Goal: Task Accomplishment & Management: Manage account settings

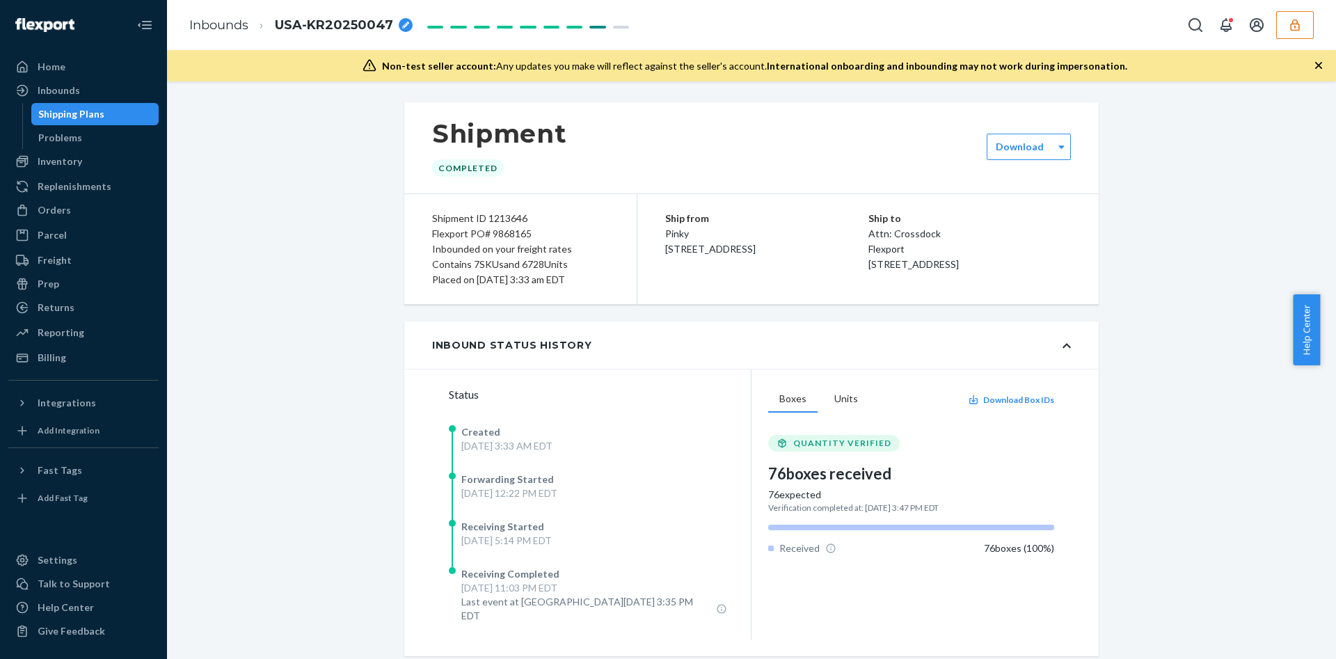
click at [1303, 31] on button "button" at bounding box center [1295, 25] width 38 height 28
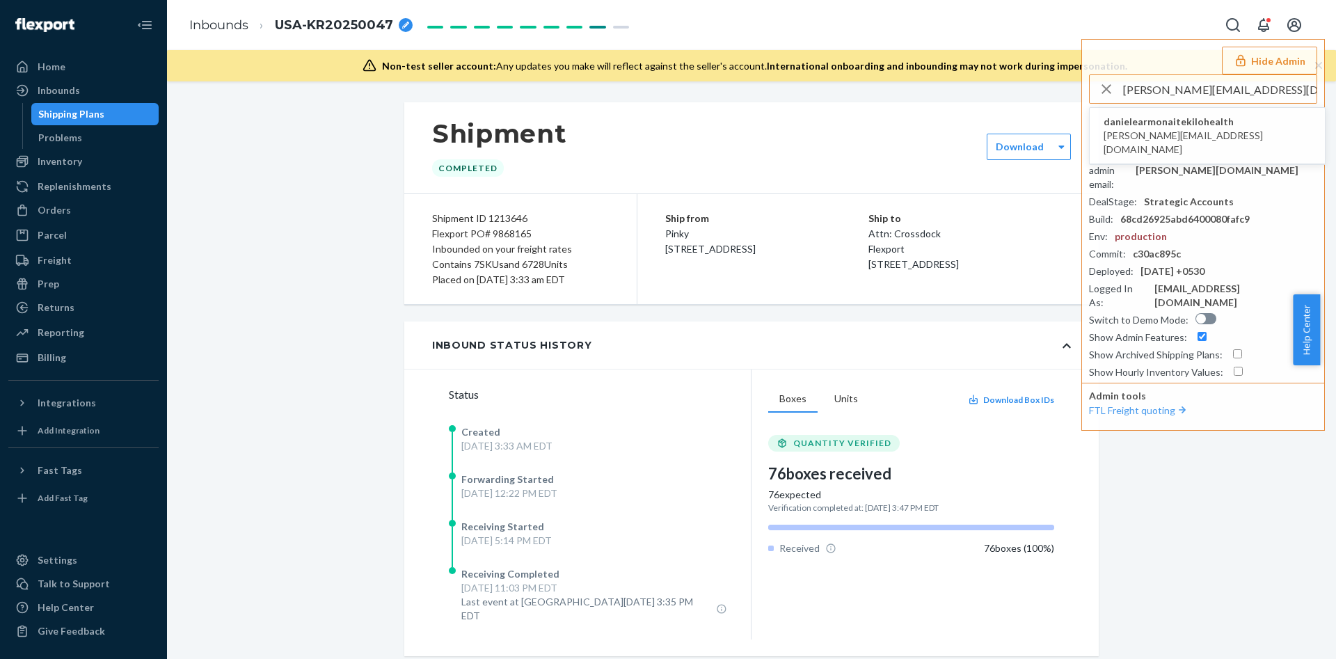
type input "jurate.narbutyte@kilo.health"
click at [1214, 126] on span "danielearmonaitekilohealth" at bounding box center [1206, 122] width 207 height 14
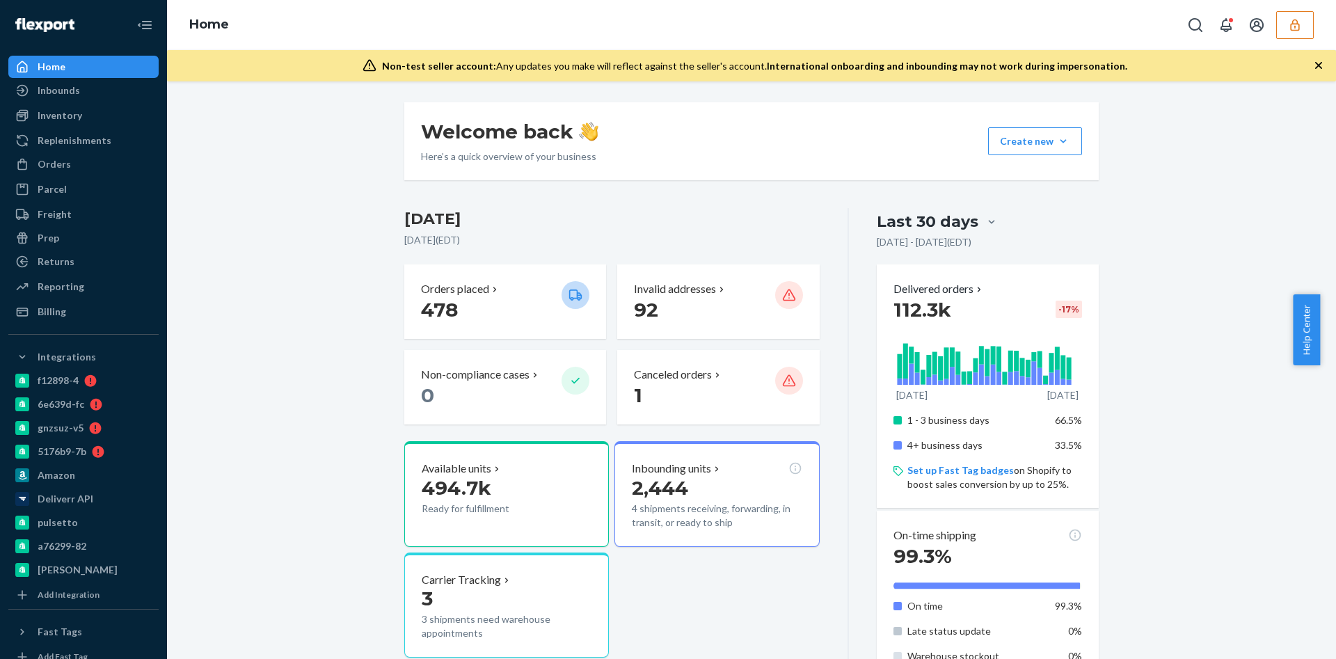
click at [80, 93] on div "Inbounds" at bounding box center [83, 90] width 147 height 19
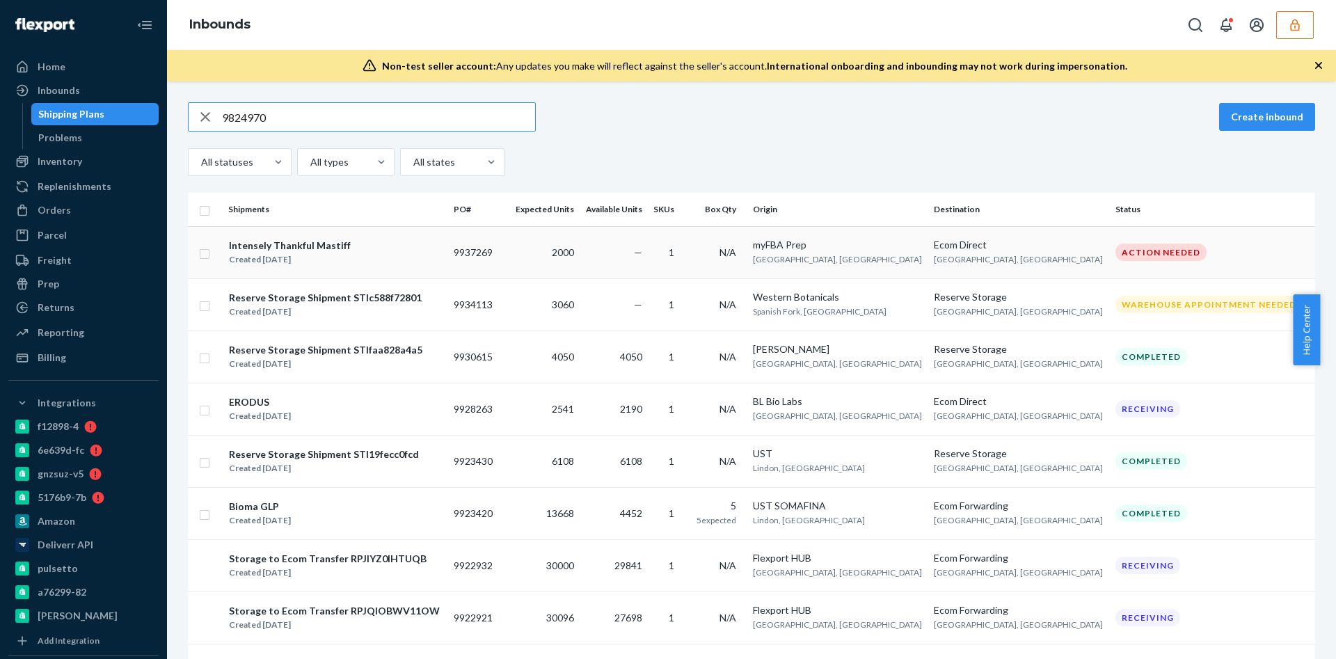
type input "9824970"
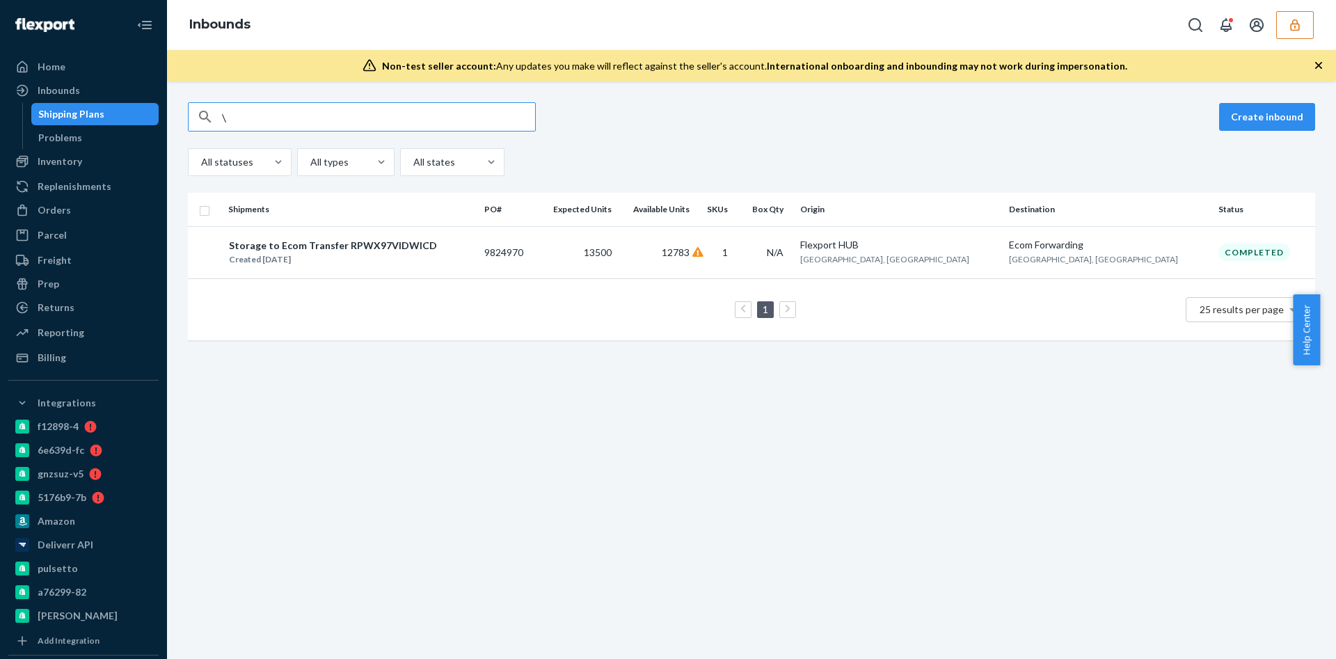
type input "\"
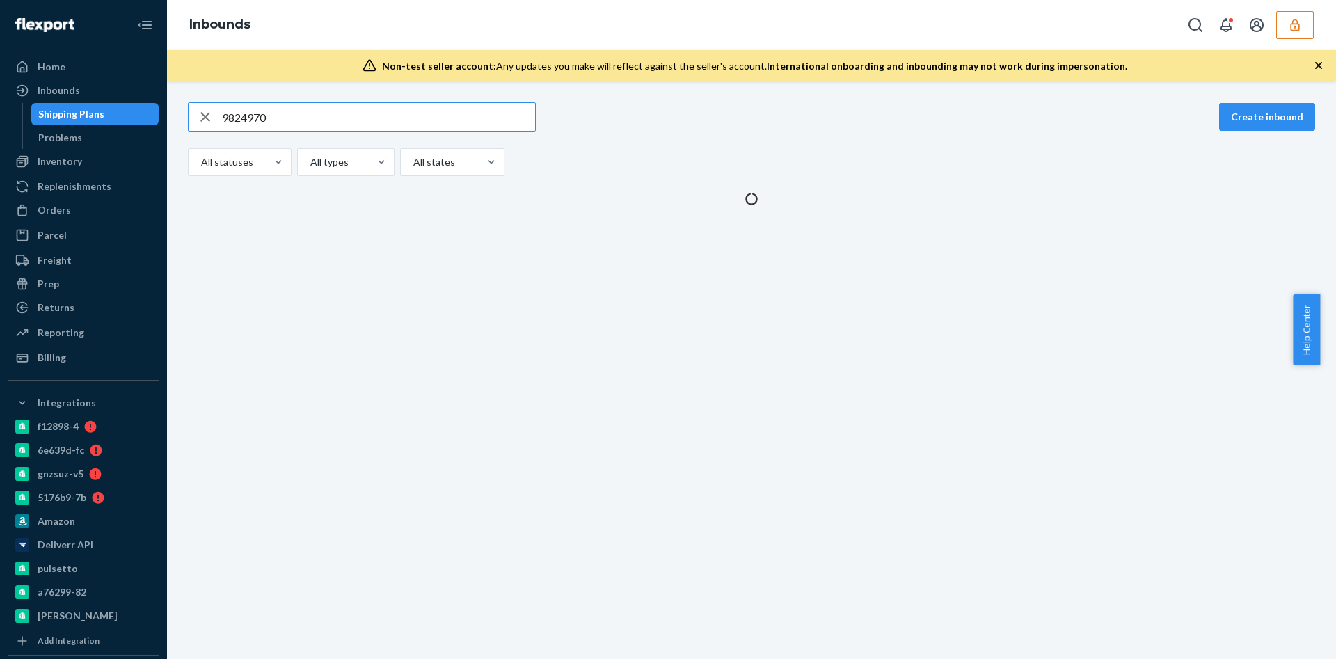
type input "9824970"
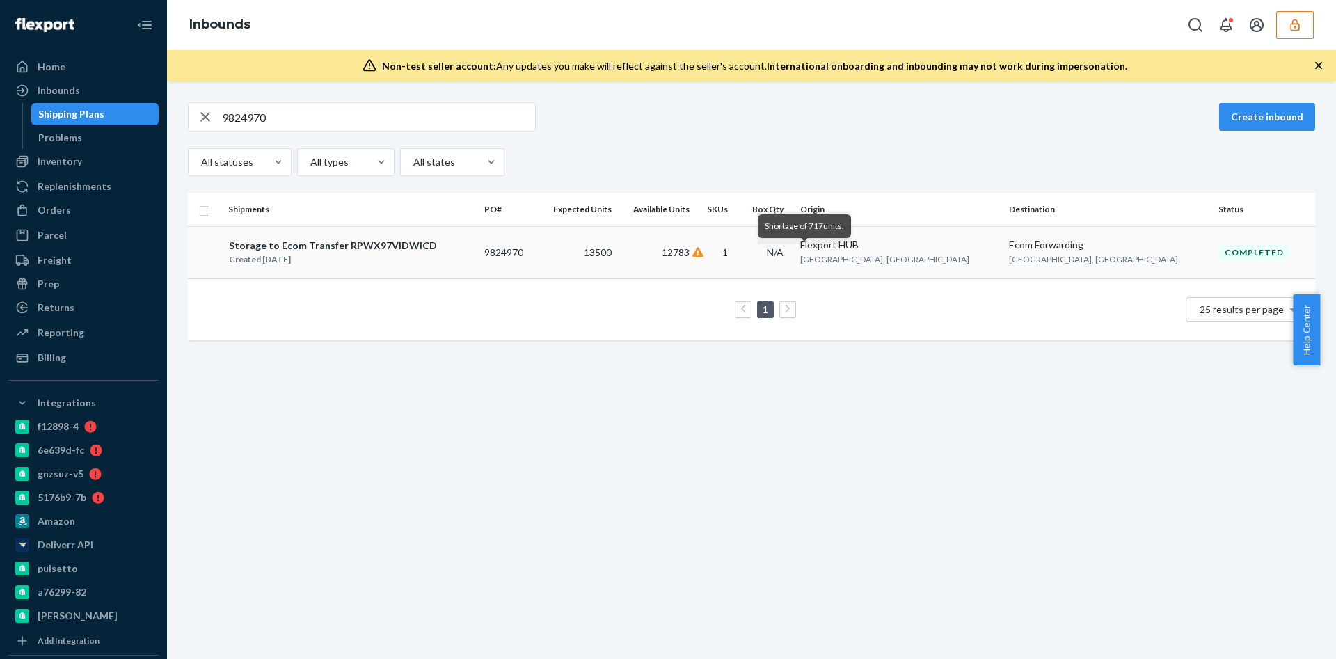
click at [703, 254] on icon at bounding box center [697, 252] width 11 height 10
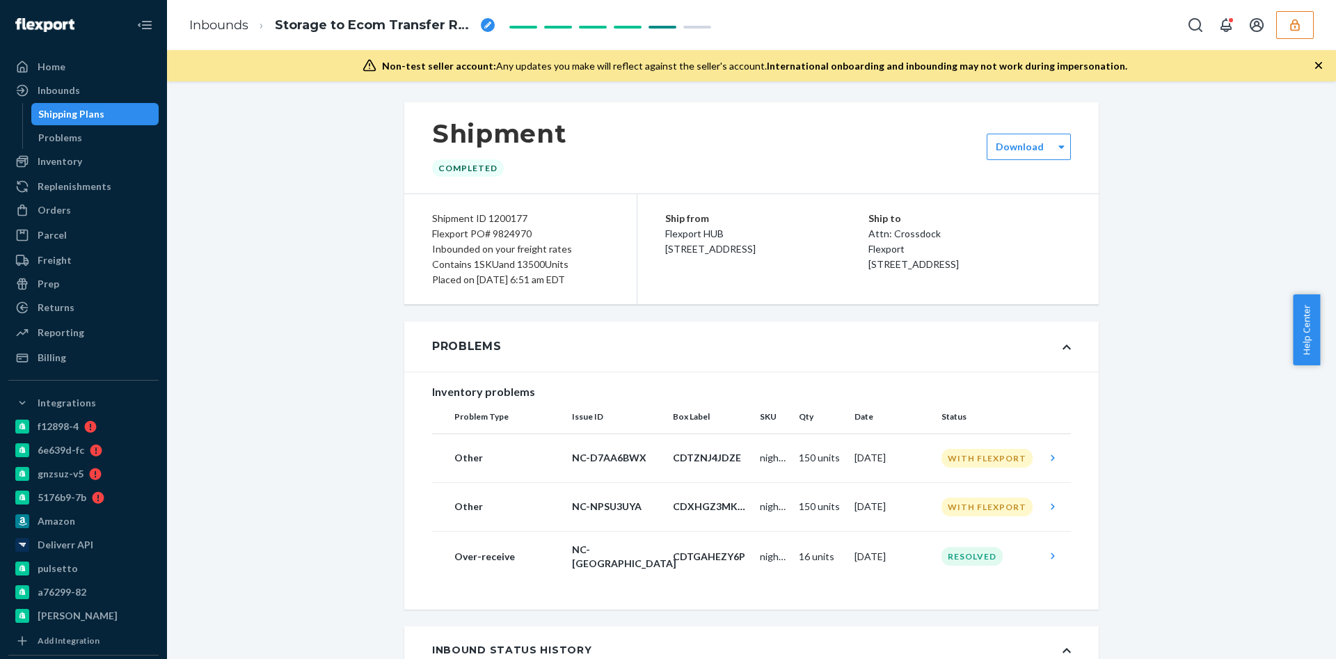
click at [1277, 33] on button "button" at bounding box center [1295, 25] width 38 height 28
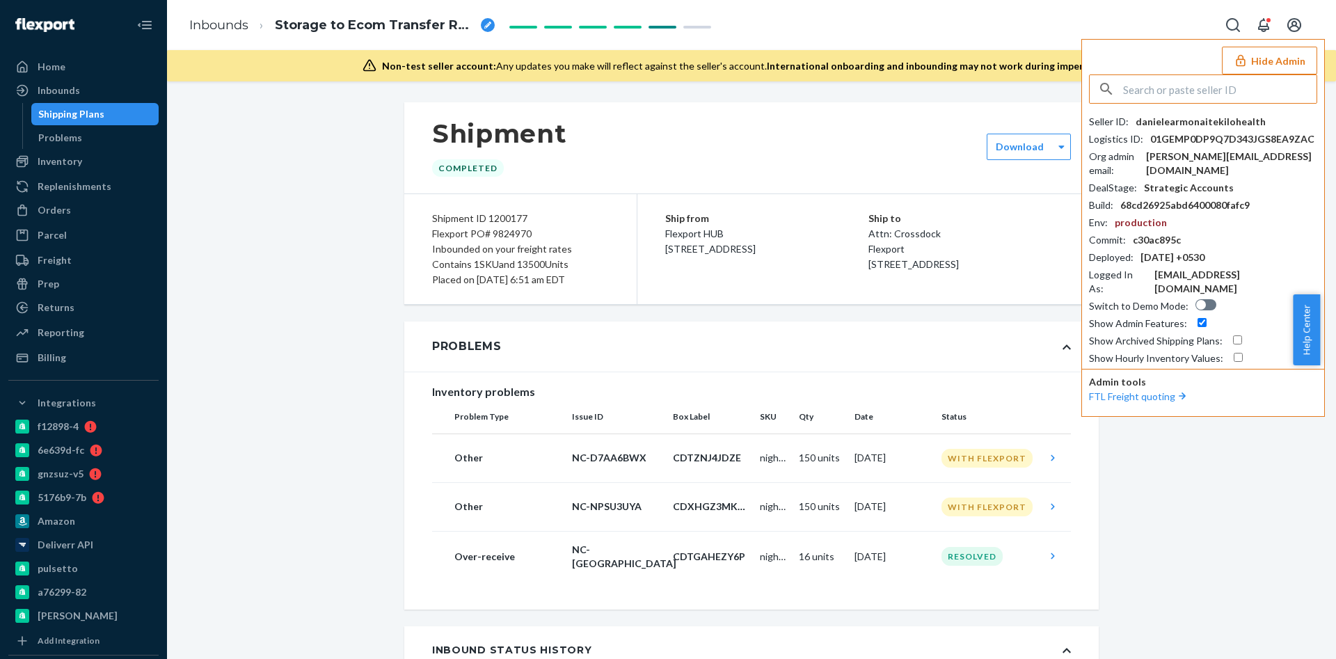
drag, startPoint x: 1197, startPoint y: 111, endPoint x: 1204, endPoint y: 83, distance: 28.2
paste input "blendsmartnewgmailcom"
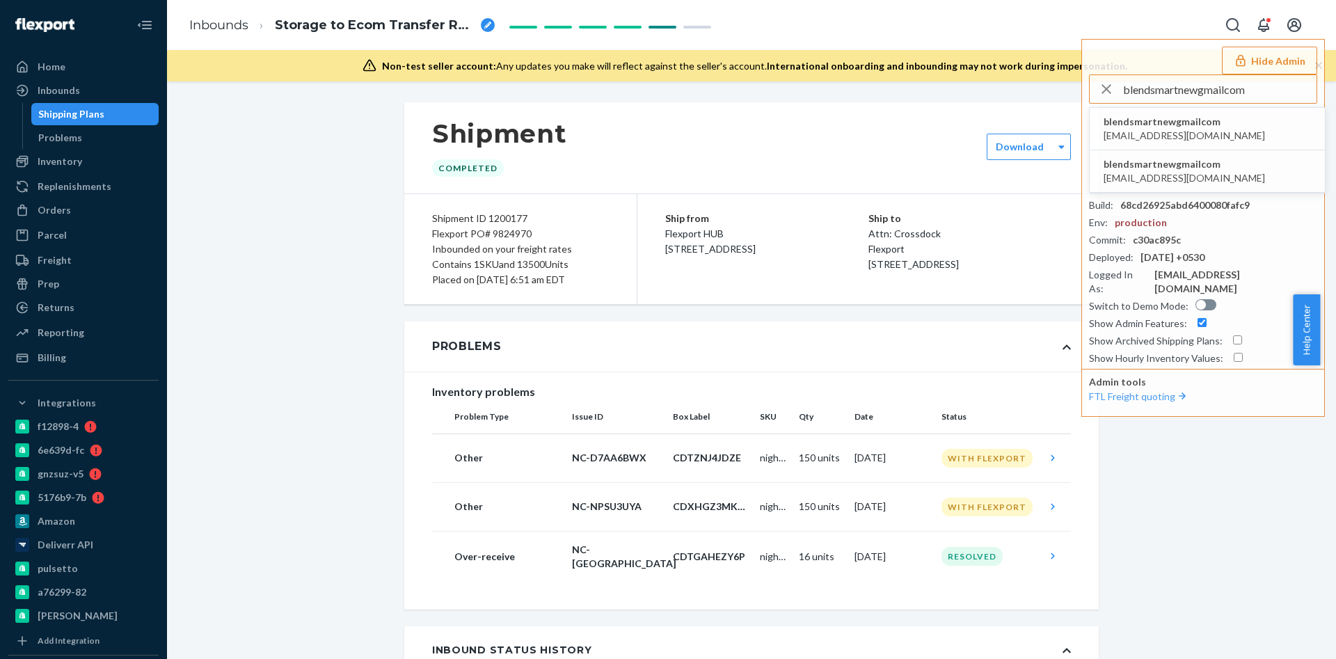
type input "blendsmartnewgmailcom"
click at [1211, 135] on span "blendsmartnew@gmail.com" at bounding box center [1183, 136] width 161 height 14
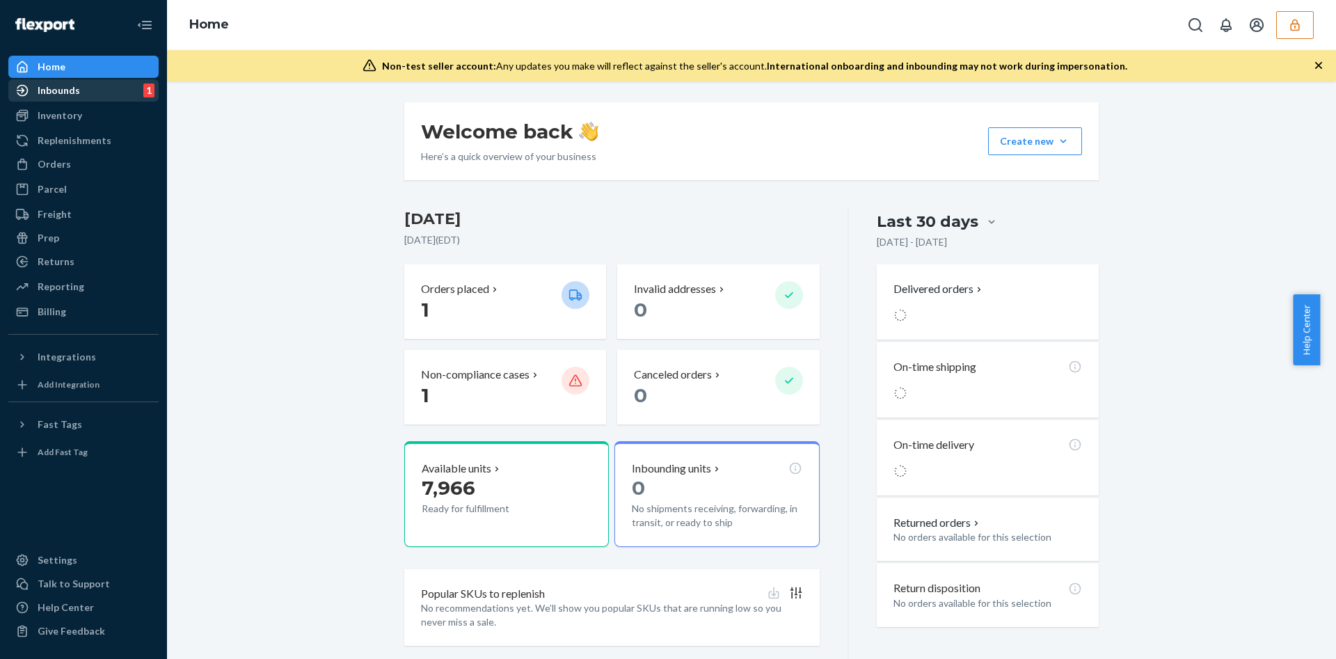
click at [99, 95] on div "Inbounds 1" at bounding box center [83, 90] width 147 height 19
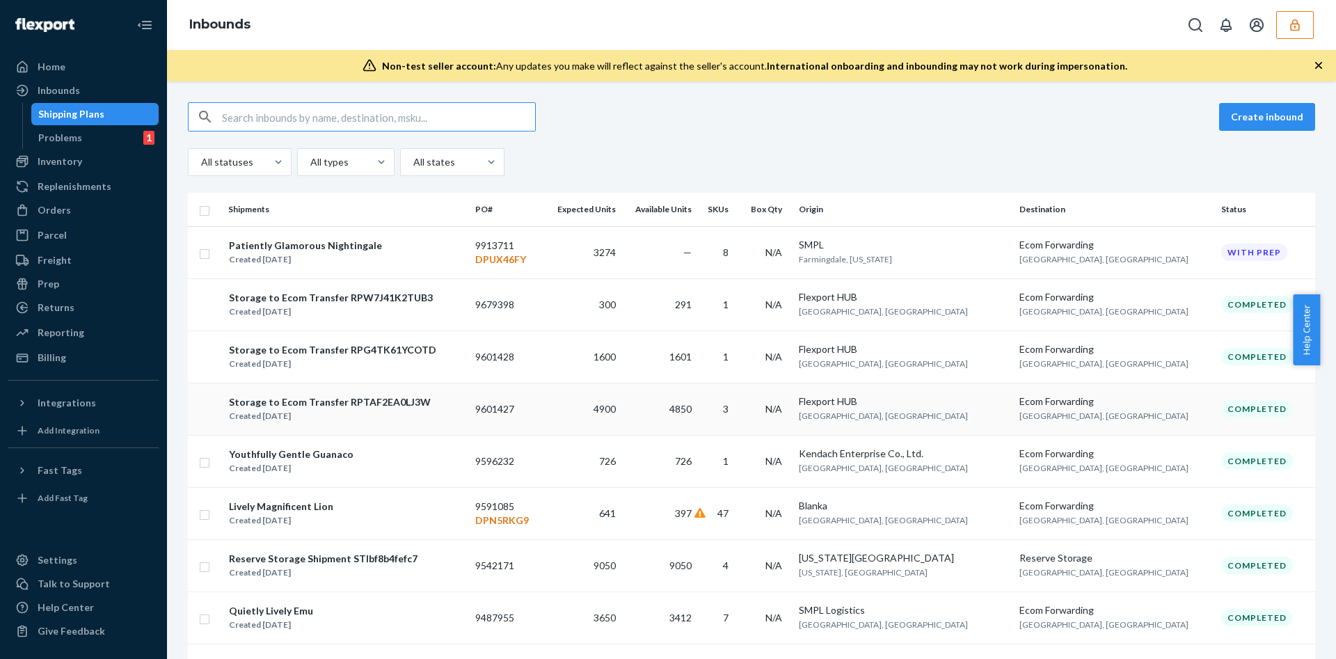
type input "9913711"
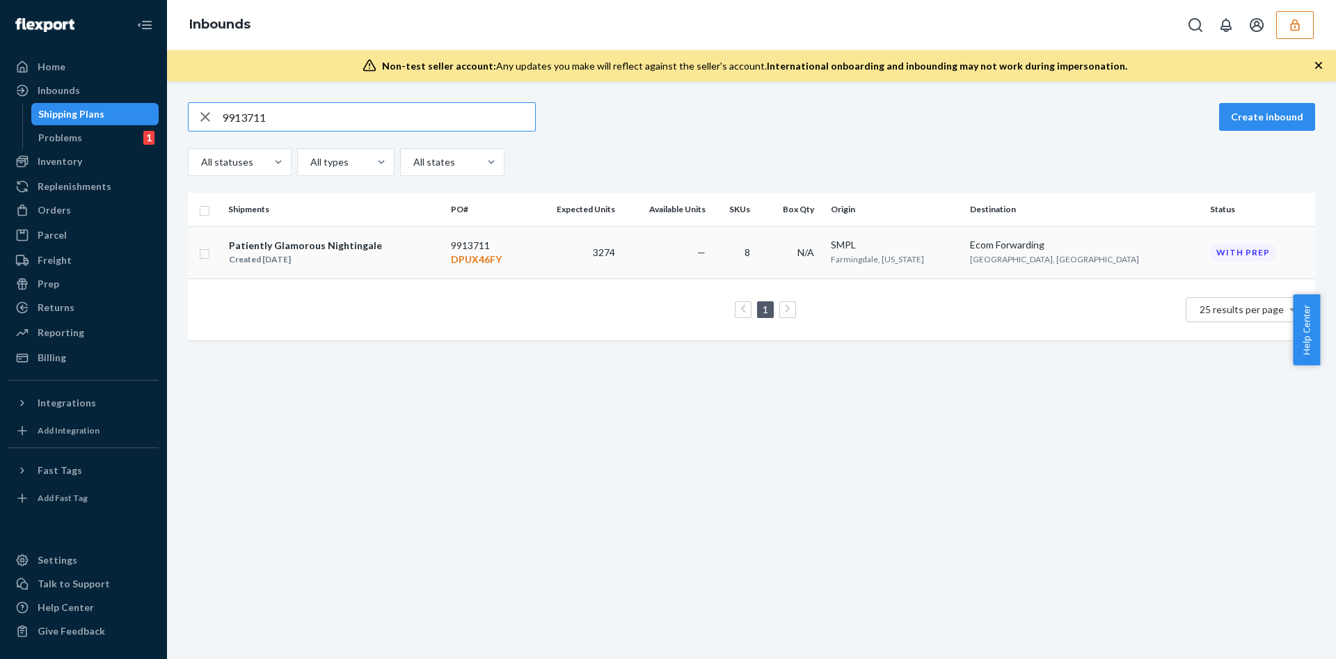
type input "9913711"
click at [1087, 250] on div "Ecom Forwarding" at bounding box center [1084, 245] width 229 height 14
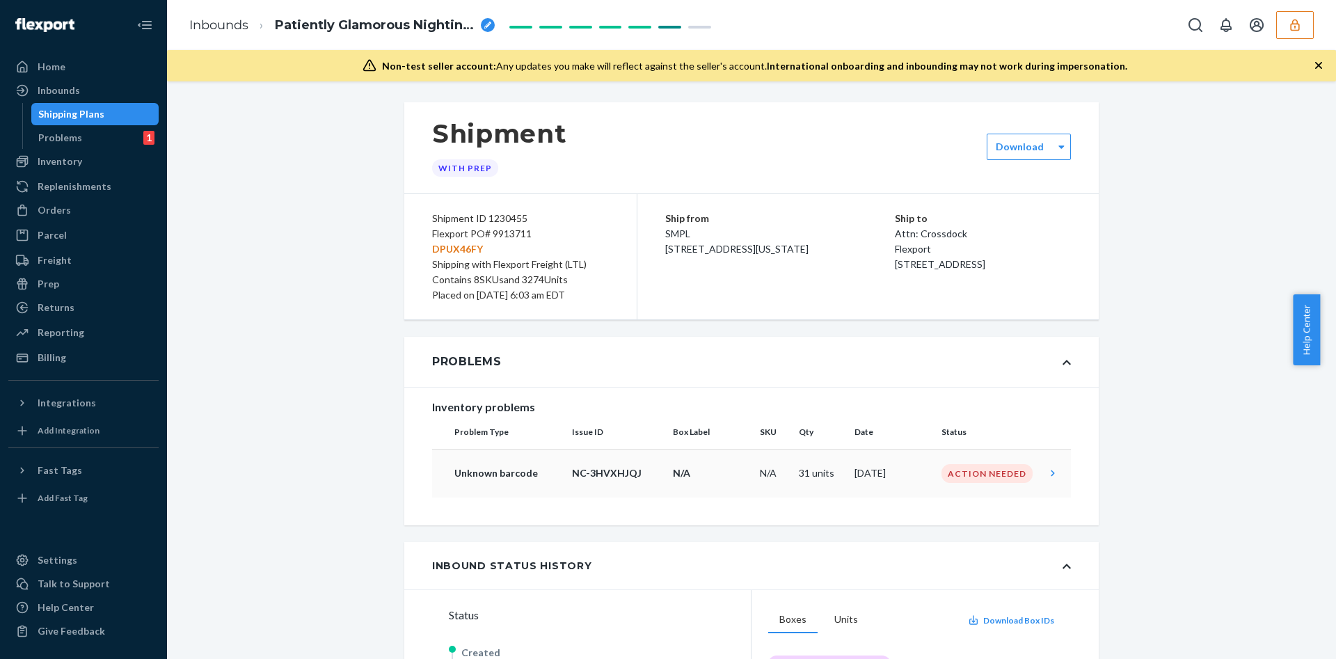
click at [710, 476] on p "N/A" at bounding box center [711, 473] width 76 height 14
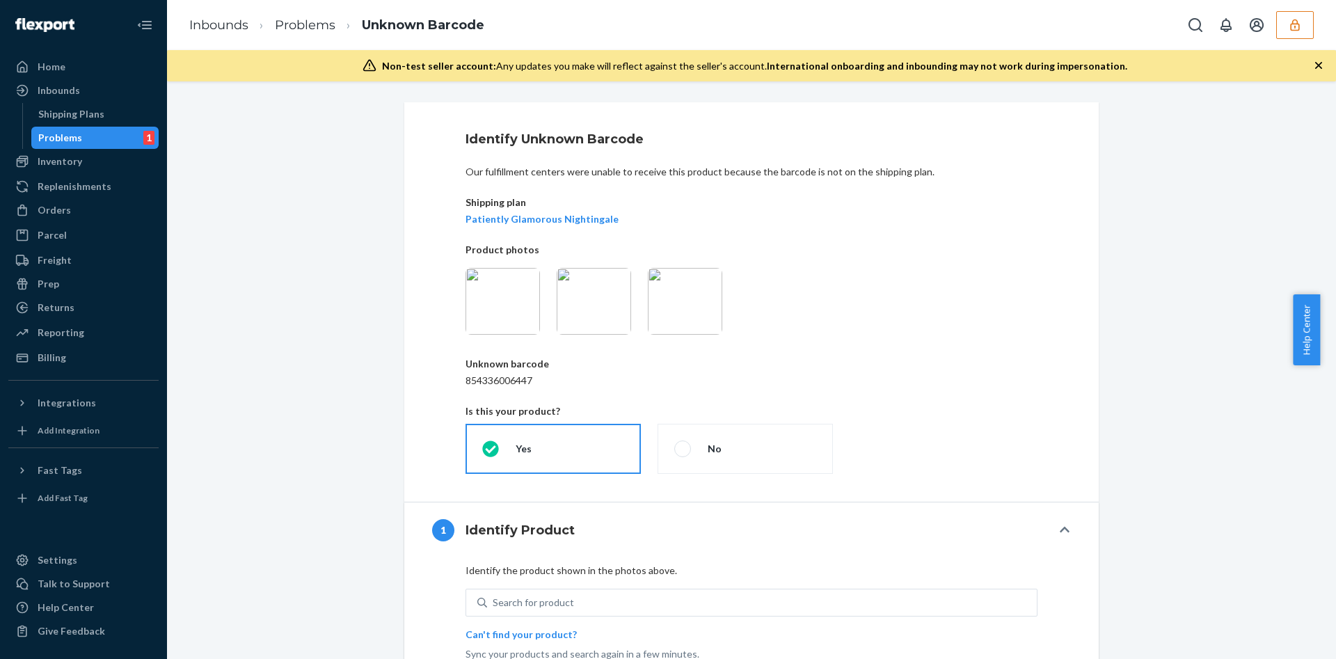
click at [561, 292] on img at bounding box center [594, 301] width 74 height 67
click at [346, 384] on div "Identify Unknown Barcode Our fulfillment centers were unable to receive this pr…" at bounding box center [751, 443] width 1148 height 682
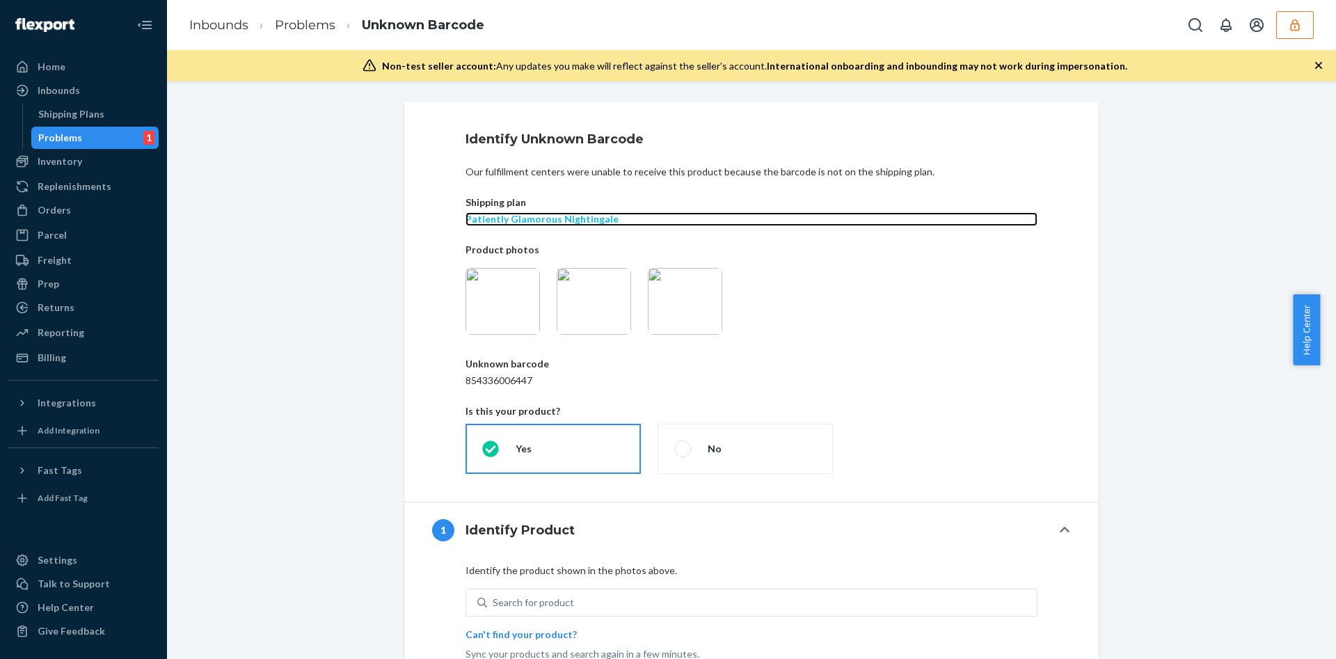
drag, startPoint x: 477, startPoint y: 221, endPoint x: 749, endPoint y: 200, distance: 272.8
click at [478, 221] on p "Patiently Glamorous Nightingale" at bounding box center [751, 219] width 572 height 14
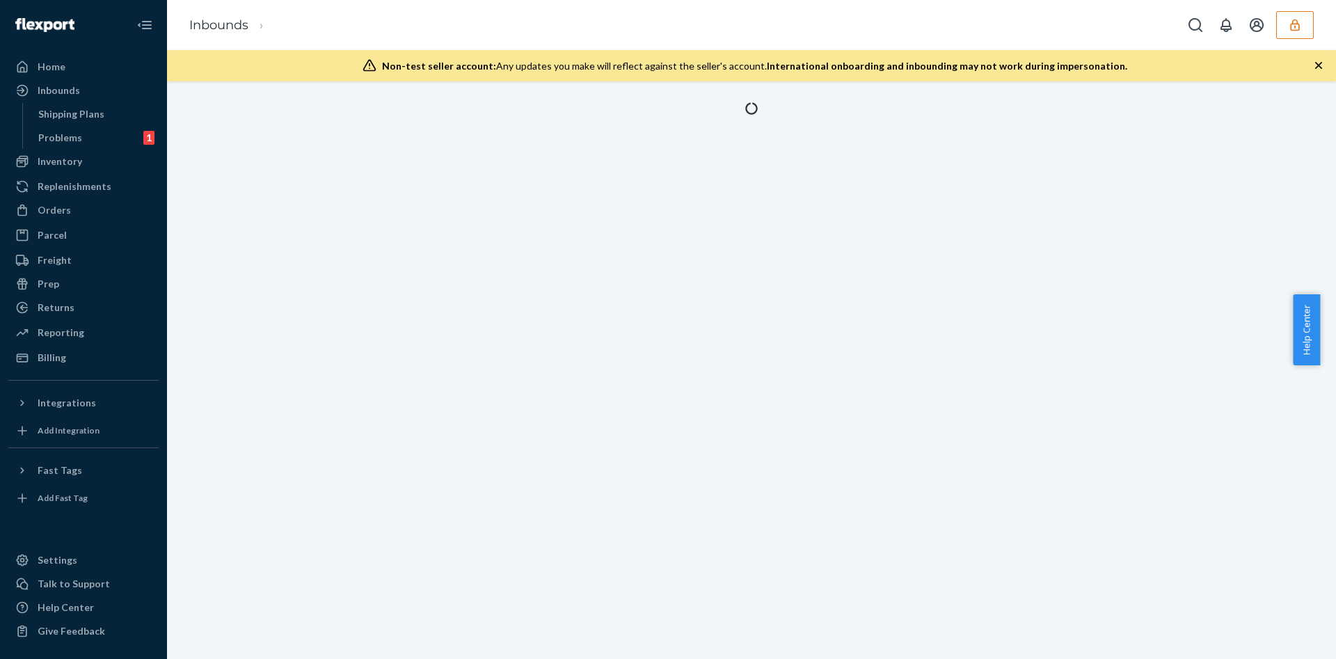
click at [392, 317] on div at bounding box center [751, 369] width 1169 height 577
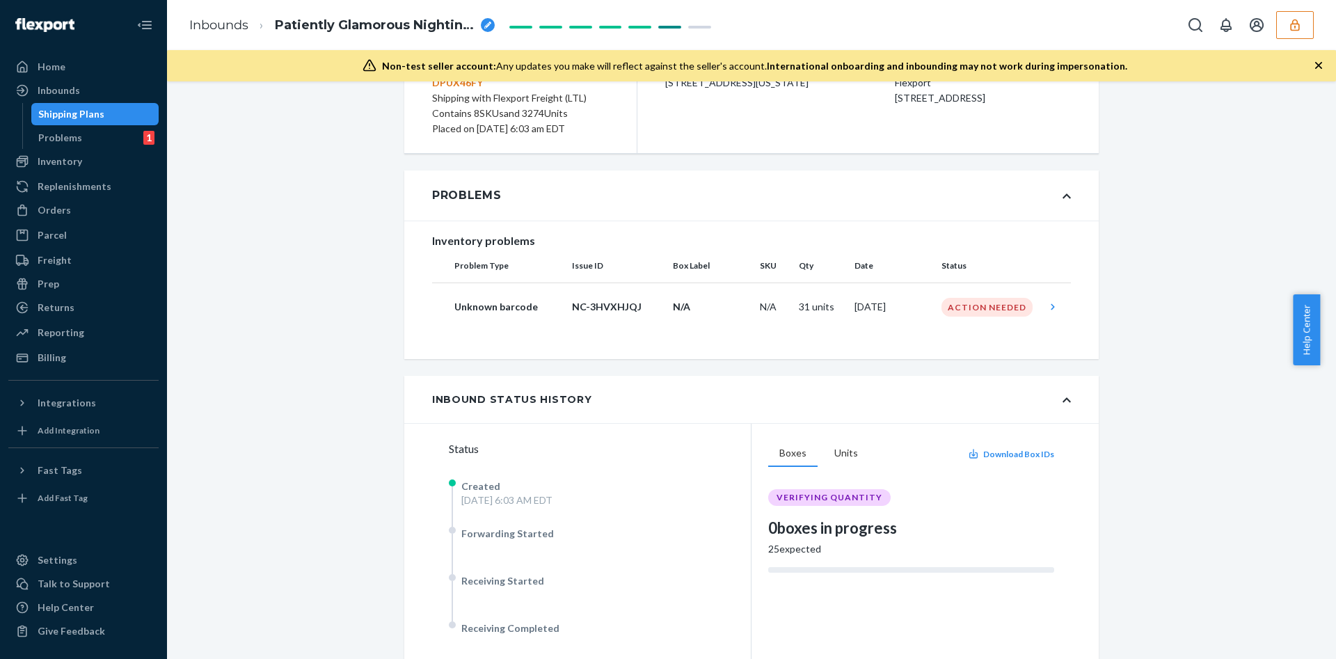
scroll to position [104, 0]
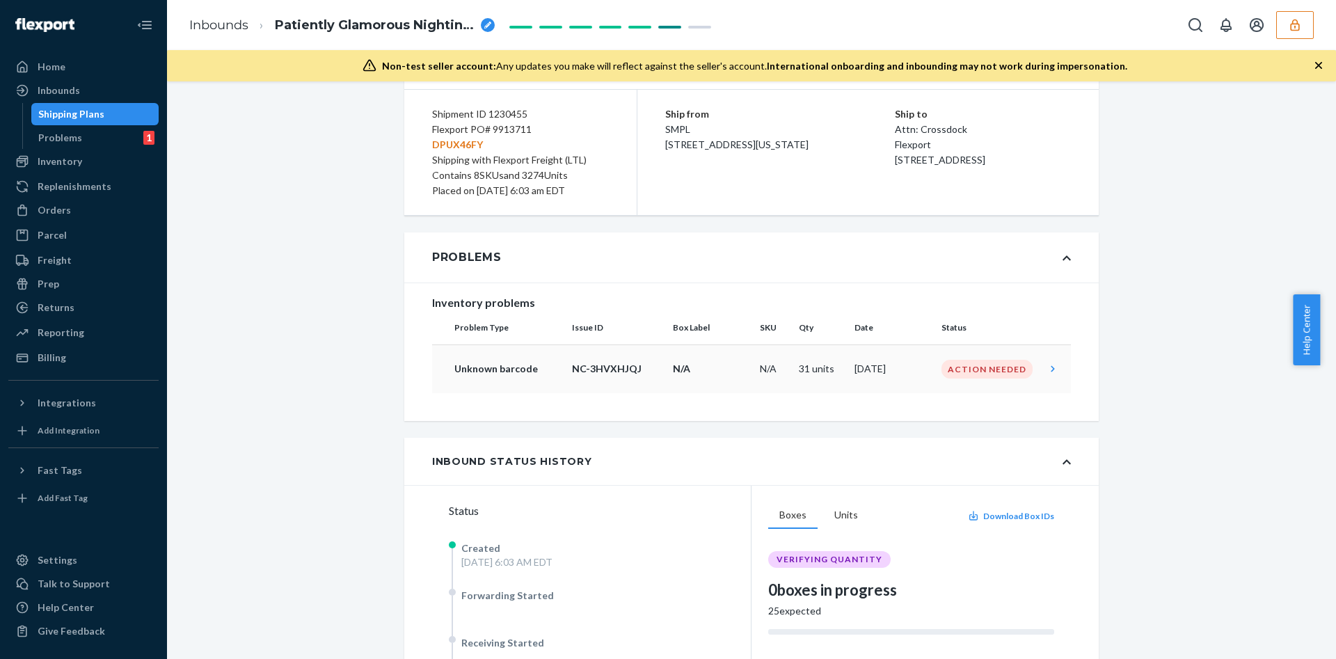
click at [578, 376] on td "NC-3HVXHJQJ" at bounding box center [616, 368] width 101 height 49
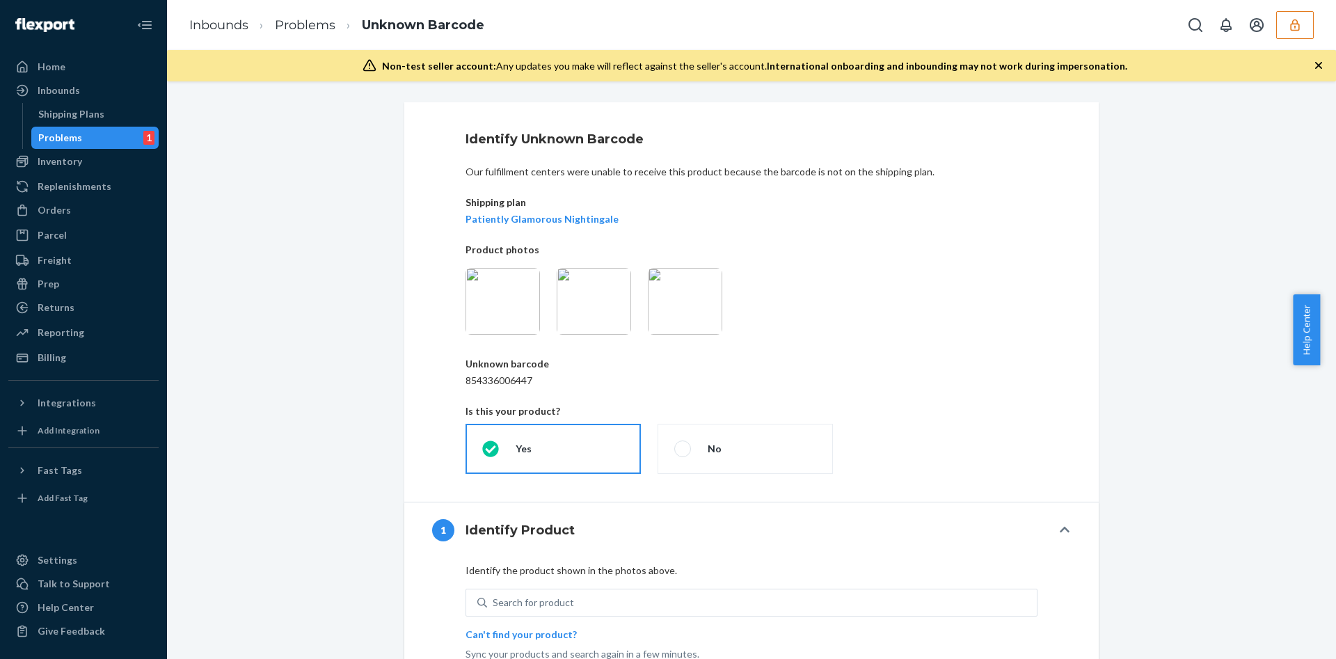
click at [604, 302] on img at bounding box center [594, 301] width 74 height 67
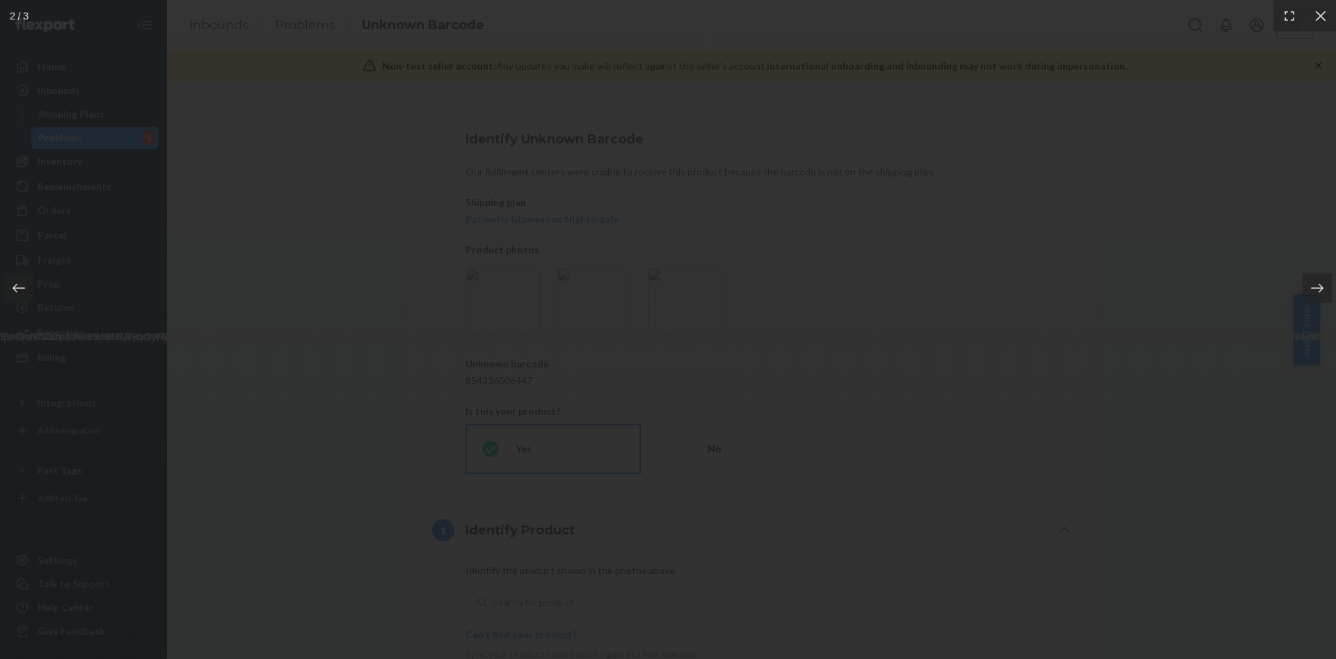
click at [216, 342] on div at bounding box center [668, 329] width 1336 height 659
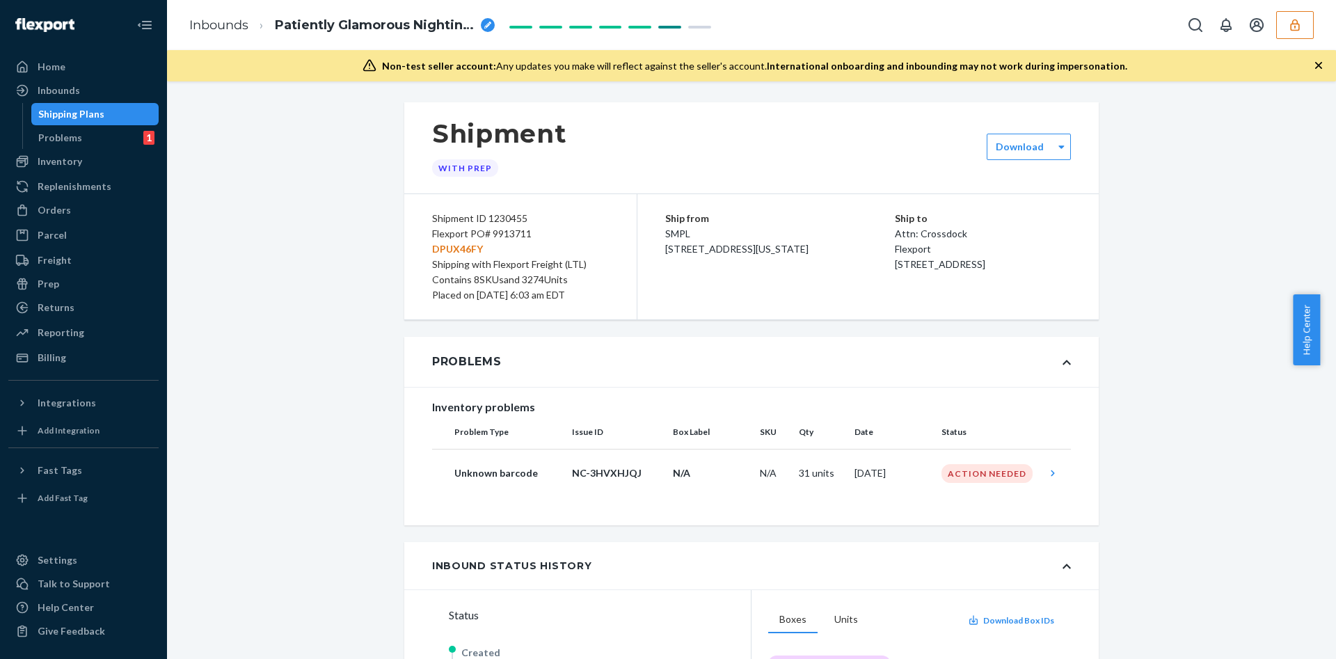
click at [509, 229] on div "Flexport PO# 9913711 DPUX46FY" at bounding box center [520, 241] width 177 height 31
copy div "9913711"
click at [656, 468] on td "NC-3HVXHJQJ" at bounding box center [616, 473] width 101 height 49
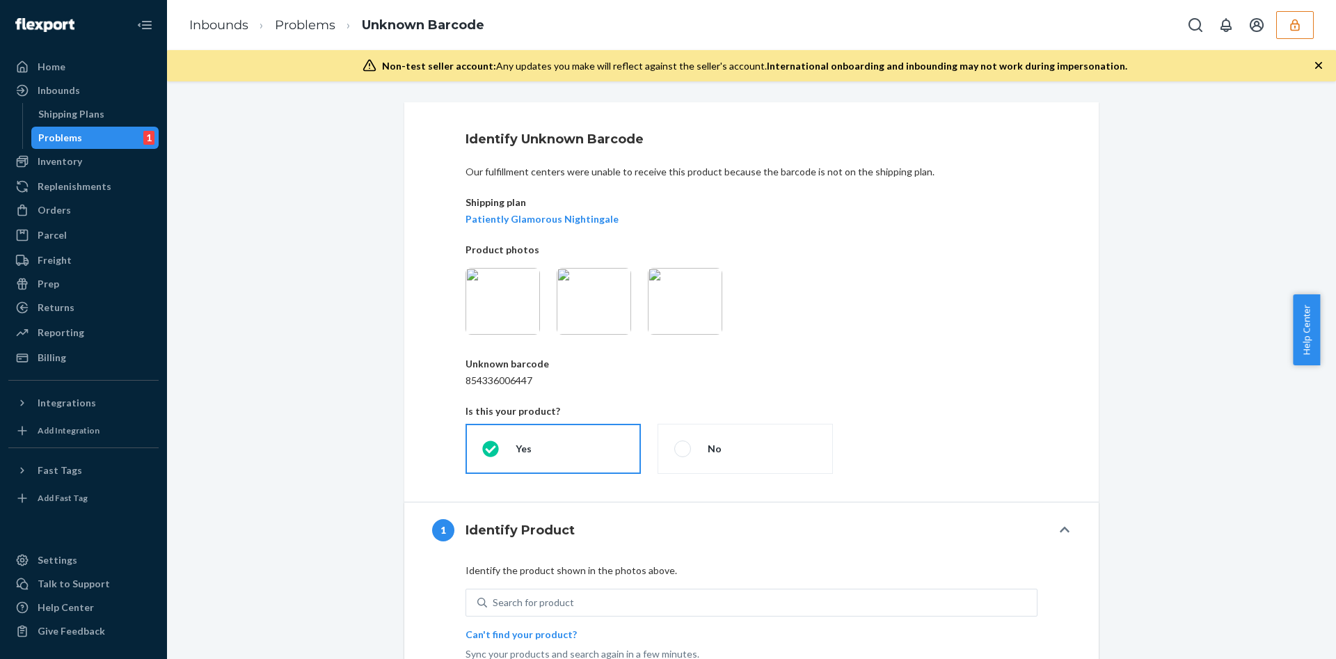
click at [586, 276] on img at bounding box center [594, 301] width 74 height 67
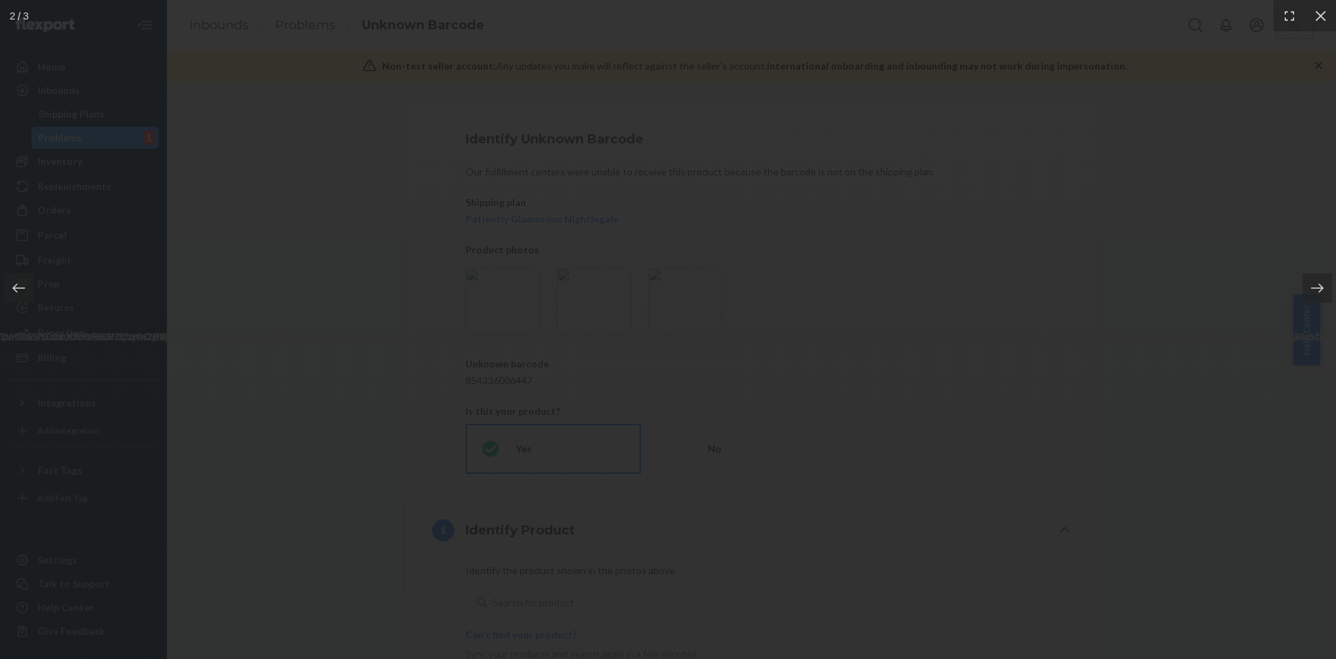
click at [958, 346] on div at bounding box center [668, 329] width 1336 height 659
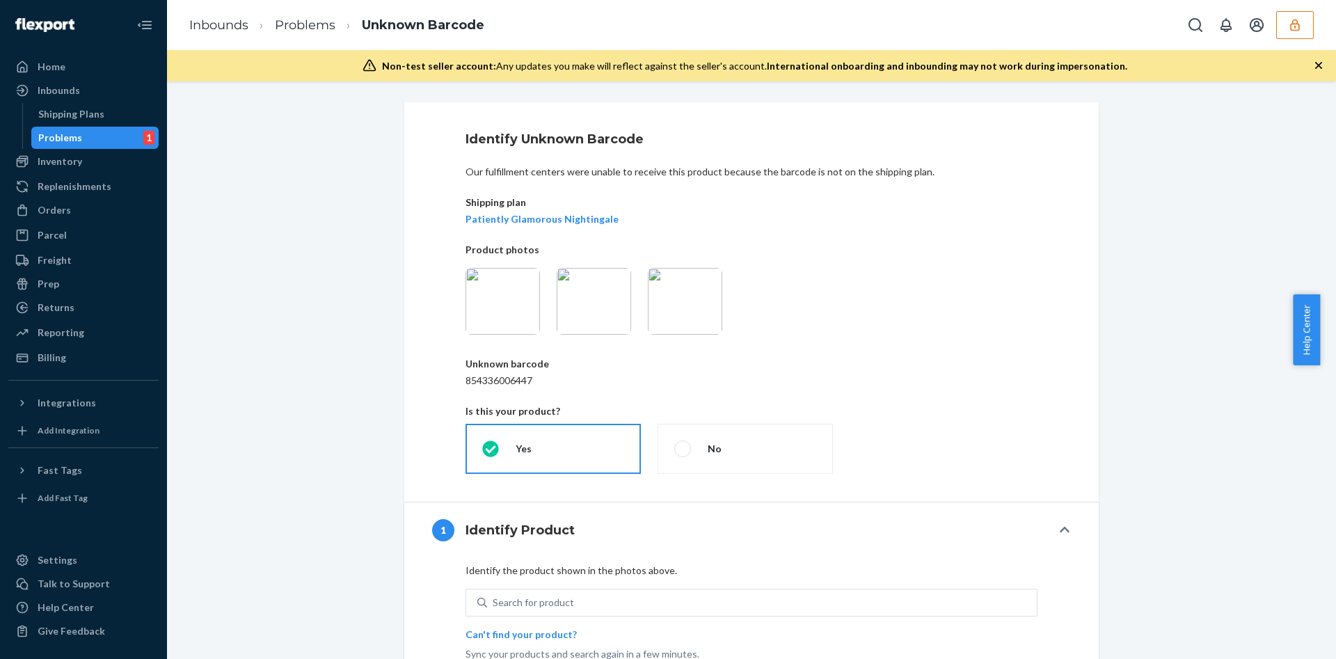
click at [506, 228] on div "Identify Unknown Barcode Our fulfillment centers were unable to receive this pr…" at bounding box center [751, 301] width 694 height 399
click at [506, 226] on div "Identify Unknown Barcode Our fulfillment centers were unable to receive this pr…" at bounding box center [751, 301] width 694 height 399
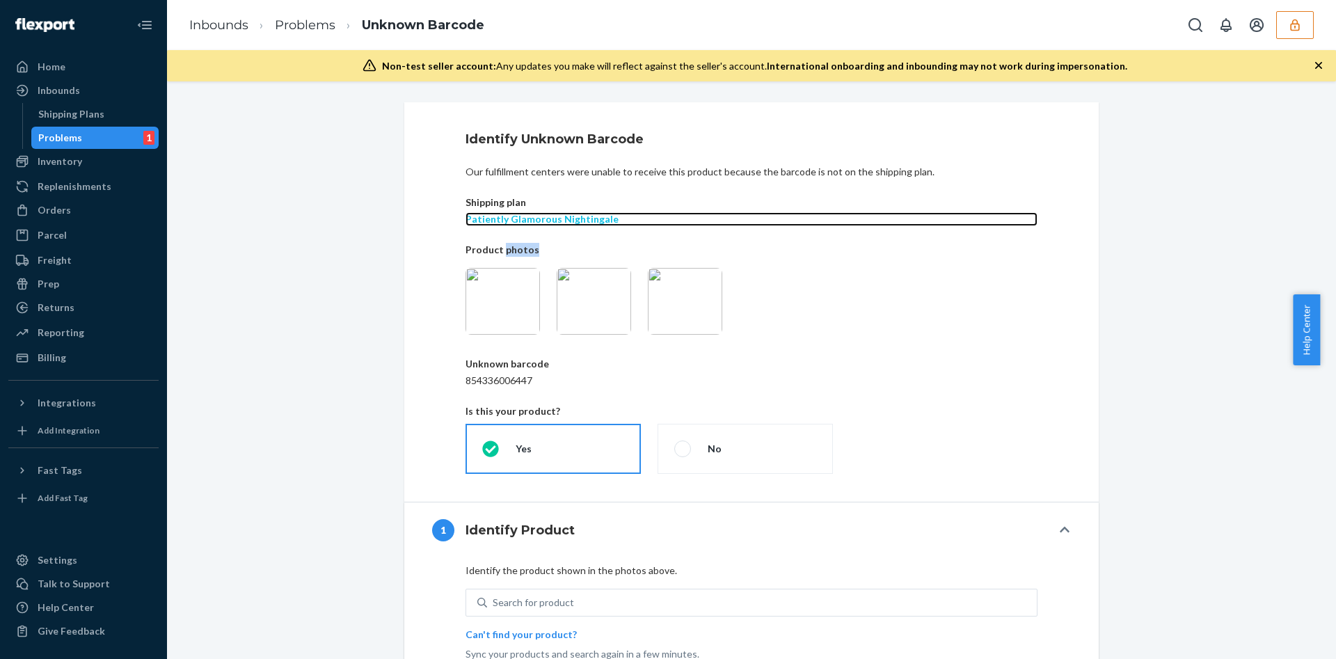
click at [502, 218] on p "Patiently Glamorous Nightingale" at bounding box center [751, 219] width 572 height 14
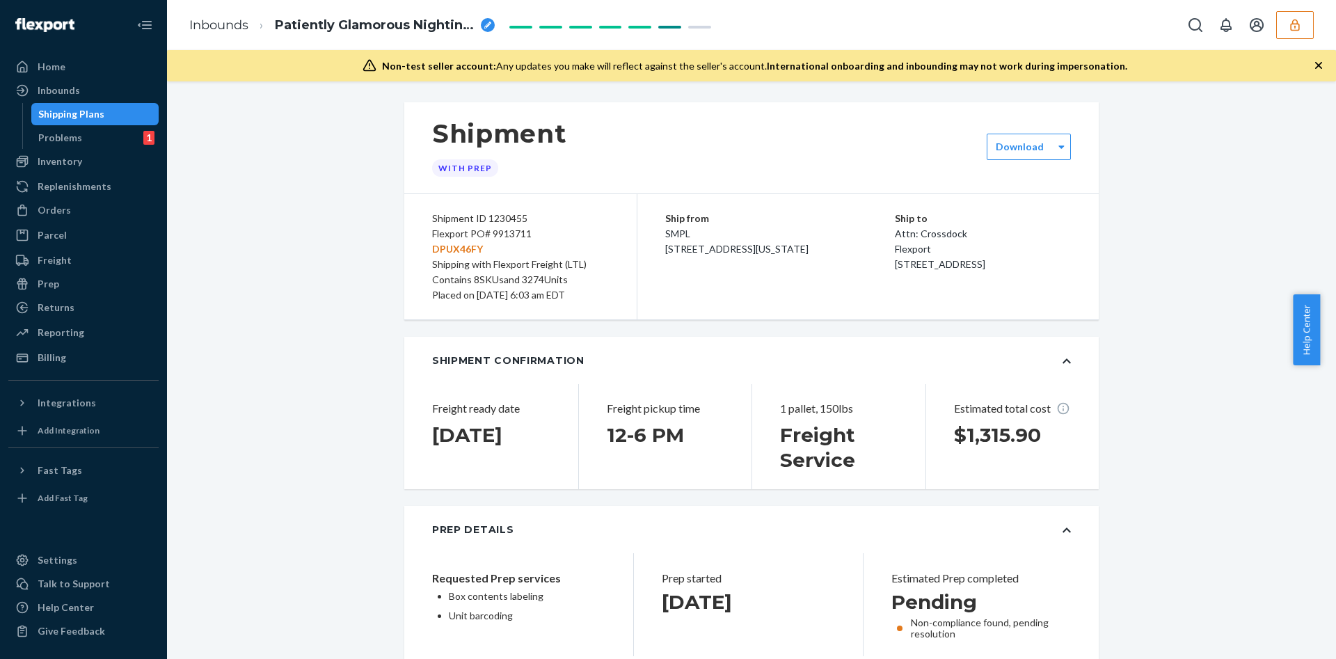
click at [462, 209] on div "Shipment ID 1230455 Flexport PO# 9913711 DPUX46FY Shipping with Flexport Freigh…" at bounding box center [520, 256] width 233 height 125
click at [493, 206] on div "Shipment ID 1230455 Flexport PO# 9913711 DPUX46FY Shipping with Flexport Freigh…" at bounding box center [520, 256] width 233 height 125
copy div "1230455"
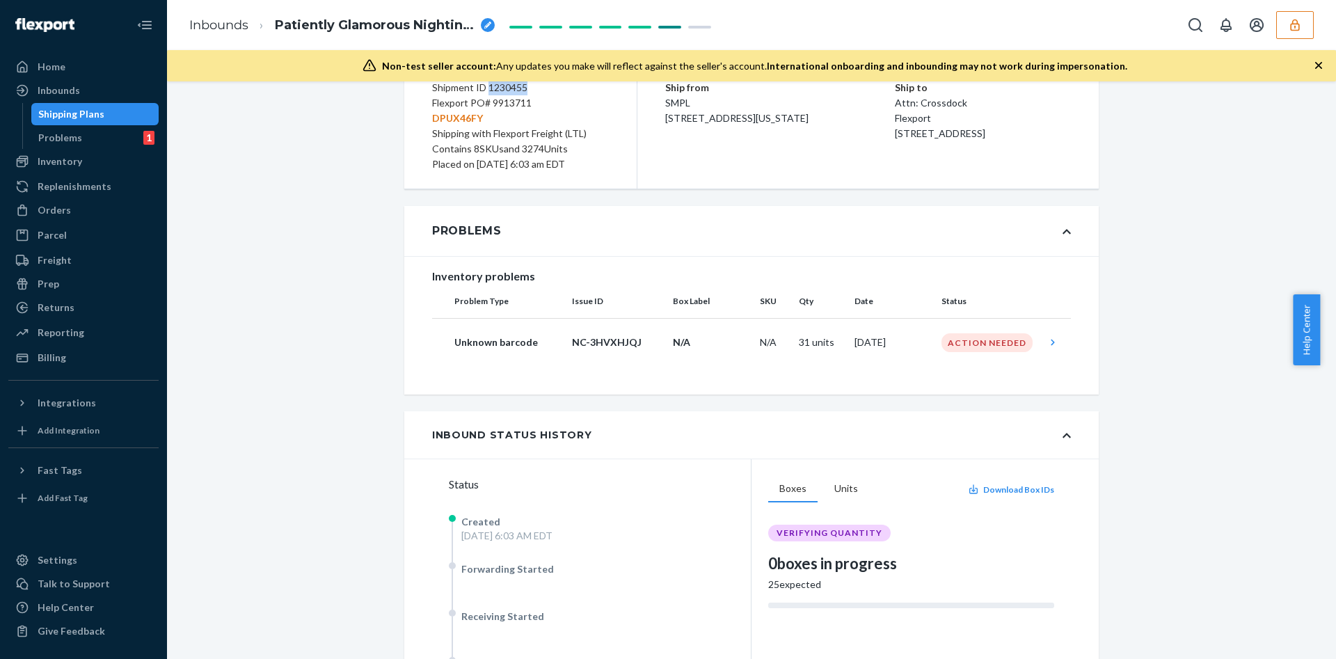
scroll to position [129, 0]
click at [592, 344] on p "NC-3HVXHJQJ" at bounding box center [617, 344] width 90 height 14
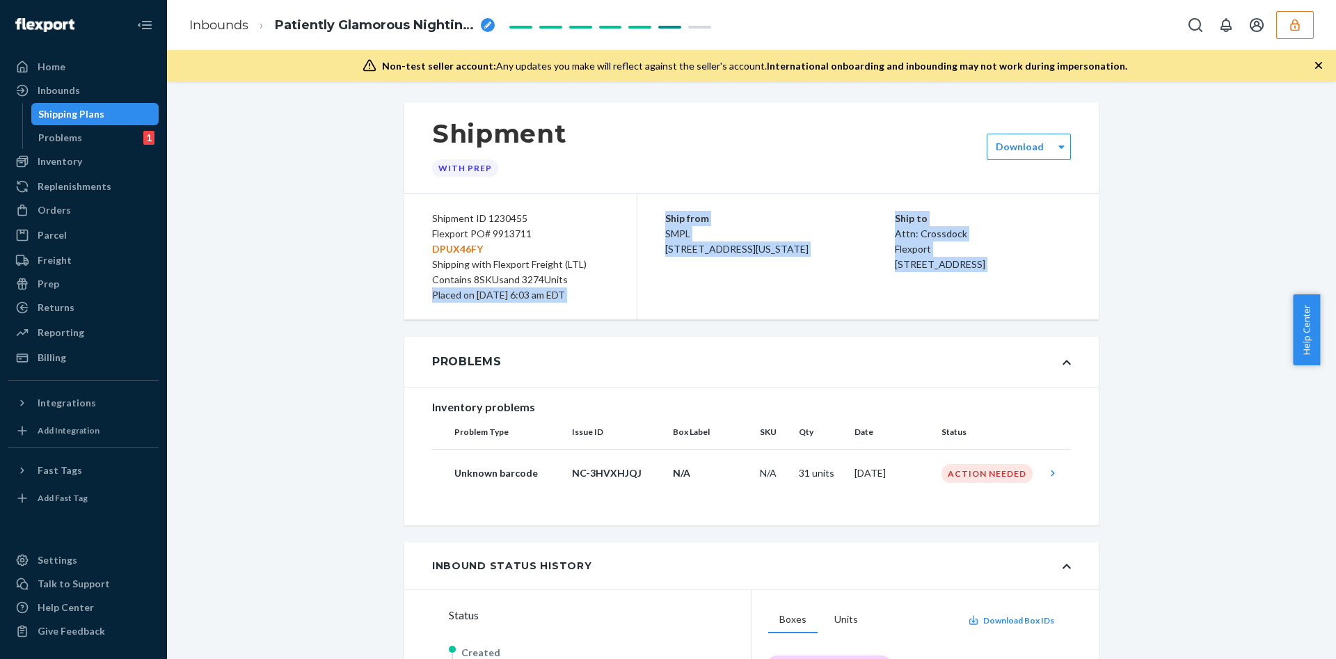
drag, startPoint x: 345, startPoint y: 314, endPoint x: 346, endPoint y: 326, distance: 12.6
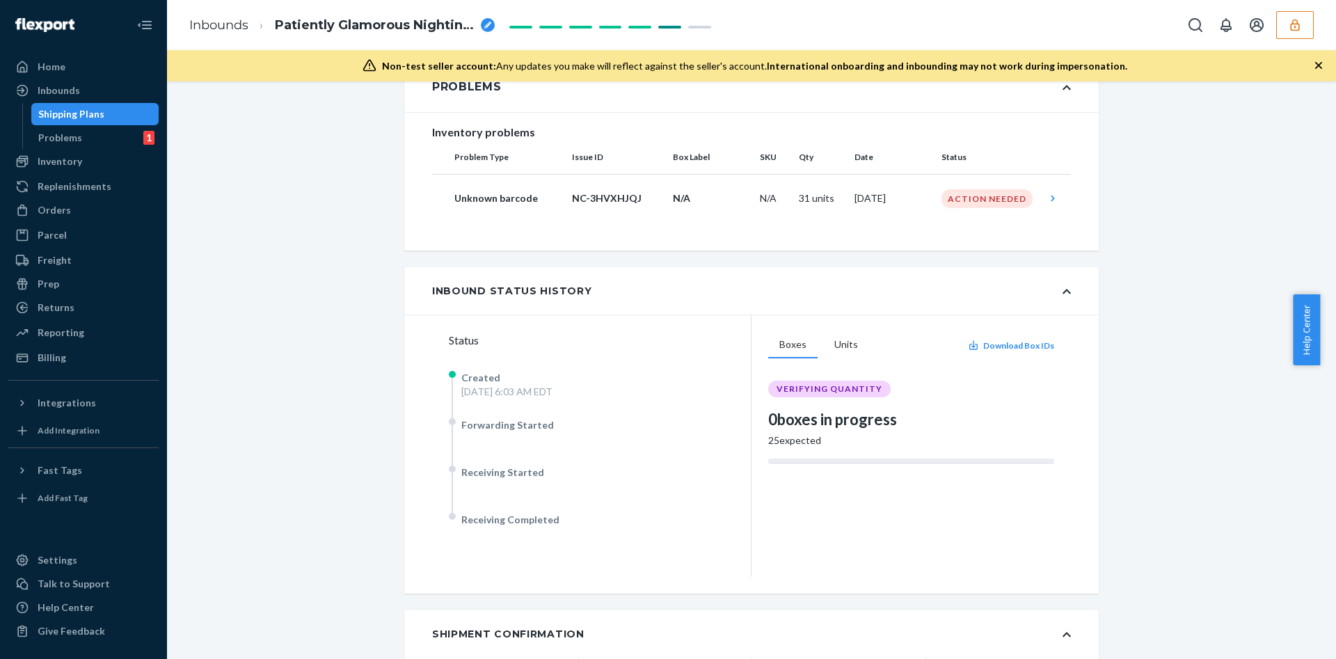
scroll to position [276, 0]
click at [1308, 26] on button "button" at bounding box center [1295, 25] width 38 height 28
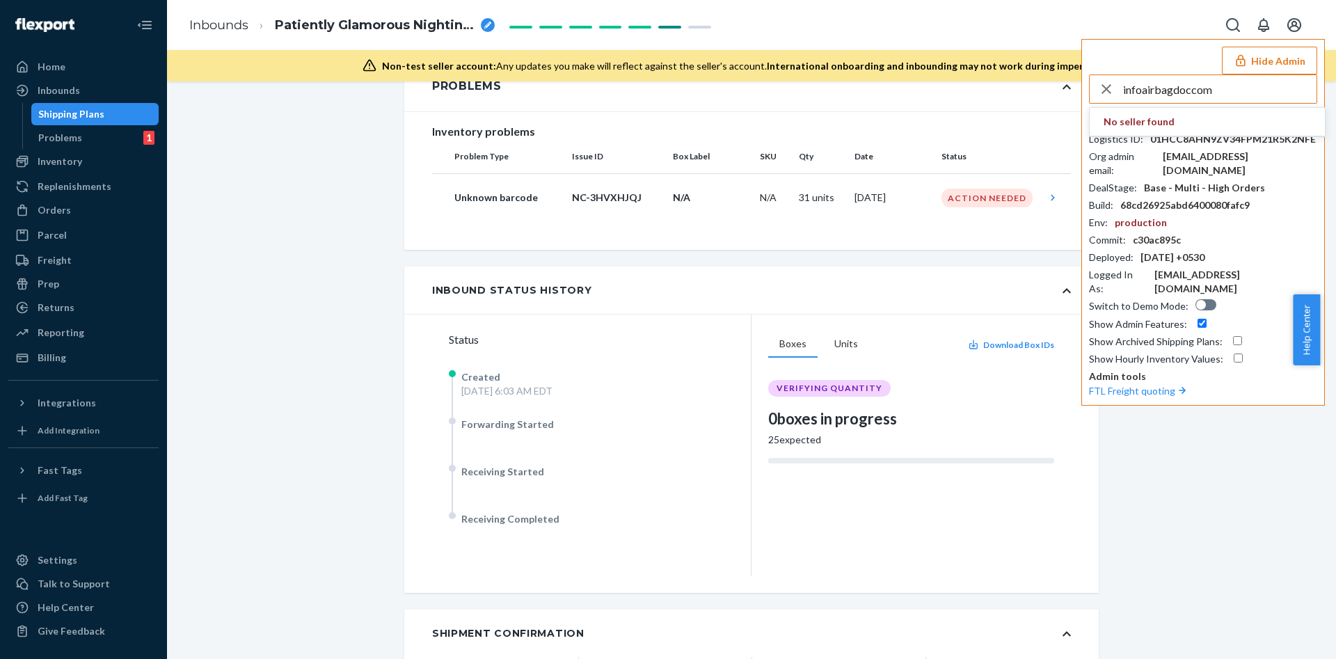
type input "infoairbagdoccom"
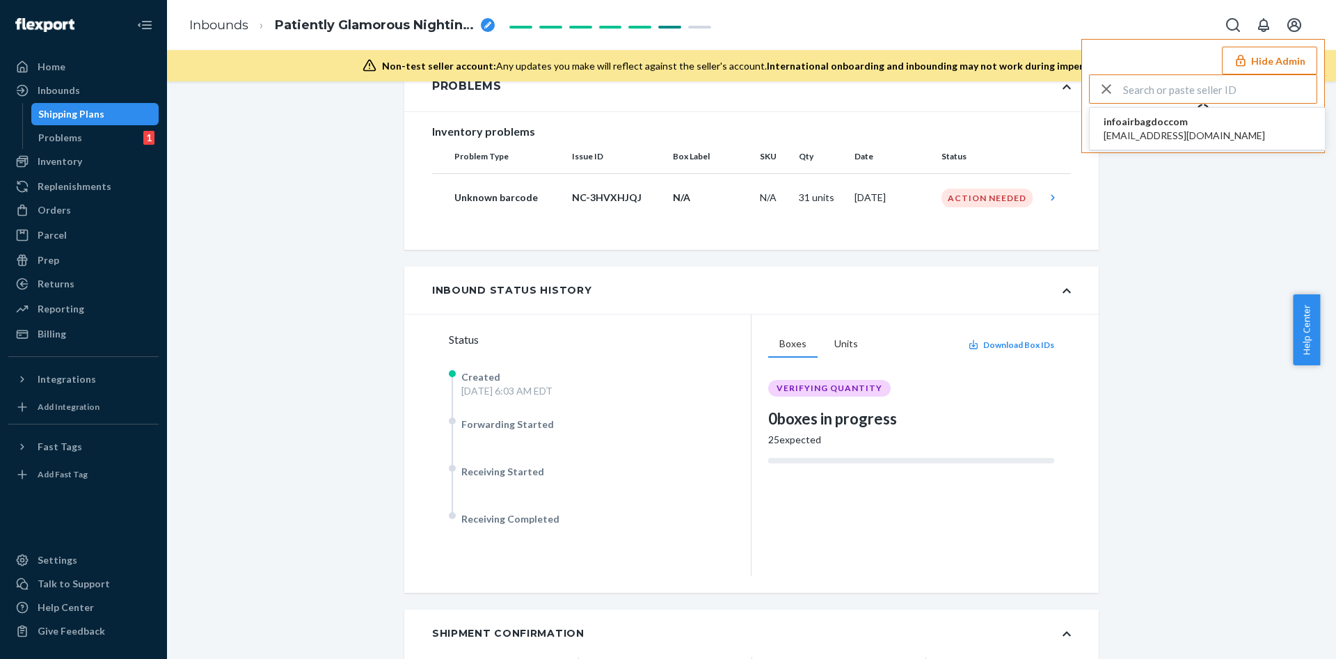
type input "infoairbagdoccom"
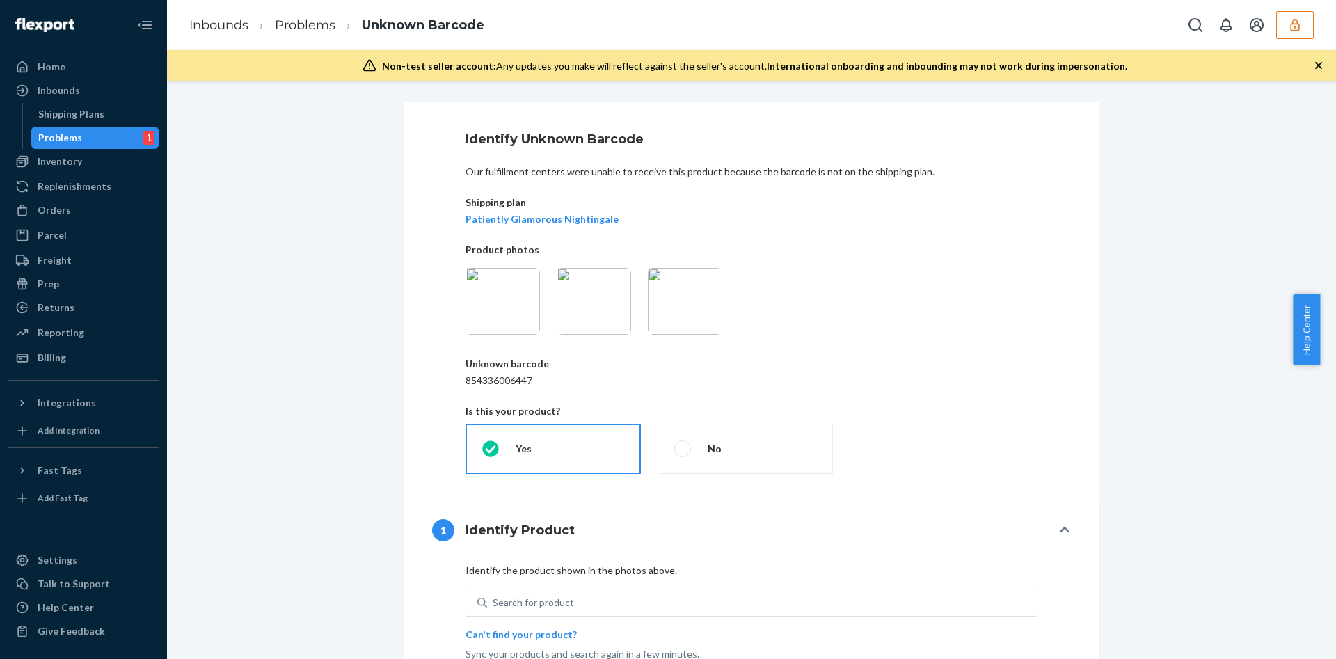
click at [600, 307] on img at bounding box center [594, 301] width 74 height 67
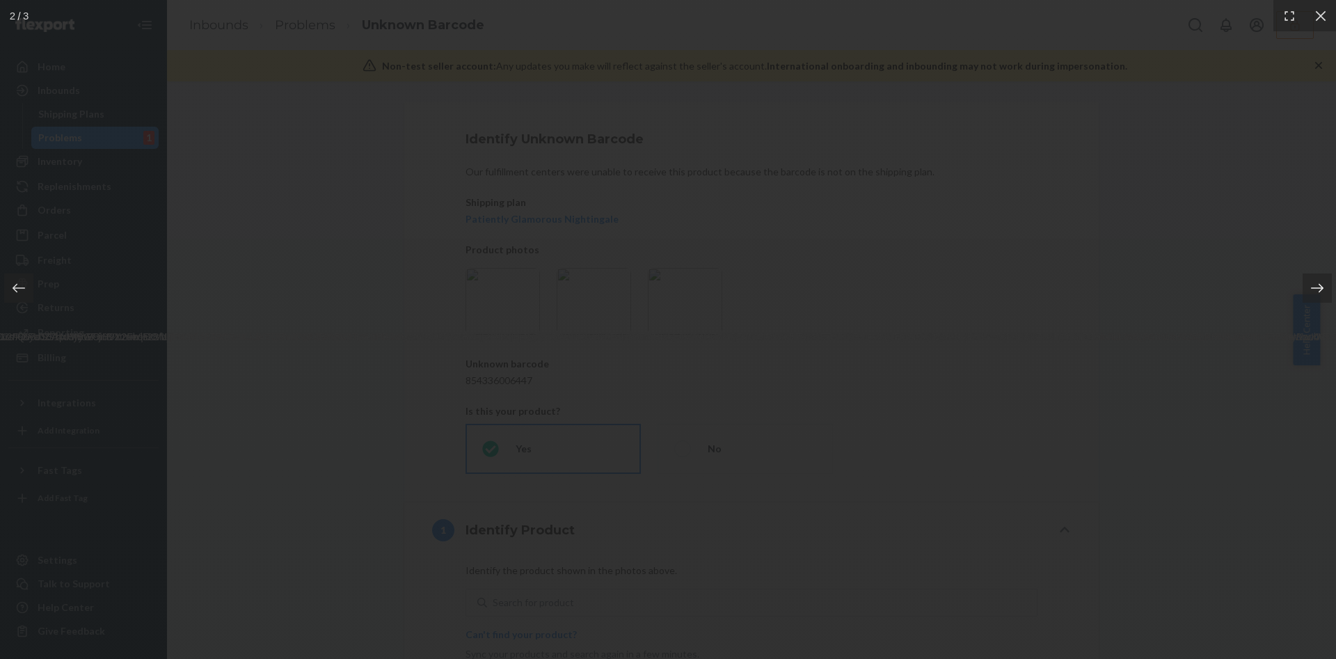
click at [1321, 309] on div at bounding box center [1309, 288] width 54 height 71
click at [4, 280] on div at bounding box center [18, 287] width 29 height 29
click at [3, 284] on div at bounding box center [27, 288] width 54 height 71
click at [323, 287] on div at bounding box center [668, 329] width 1336 height 659
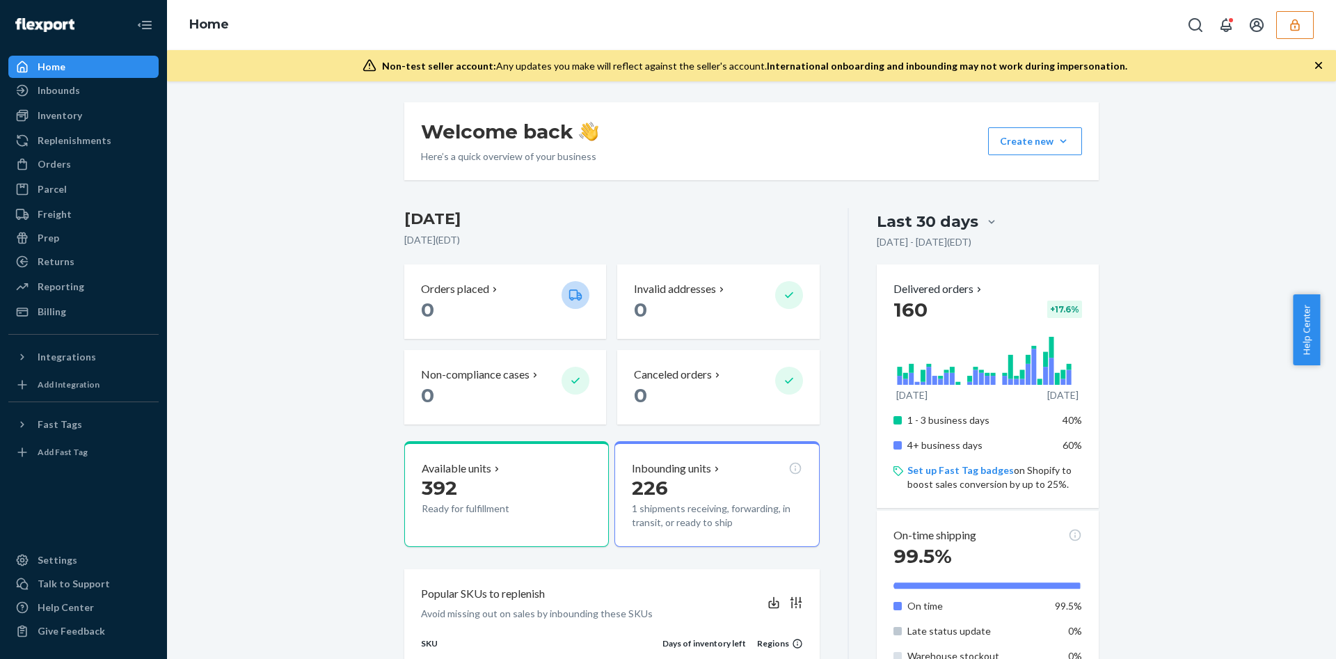
click at [1294, 22] on icon "button" at bounding box center [1295, 25] width 14 height 14
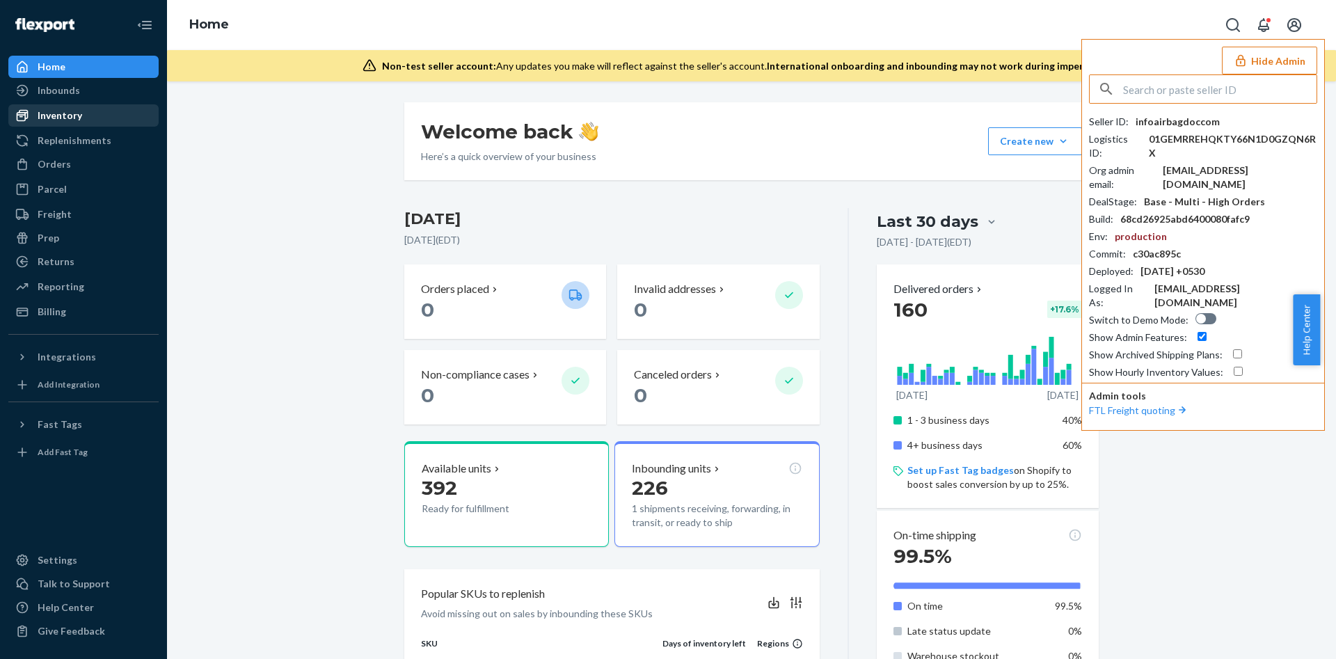
click at [109, 106] on div "Inventory" at bounding box center [83, 115] width 147 height 19
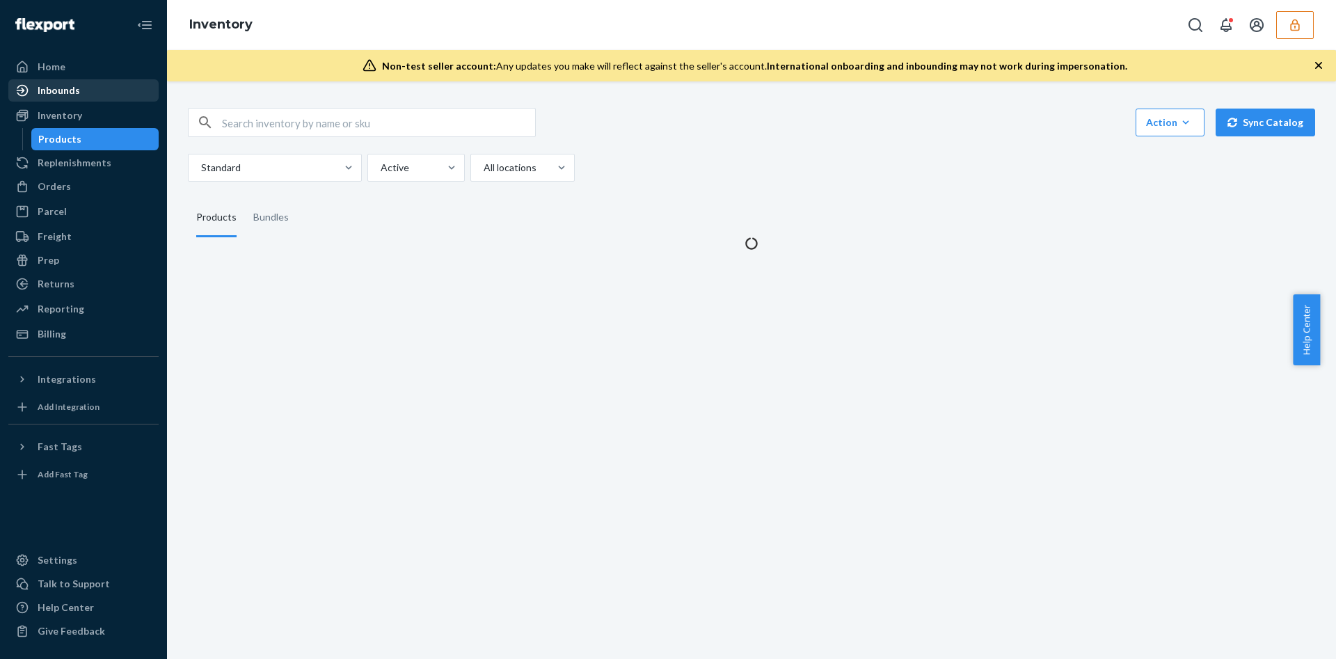
click at [104, 98] on div "Inbounds" at bounding box center [83, 90] width 147 height 19
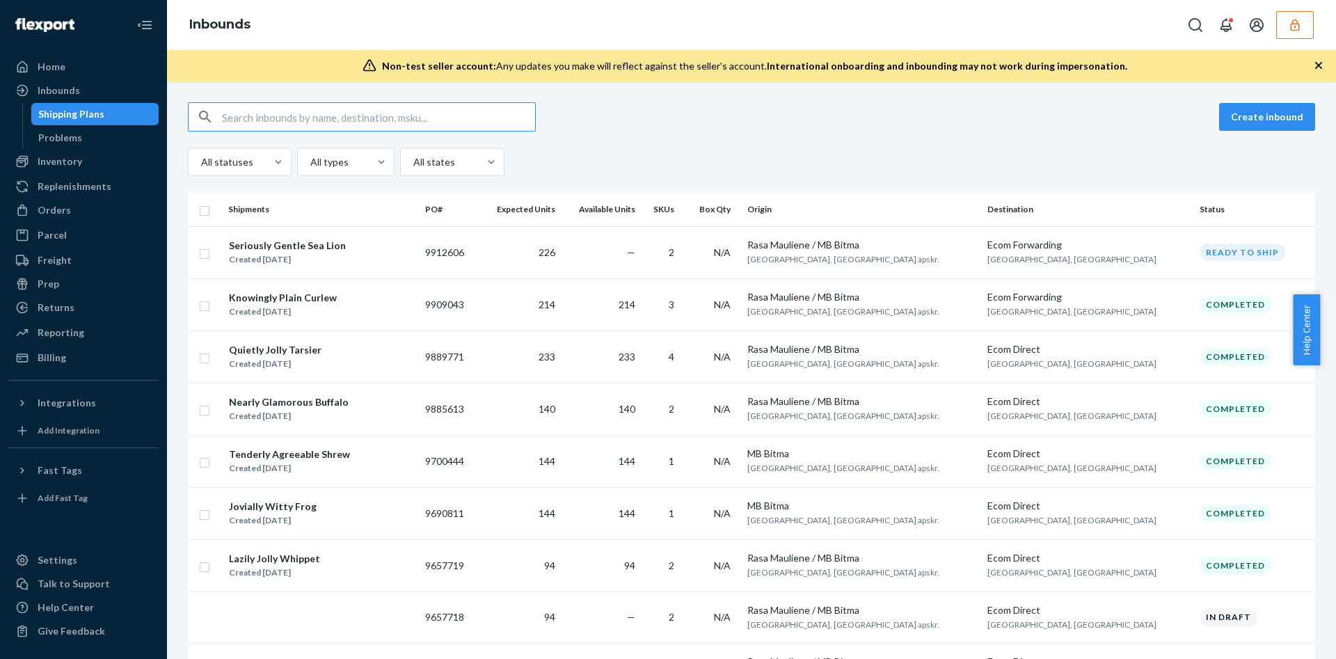
type input "1229799"
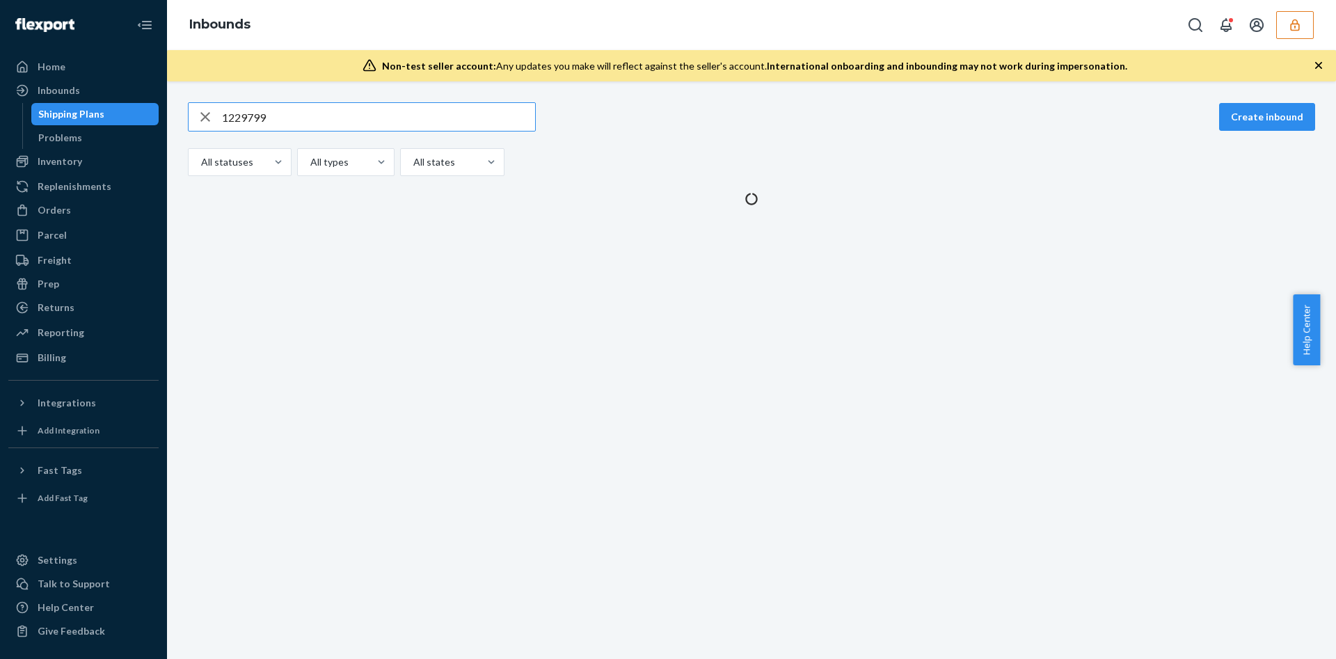
type input "1229799"
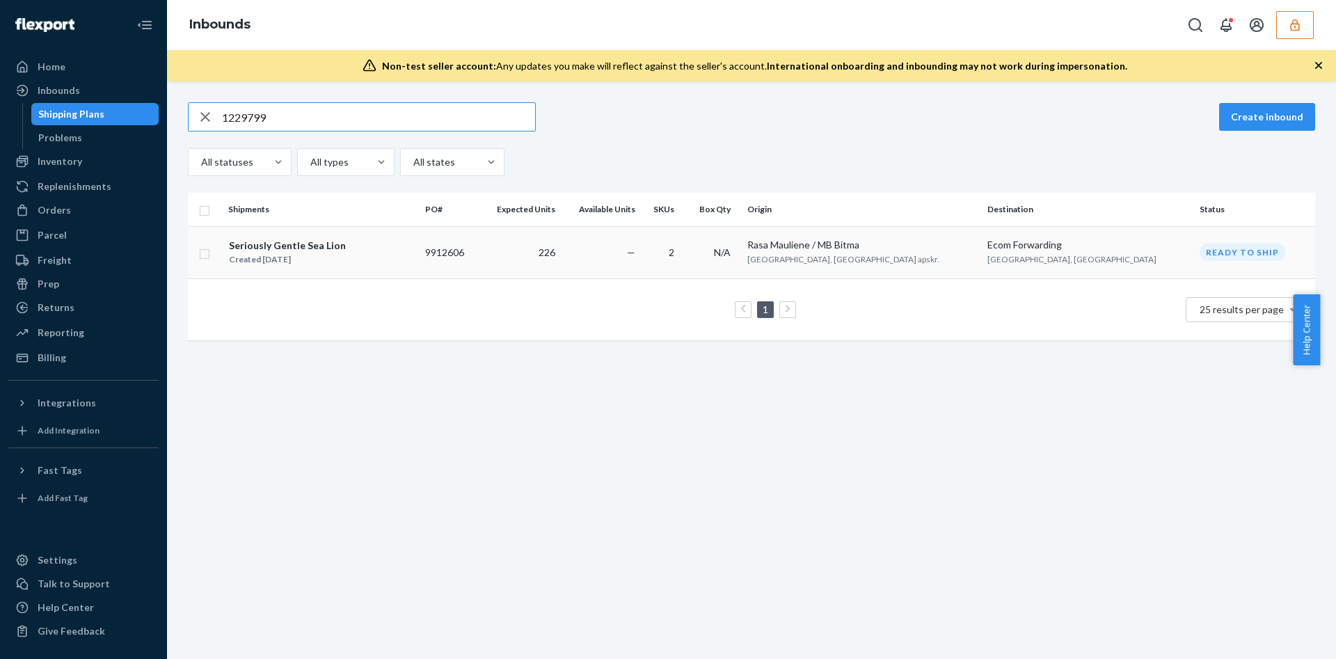
click at [685, 255] on td "2" at bounding box center [663, 252] width 45 height 52
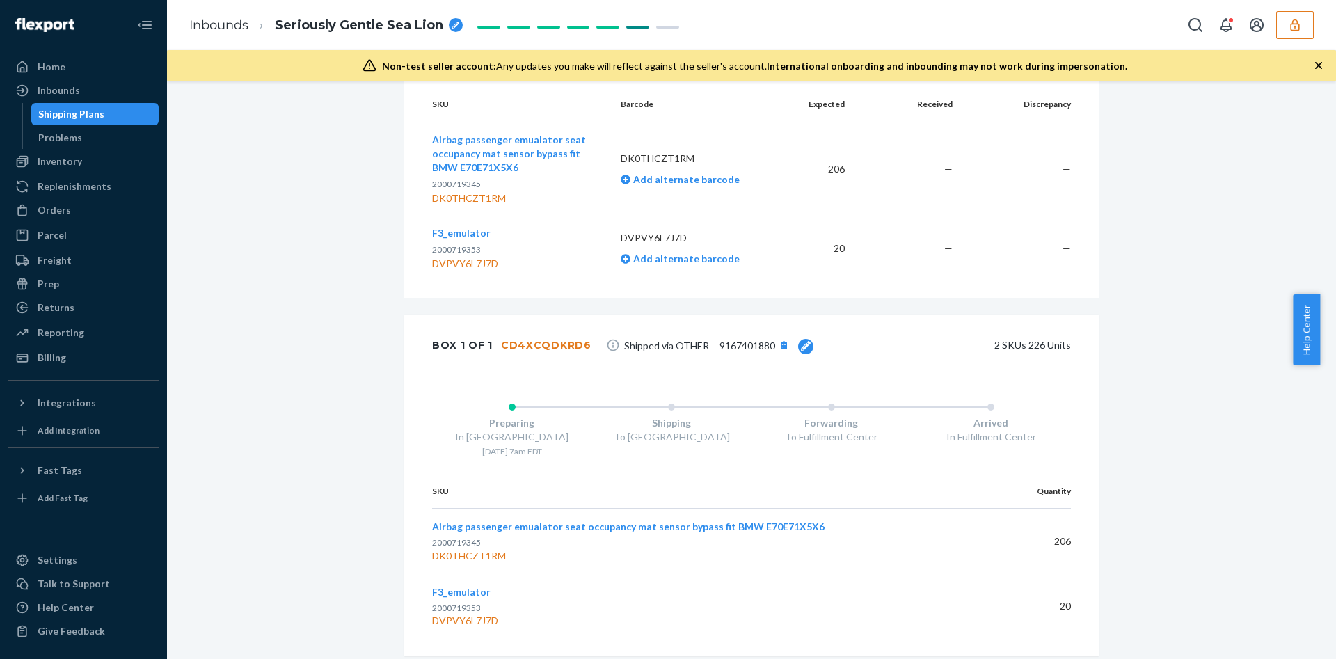
scroll to position [479, 0]
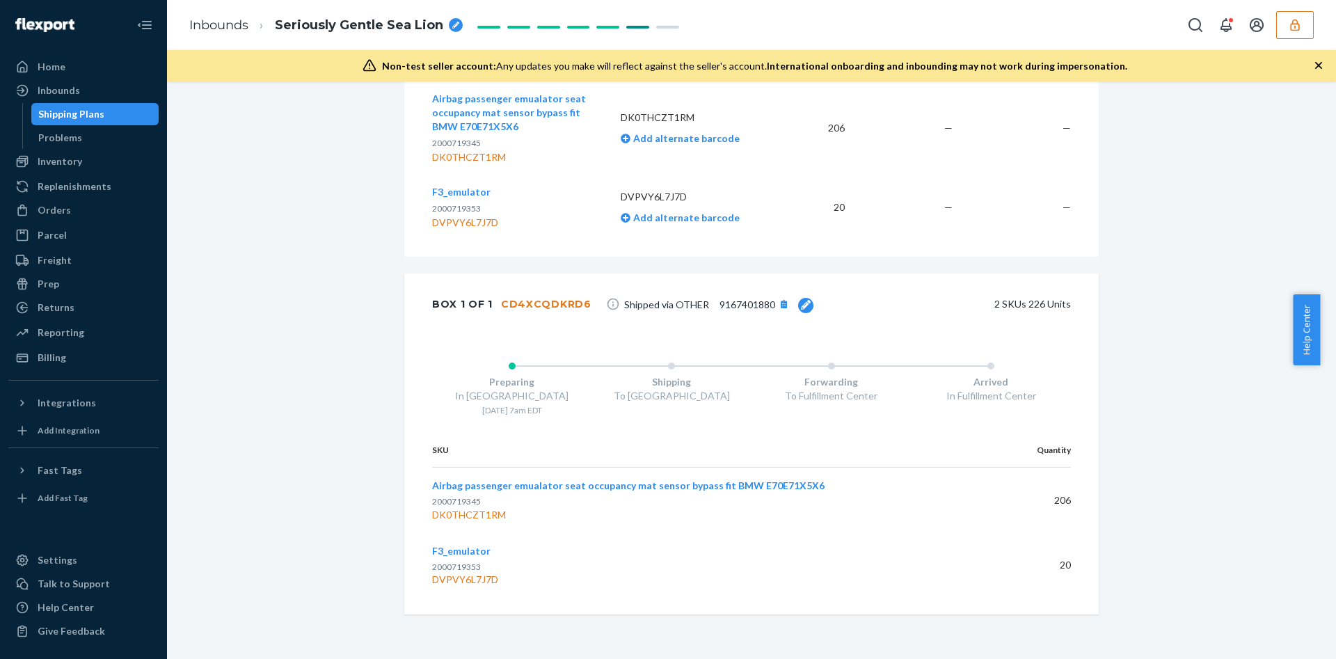
drag, startPoint x: 1280, startPoint y: 26, endPoint x: 1185, endPoint y: 69, distance: 104.3
click at [1279, 29] on button "button" at bounding box center [1295, 25] width 38 height 28
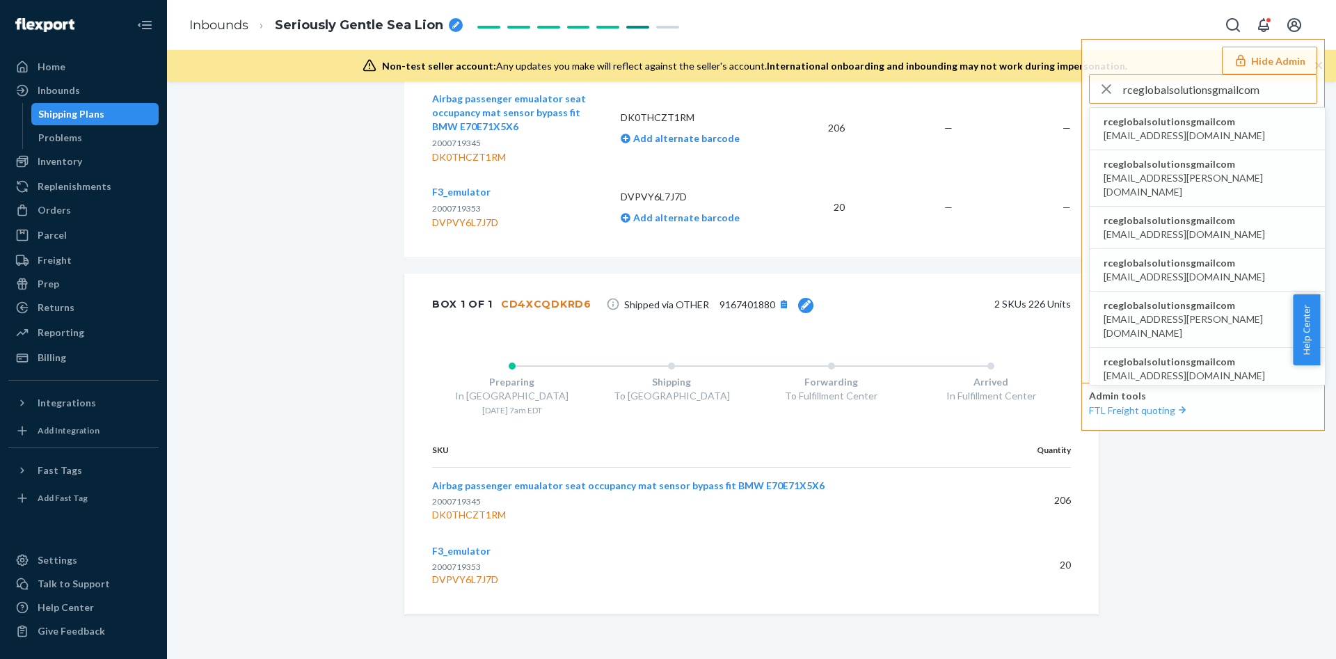
type input "rceglobalsolutionsgmailcom"
click at [1163, 126] on span "rceglobalsolutionsgmailcom" at bounding box center [1183, 122] width 161 height 14
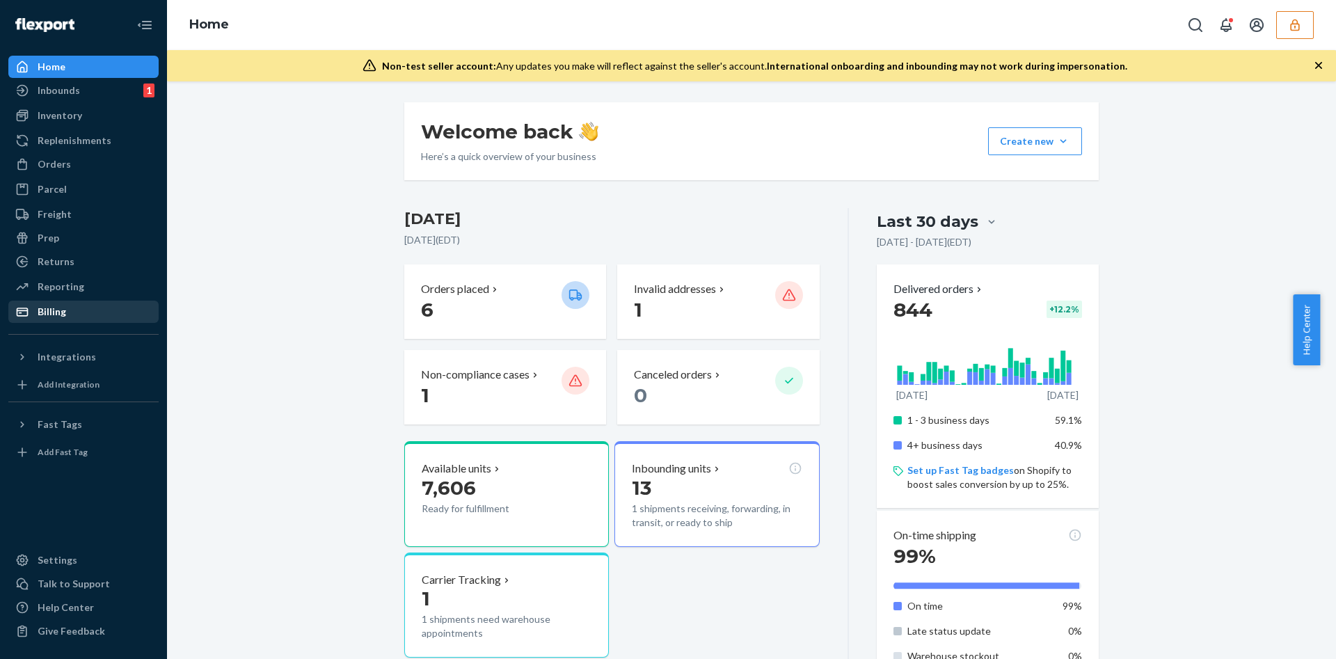
click at [132, 318] on div "Billing" at bounding box center [83, 311] width 147 height 19
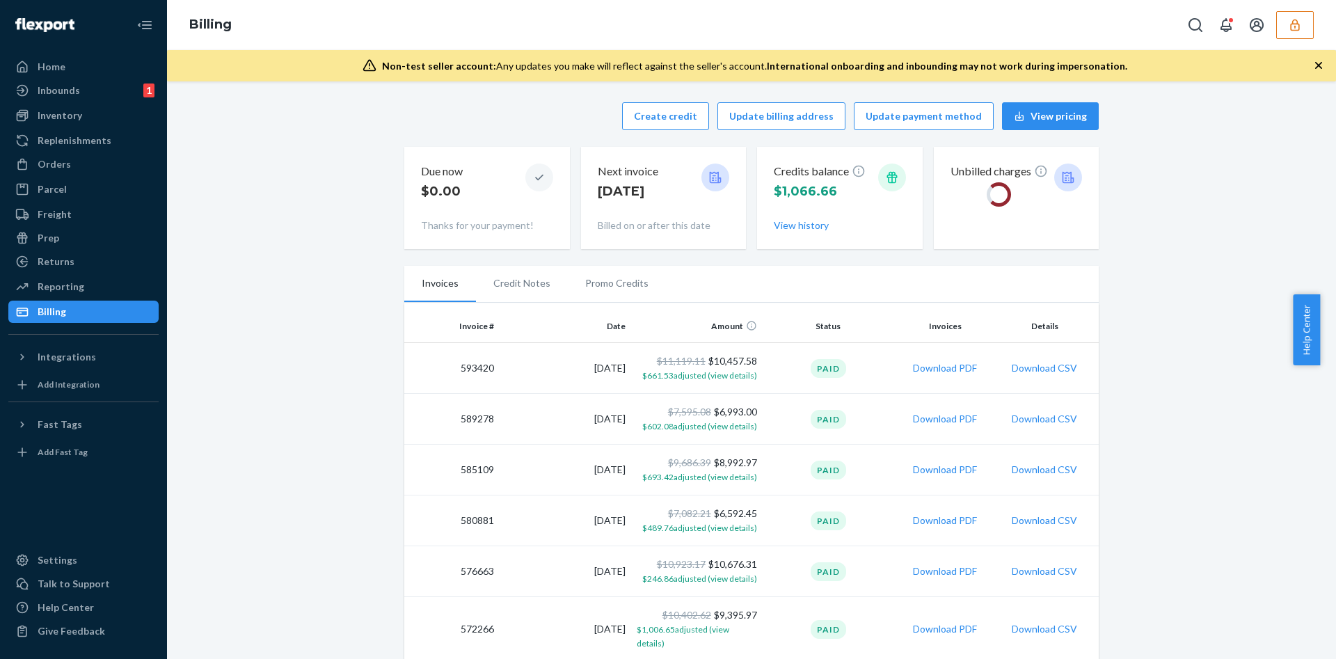
click at [1315, 67] on icon "button" at bounding box center [1318, 65] width 14 height 14
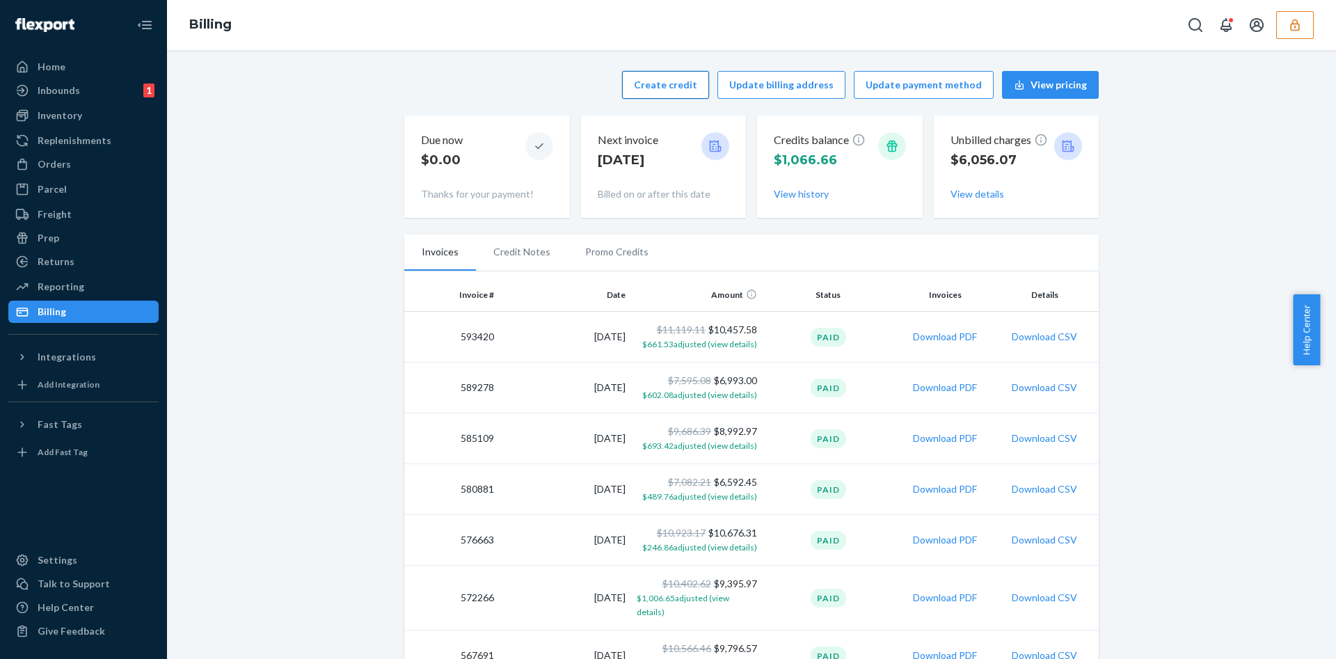
click at [671, 89] on button "Create credit" at bounding box center [665, 85] width 87 height 28
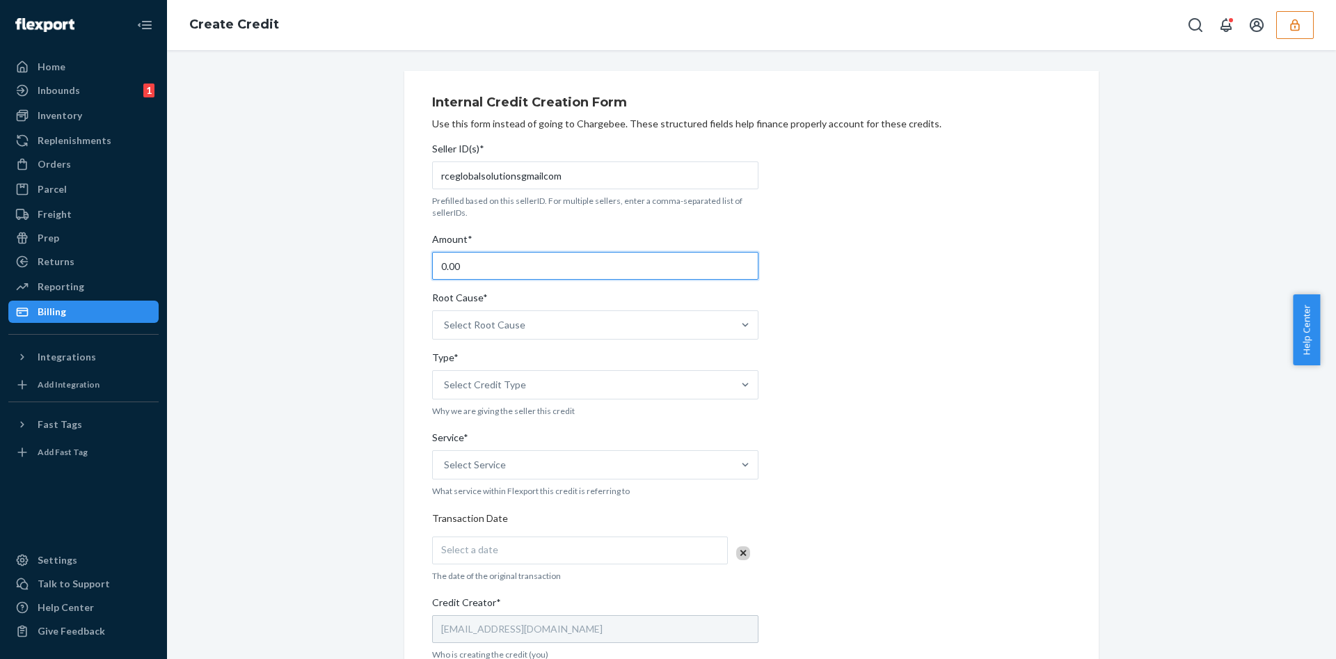
click at [460, 262] on input "0.00" at bounding box center [595, 266] width 326 height 28
type input "26.00"
click at [541, 314] on div "Select Root Cause" at bounding box center [583, 325] width 300 height 28
click at [445, 318] on input "Root Cause* Select Root Cause" at bounding box center [444, 325] width 1 height 14
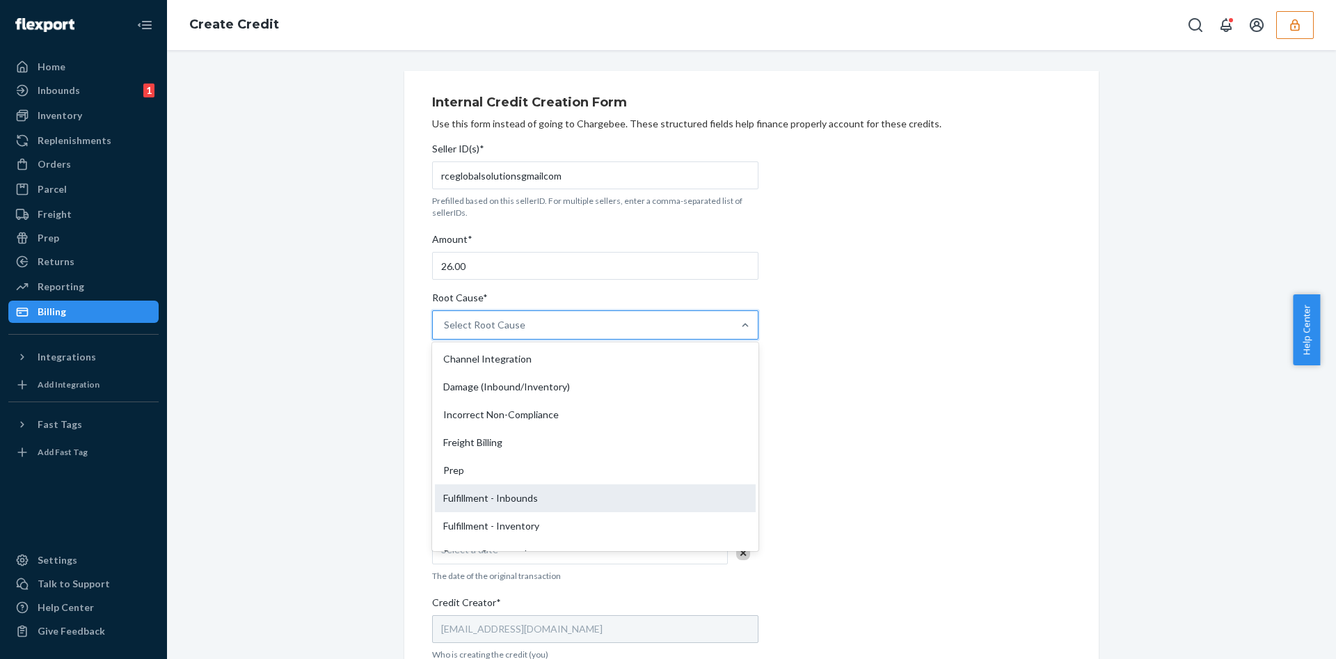
click at [532, 487] on div "Fulfillment - Inbounds" at bounding box center [595, 498] width 321 height 28
click at [445, 332] on input "Root Cause* option Fulfillment - Inbounds focused, 6 of 29. 29 results availabl…" at bounding box center [444, 325] width 1 height 14
click at [545, 330] on div "Fulfillment - Inbounds" at bounding box center [583, 325] width 300 height 28
click at [445, 330] on input "Root Cause* option Fulfillment - Inbounds, selected. option Fulfillment - Inbou…" at bounding box center [444, 325] width 1 height 14
click at [524, 529] on div "Fulfillment - Inventory" at bounding box center [595, 526] width 321 height 28
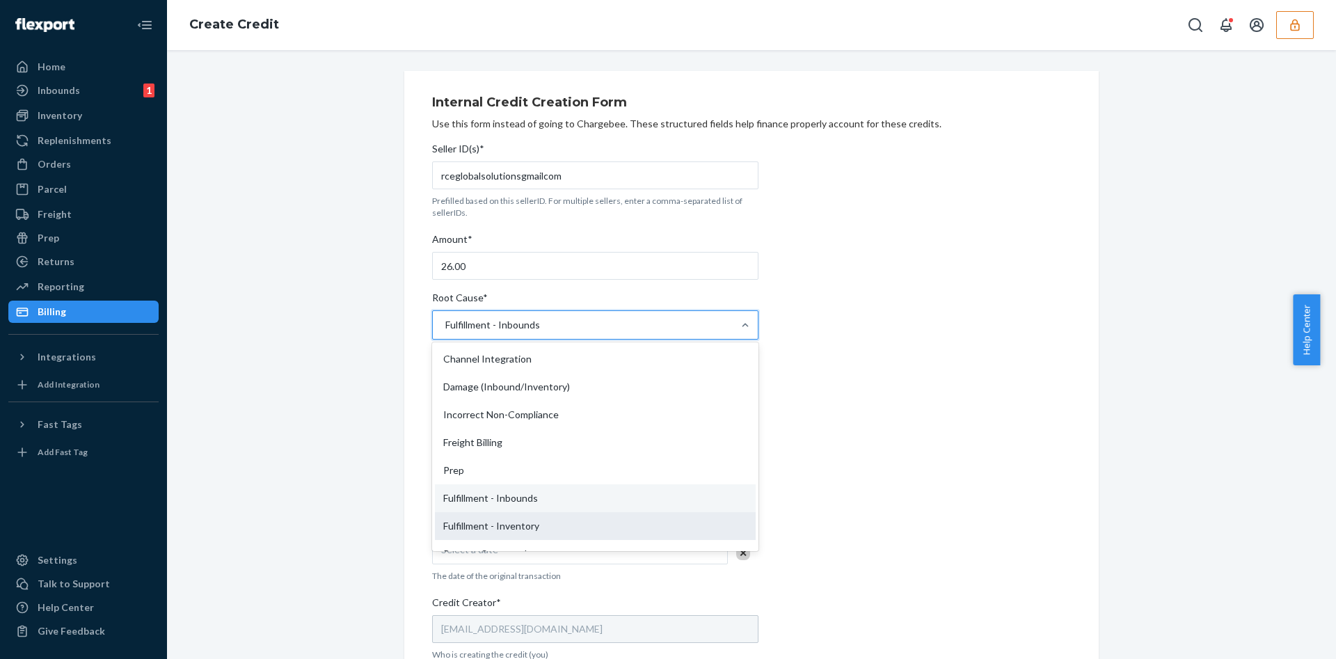
click at [445, 332] on input "Root Cause* option Fulfillment - Inbounds, selected. option Fulfillment - Inven…" at bounding box center [444, 325] width 1 height 14
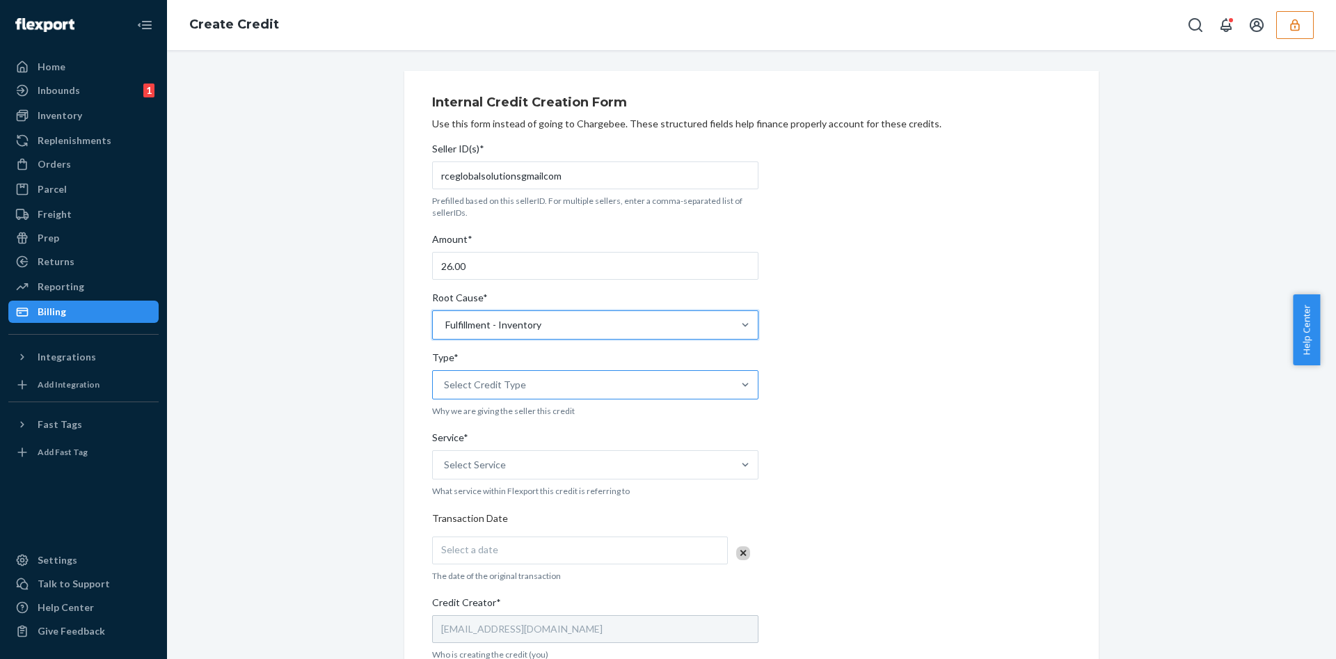
click at [531, 394] on div "Select Credit Type" at bounding box center [583, 385] width 300 height 28
click at [445, 392] on input "Type* Select Credit Type" at bounding box center [444, 385] width 1 height 14
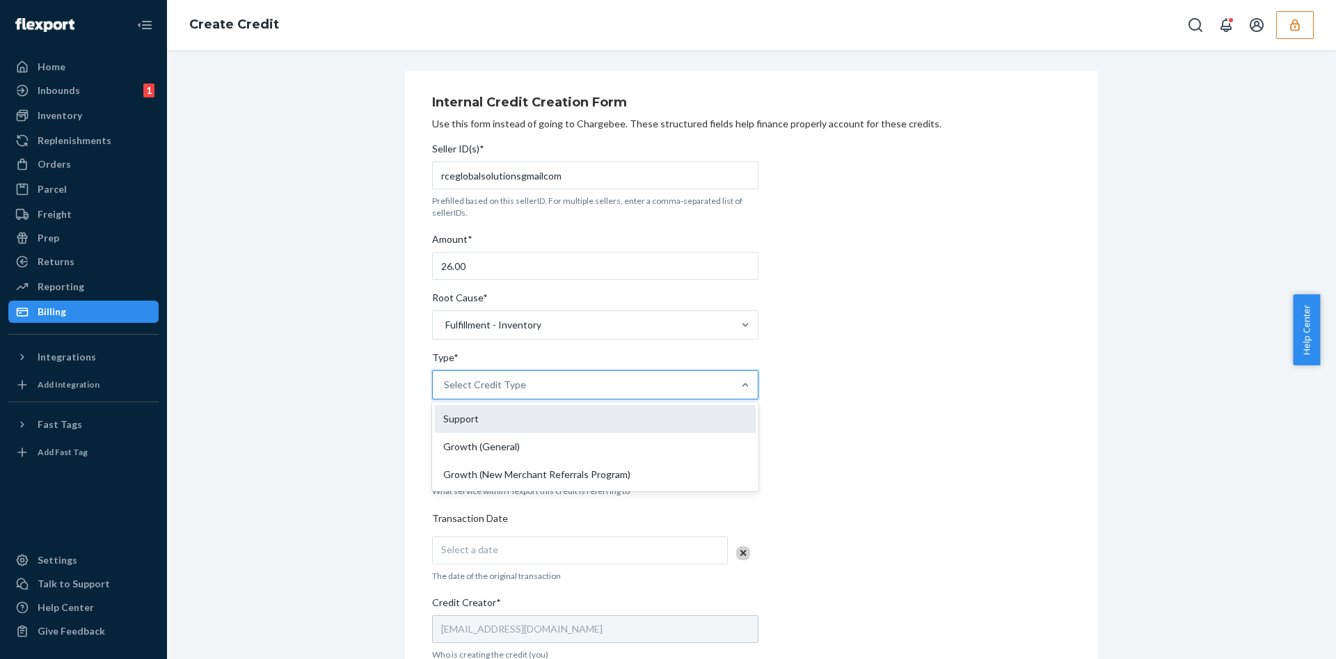
click at [548, 413] on div "Support" at bounding box center [595, 419] width 321 height 28
click at [445, 392] on input "Type* option Support focused, 1 of 3. 3 results available. Use Up and Down to c…" at bounding box center [444, 385] width 1 height 14
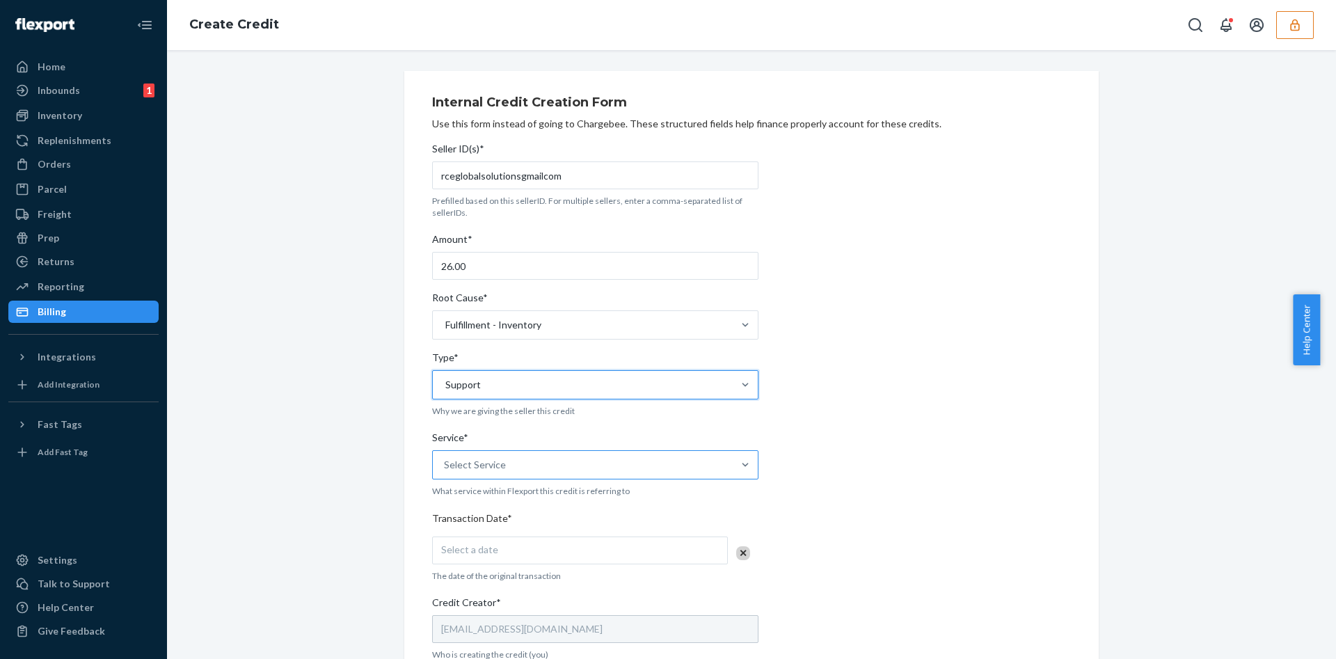
click at [532, 454] on div "Select Service" at bounding box center [583, 465] width 300 height 28
click at [445, 458] on input "Service* Select Service" at bounding box center [444, 465] width 1 height 14
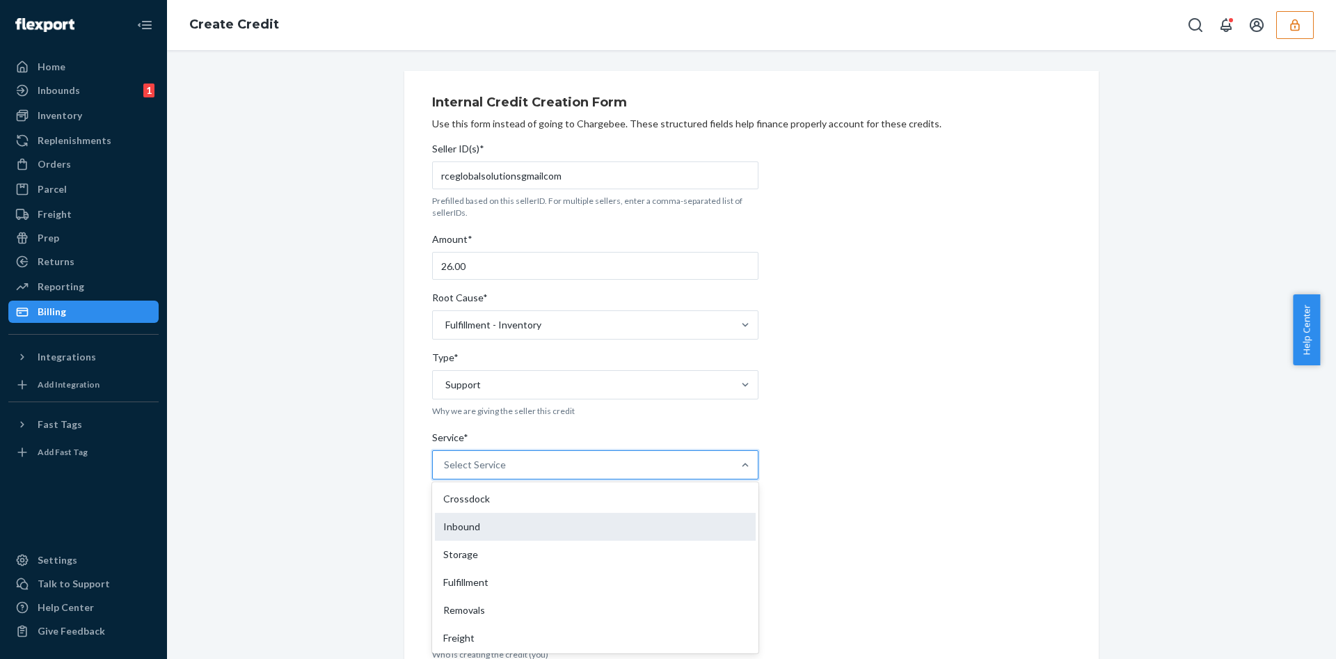
click at [524, 523] on div "Inbound" at bounding box center [595, 527] width 321 height 28
click at [445, 472] on input "Service* option Inbound focused, 2 of 10. 10 results available. Use Up and Down…" at bounding box center [444, 465] width 1 height 14
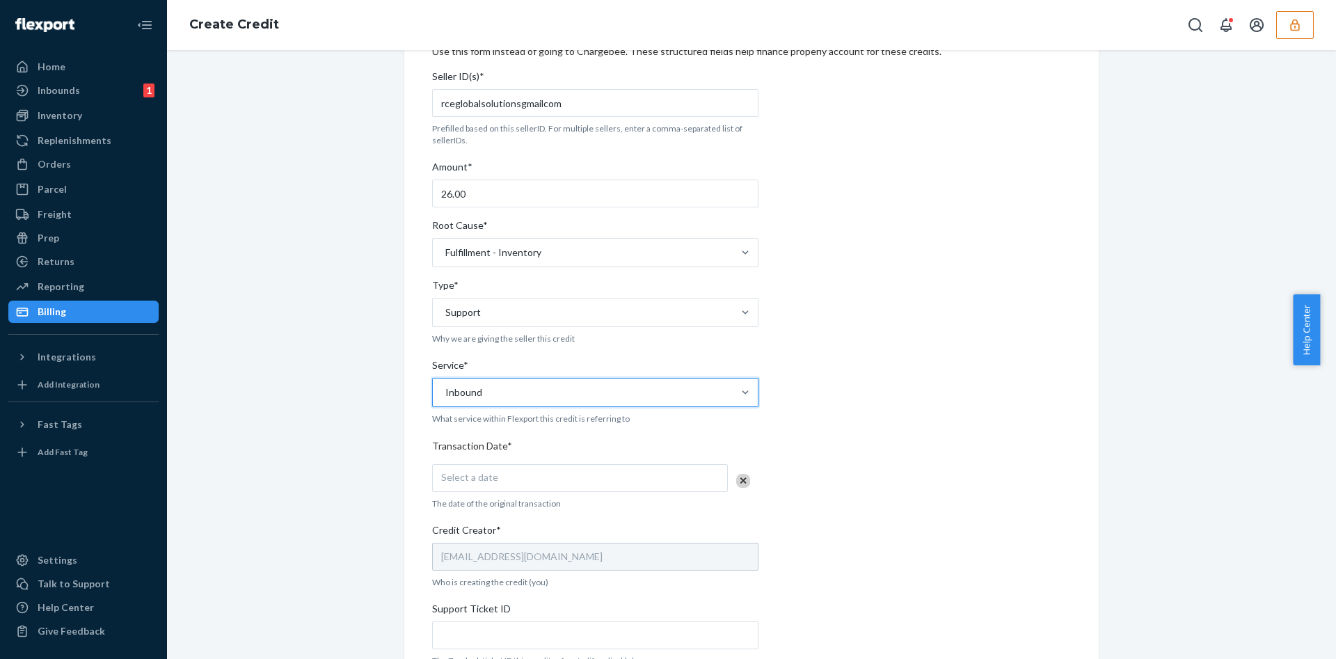
scroll to position [104, 0]
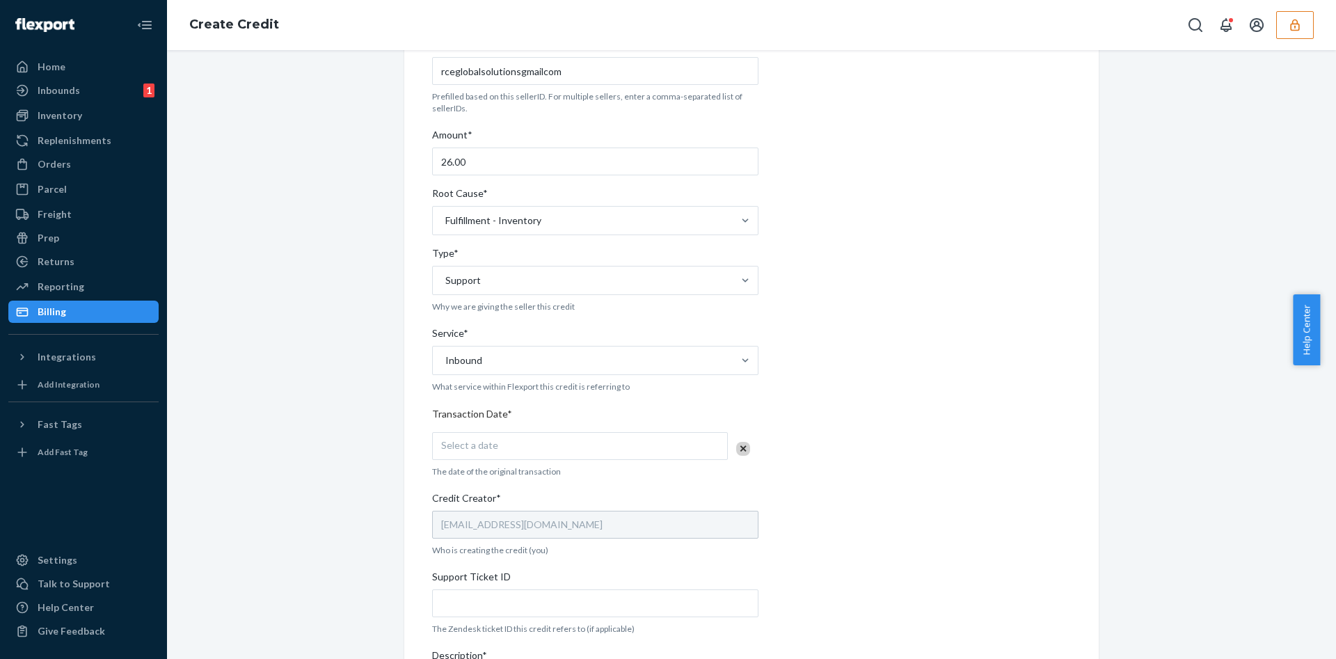
click at [545, 440] on div "Select a date" at bounding box center [580, 446] width 296 height 28
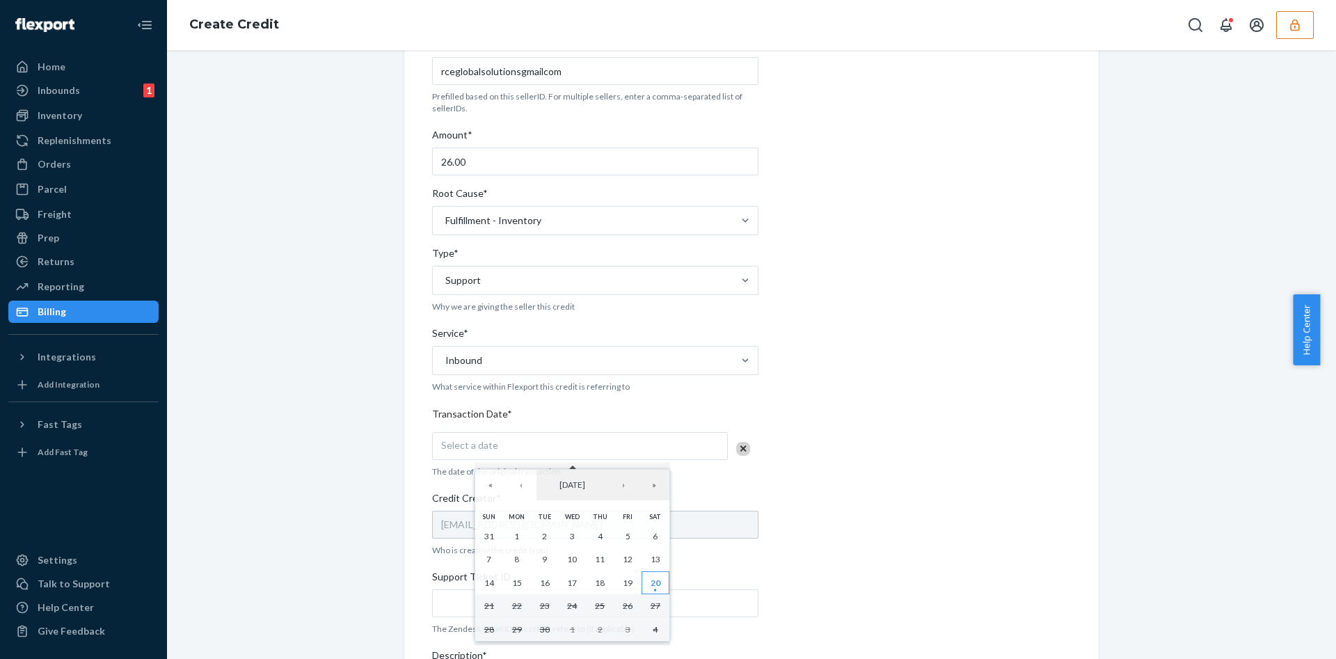
click at [648, 580] on button "20" at bounding box center [655, 583] width 28 height 24
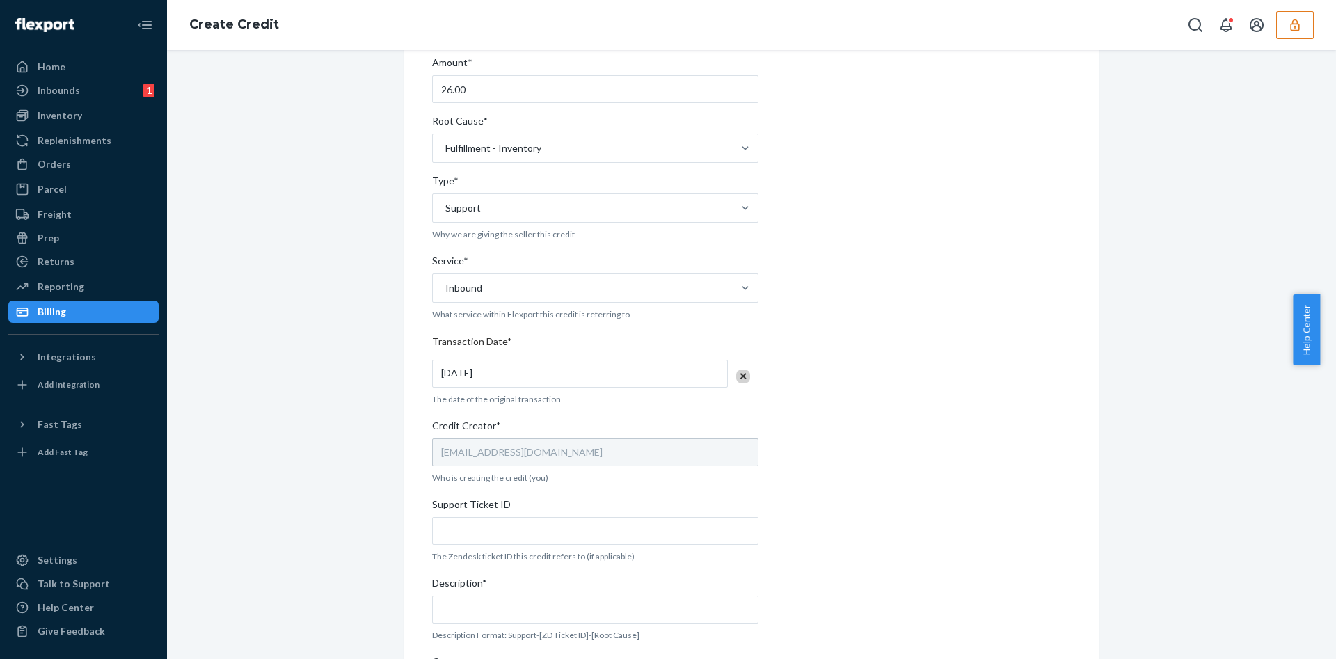
scroll to position [209, 0]
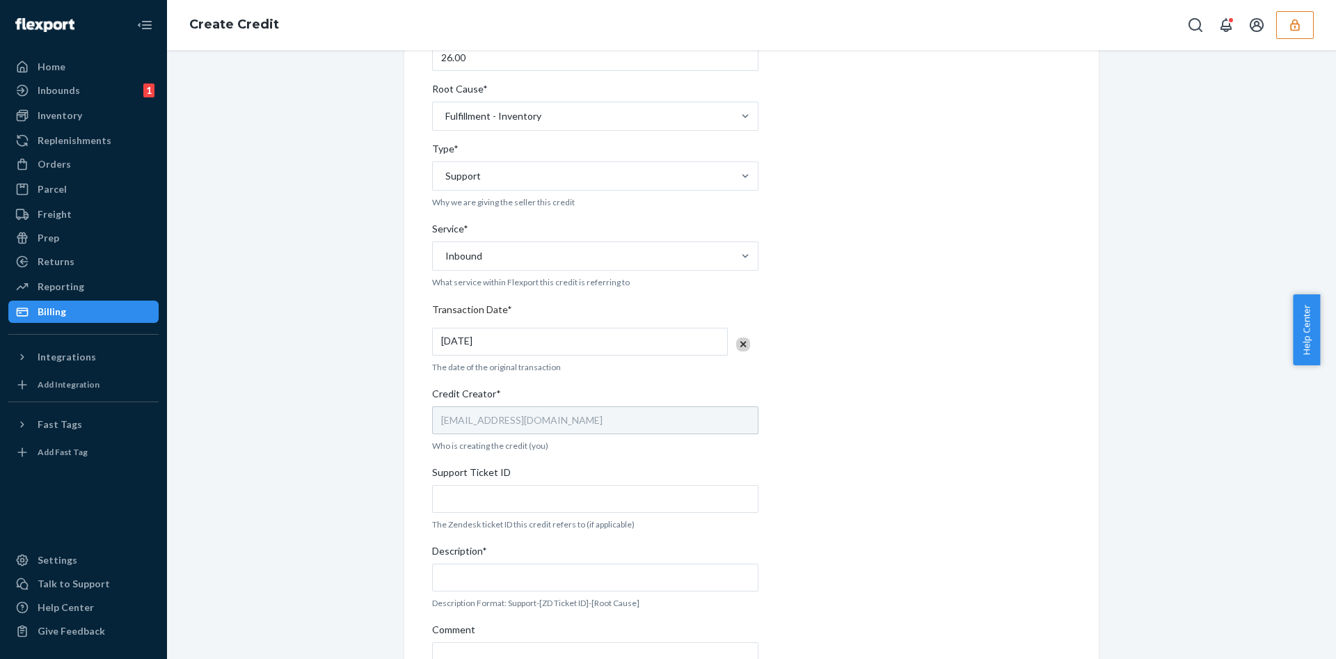
drag, startPoint x: 497, startPoint y: 479, endPoint x: 476, endPoint y: 485, distance: 21.6
click at [495, 479] on span "Support Ticket ID" at bounding box center [471, 474] width 79 height 19
click at [495, 485] on input "Support Ticket ID" at bounding box center [595, 499] width 326 height 28
paste input "815389"
type input "815389"
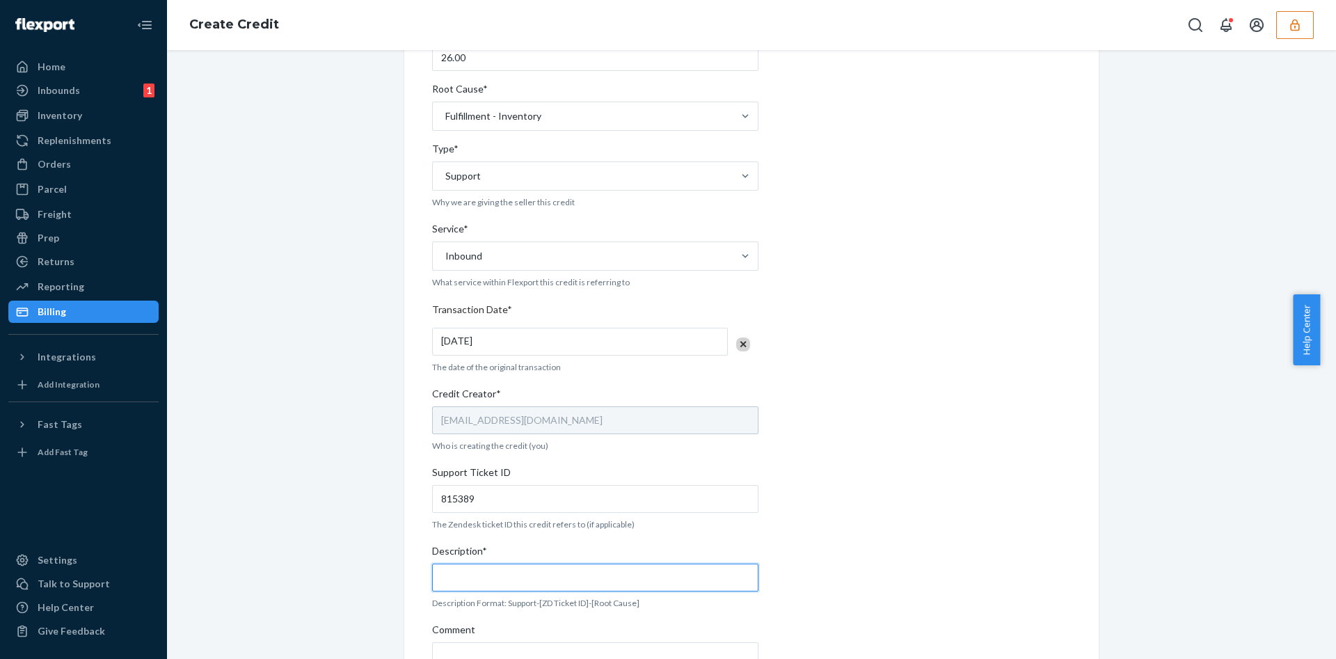
click at [555, 573] on input "Description*" at bounding box center [595, 578] width 326 height 28
paste input "815389"
paste input "DY53Q8Q79HJ"
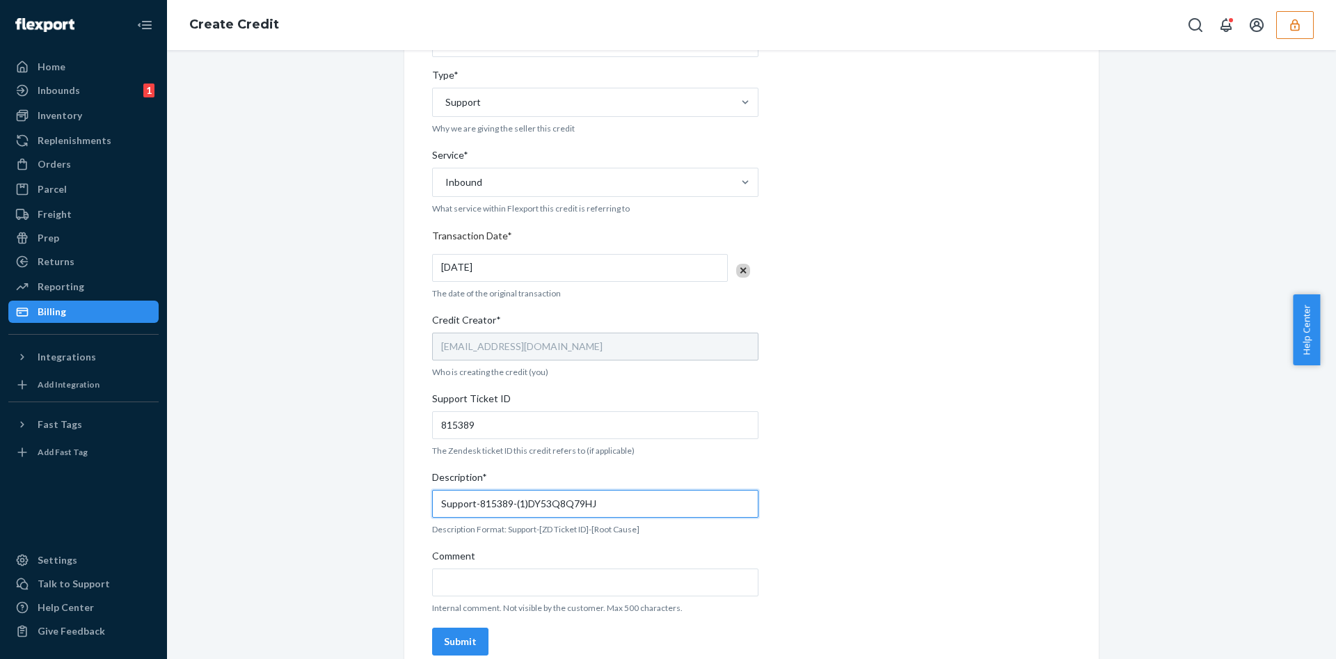
scroll to position [301, 0]
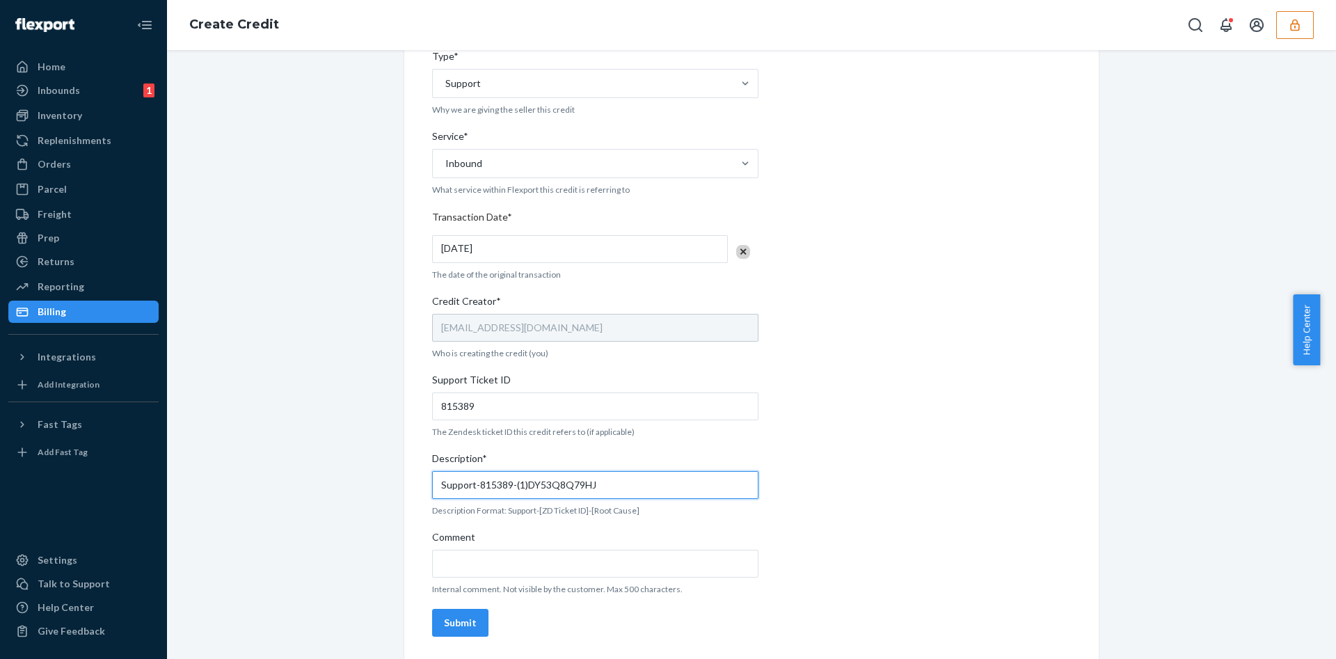
type input "Support-815389-(1)DY53Q8Q79HJ"
click at [891, 475] on div "Internal Credit Creation Form Use this form instead of going to Chargebee. Thes…" at bounding box center [751, 214] width 639 height 856
click at [456, 614] on button "Submit" at bounding box center [460, 623] width 56 height 28
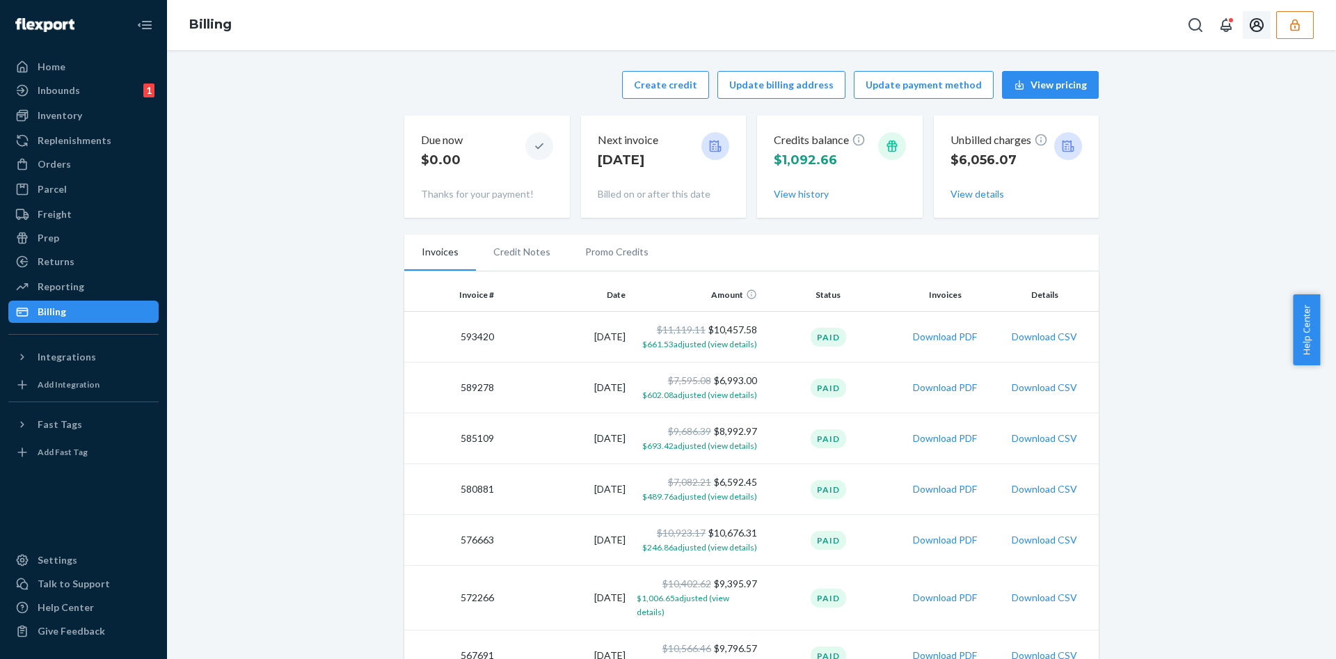
click at [1294, 27] on icon "button" at bounding box center [1295, 25] width 14 height 14
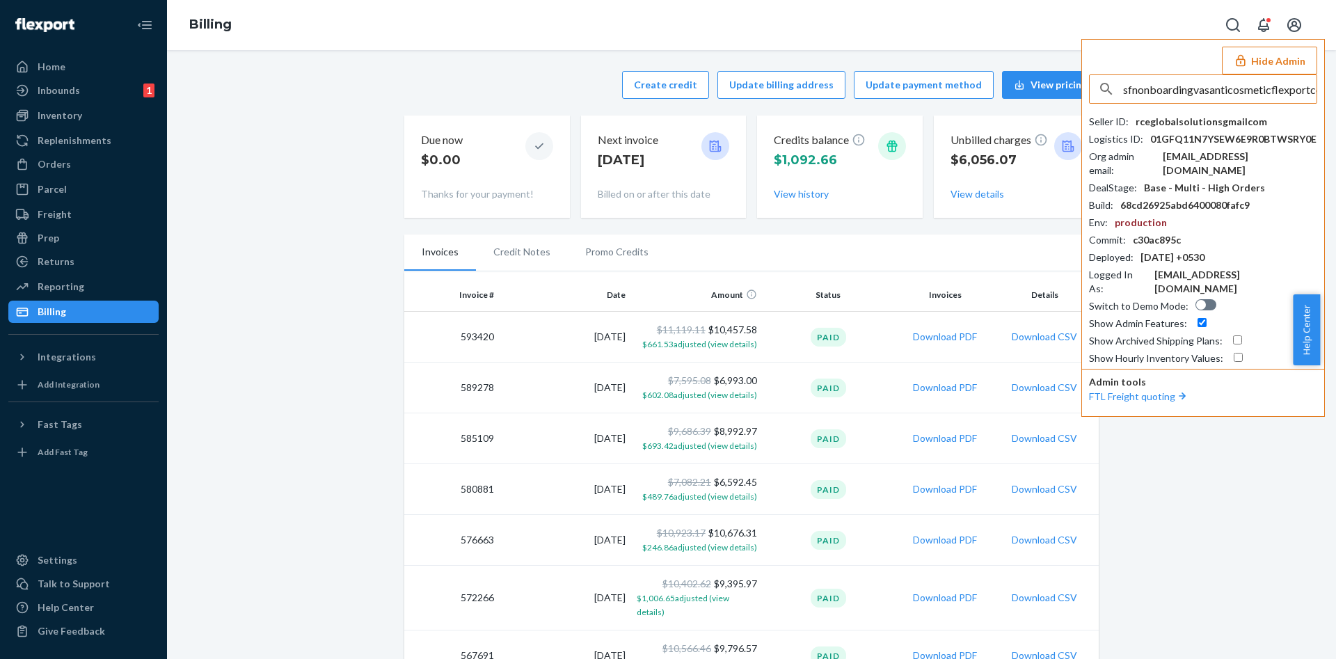
scroll to position [0, 15]
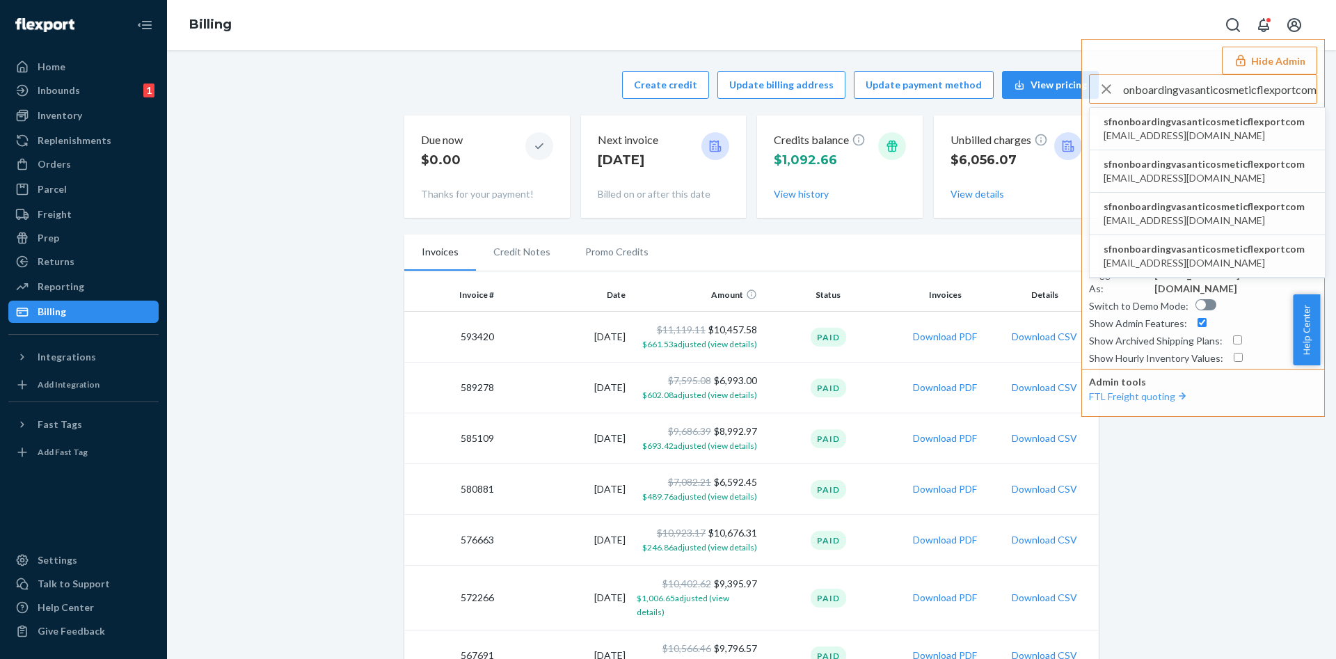
type input "sfnonboardingvasanticosmeticflexportcom"
drag, startPoint x: 1188, startPoint y: 117, endPoint x: 1180, endPoint y: 116, distance: 8.4
click at [1180, 116] on span "sfnonboardingvasanticosmeticflexportcom" at bounding box center [1203, 122] width 201 height 14
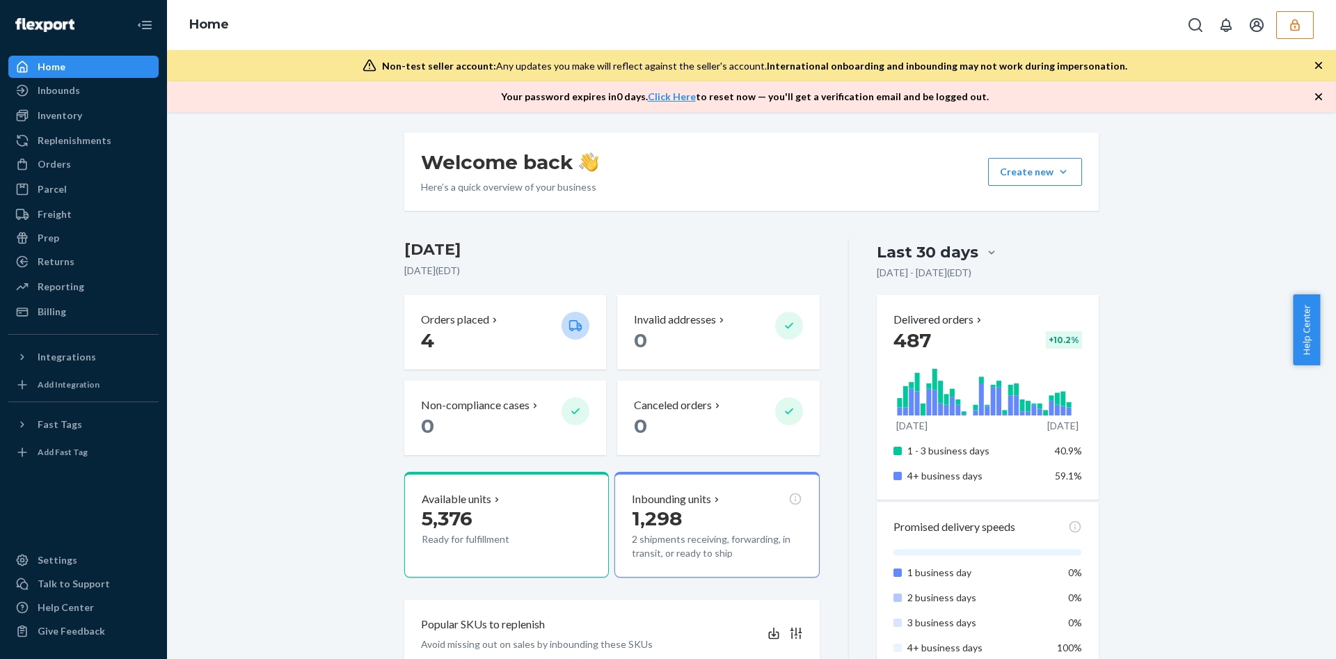
click at [90, 62] on div "Home" at bounding box center [83, 66] width 147 height 19
click at [96, 83] on div "Inbounds" at bounding box center [83, 90] width 147 height 19
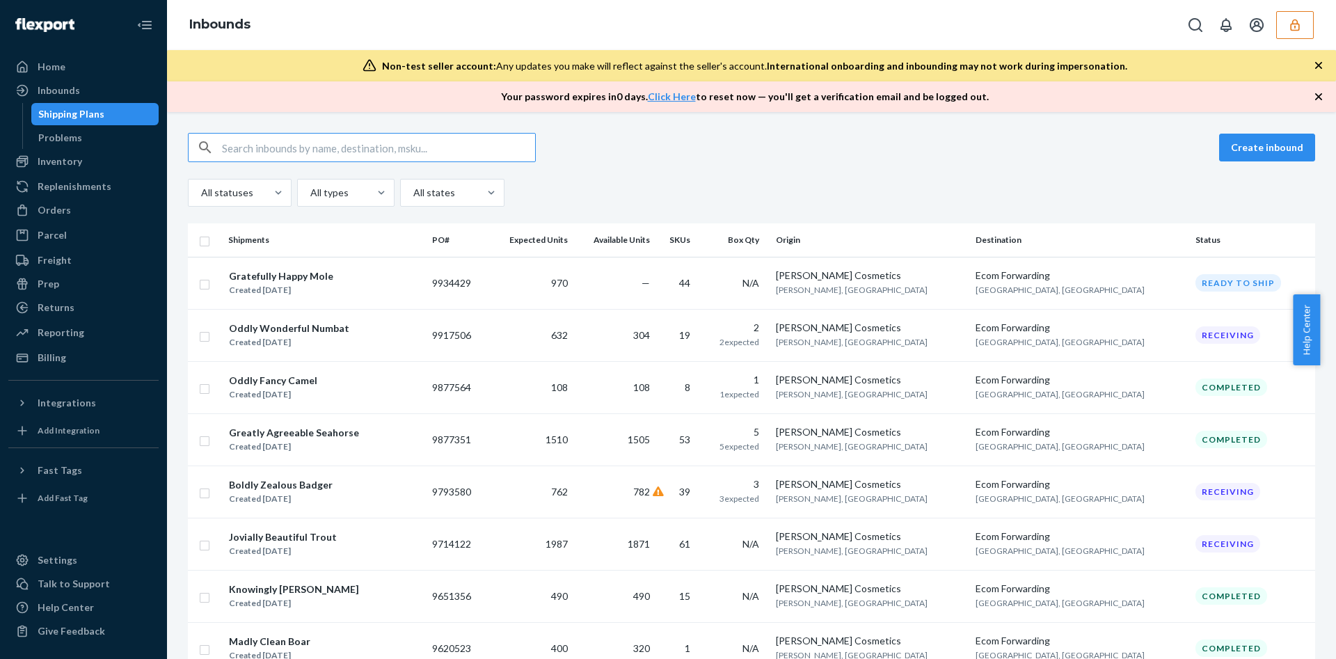
paste input "1232005"
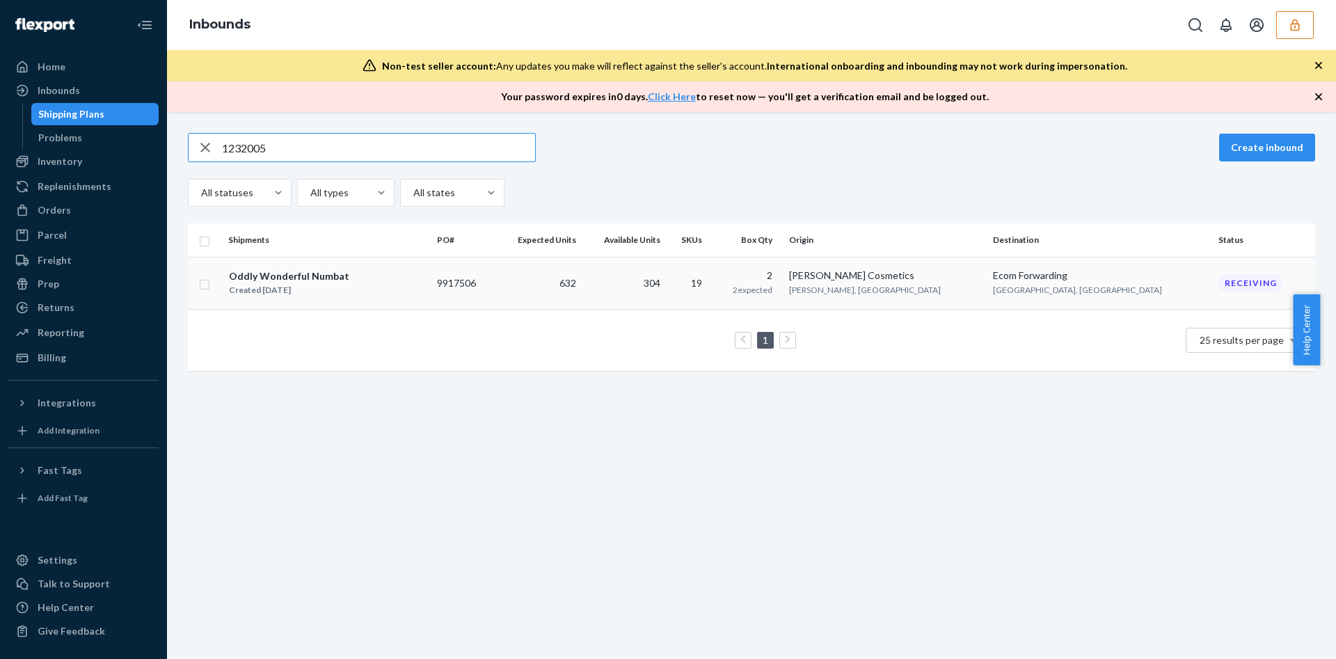
type input "1232005"
click at [772, 290] on span "2 expected" at bounding box center [753, 290] width 40 height 10
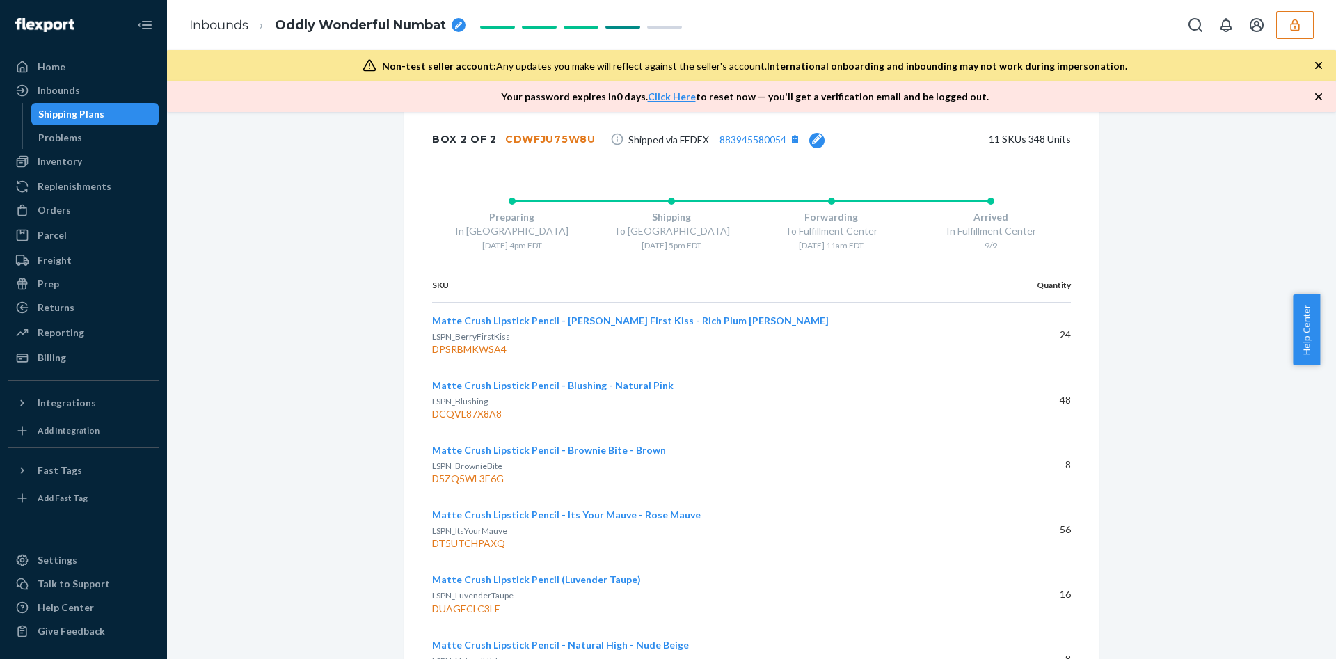
scroll to position [3301, 0]
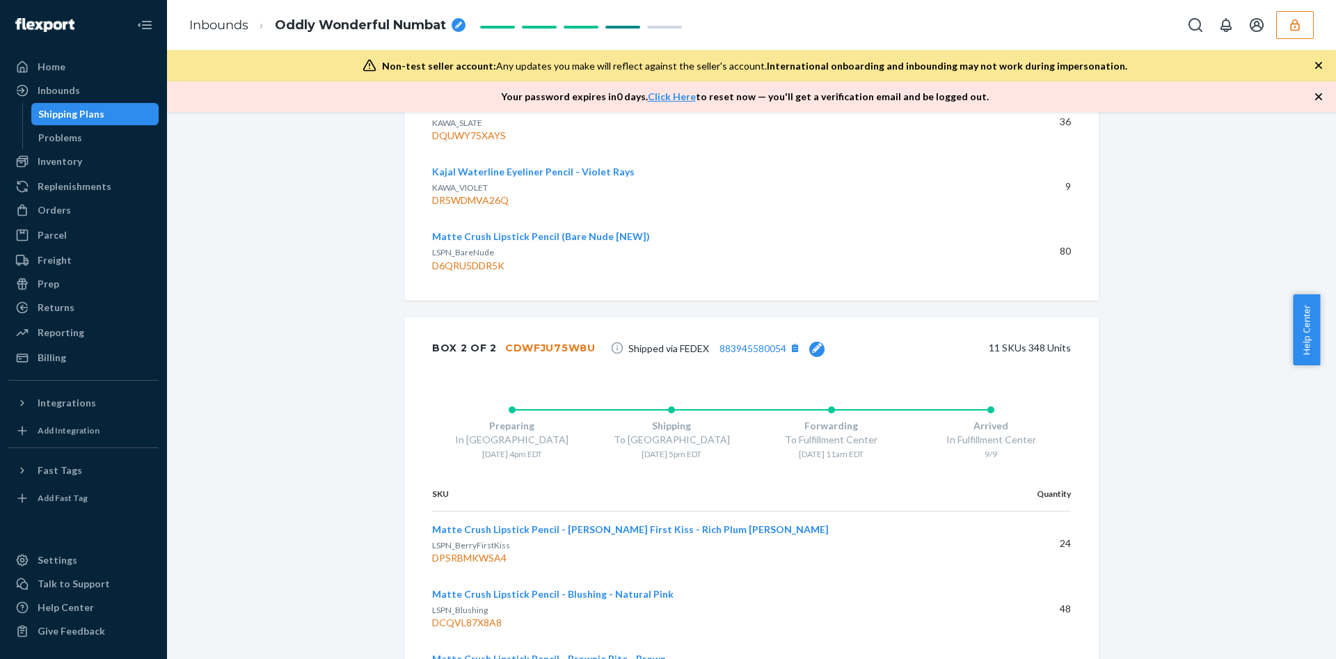
click at [550, 349] on div "CDWFJU75W8U" at bounding box center [550, 348] width 90 height 14
copy div "CDWFJU75W8U"
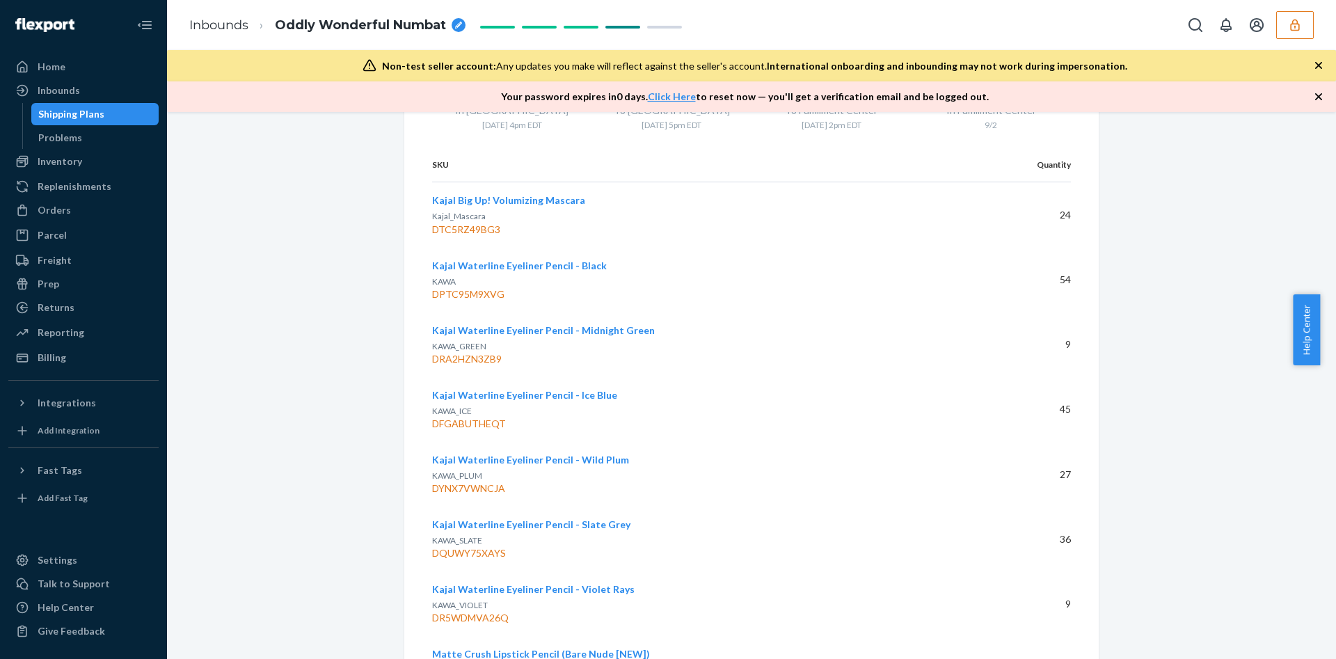
scroll to position [2571, 0]
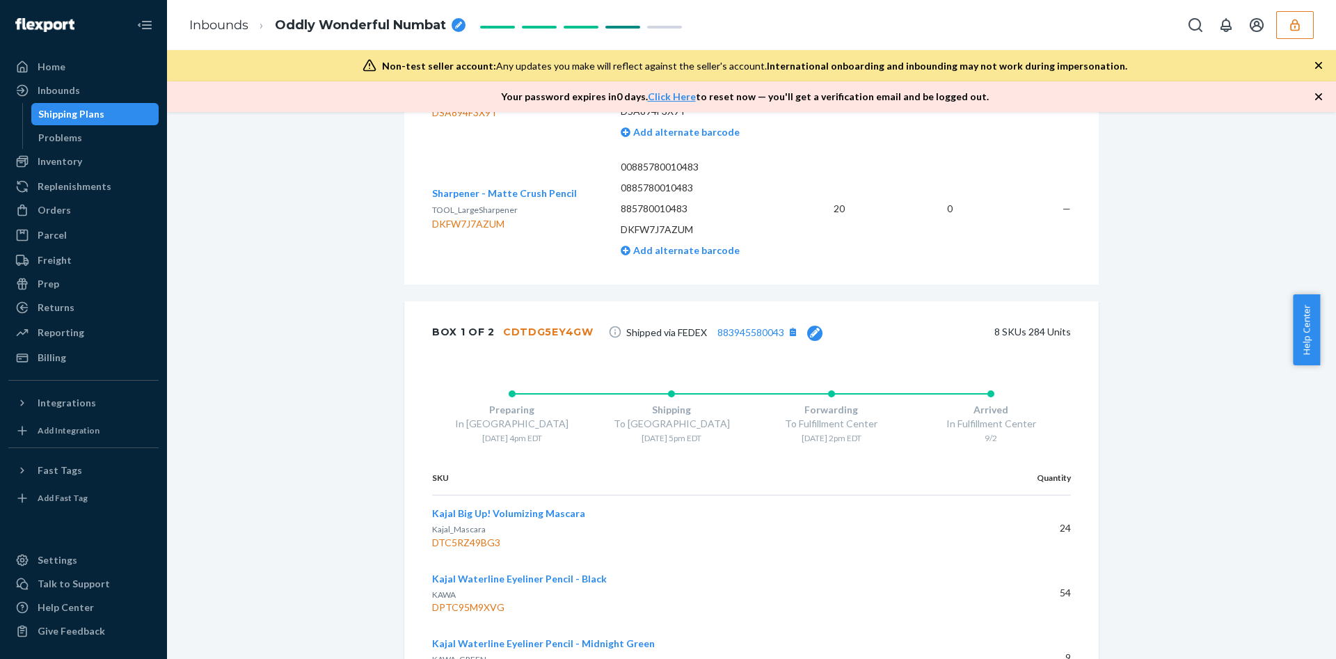
click at [534, 331] on div "CDTDG5EY4GW" at bounding box center [548, 332] width 90 height 14
copy div "CDTDG5EY4GW"
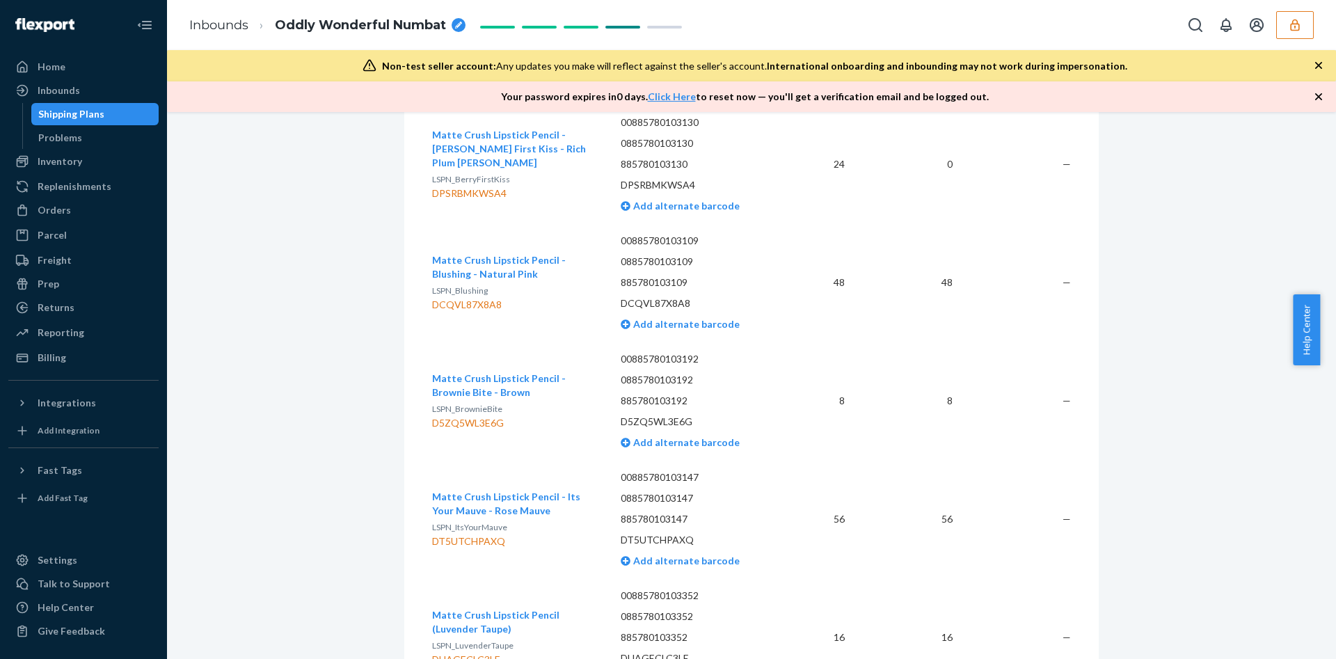
scroll to position [1461, 0]
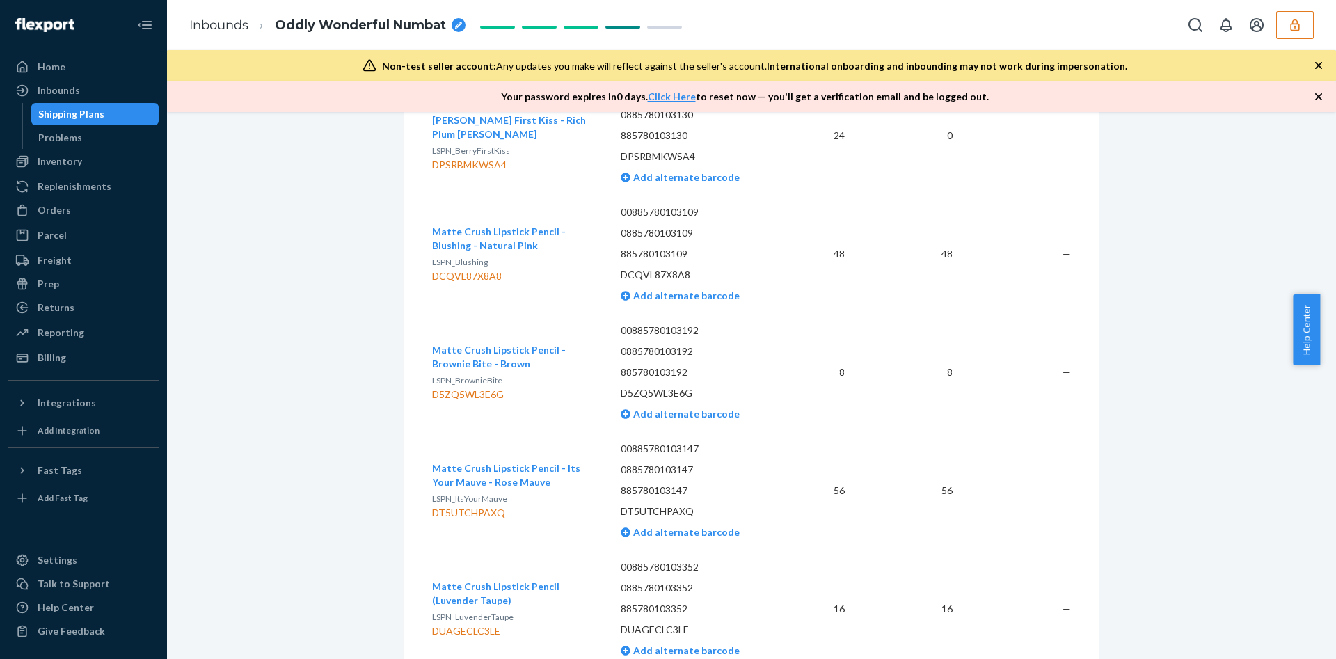
click at [458, 270] on div "DCQVL87X8A8" at bounding box center [515, 276] width 166 height 14
copy div "DCQVL87X8A8"
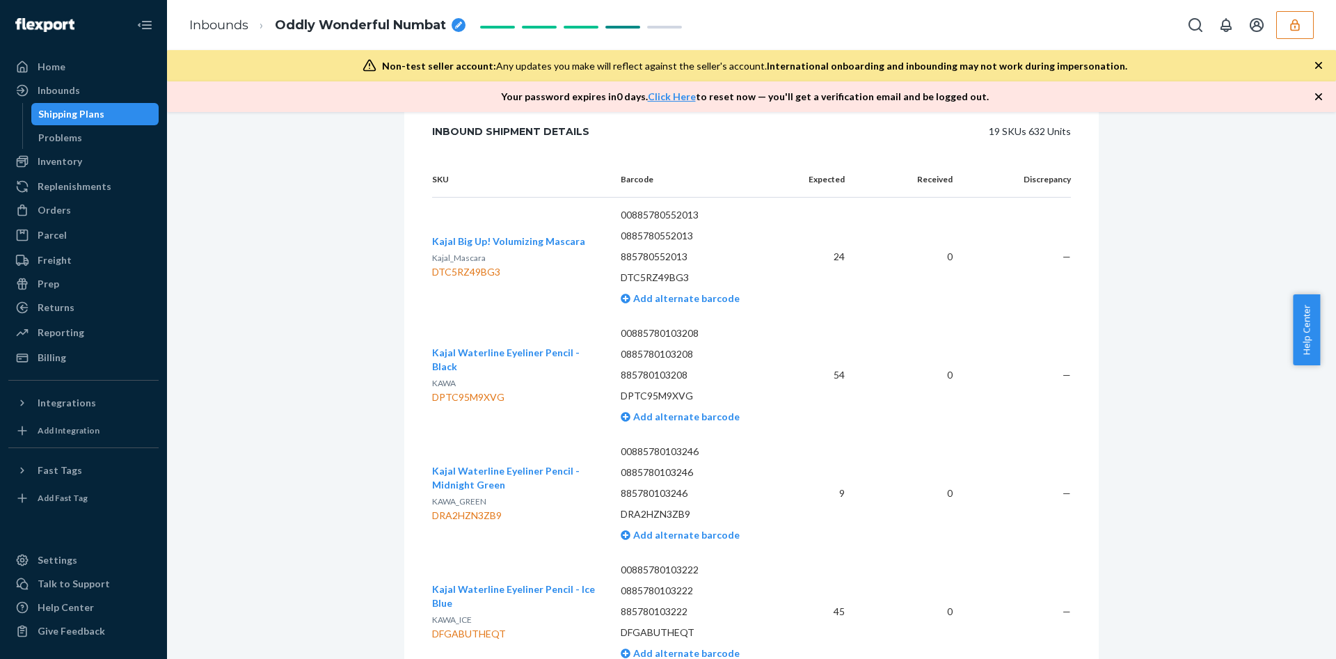
scroll to position [0, 0]
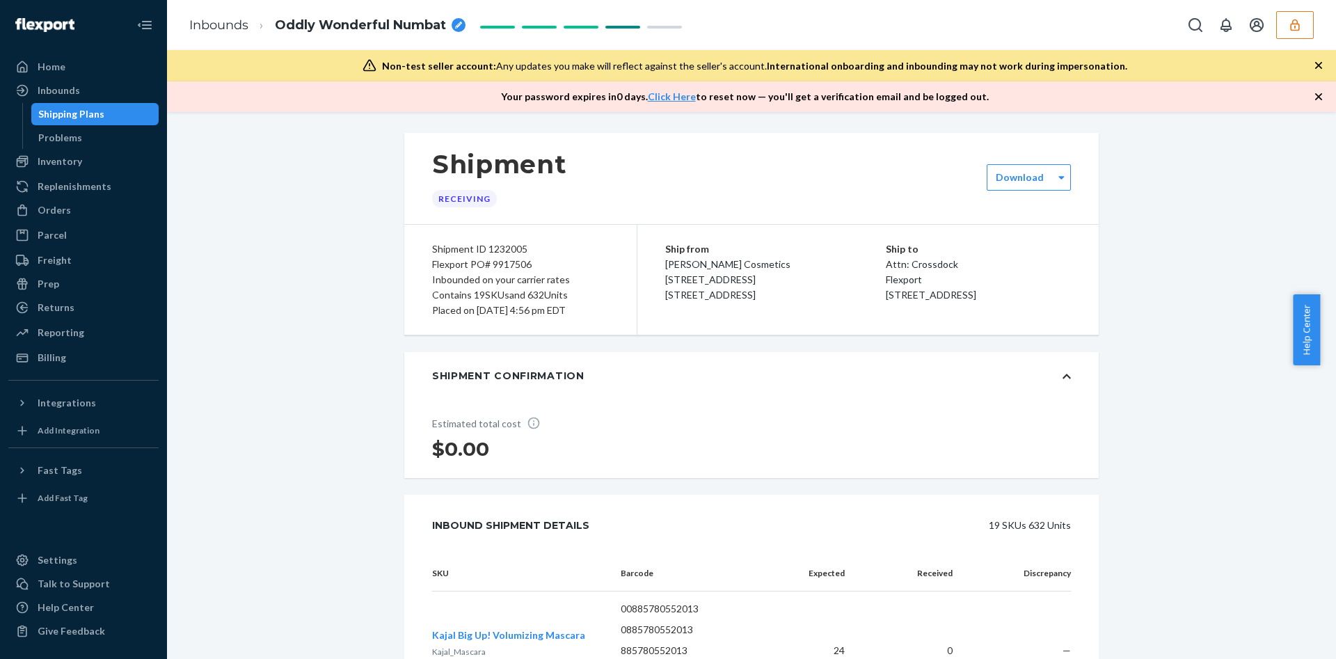
click at [504, 266] on div "Flexport PO# 9917506" at bounding box center [520, 264] width 177 height 15
copy div "9917506"
drag, startPoint x: 72, startPoint y: 138, endPoint x: 102, endPoint y: 141, distance: 30.0
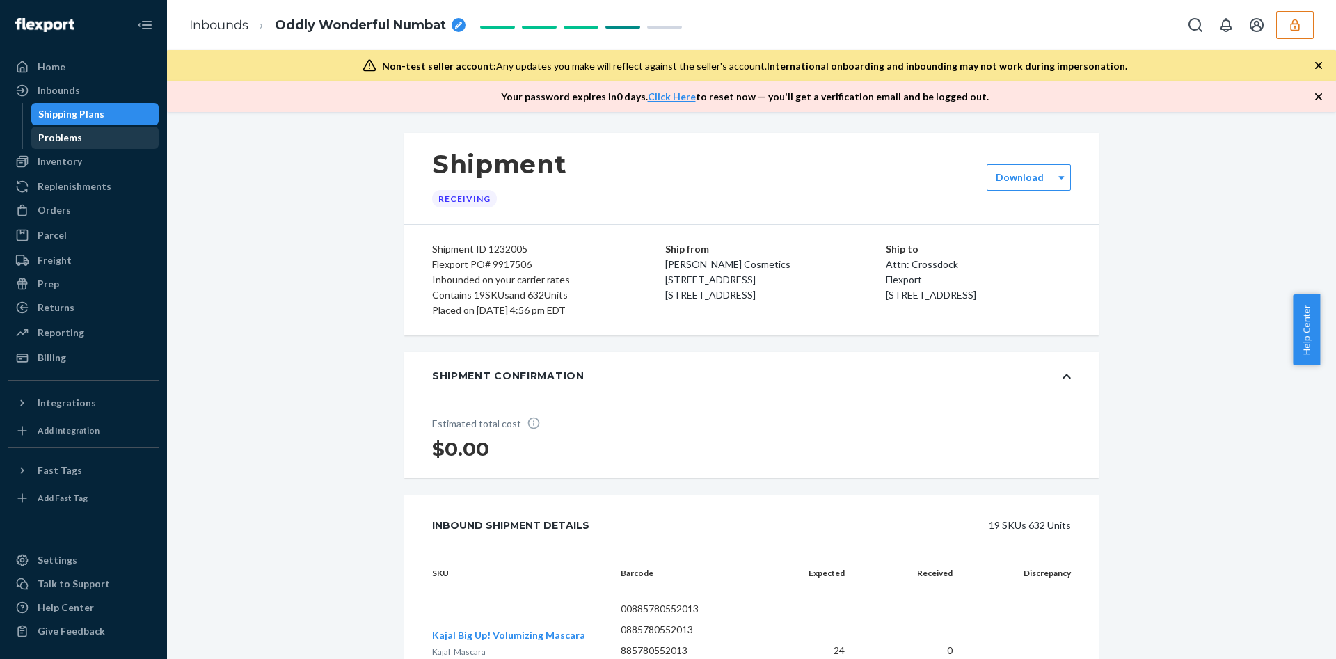
click at [72, 139] on div "Problems" at bounding box center [60, 138] width 44 height 14
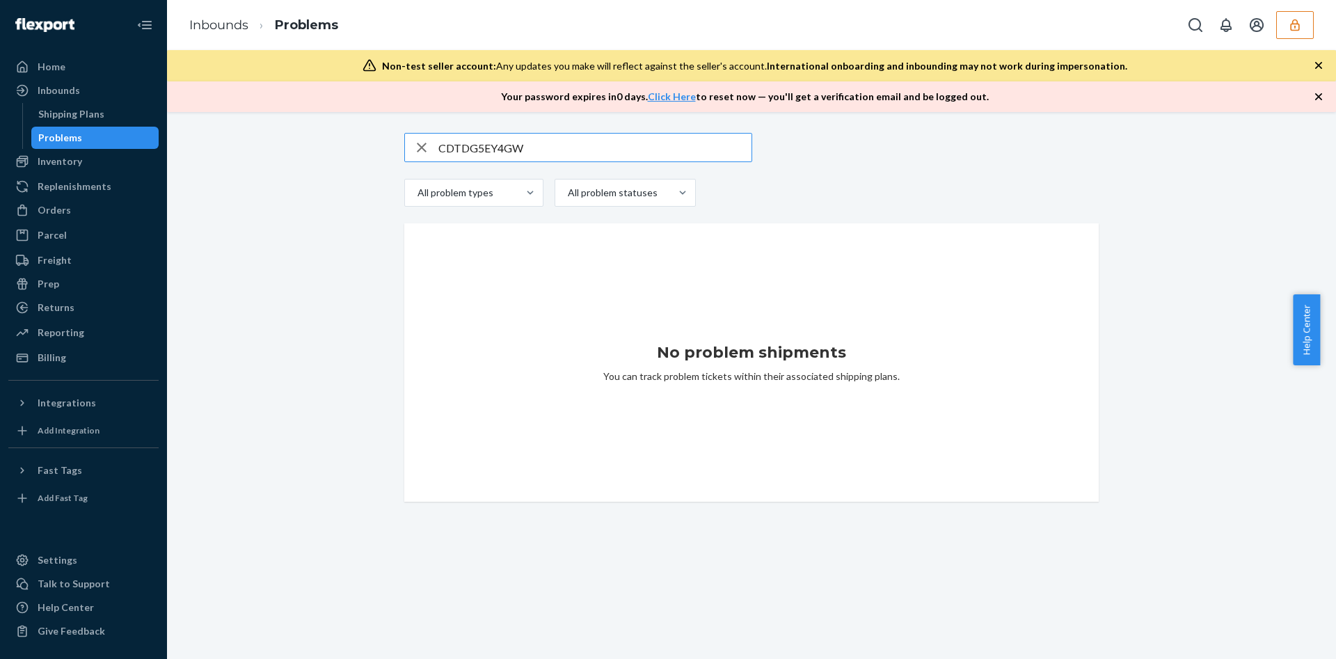
type input "CDTDG5EY4GW"
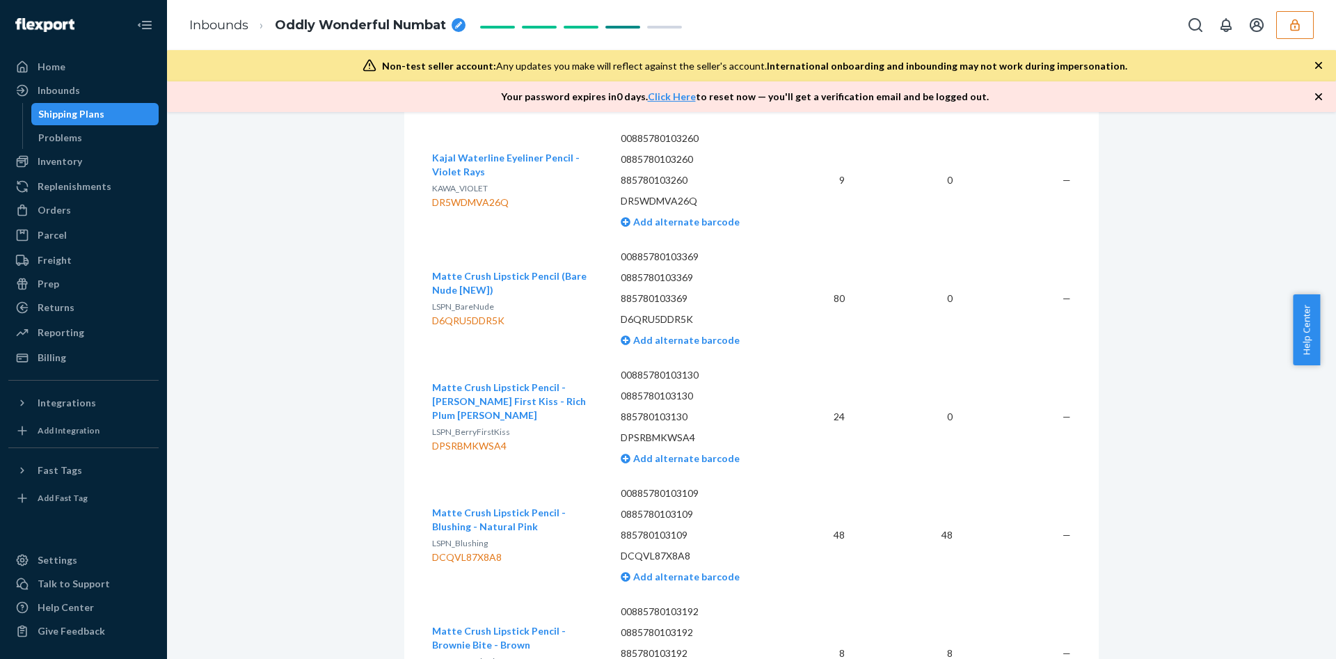
scroll to position [1148, 0]
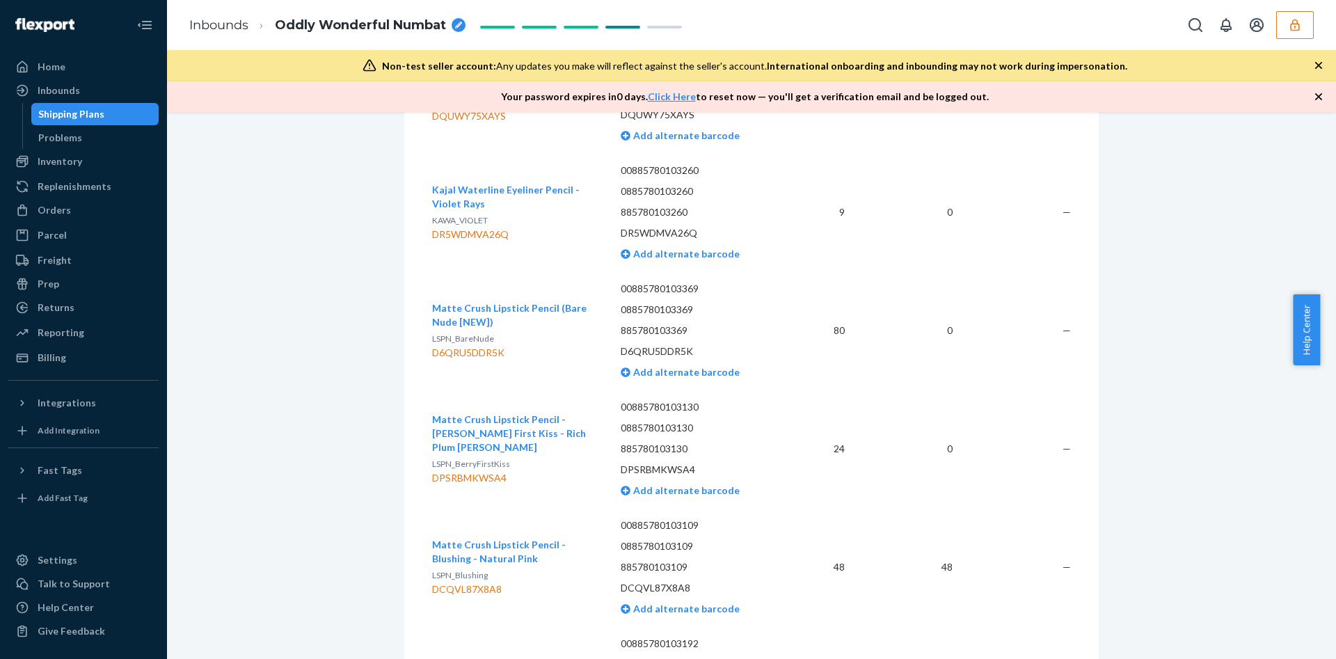
click at [1274, 36] on div at bounding box center [1247, 25] width 132 height 28
click at [1290, 26] on icon "button" at bounding box center [1295, 25] width 14 height 14
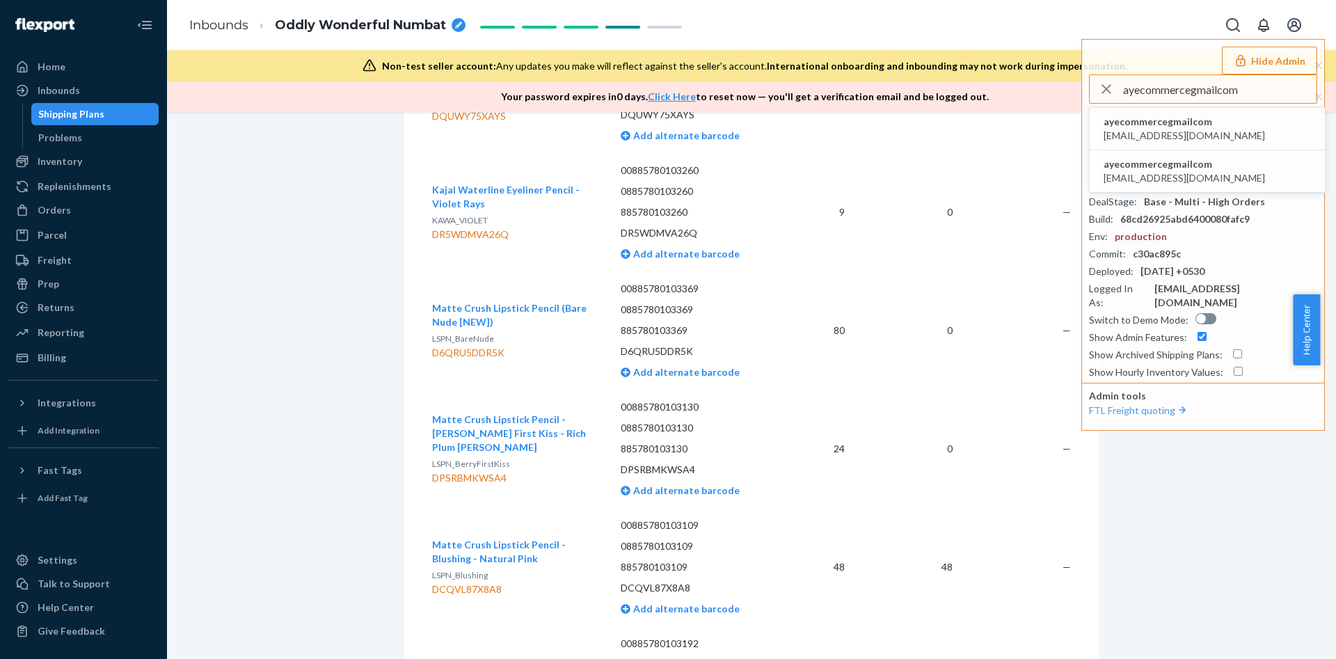
type input "ayecommercegmailcom"
click at [1216, 119] on li "ayecommercegmailcom ayecommerce@gmail.com" at bounding box center [1207, 129] width 235 height 42
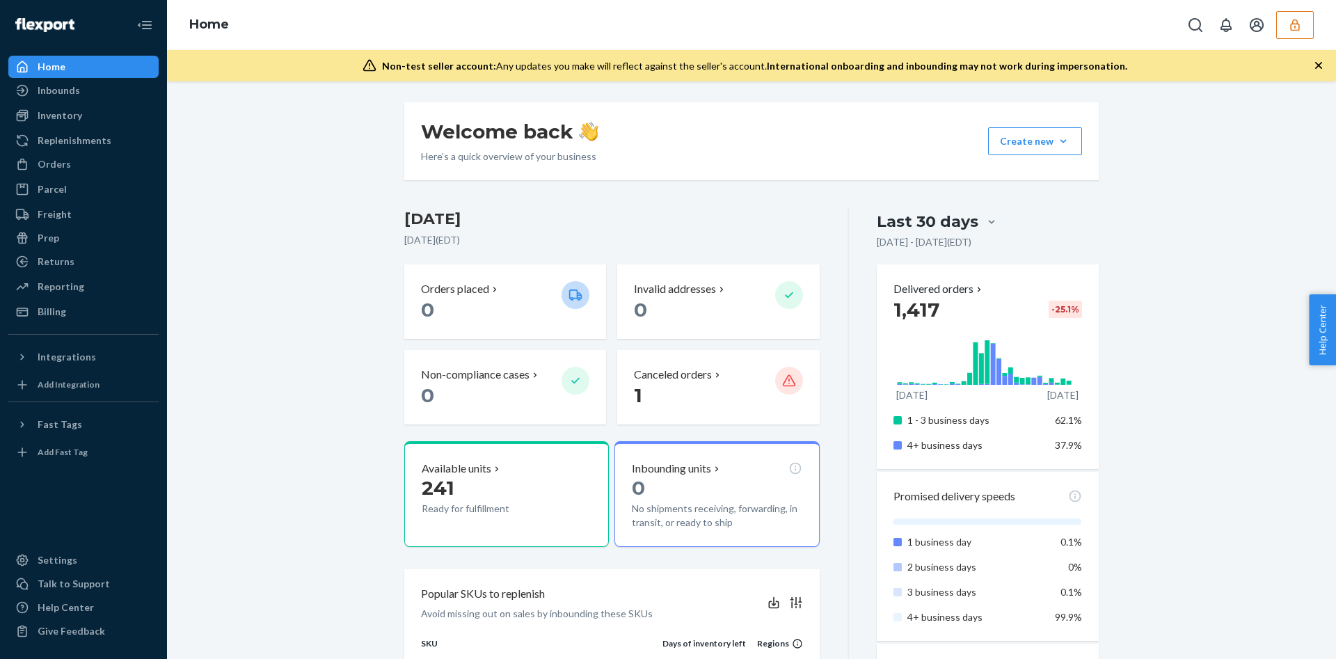
click at [38, 102] on div "Inbounds Shipping Plans Problems" at bounding box center [83, 91] width 150 height 24
click at [39, 83] on div "Inbounds" at bounding box center [59, 90] width 42 height 14
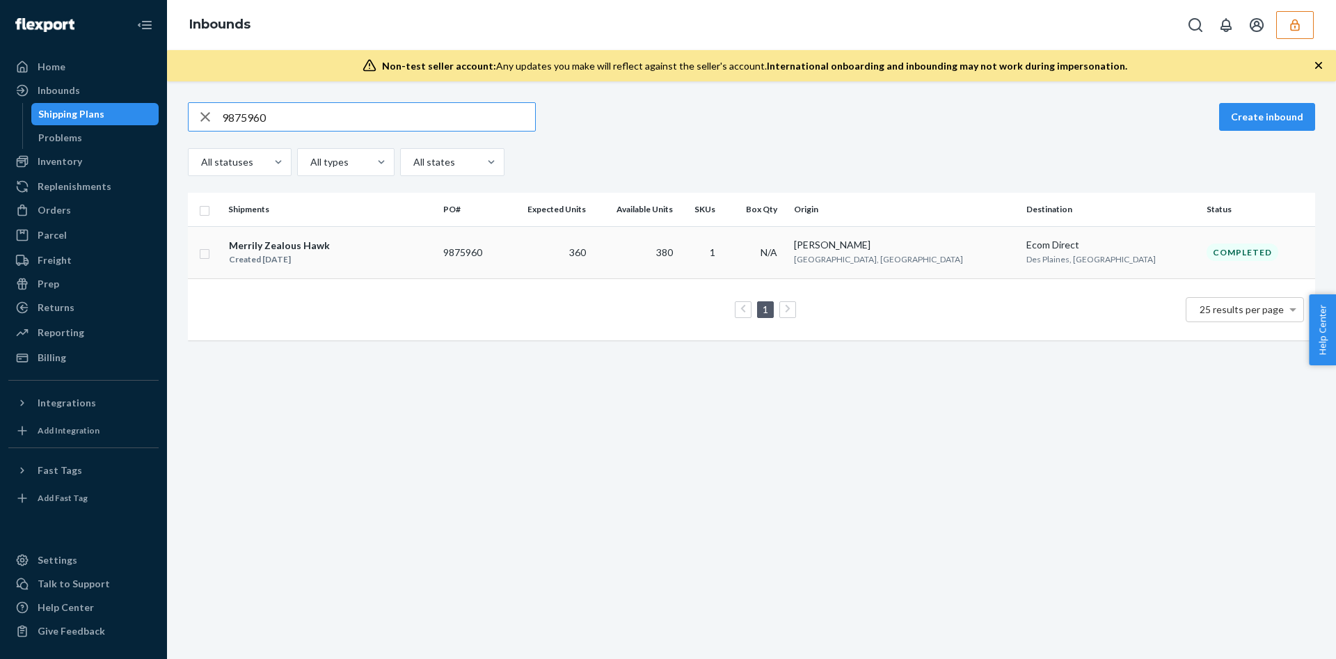
type input "9875960"
click at [726, 262] on td "1" at bounding box center [702, 252] width 48 height 52
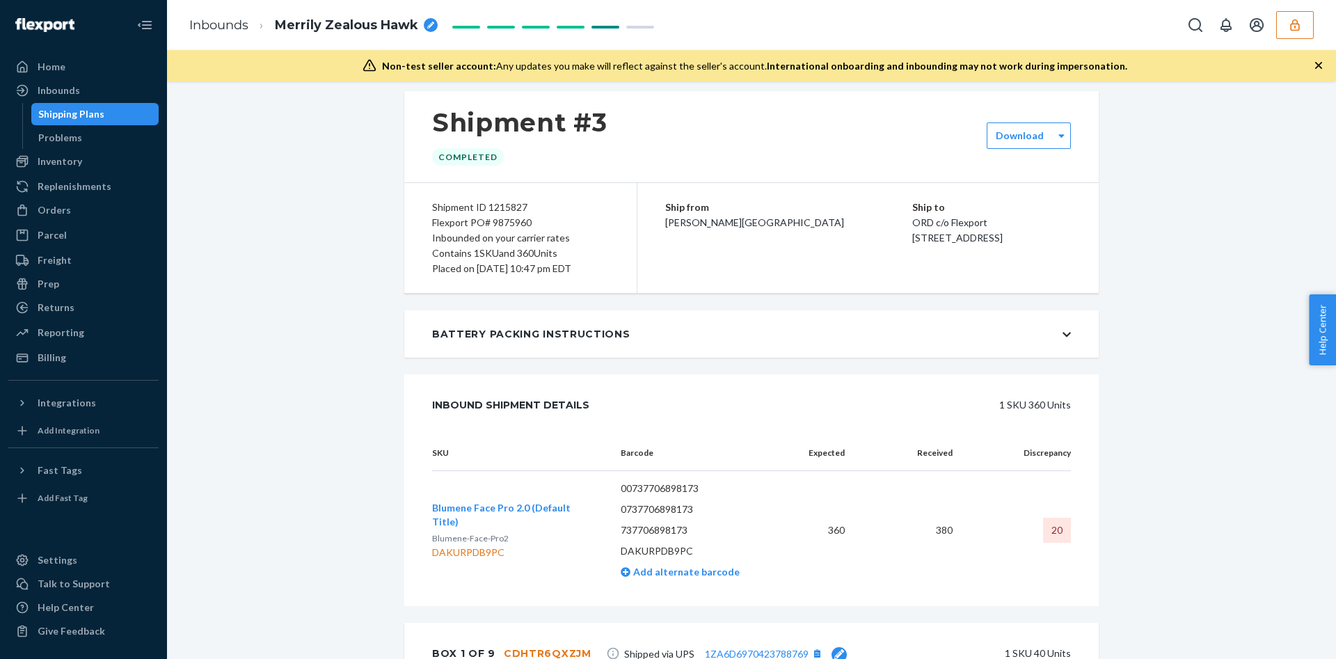
scroll to position [104, 0]
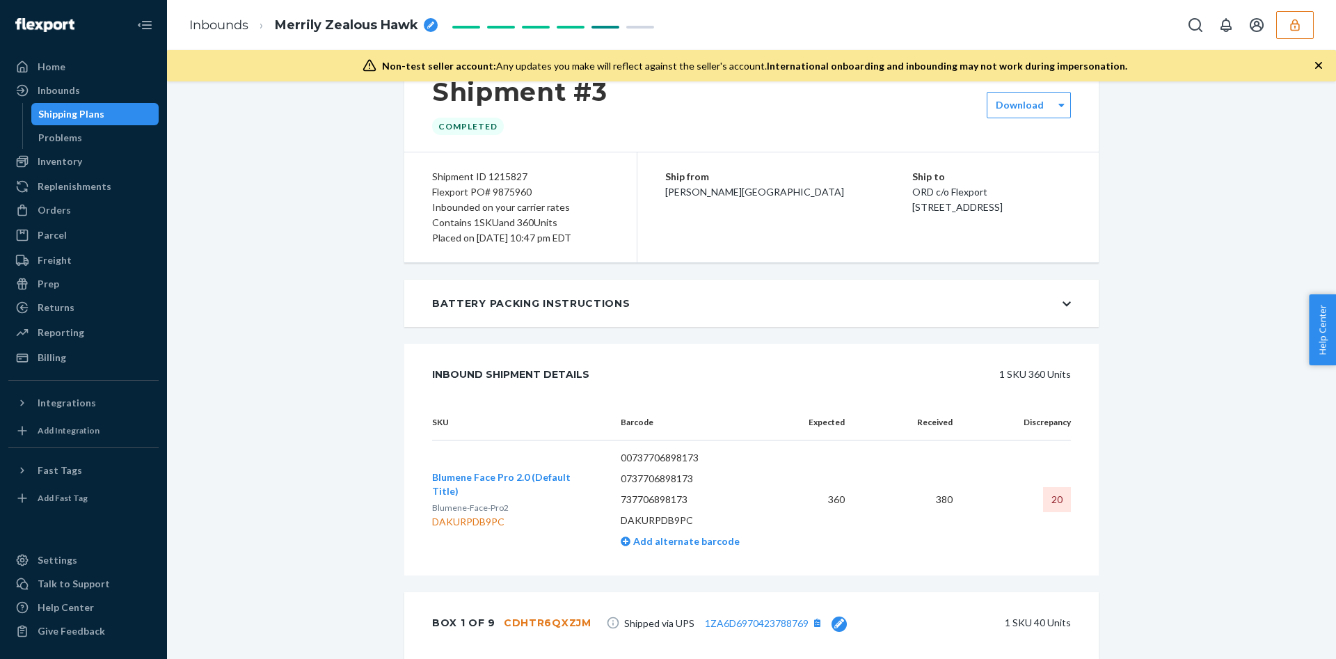
click at [520, 485] on span "Blumene Face Pro 2.0 (Default Title)" at bounding box center [501, 484] width 138 height 26
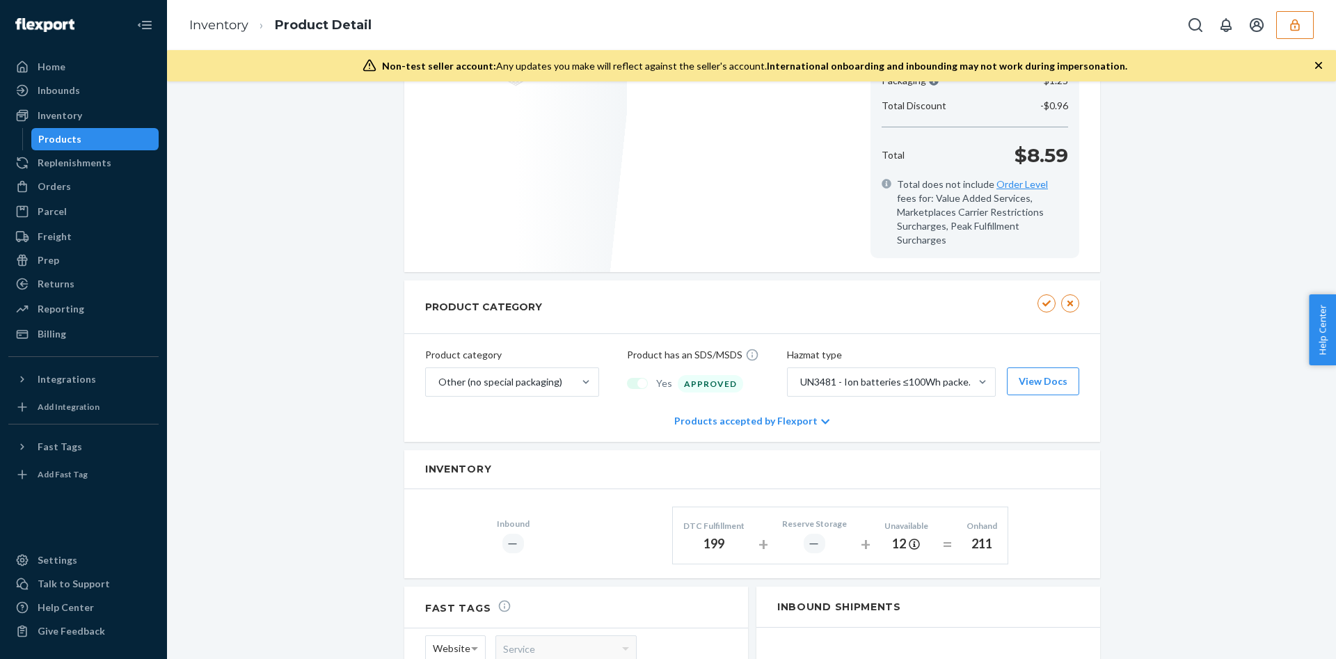
scroll to position [721, 0]
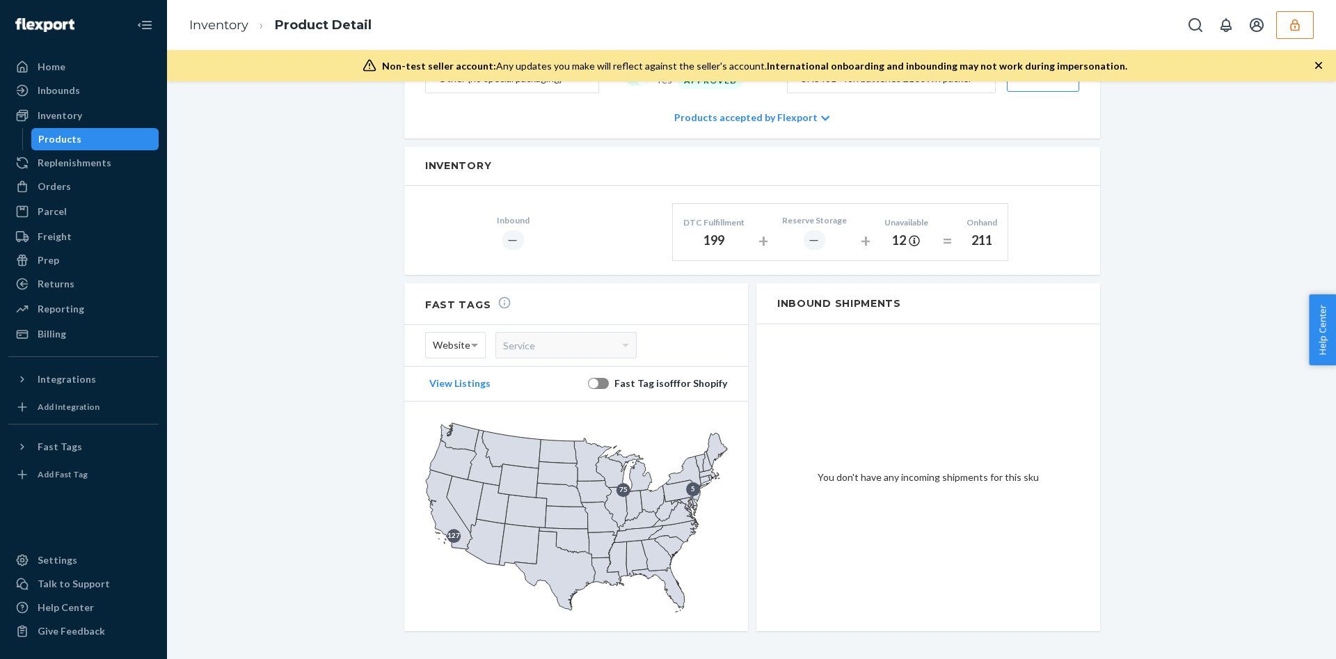
click at [1274, 17] on div at bounding box center [1247, 25] width 132 height 28
click at [1288, 26] on icon "button" at bounding box center [1295, 25] width 14 height 14
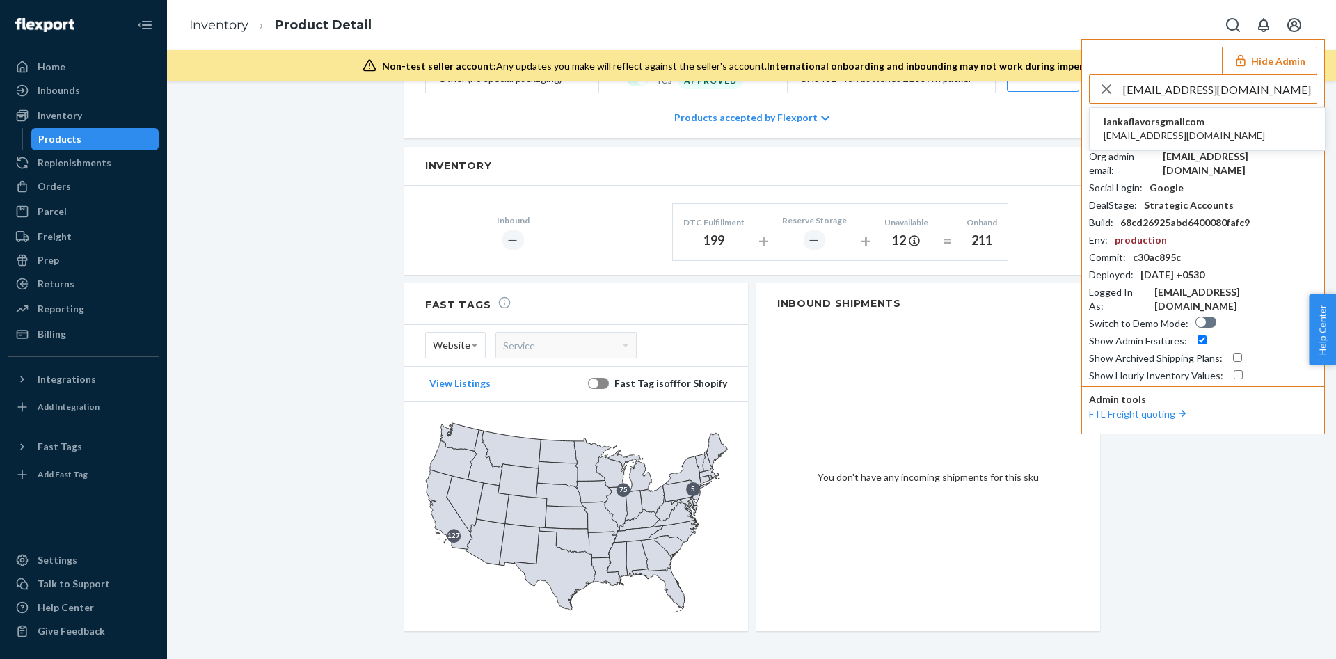
type input "lankaflavors@gmail.com"
click at [1188, 132] on span "lankaflavors@gmail.com" at bounding box center [1183, 136] width 161 height 14
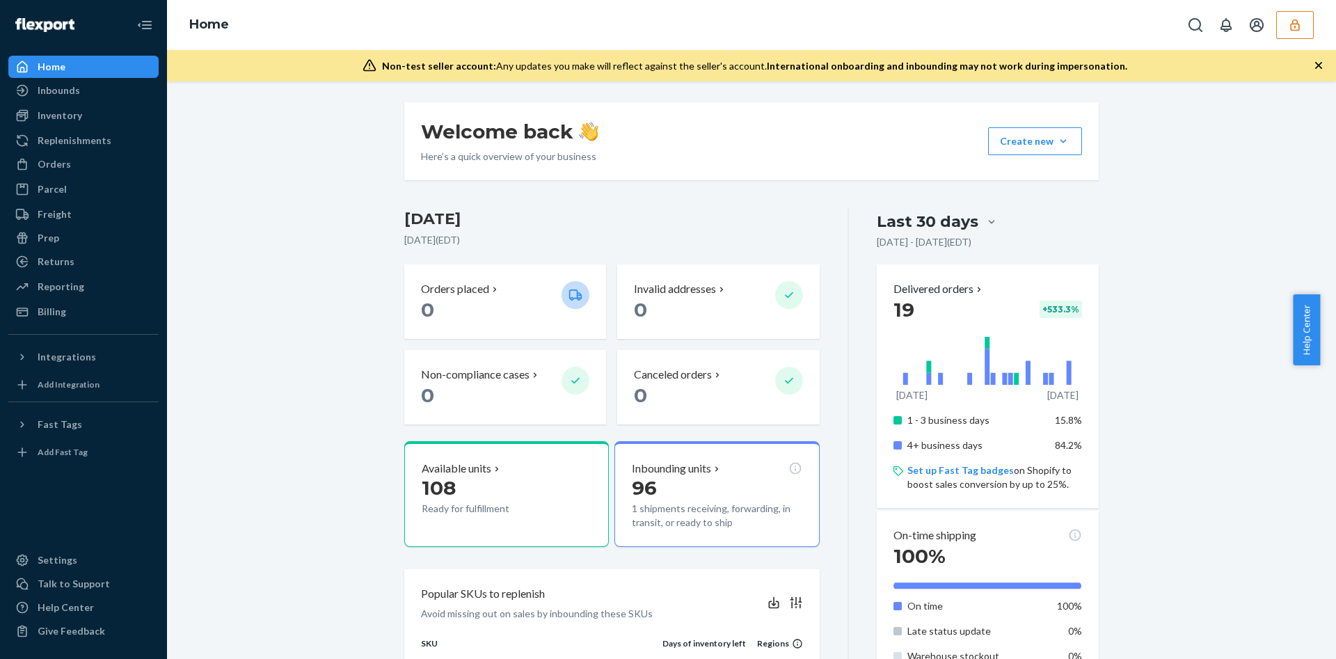
click at [1292, 26] on icon "button" at bounding box center [1295, 25] width 14 height 14
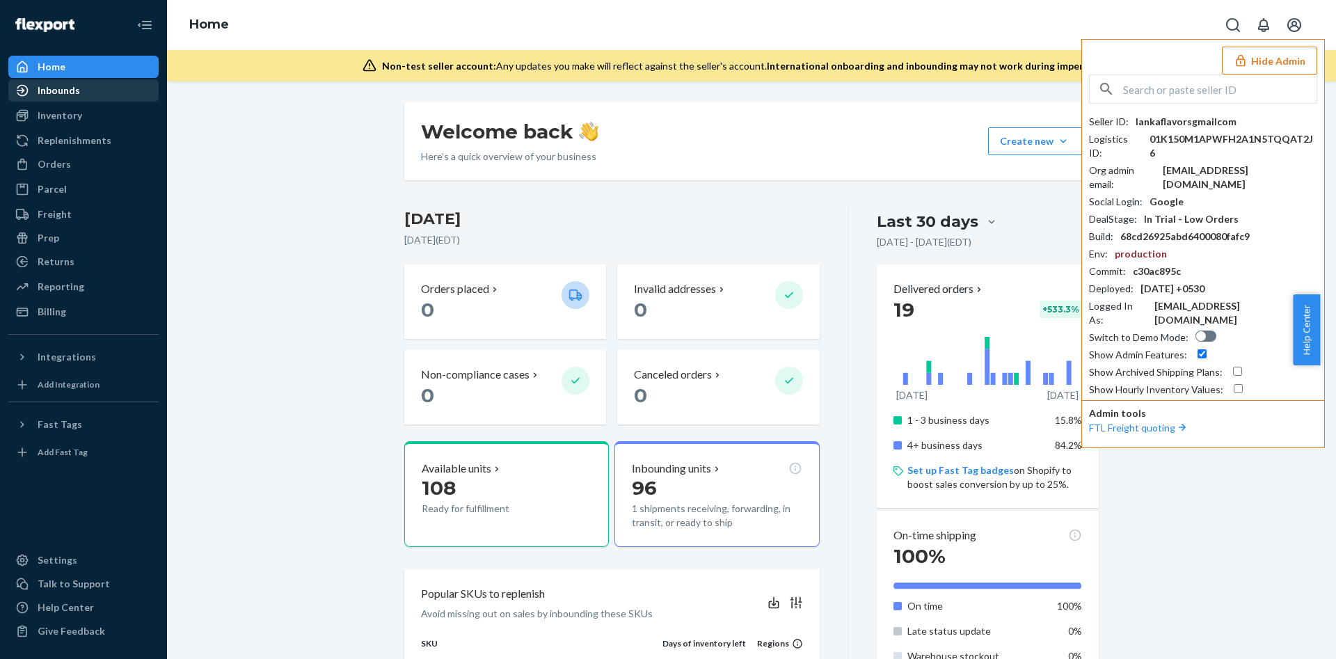
click at [32, 99] on div "Inbounds" at bounding box center [83, 90] width 147 height 19
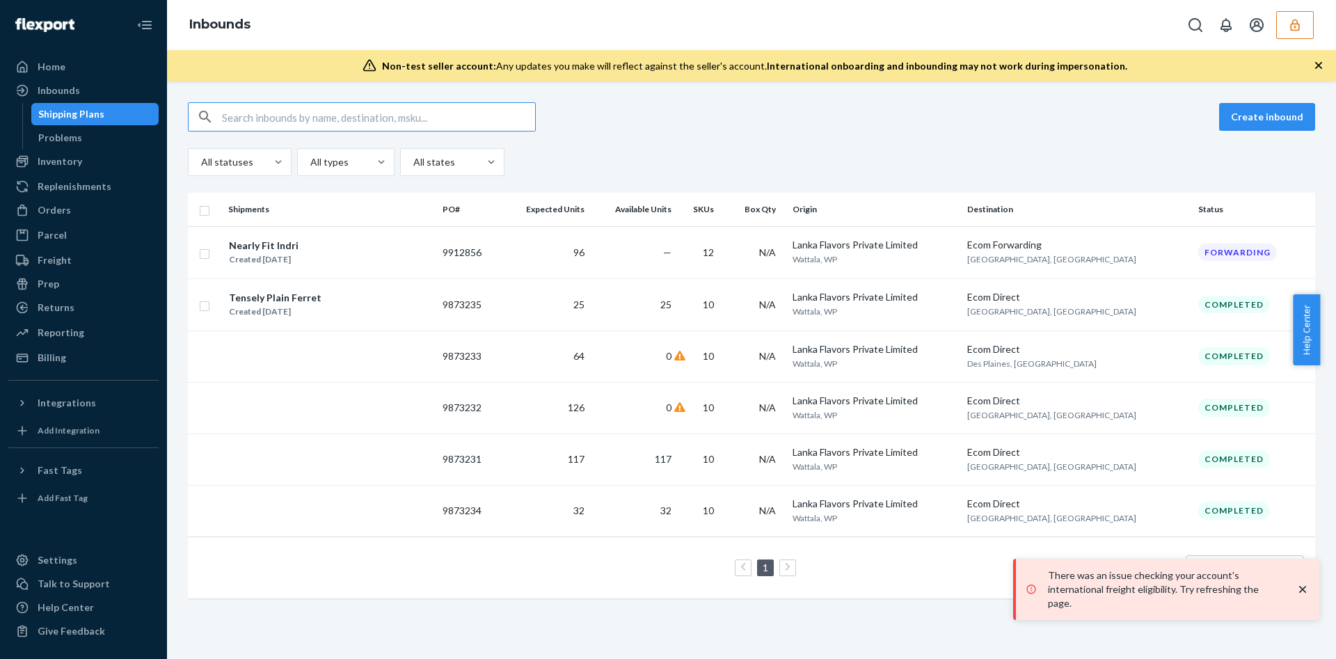
type input "9873232"
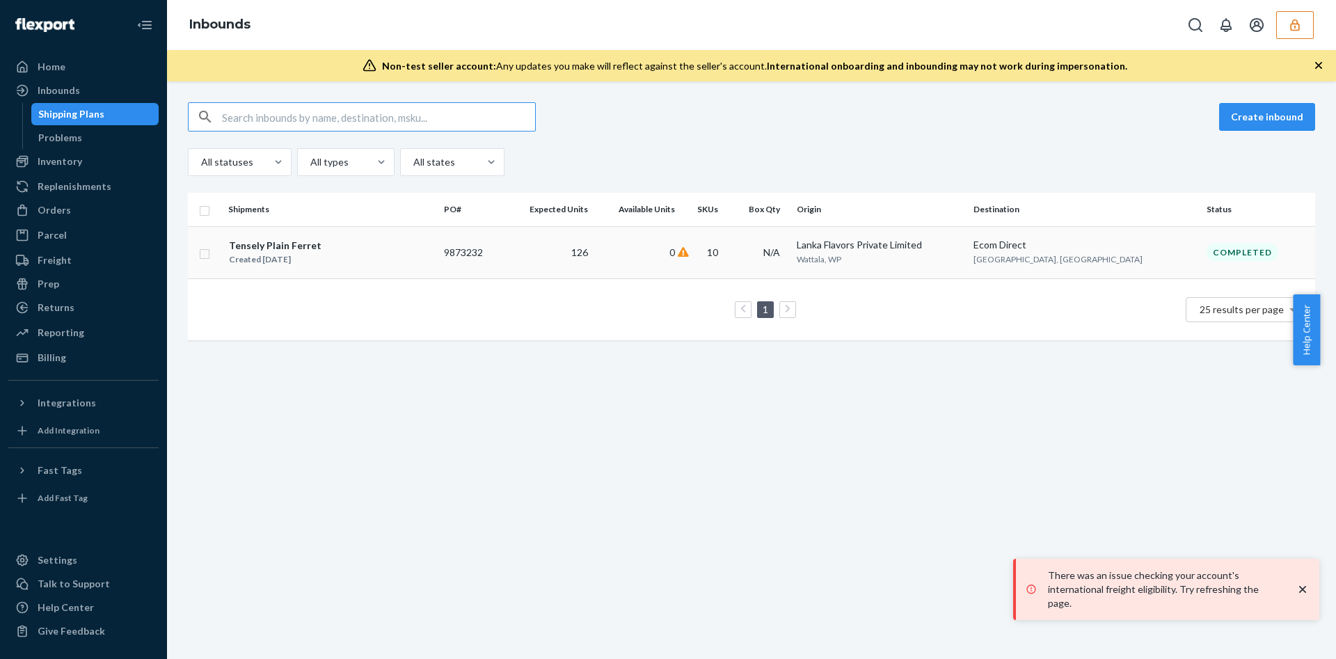
click at [414, 247] on div "Tensely Plain Ferret Created [DATE]" at bounding box center [330, 252] width 205 height 29
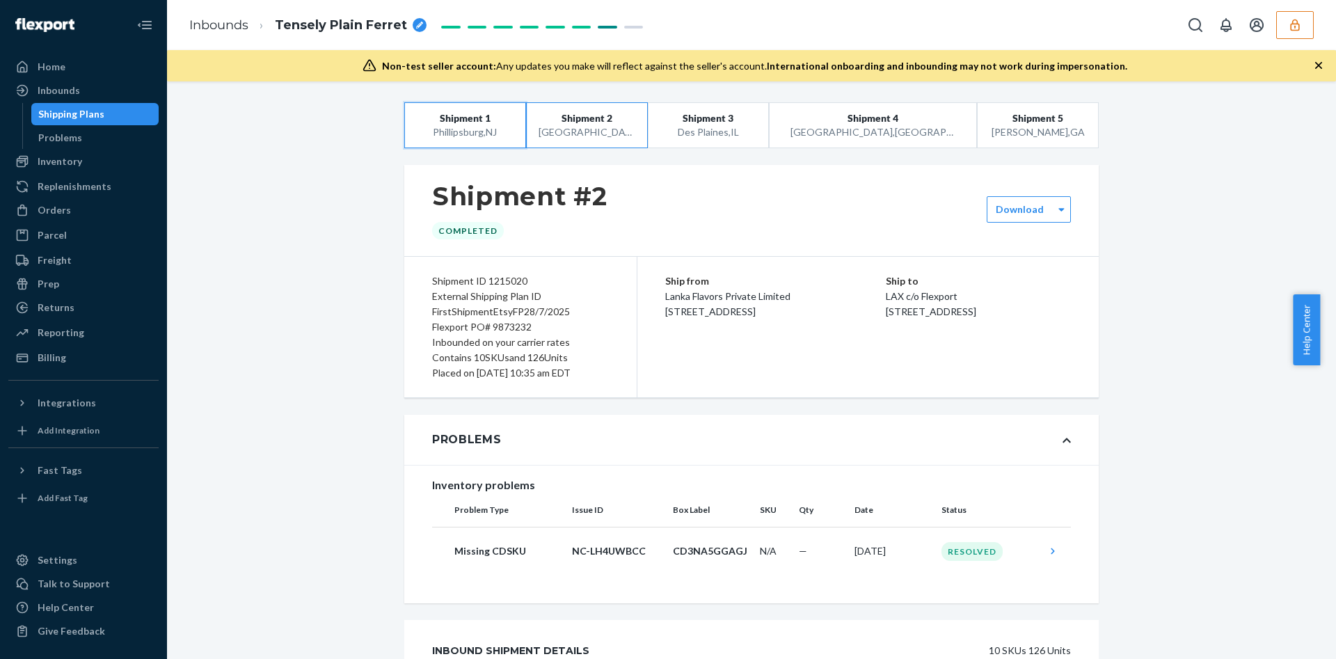
click at [465, 132] on div "[GEOGRAPHIC_DATA] , [GEOGRAPHIC_DATA]" at bounding box center [465, 132] width 96 height 14
click at [617, 129] on div "[GEOGRAPHIC_DATA] , [GEOGRAPHIC_DATA]" at bounding box center [586, 132] width 96 height 14
click at [733, 117] on span "Shipment 3" at bounding box center [708, 118] width 51 height 14
click at [859, 115] on span "Shipment 4" at bounding box center [872, 118] width 51 height 14
click at [1009, 125] on div "[GEOGRAPHIC_DATA] , [GEOGRAPHIC_DATA]" at bounding box center [1038, 132] width 96 height 14
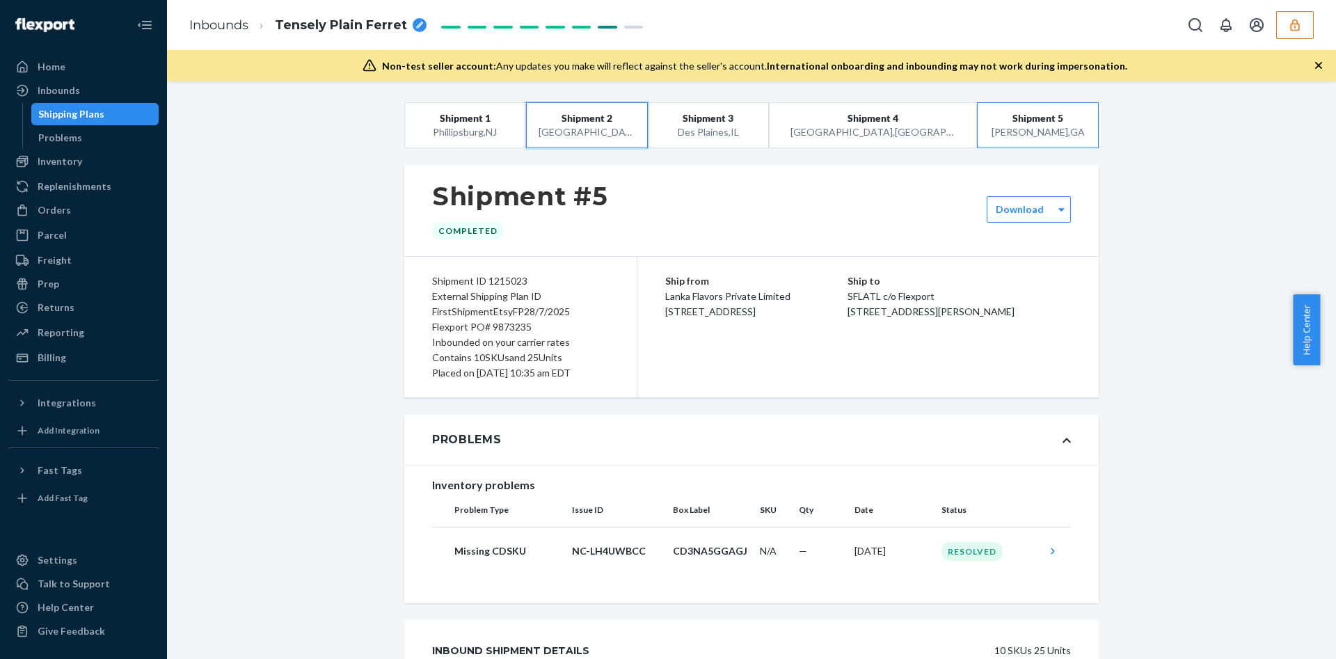
click at [600, 111] on span "Shipment 2" at bounding box center [586, 118] width 51 height 14
click at [450, 134] on div "[GEOGRAPHIC_DATA] , [GEOGRAPHIC_DATA]" at bounding box center [465, 132] width 96 height 14
click at [585, 113] on span "Shipment 2" at bounding box center [586, 118] width 51 height 14
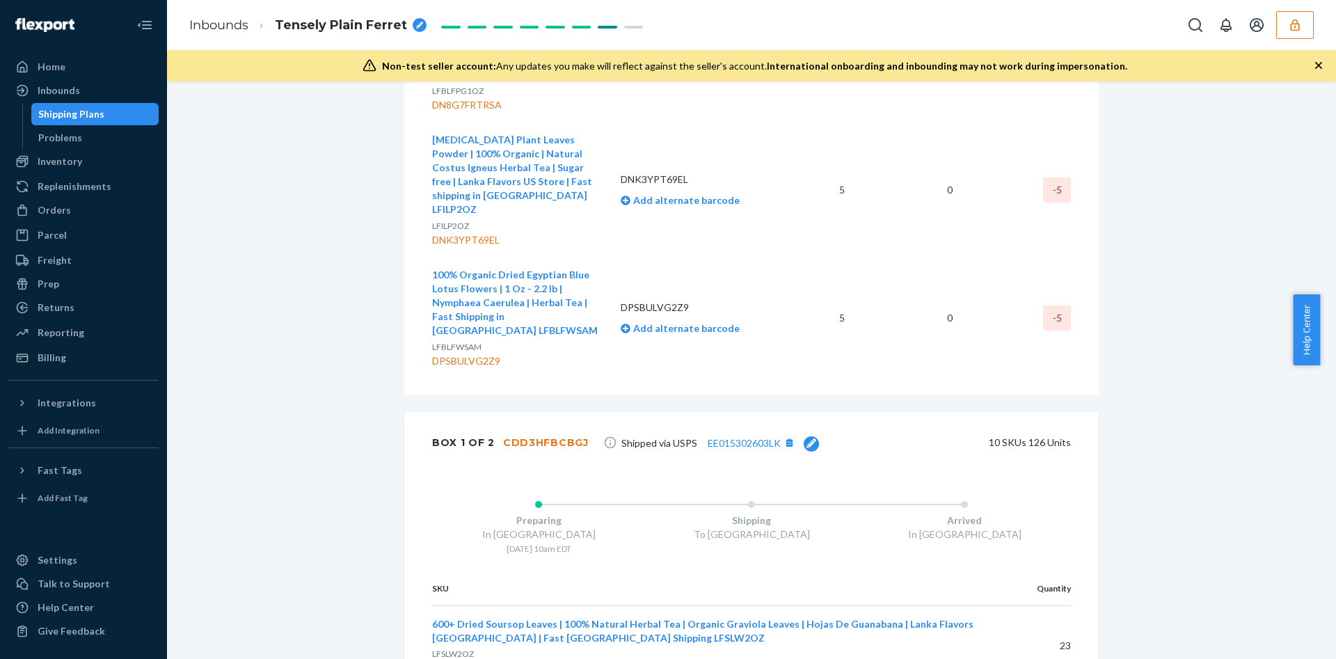
scroll to position [1670, 0]
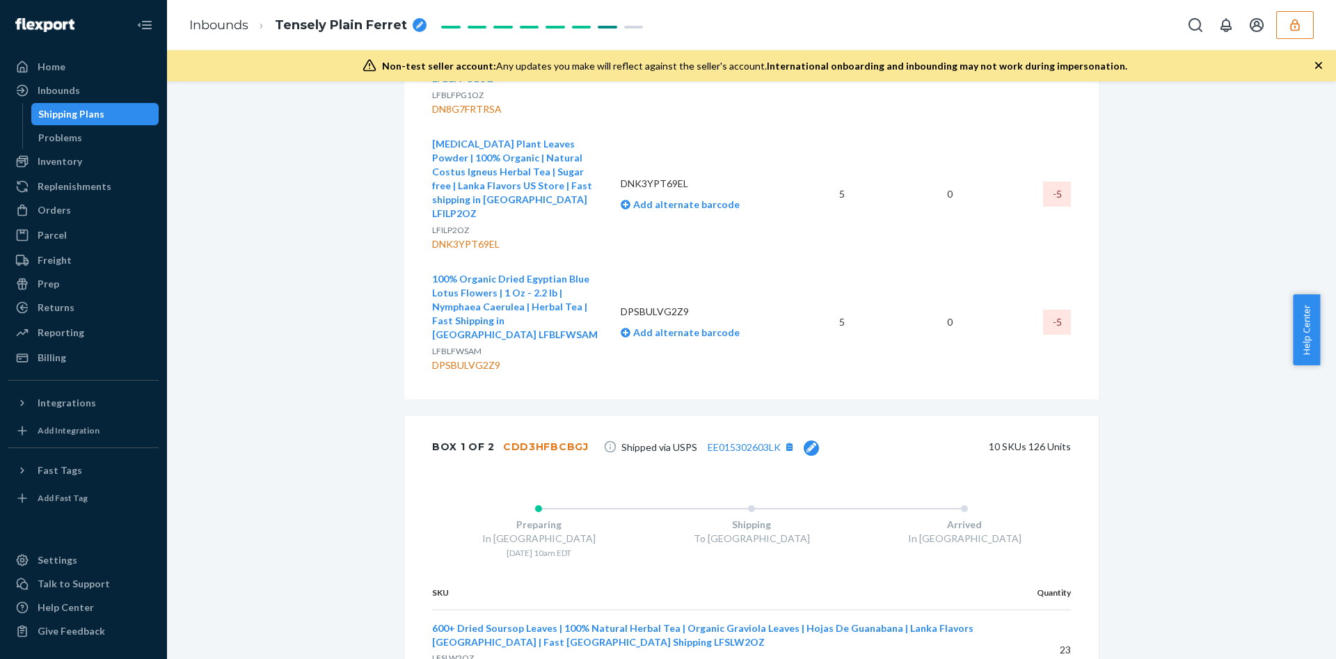
click at [523, 440] on div "CDD3HFBCBGJ" at bounding box center [546, 447] width 86 height 14
copy div "CDD3HFBCBGJ"
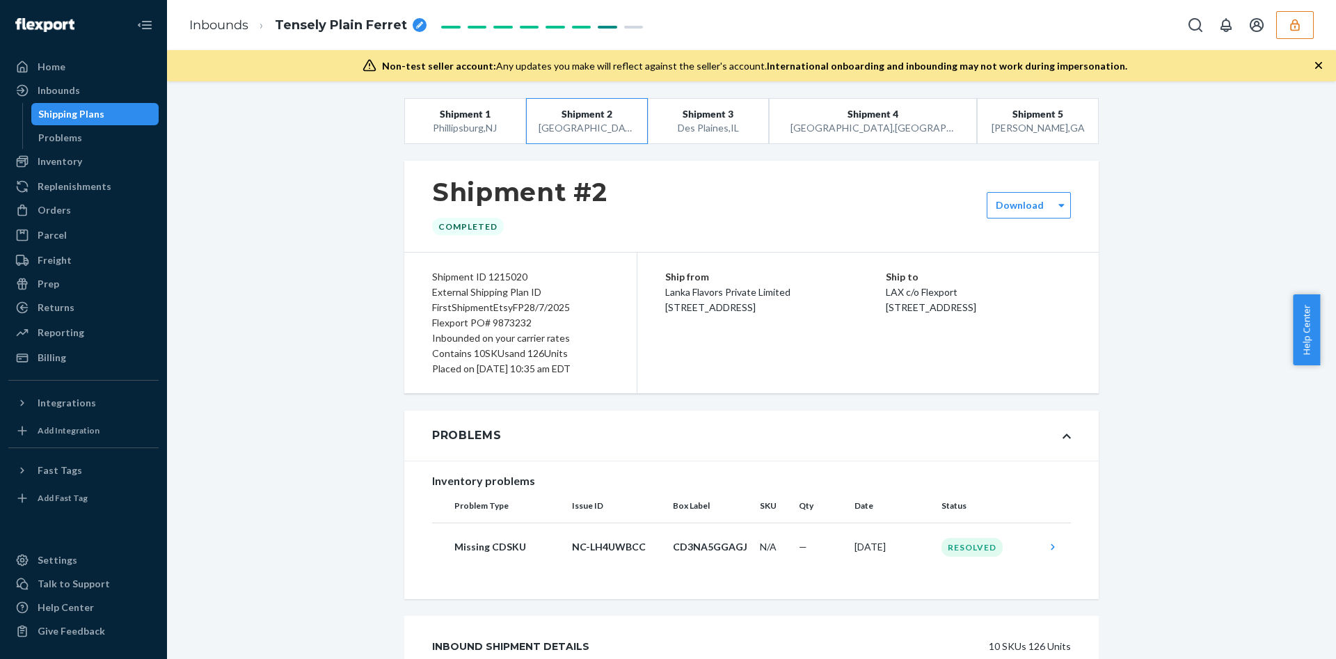
scroll to position [0, 0]
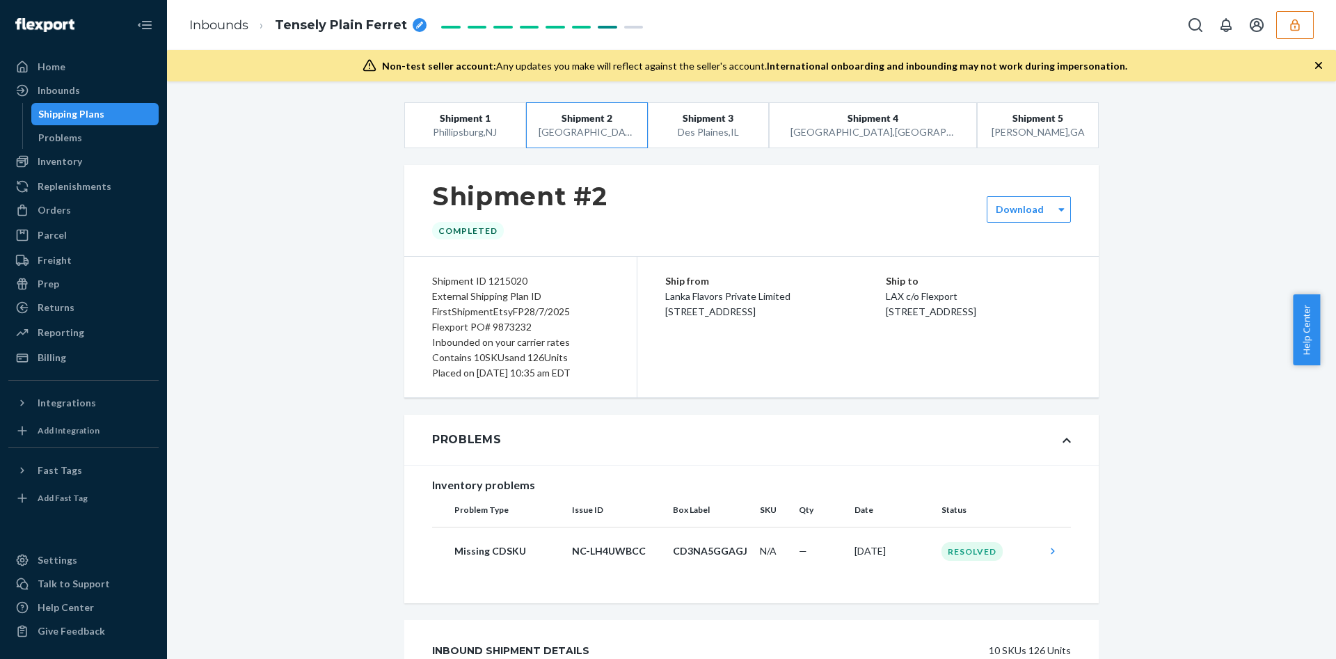
click at [477, 331] on div "Flexport PO# 9873232" at bounding box center [520, 326] width 177 height 15
click at [477, 330] on div "Flexport PO# 9873232" at bounding box center [520, 326] width 177 height 15
copy div "Flexport PO# 9873232"
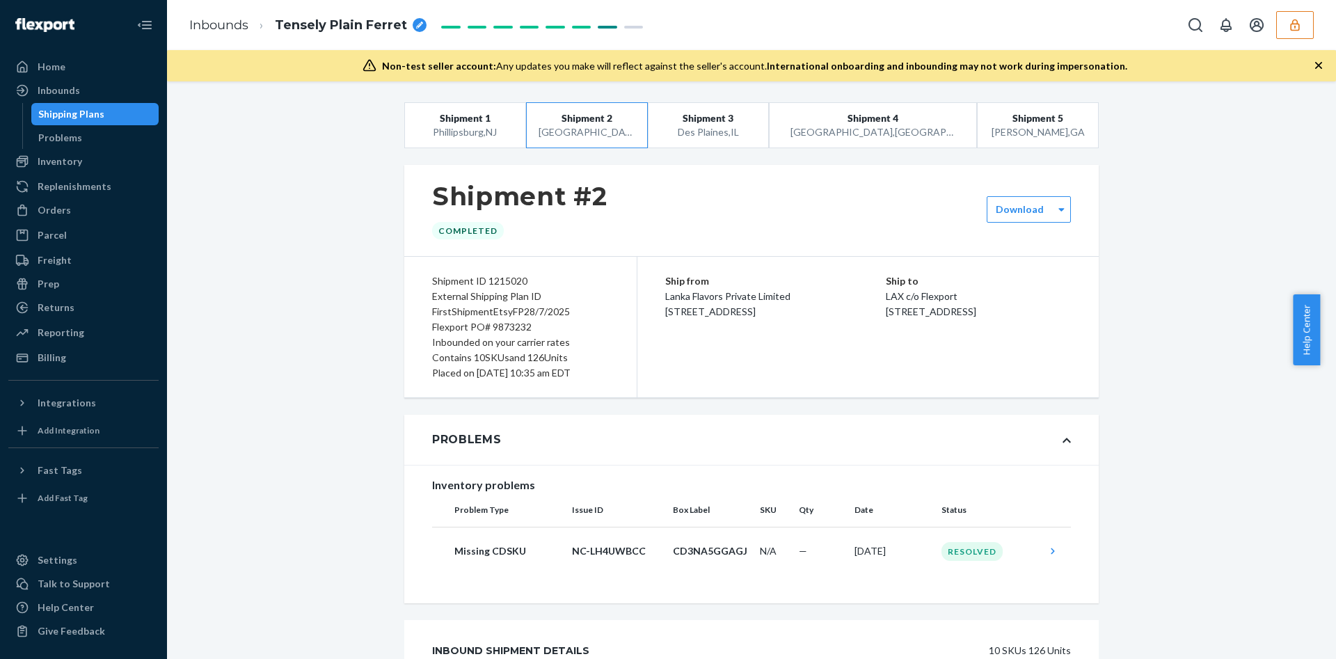
click at [1036, 314] on div "Ship to LAX c/o Flexport 2615 E 3rd Street San Bernardino, CA 92408" at bounding box center [979, 296] width 186 height 46
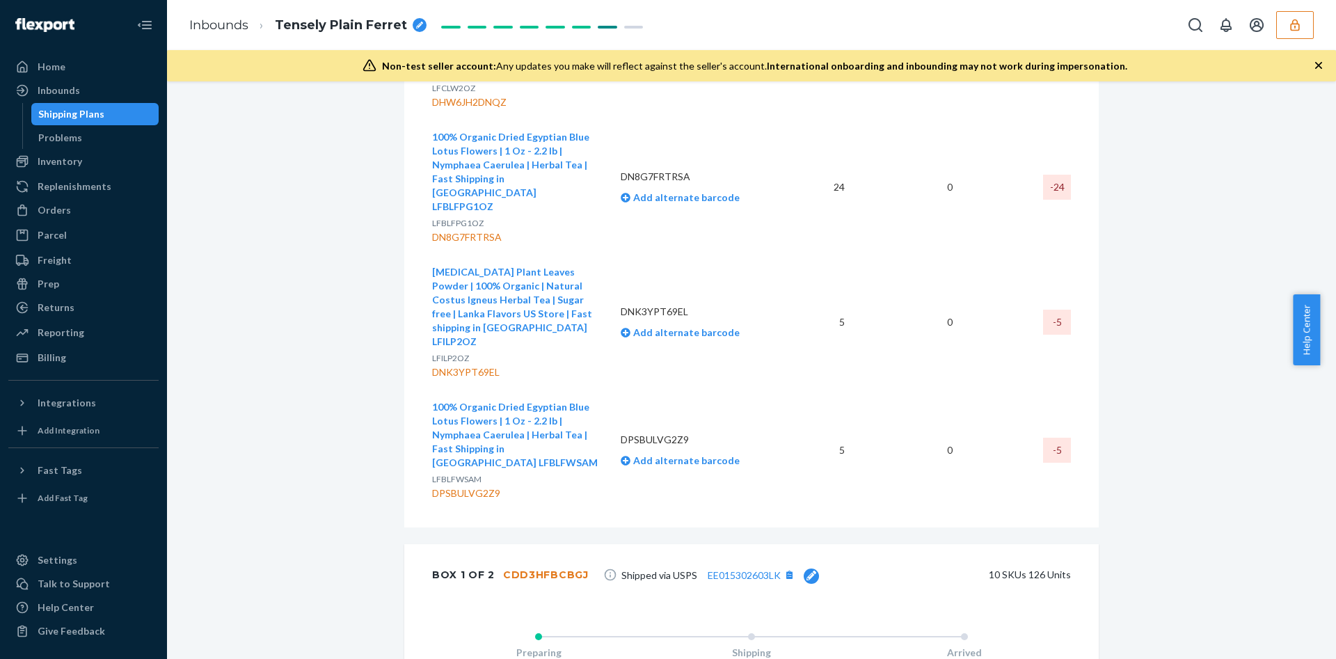
scroll to position [1461, 0]
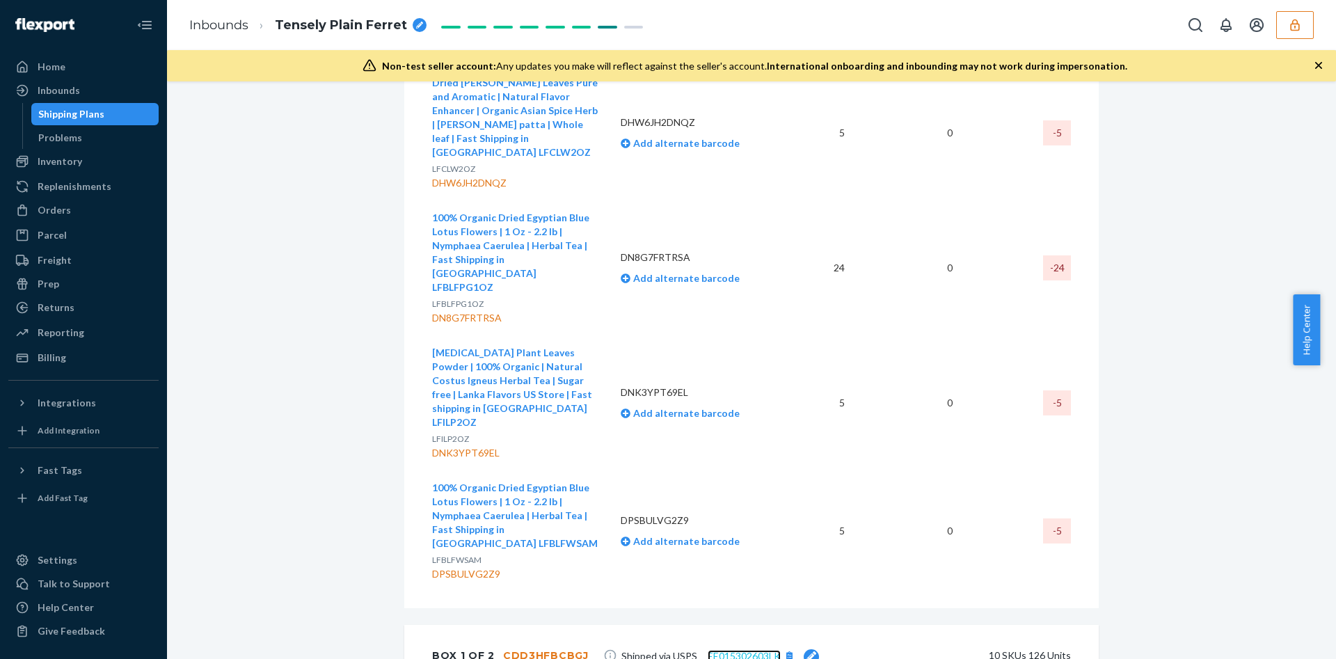
click at [720, 650] on link "EE015302603LK" at bounding box center [744, 656] width 73 height 12
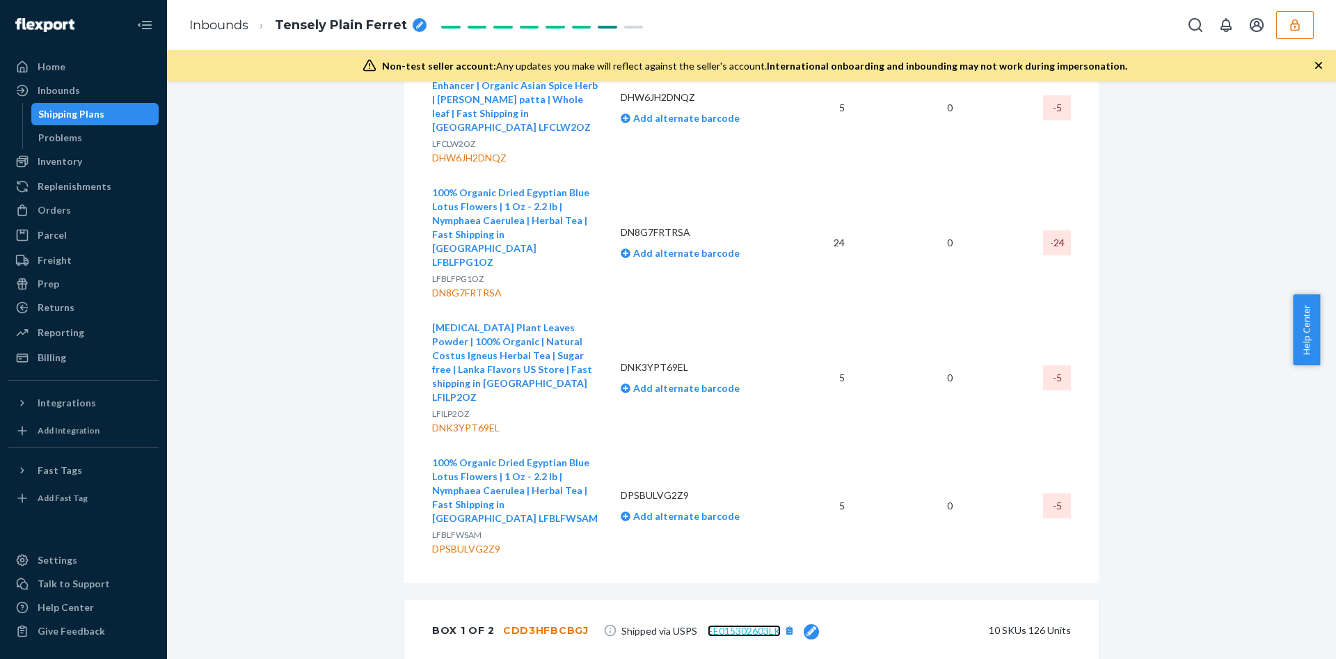
scroll to position [1670, 0]
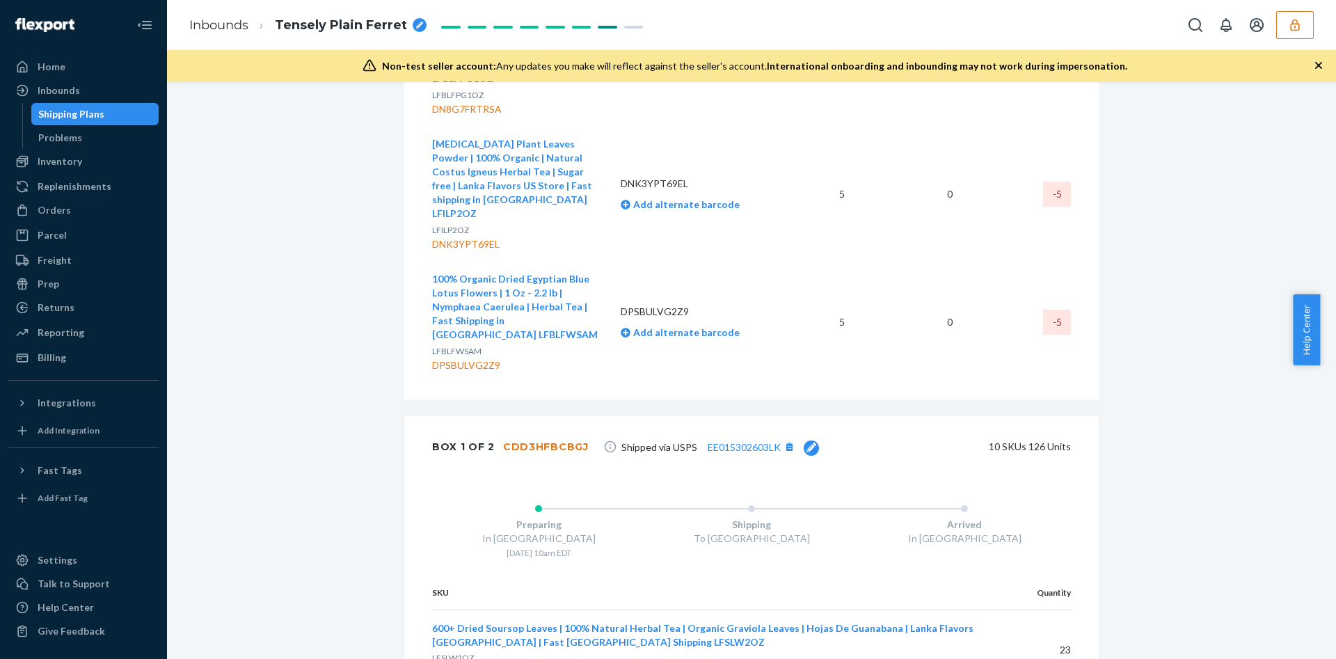
click at [536, 440] on div "CDD3HFBCBGJ" at bounding box center [546, 447] width 86 height 14
copy div "CDD3HFBCBGJ"
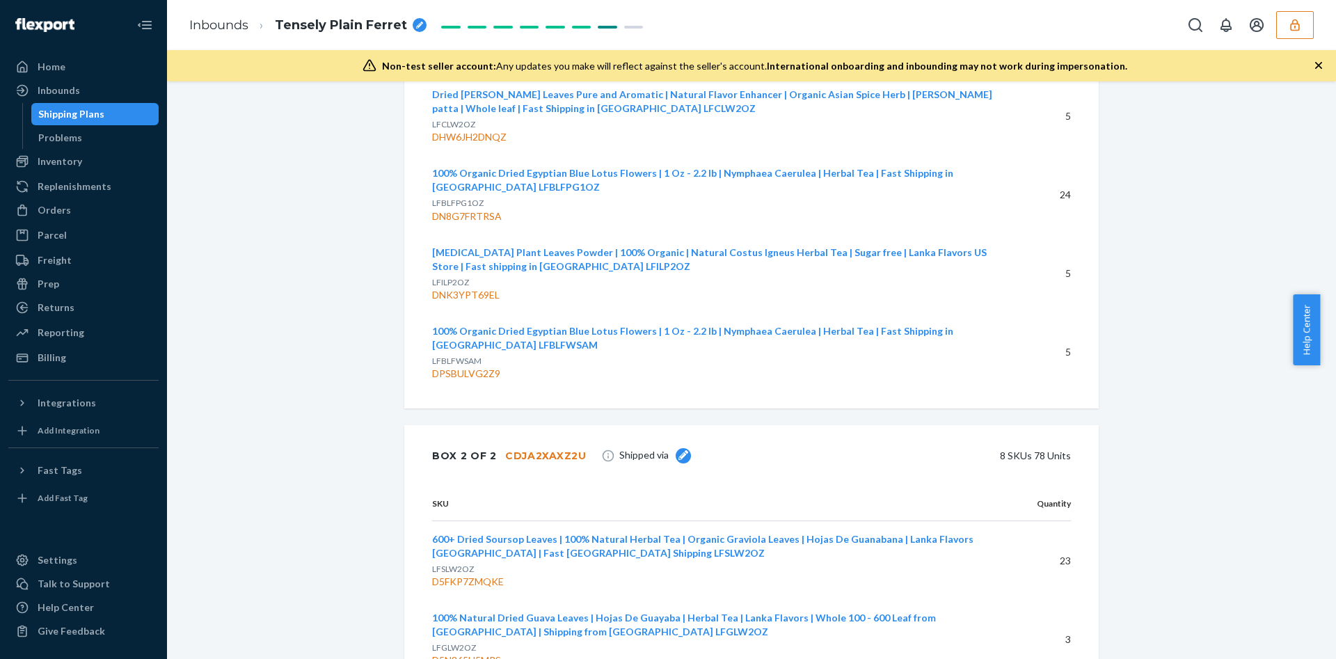
scroll to position [2582, 0]
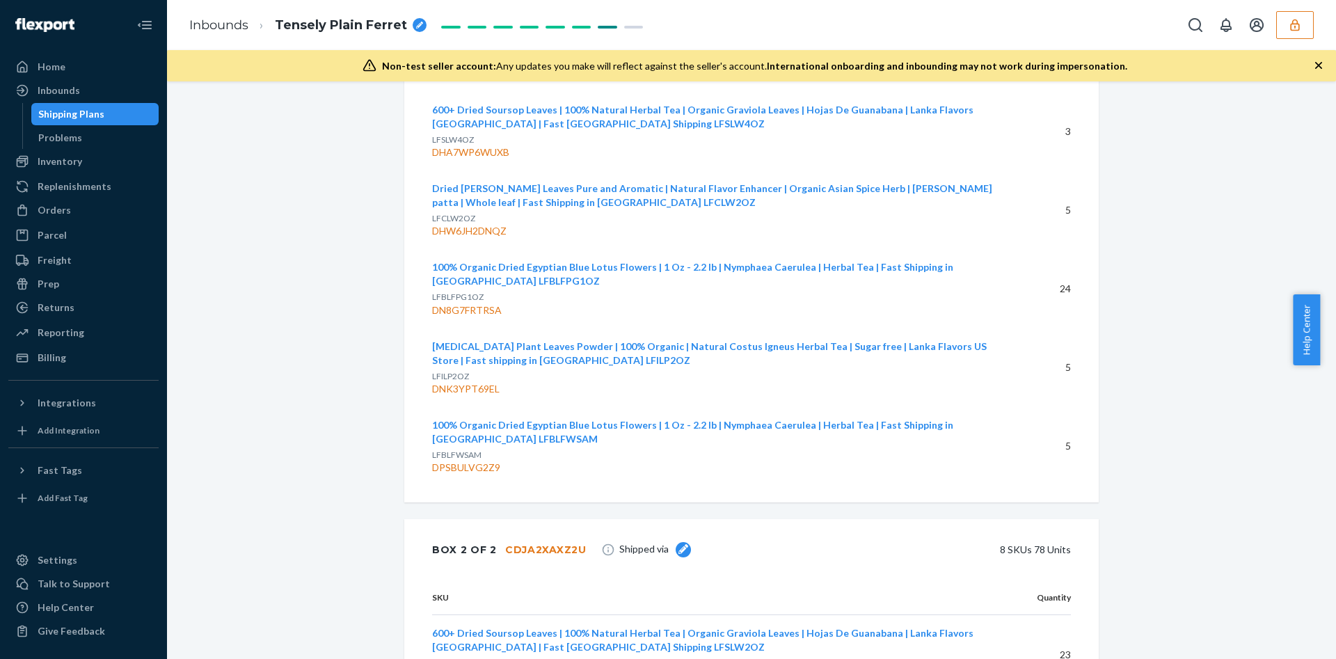
click at [509, 543] on div "CDJA2XAXZ2U" at bounding box center [545, 550] width 81 height 14
copy div "CDJA2XAXZ2U"
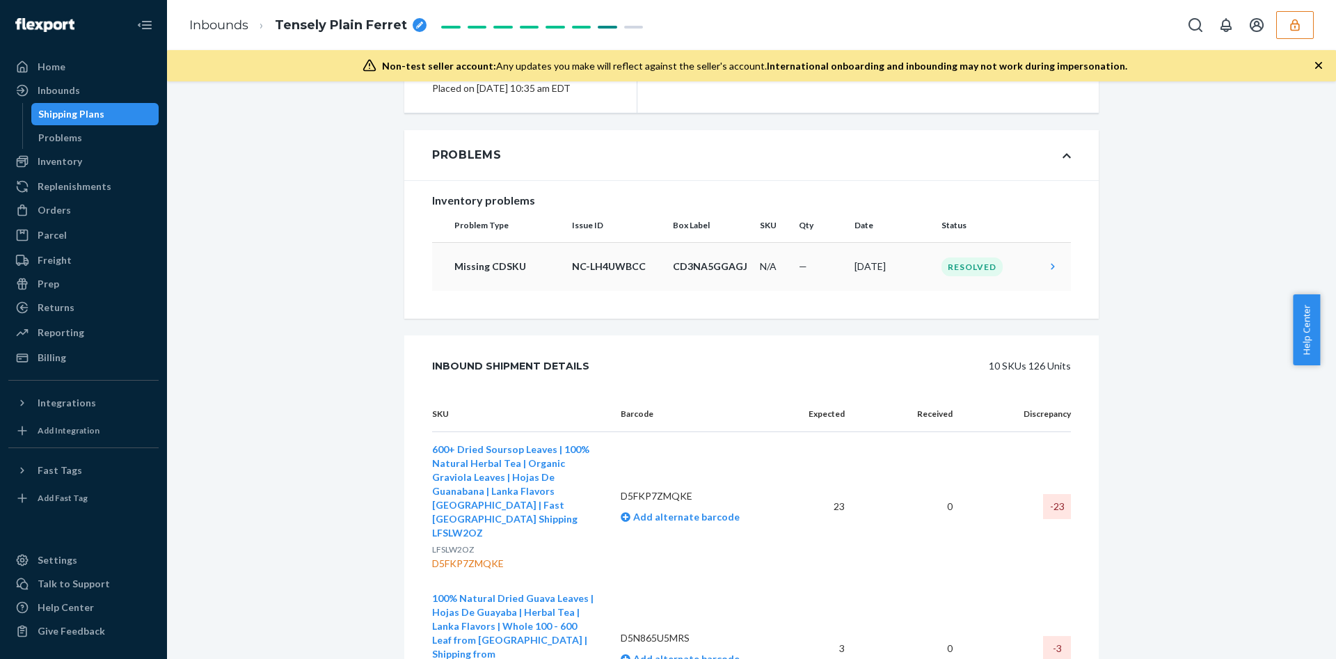
scroll to position [0, 0]
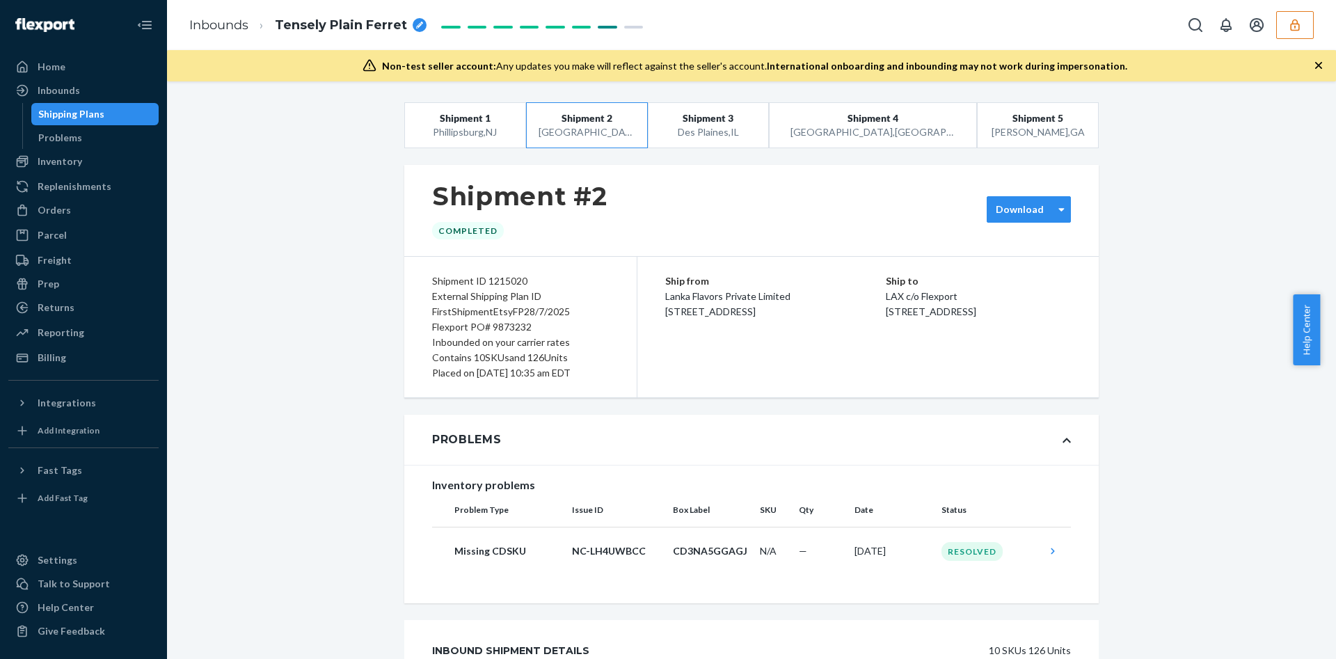
click at [1037, 198] on div "Download" at bounding box center [1029, 209] width 84 height 26
click at [554, 261] on div "Shipment ID 1215020 External Shipping Plan ID FirstShipmentEtsyFP28/7/2025 Flex…" at bounding box center [520, 327] width 233 height 141
click at [505, 283] on div "Shipment ID 1215020" at bounding box center [520, 280] width 177 height 15
copy div "1215020"
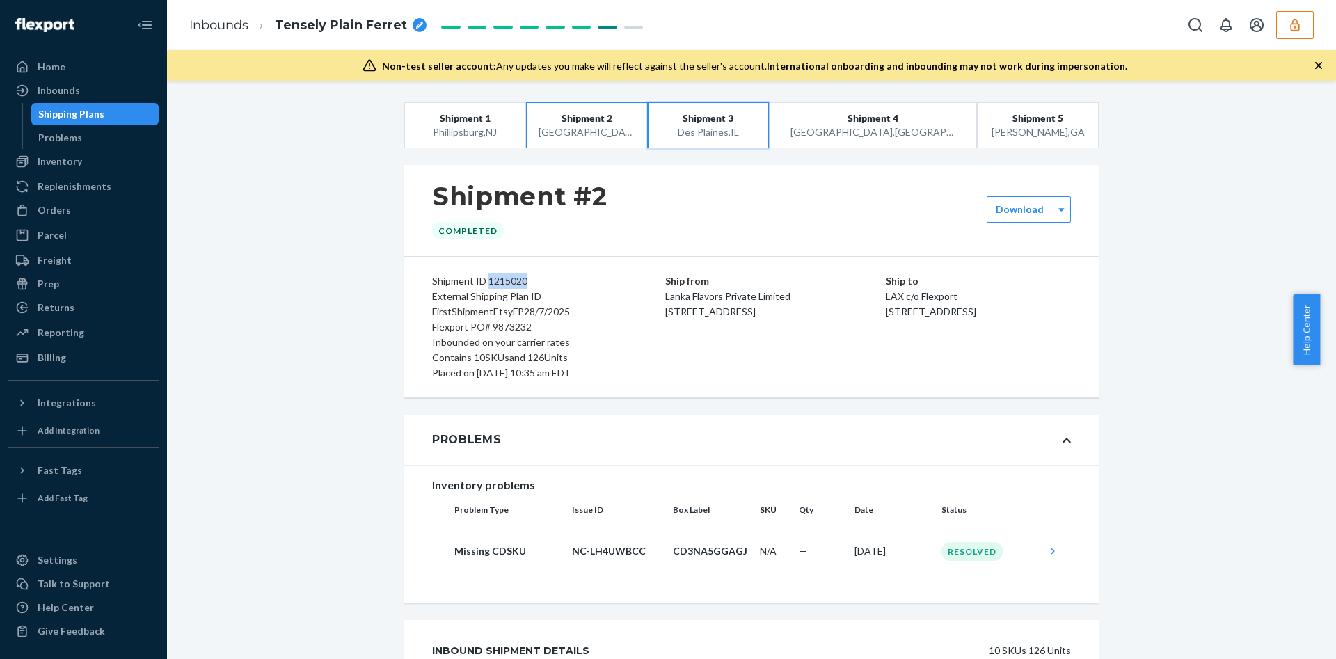
click at [692, 140] on button "Shipment 3 Des Plaines , IL" at bounding box center [709, 125] width 122 height 46
click at [502, 276] on div "Shipment ID 1215021" at bounding box center [520, 280] width 177 height 15
copy div "1215021"
click at [596, 216] on div "Shipment #3 Completed" at bounding box center [519, 211] width 175 height 58
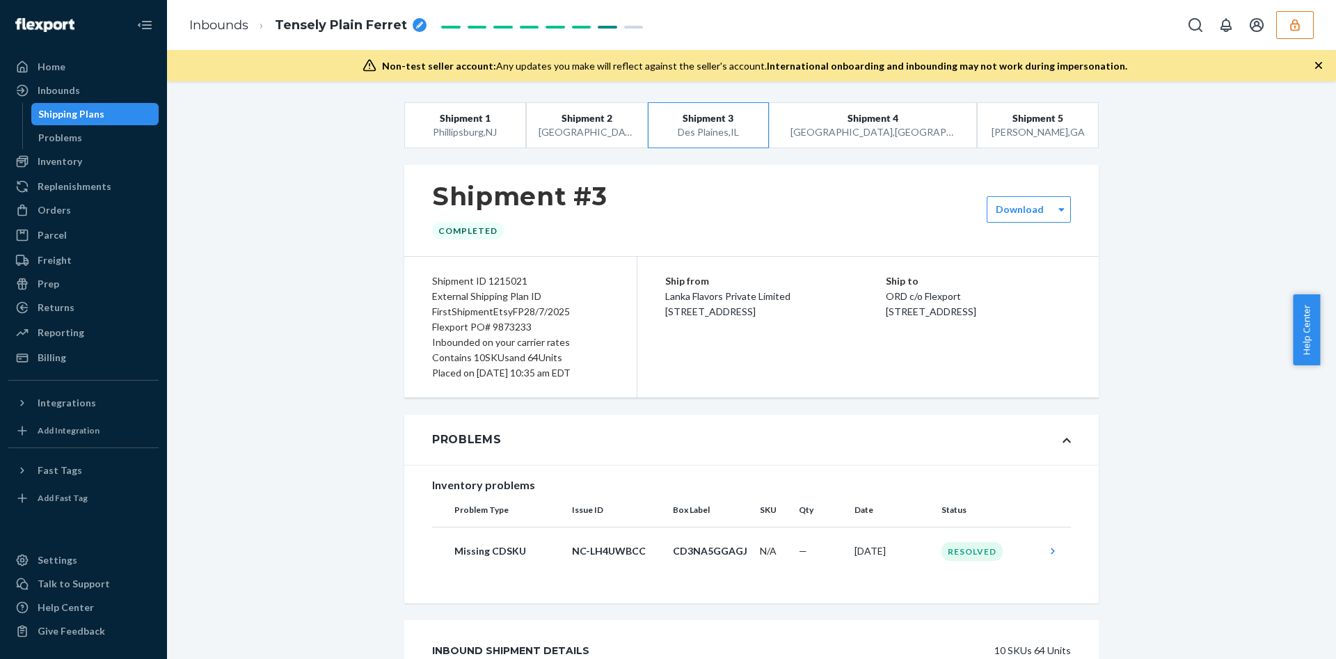
click at [471, 326] on div "Flexport PO# 9873233" at bounding box center [520, 326] width 177 height 15
copy div "Flexport PO# 9873233"
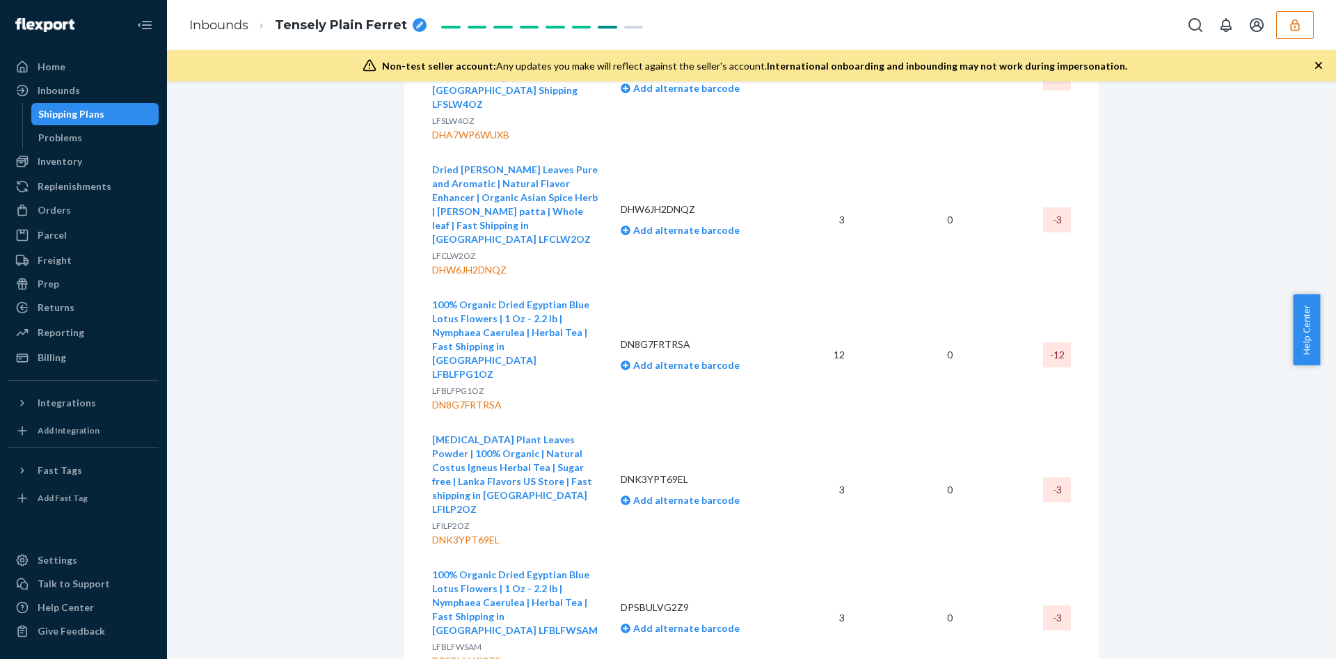
scroll to position [1670, 0]
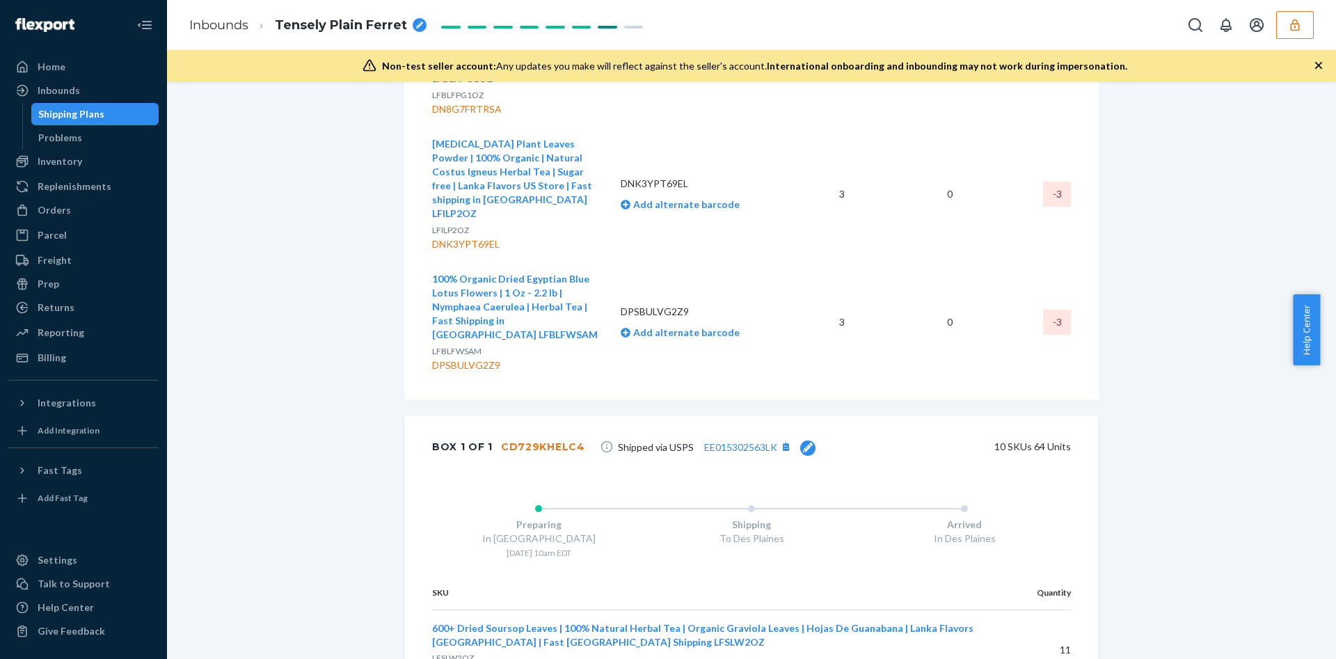
click at [526, 440] on div "CD729KHELC4" at bounding box center [543, 447] width 84 height 14
copy div "CD729KHELC4"
click at [707, 441] on link "EE015302563LK" at bounding box center [740, 447] width 73 height 12
copy div "CD729KHELC4"
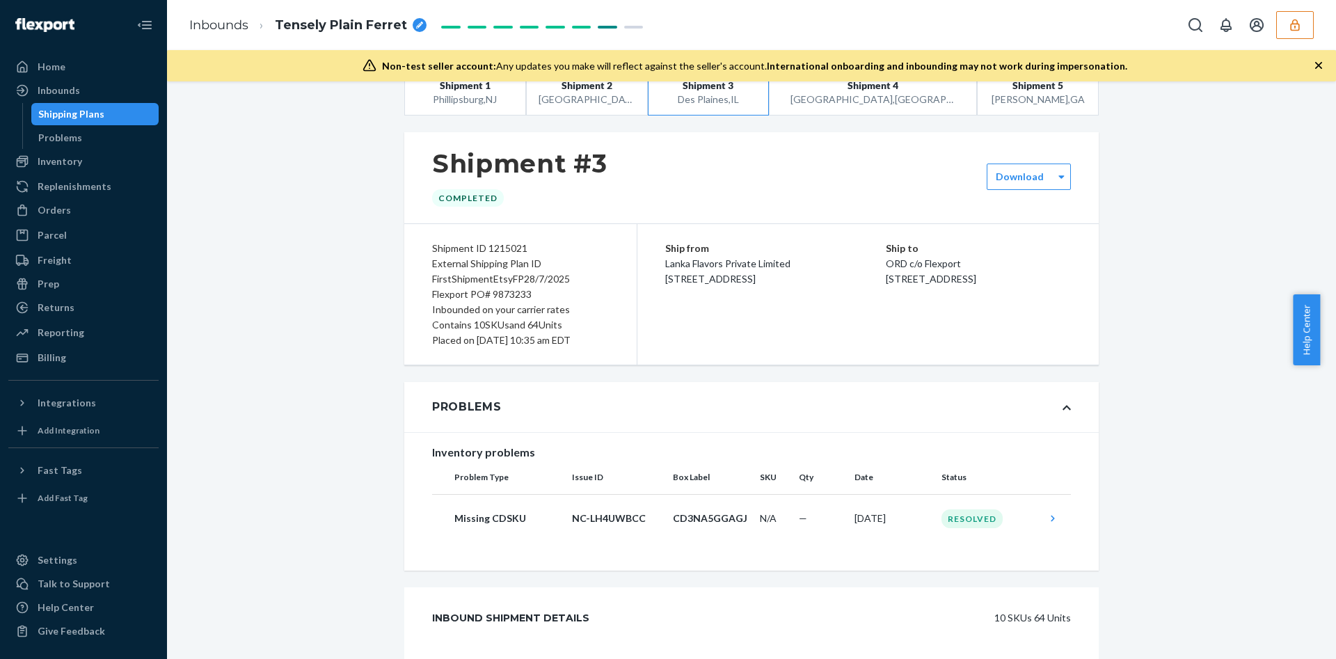
scroll to position [0, 0]
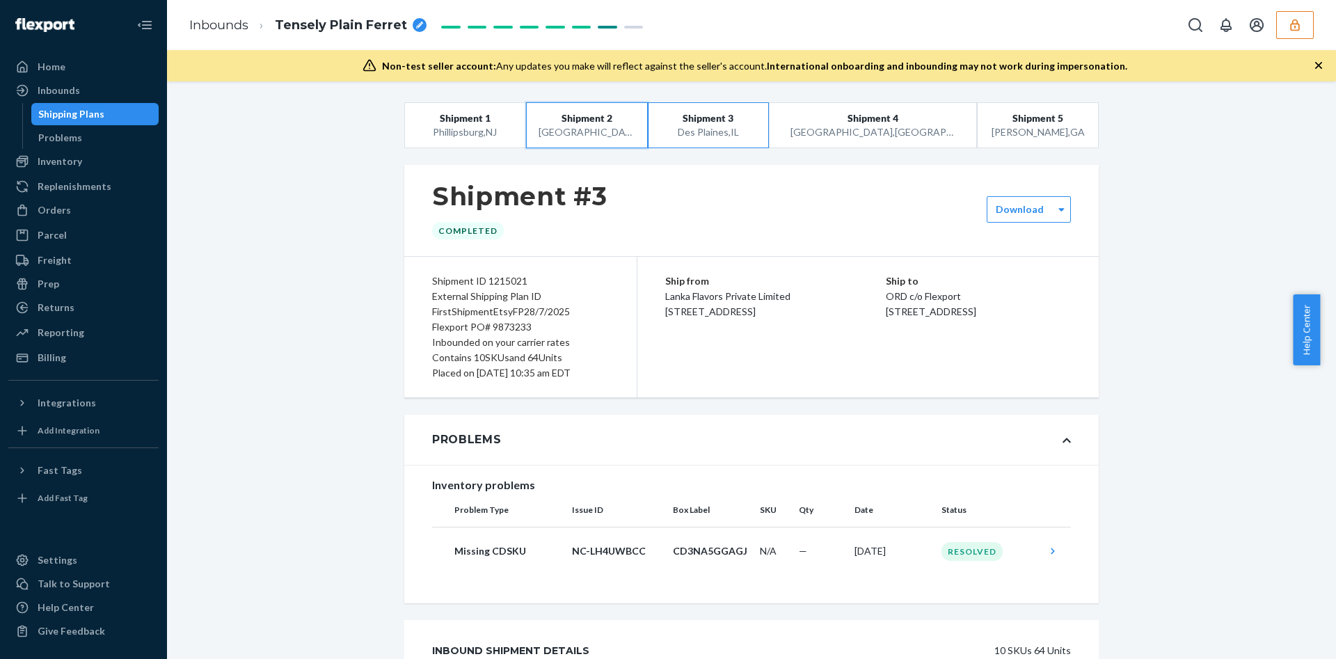
click at [543, 131] on button "Shipment 2 San Bernardino , CA" at bounding box center [587, 125] width 122 height 46
click at [501, 282] on div "Shipment ID 1215020" at bounding box center [520, 280] width 177 height 15
copy div "1215020"
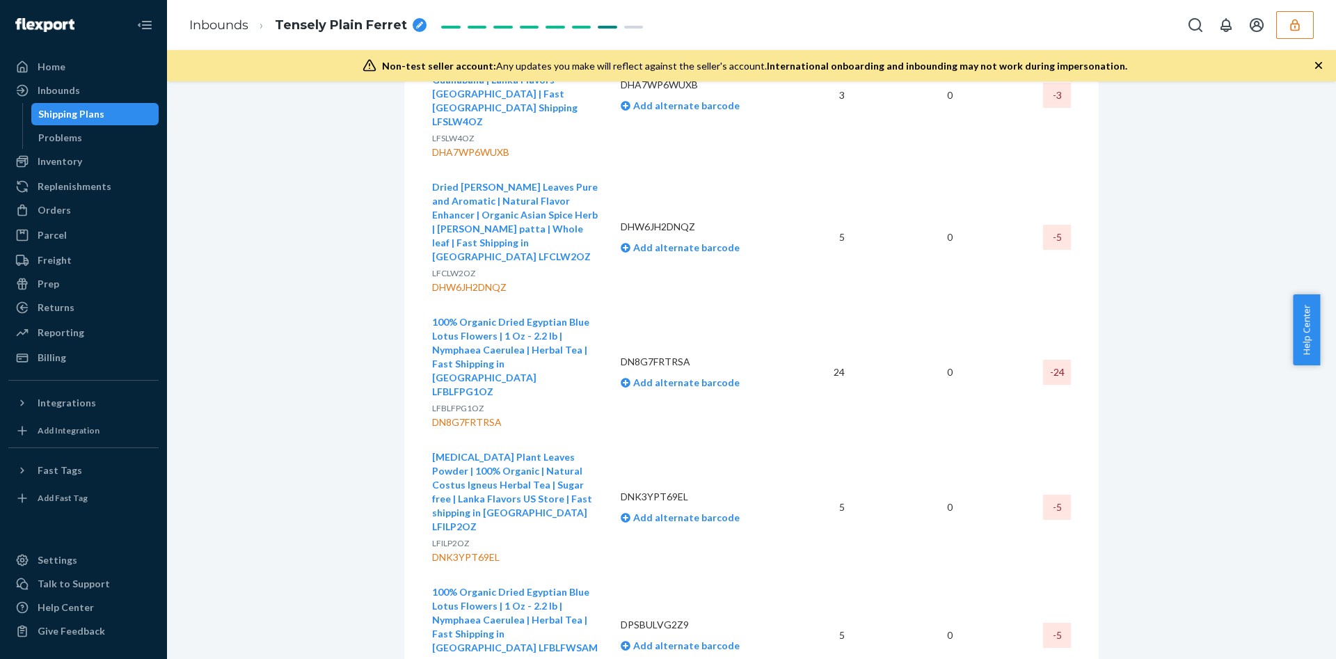
scroll to position [1670, 0]
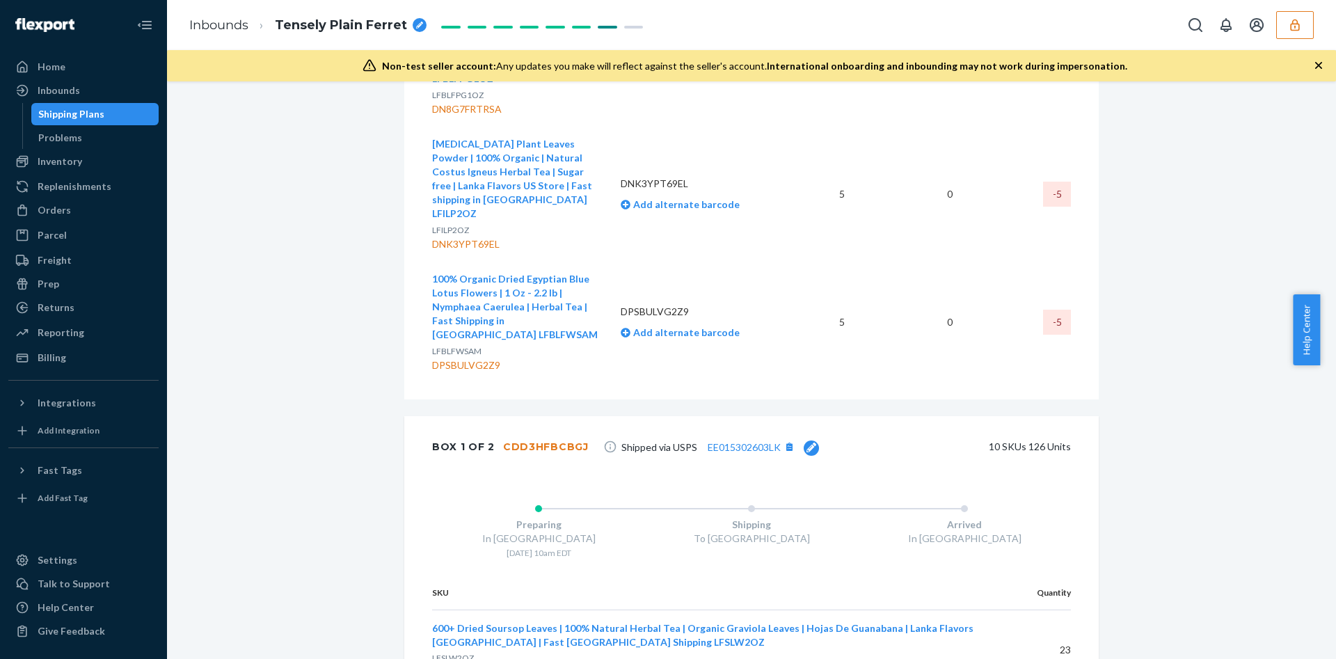
click at [724, 438] on span "Shipped via USPS EE015302603LK" at bounding box center [720, 447] width 198 height 18
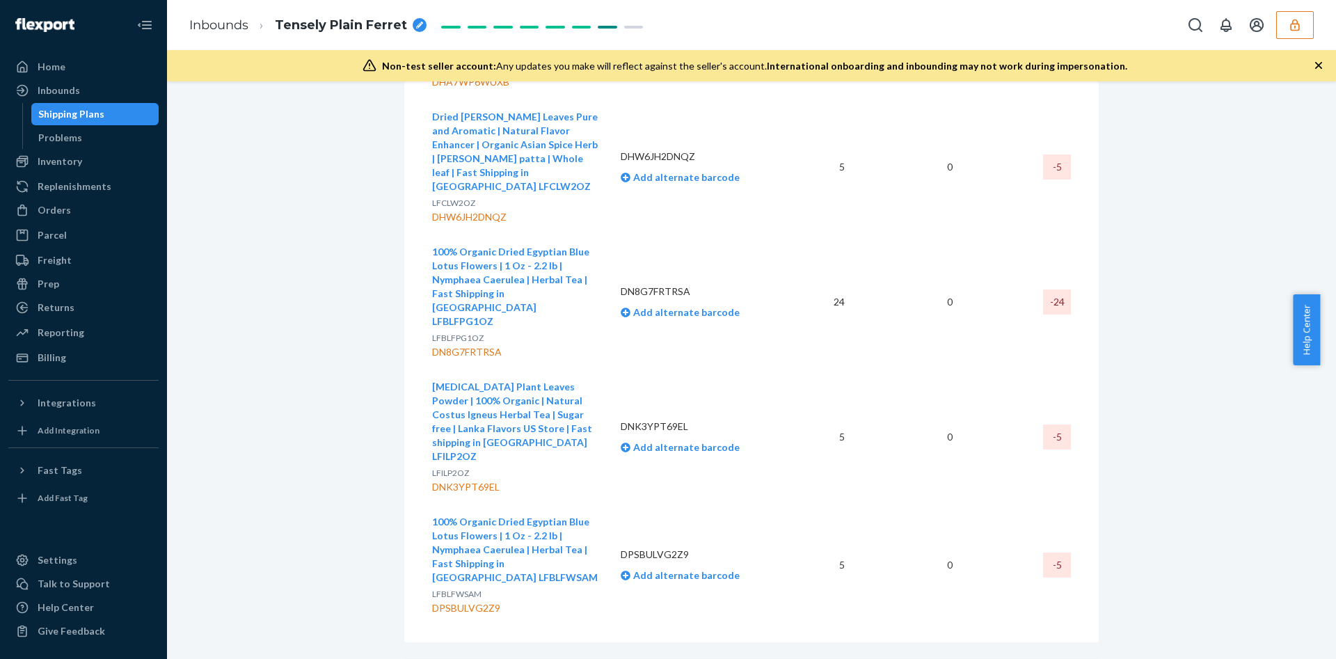
scroll to position [1461, 0]
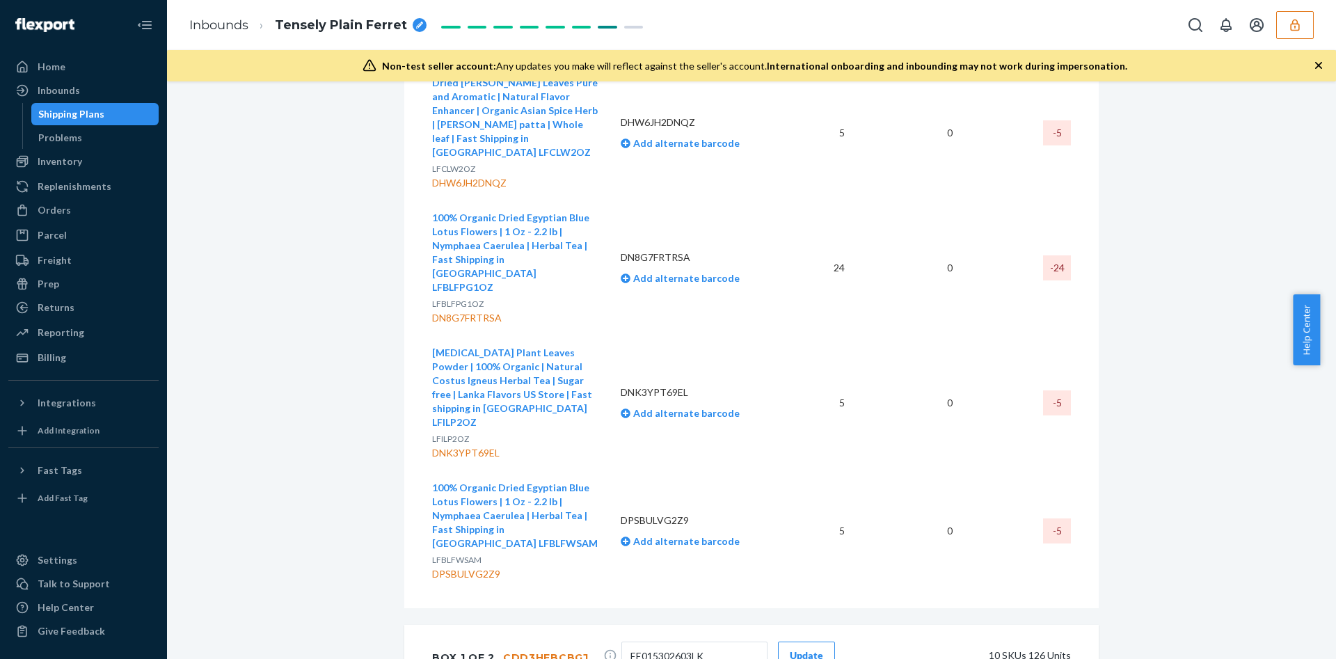
click at [790, 648] on div "Update" at bounding box center [806, 655] width 33 height 14
click at [715, 650] on link "EE015302603LK" at bounding box center [744, 656] width 73 height 12
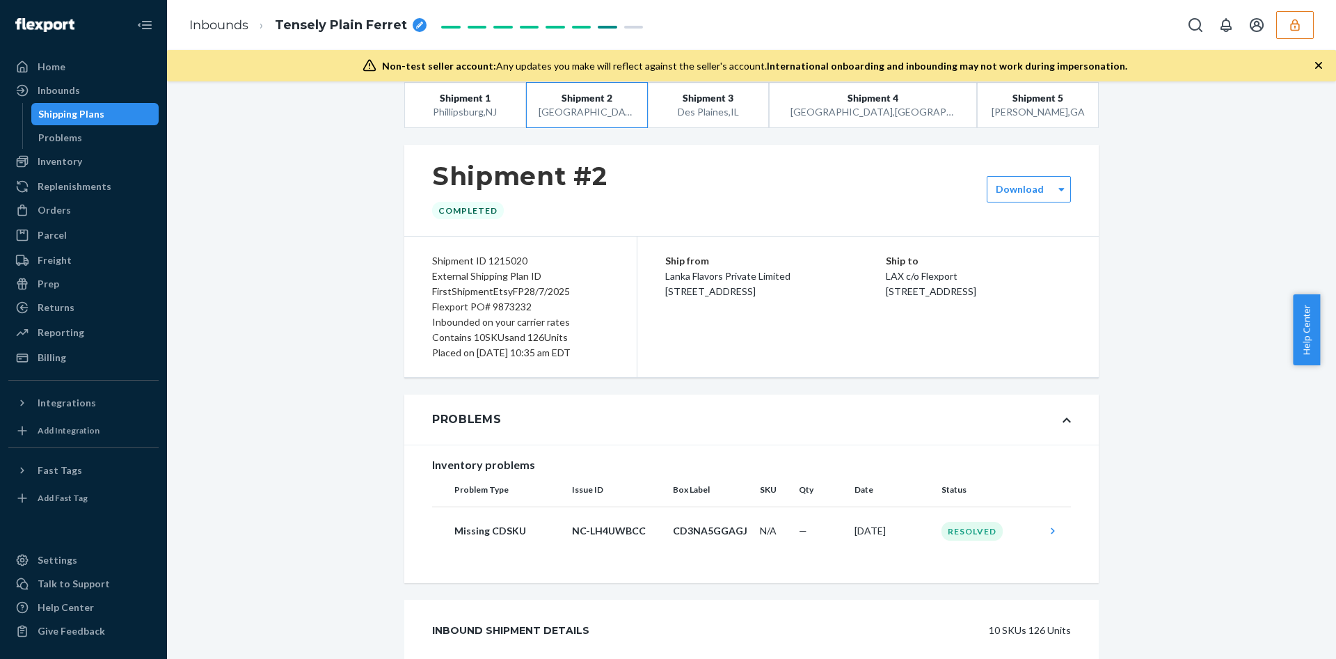
scroll to position [0, 0]
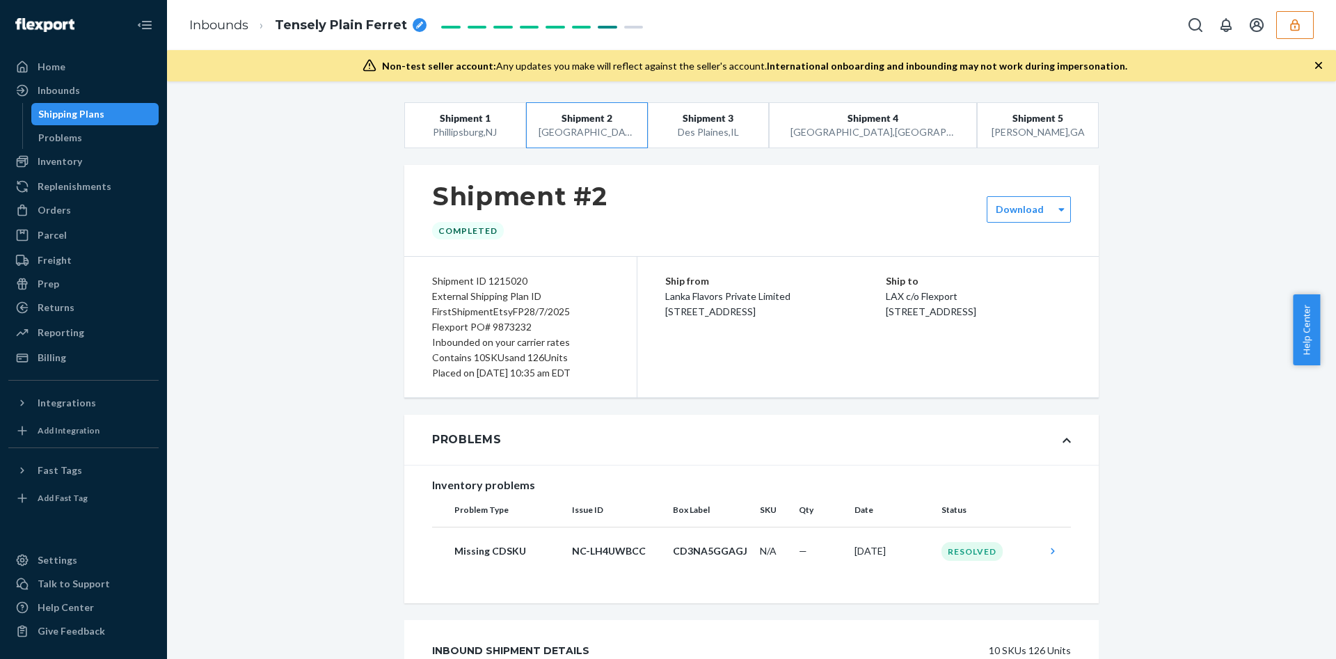
click at [504, 328] on div "Flexport PO# 9873232" at bounding box center [520, 326] width 177 height 15
click at [1298, 33] on button "button" at bounding box center [1295, 25] width 38 height 28
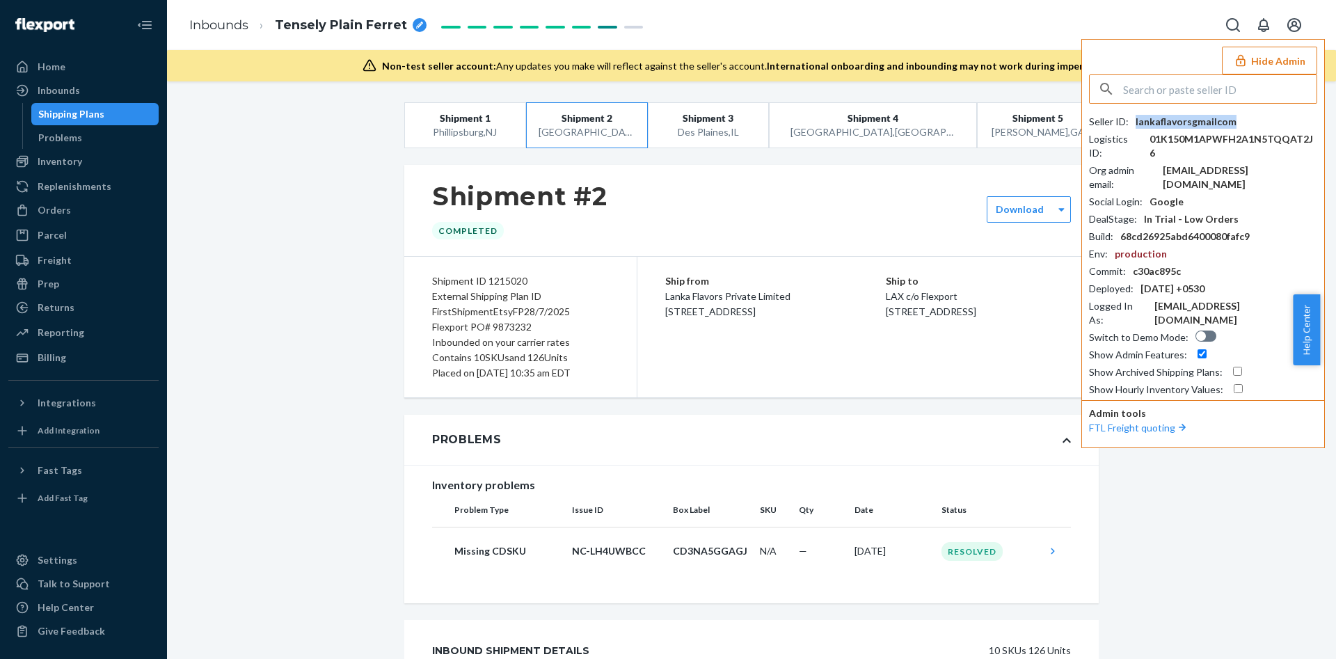
click at [1165, 118] on div "lankaflavorsgmailcom" at bounding box center [1185, 122] width 101 height 14
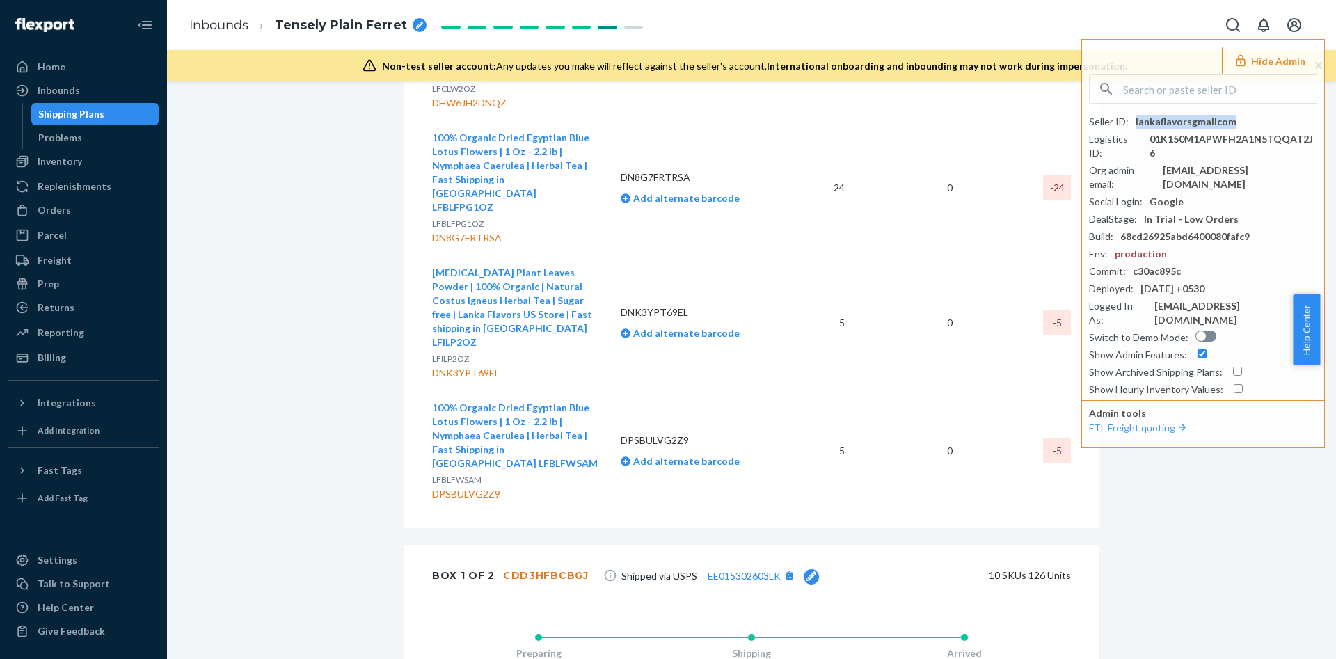
scroll to position [1670, 0]
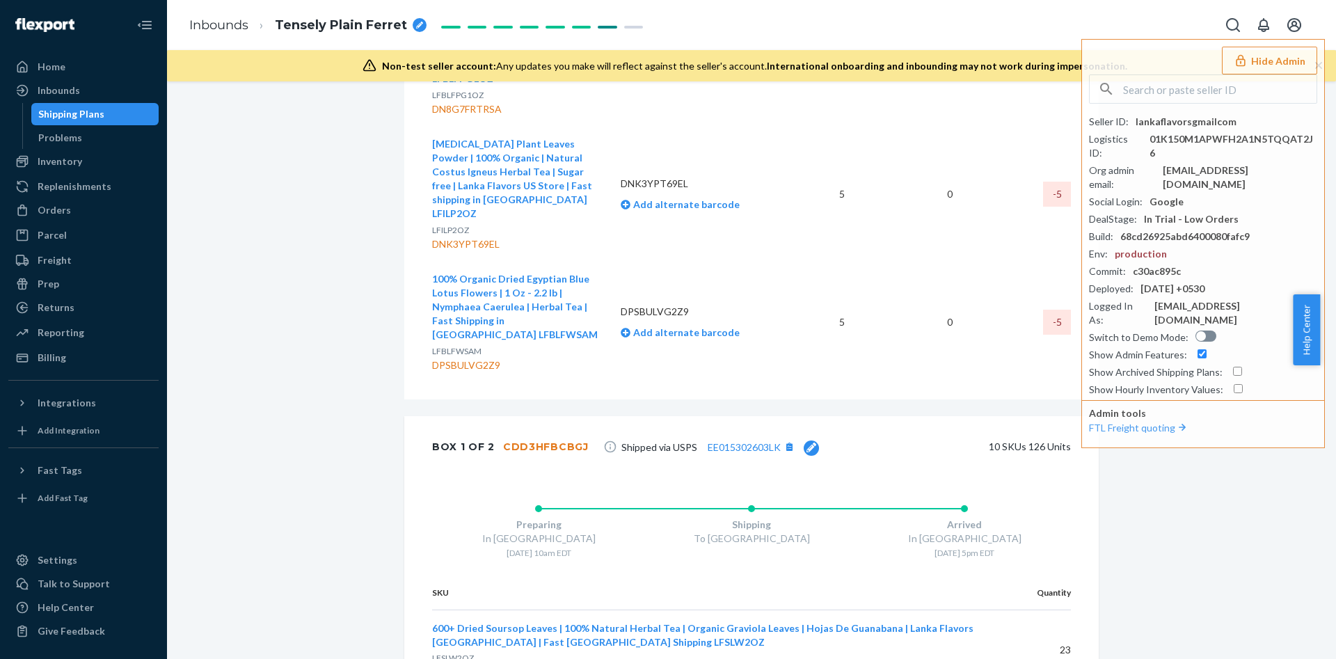
click at [537, 440] on div "CDD3HFBCBGJ" at bounding box center [546, 447] width 86 height 14
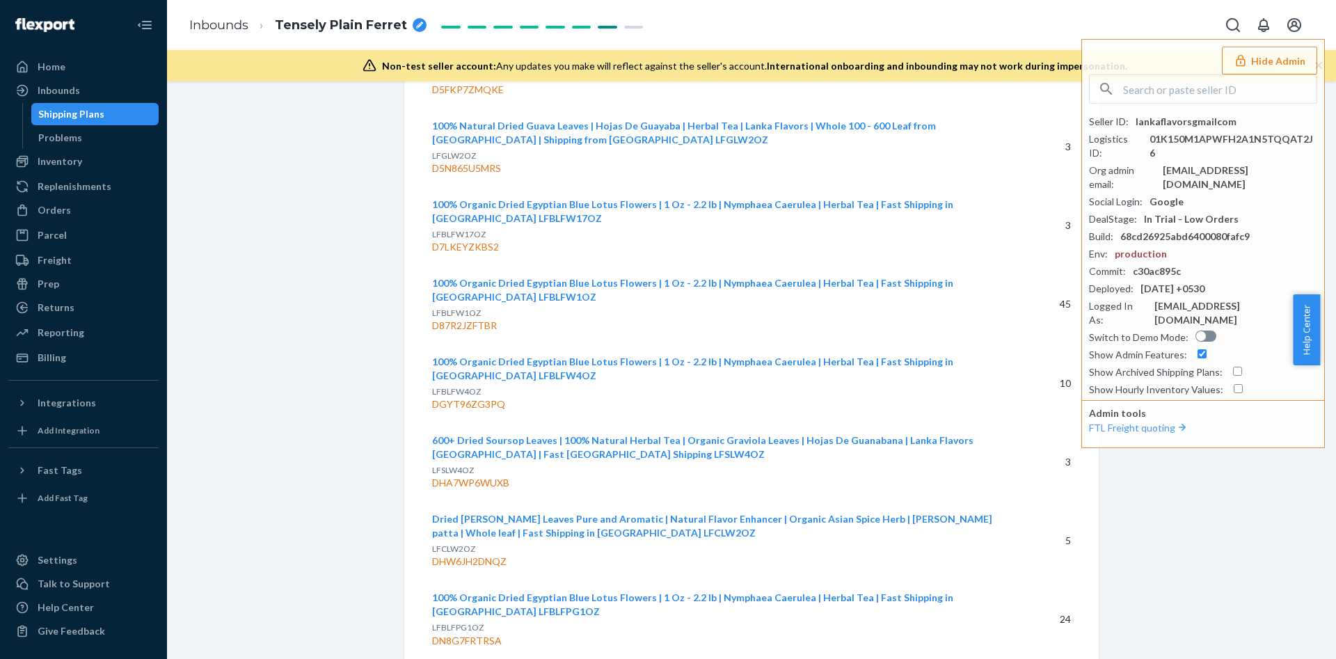
scroll to position [2609, 0]
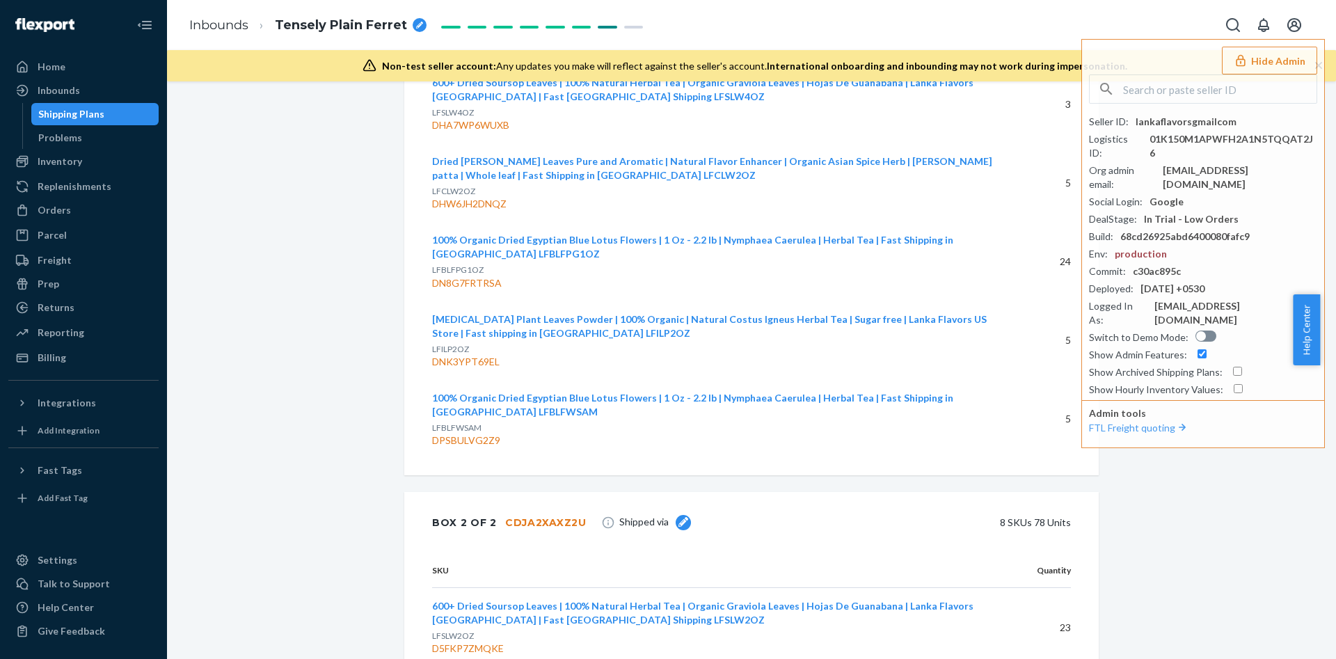
click at [518, 516] on div "CDJA2XAXZ2U" at bounding box center [545, 523] width 81 height 14
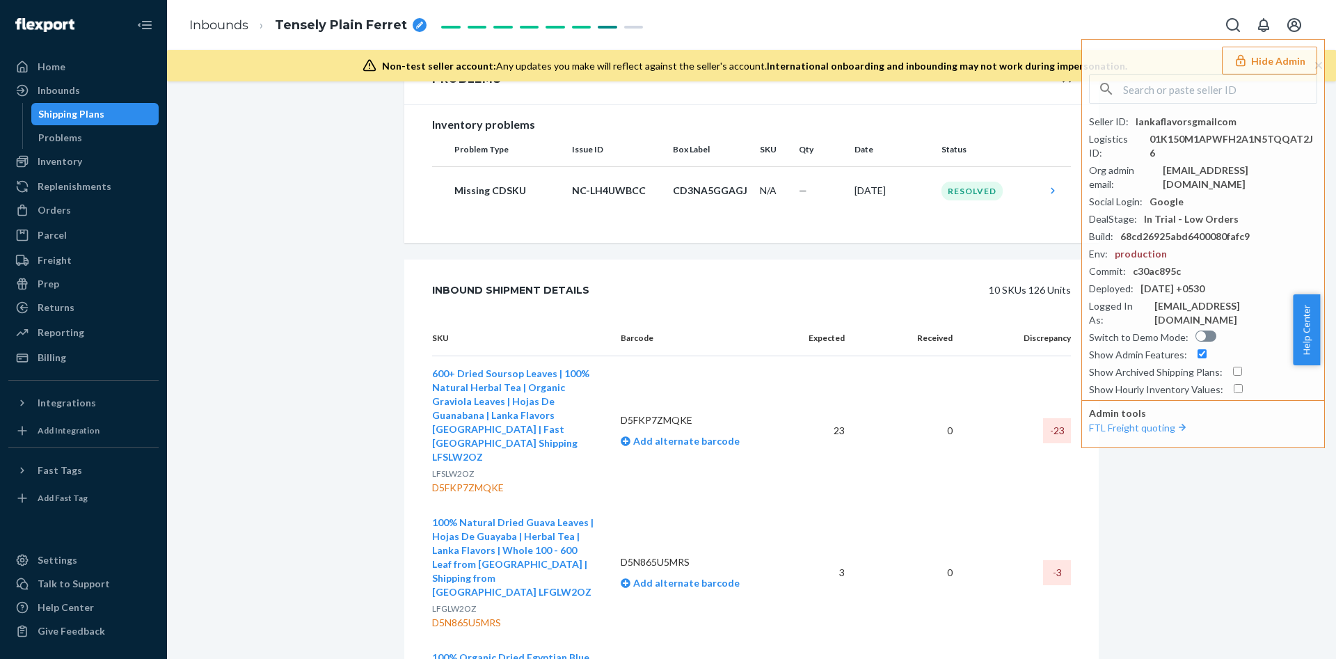
scroll to position [313, 0]
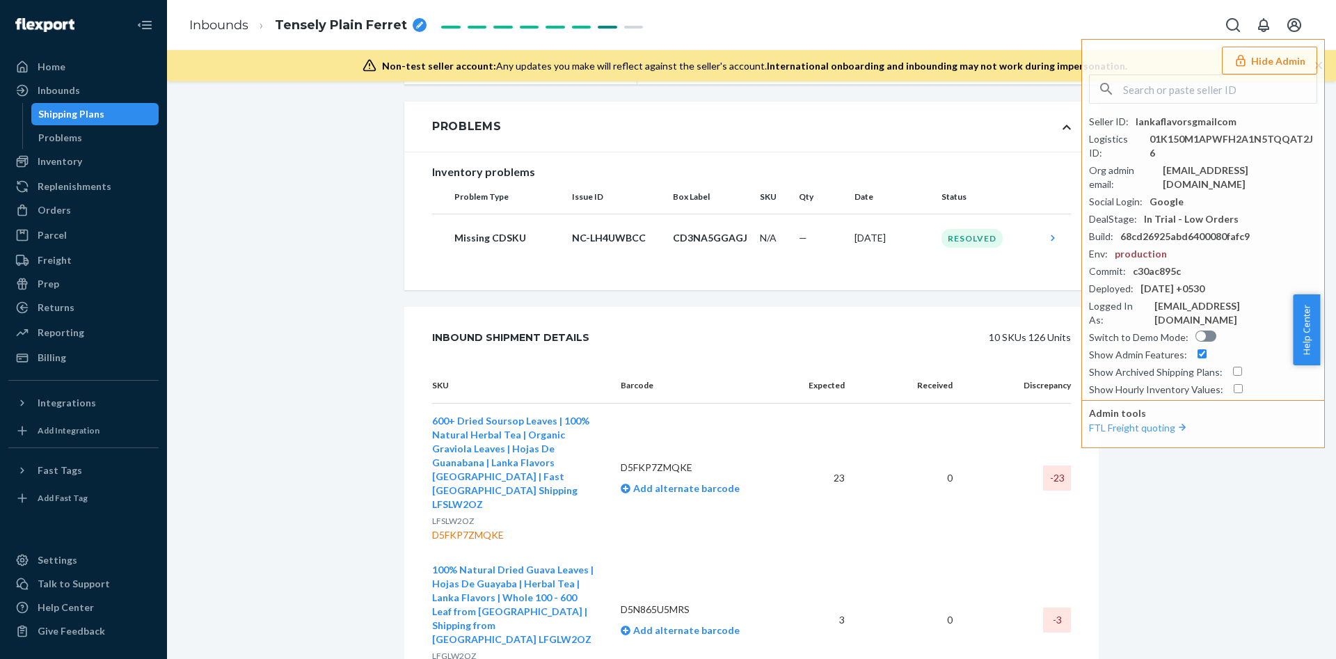
click at [468, 528] on div "D5FKP7ZMQKE" at bounding box center [515, 535] width 166 height 14
click at [593, 462] on td "600+ Dried Soursop Leaves | 100% Natural Herbal Tea | Organic Graviola Leaves |…" at bounding box center [520, 479] width 177 height 150
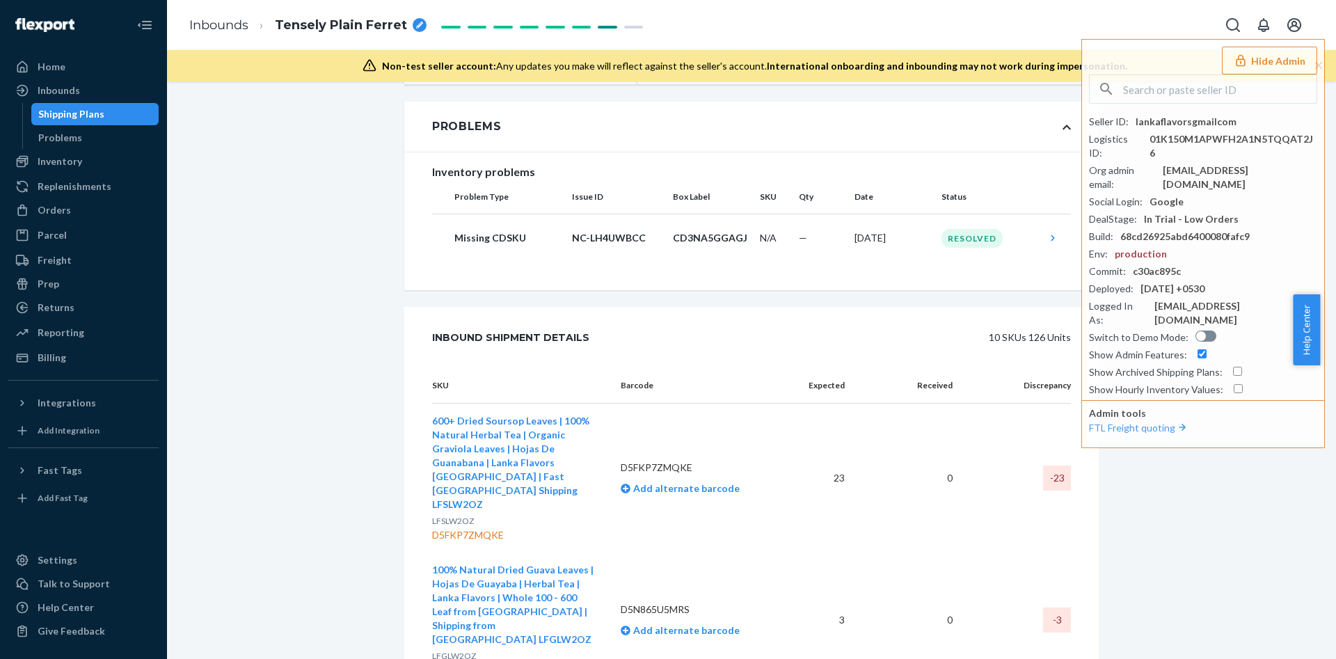
click at [593, 462] on td "600+ Dried Soursop Leaves | 100% Natural Herbal Tea | Organic Graviola Leaves |…" at bounding box center [520, 479] width 177 height 150
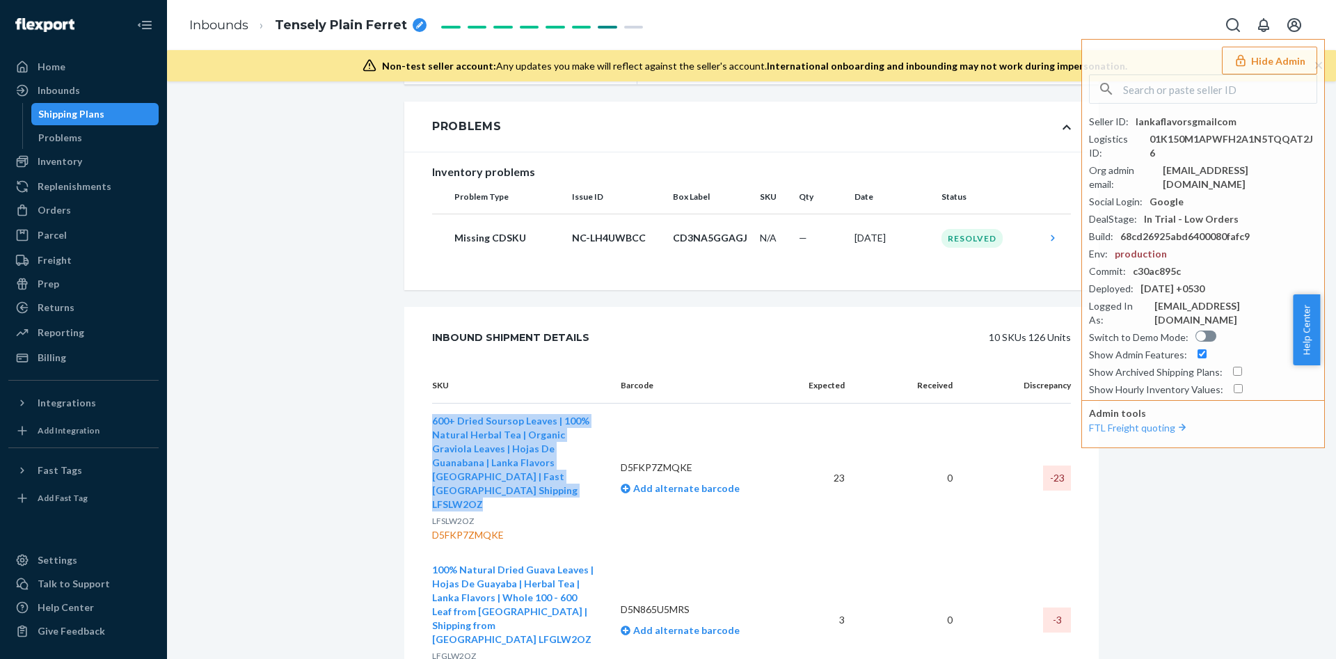
click at [593, 462] on td "600+ Dried Soursop Leaves | 100% Natural Herbal Tea | Organic Graviola Leaves |…" at bounding box center [520, 479] width 177 height 150
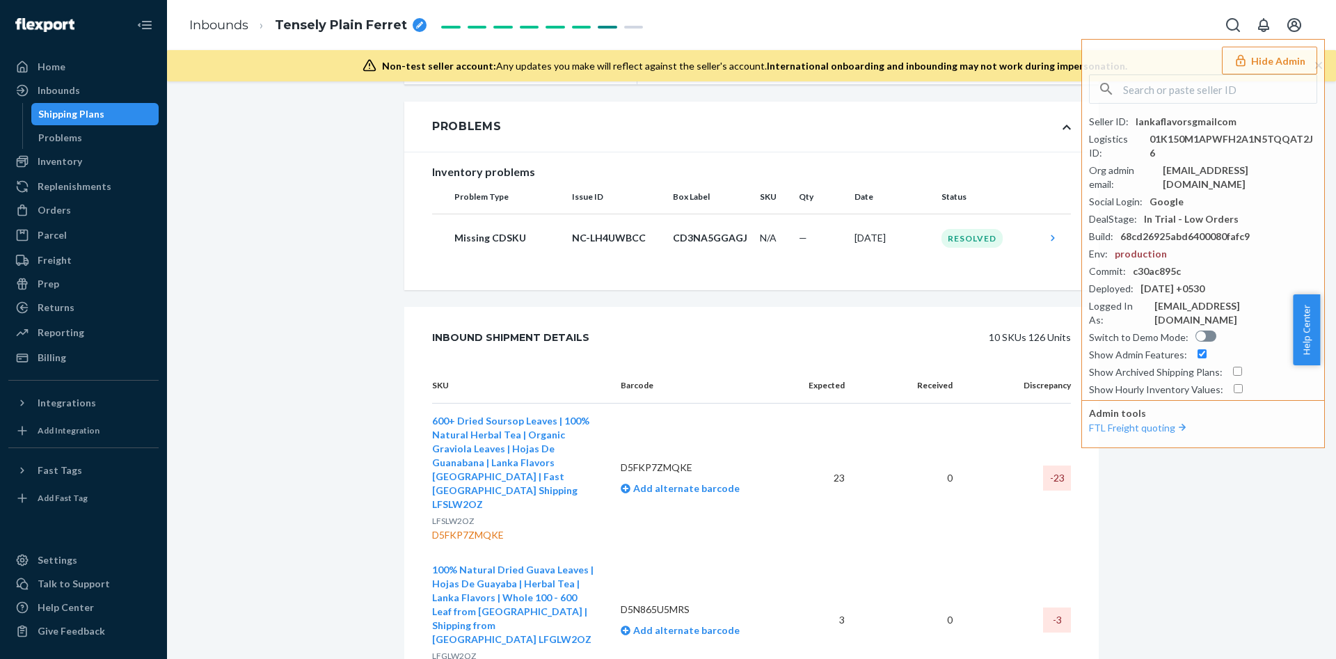
click at [500, 658] on div "D5N865U5MRS" at bounding box center [515, 670] width 166 height 14
click at [585, 594] on button "100% Natural Dried Guava Leaves | Hojas De Guayaba | Herbal Tea | Lanka Flavors…" at bounding box center [515, 604] width 166 height 83
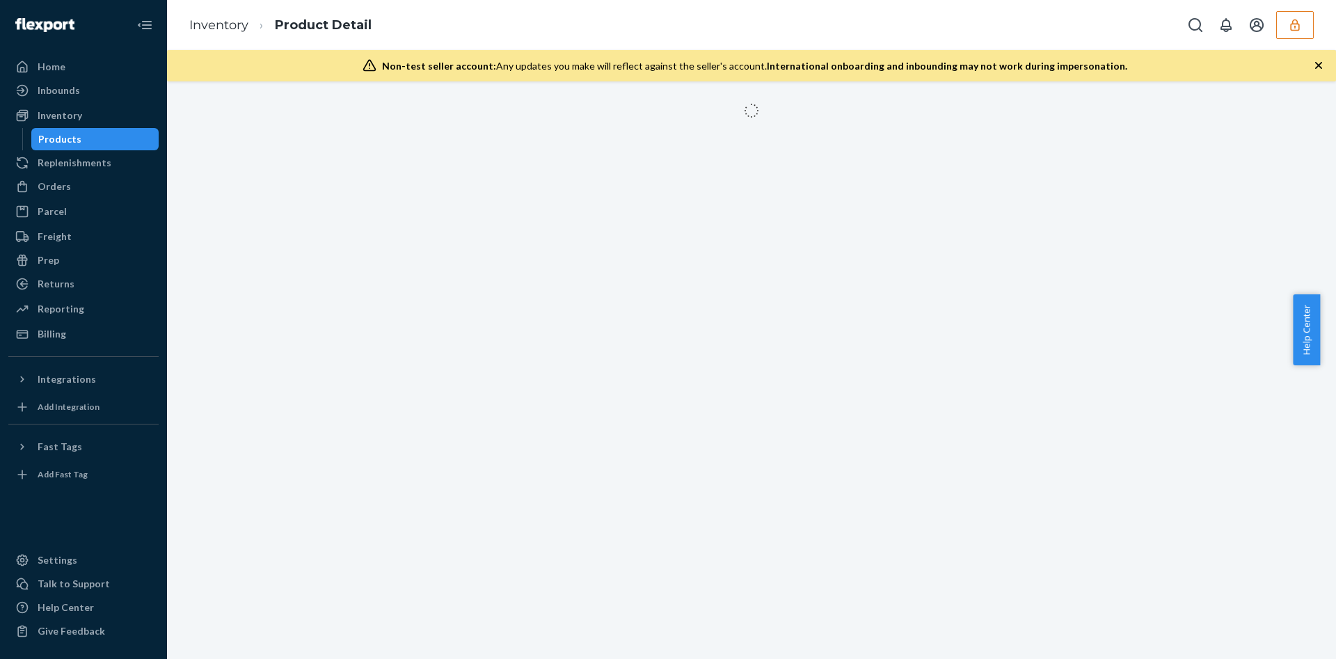
click at [585, 594] on div at bounding box center [751, 369] width 1169 height 577
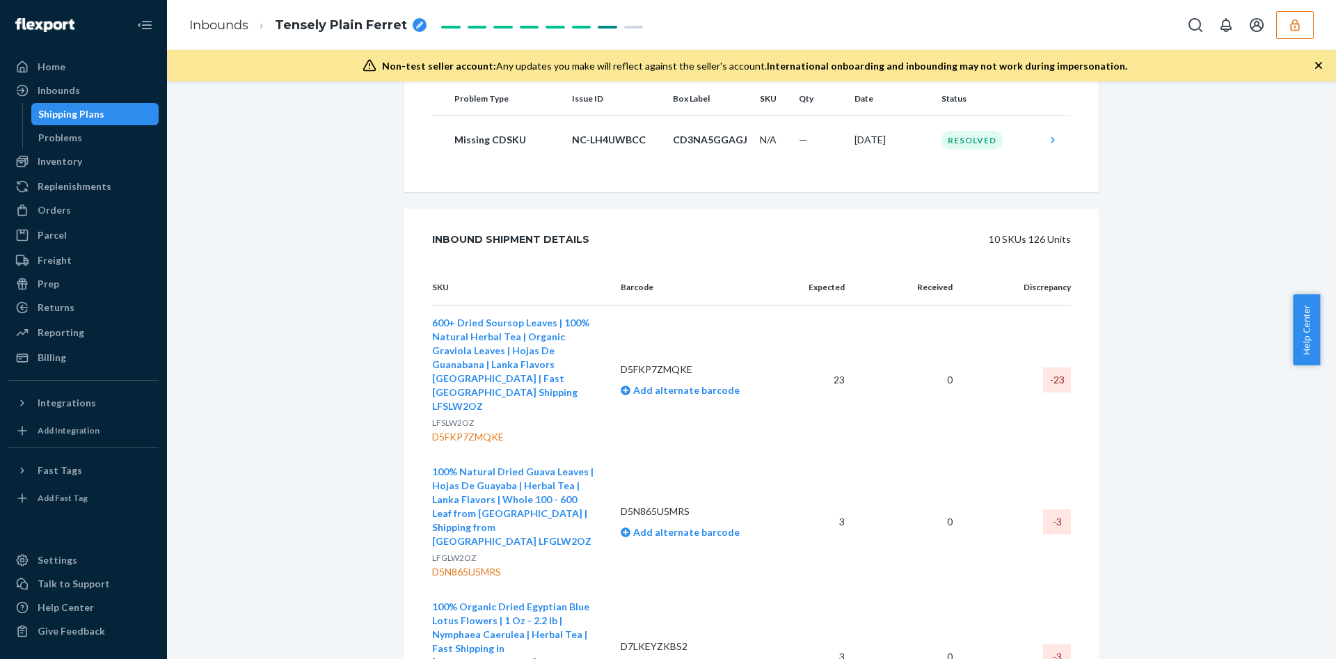
scroll to position [417, 0]
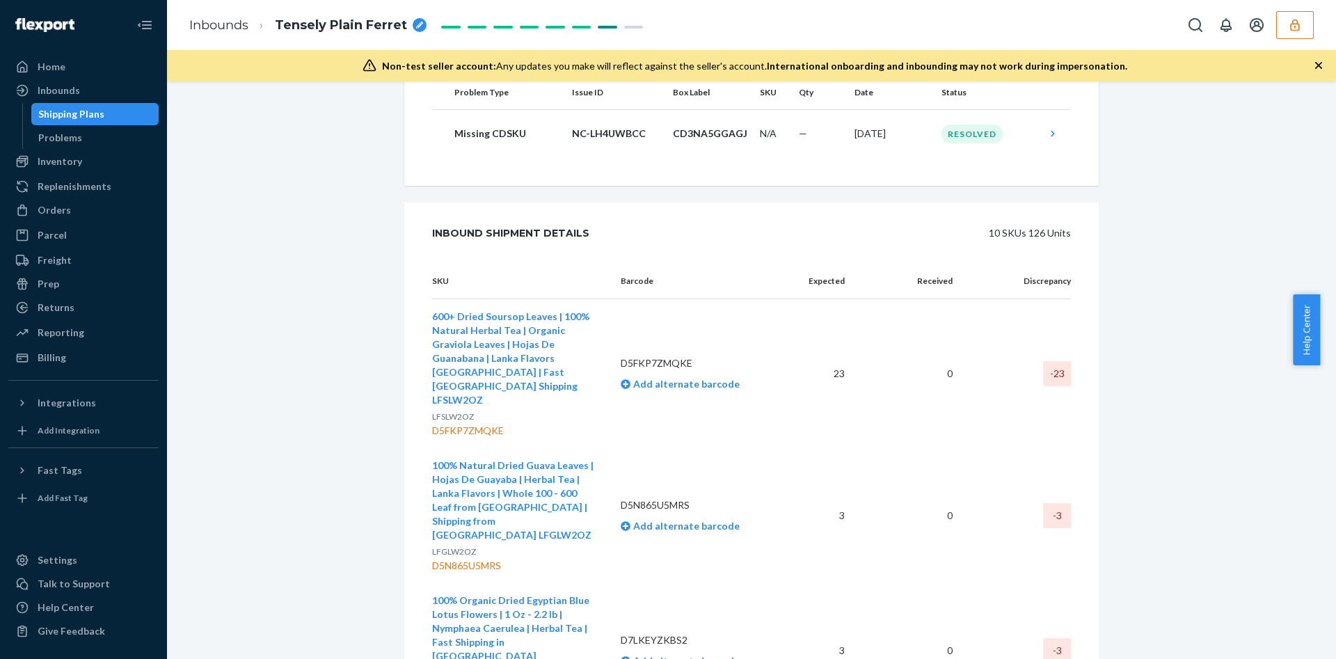
click at [594, 484] on td "100% Natural Dried Guava Leaves | Hojas De Guayaba | Herbal Tea | Lanka Flavors…" at bounding box center [520, 515] width 177 height 135
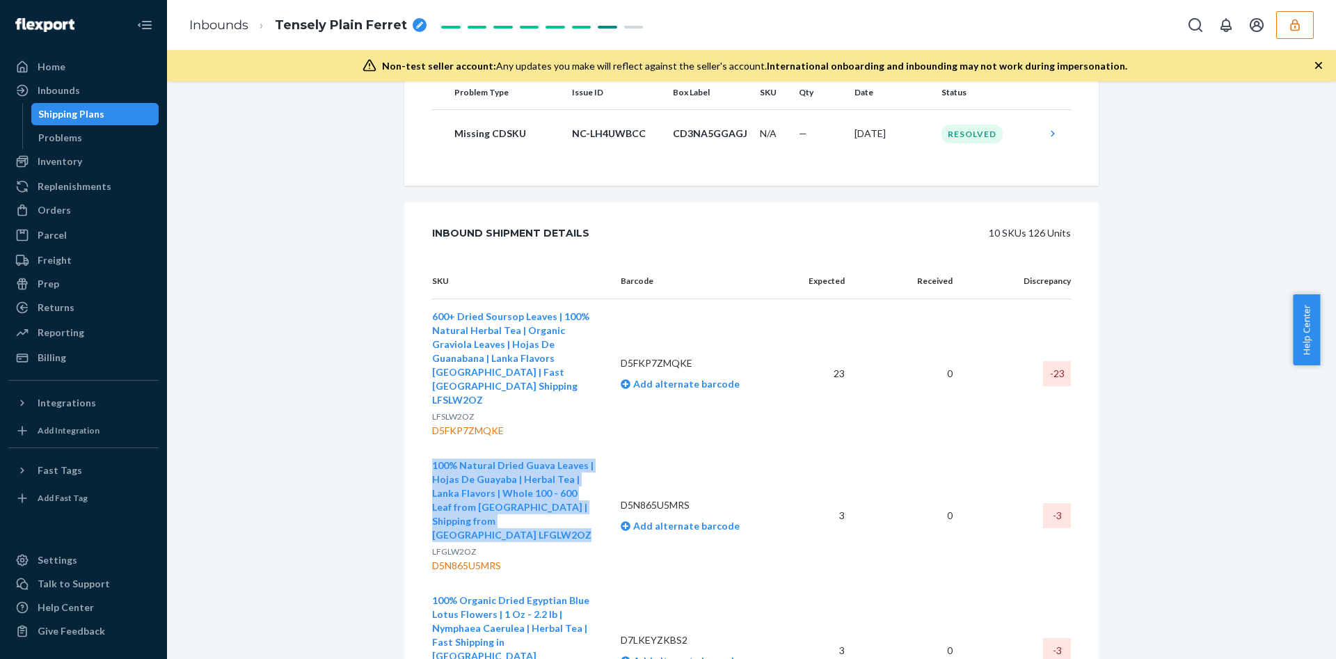
click at [594, 484] on td "100% Natural Dried Guava Leaves | Hojas De Guayaba | Herbal Tea | Lanka Flavors…" at bounding box center [520, 515] width 177 height 135
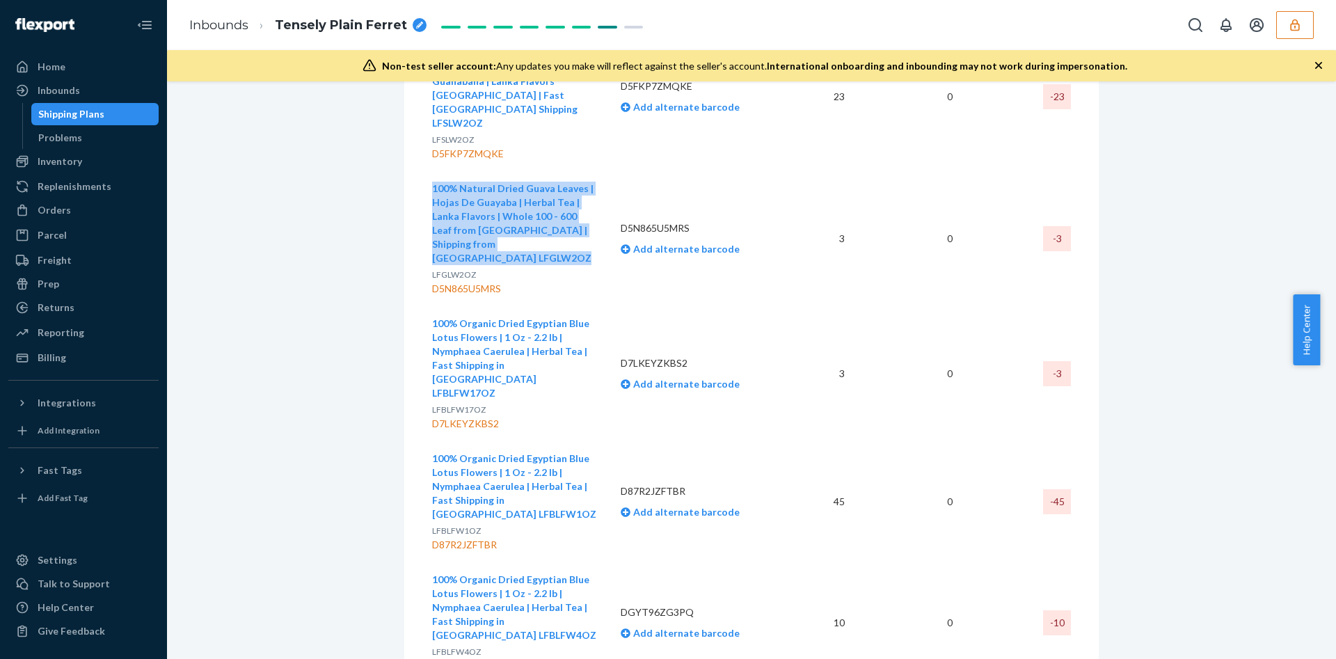
scroll to position [731, 0]
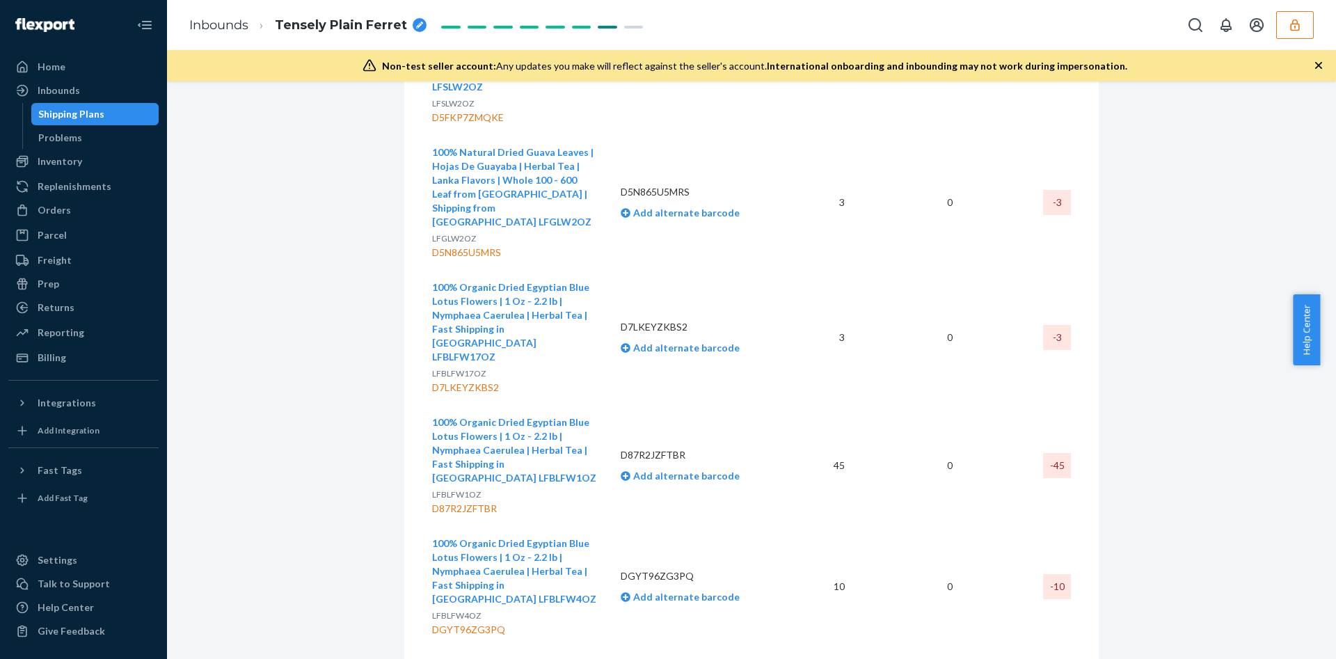
click at [449, 381] on div "D7LKEYZKBS2" at bounding box center [515, 388] width 166 height 14
click at [468, 502] on div "D87R2JZFTBR" at bounding box center [515, 509] width 166 height 14
click at [450, 623] on div "DGYT96ZG3PQ" at bounding box center [515, 630] width 166 height 14
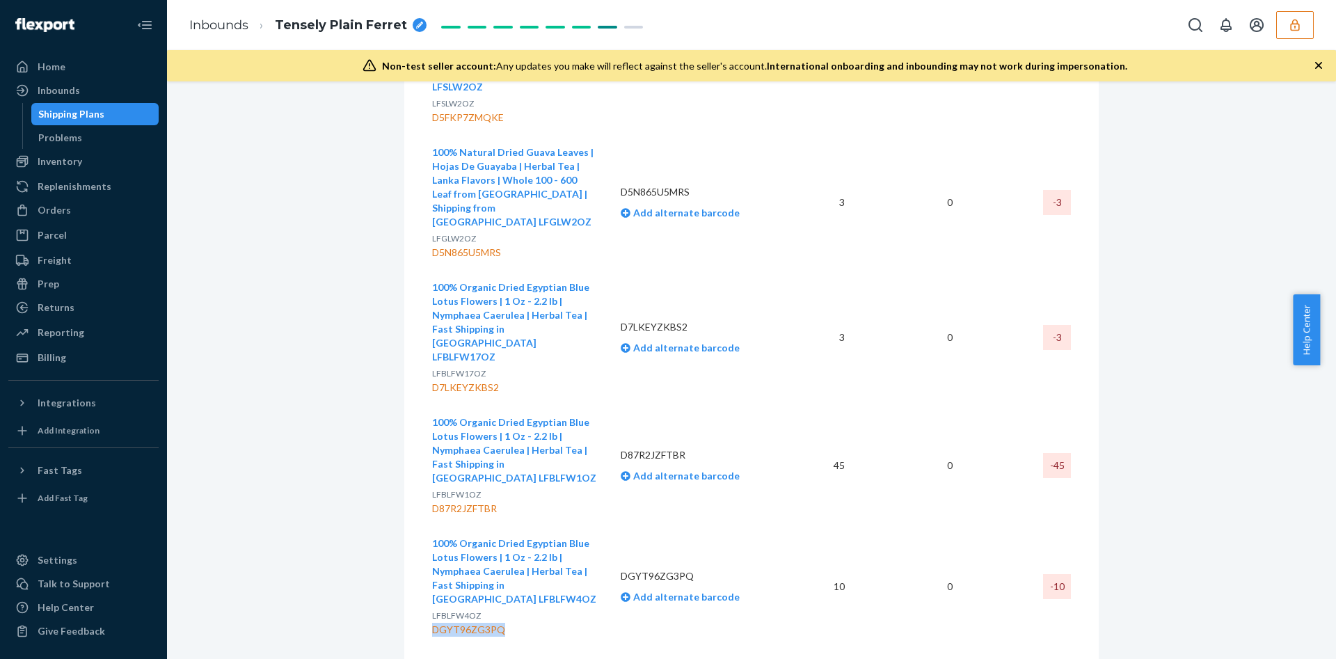
click at [450, 623] on div "DGYT96ZG3PQ" at bounding box center [515, 630] width 166 height 14
click at [585, 367] on p "LFBLFW17OZ" at bounding box center [515, 374] width 166 height 14
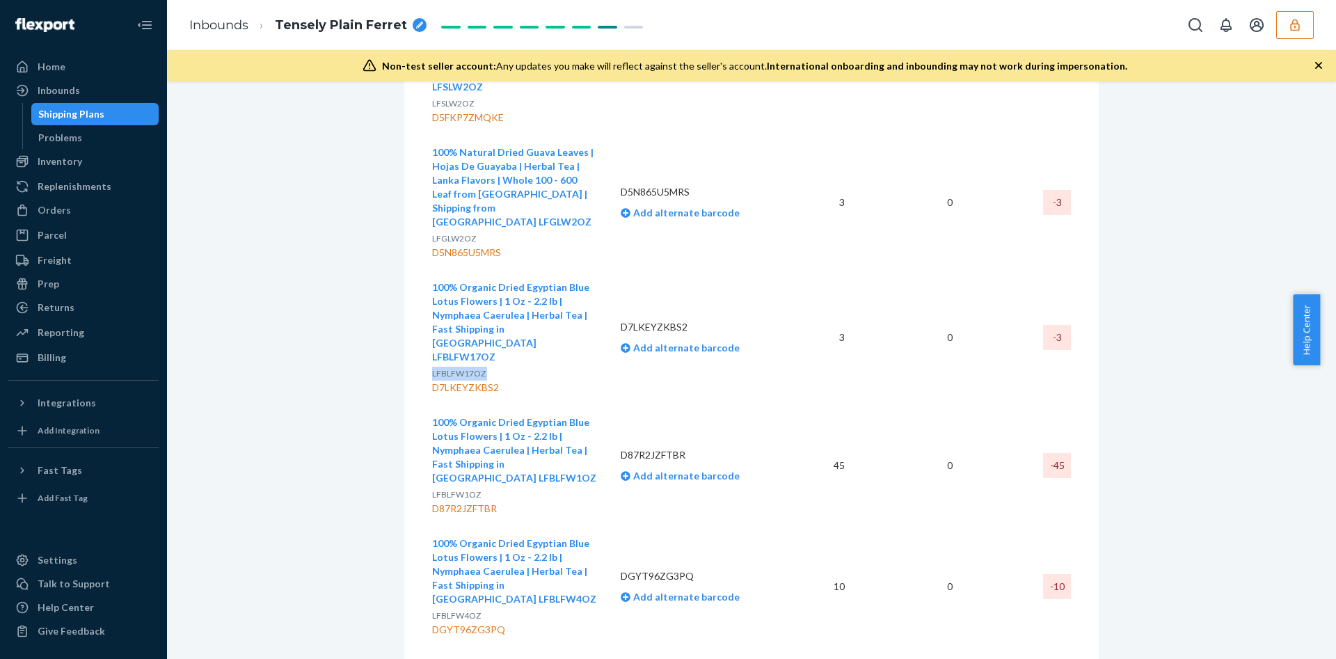
click at [590, 288] on button "100% Organic Dried Egyptian Blue Lotus Flowers | 1 Oz - 2.2 lb | Nymphaea Caeru…" at bounding box center [515, 321] width 166 height 83
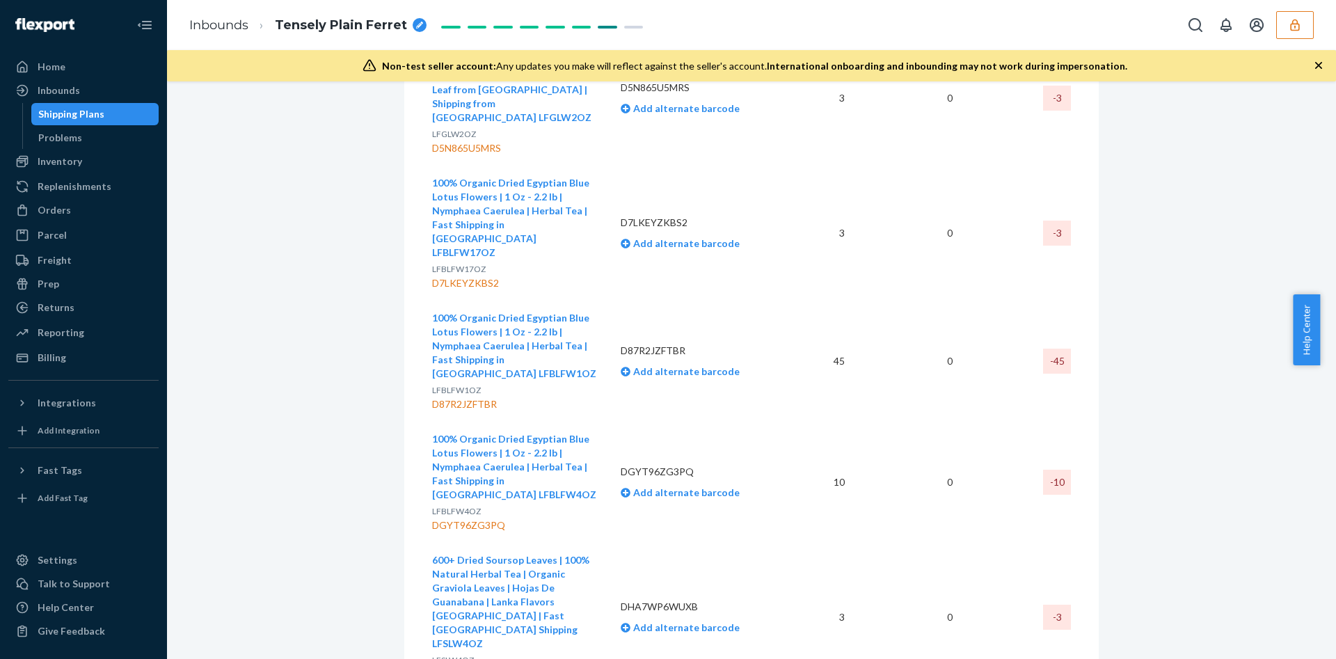
scroll to position [939, 0]
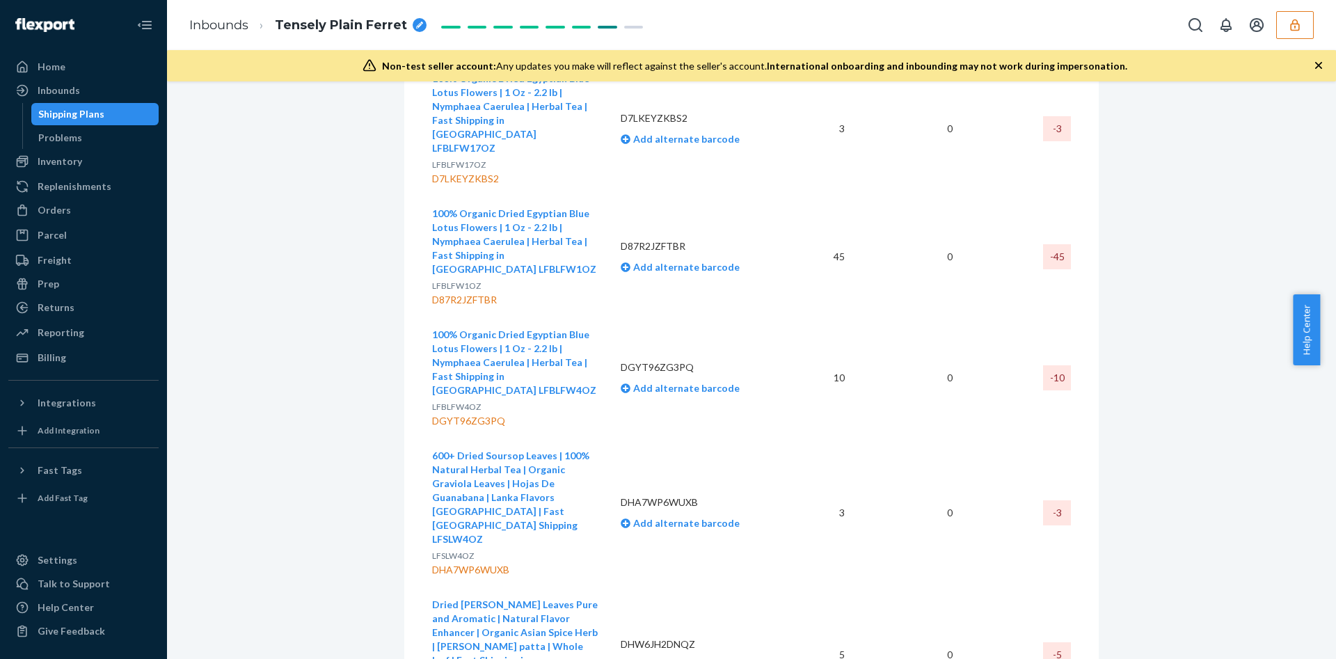
click at [593, 196] on td "100% Organic Dried Egyptian Blue Lotus Flowers | 1 Oz - 2.2 lb | Nymphaea Caeru…" at bounding box center [520, 256] width 177 height 121
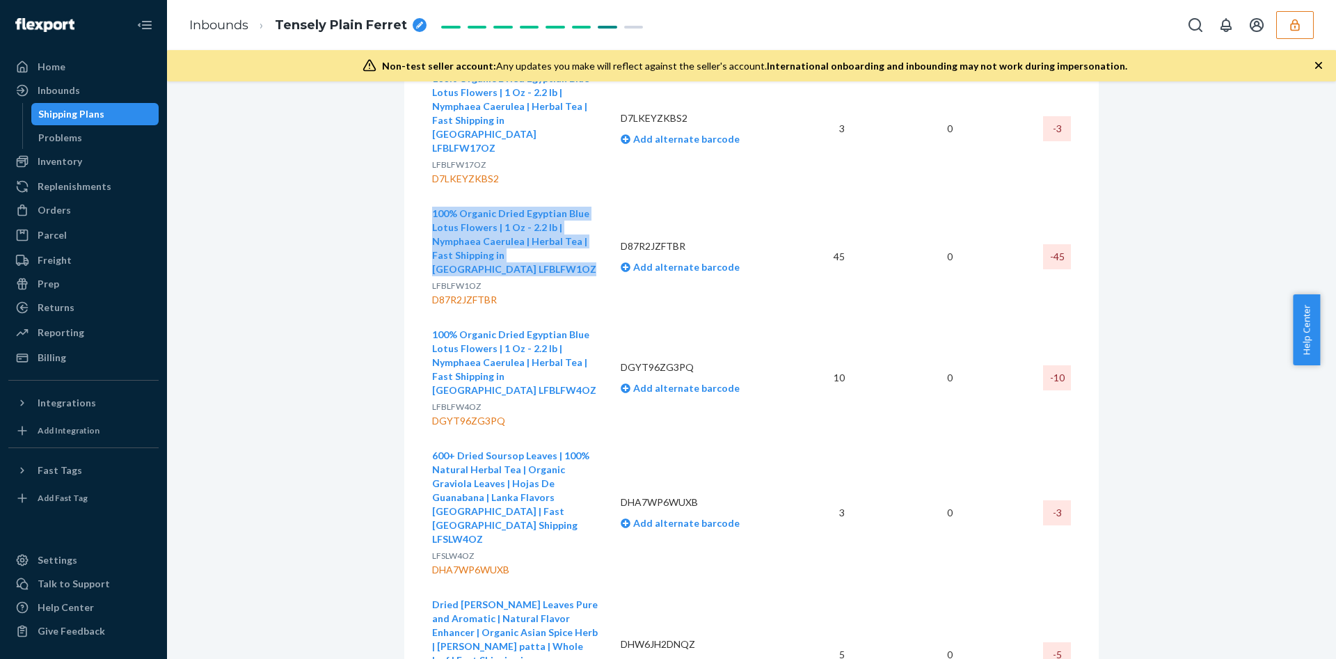
click at [593, 196] on td "100% Organic Dried Egyptian Blue Lotus Flowers | 1 Oz - 2.2 lb | Nymphaea Caeru…" at bounding box center [520, 256] width 177 height 121
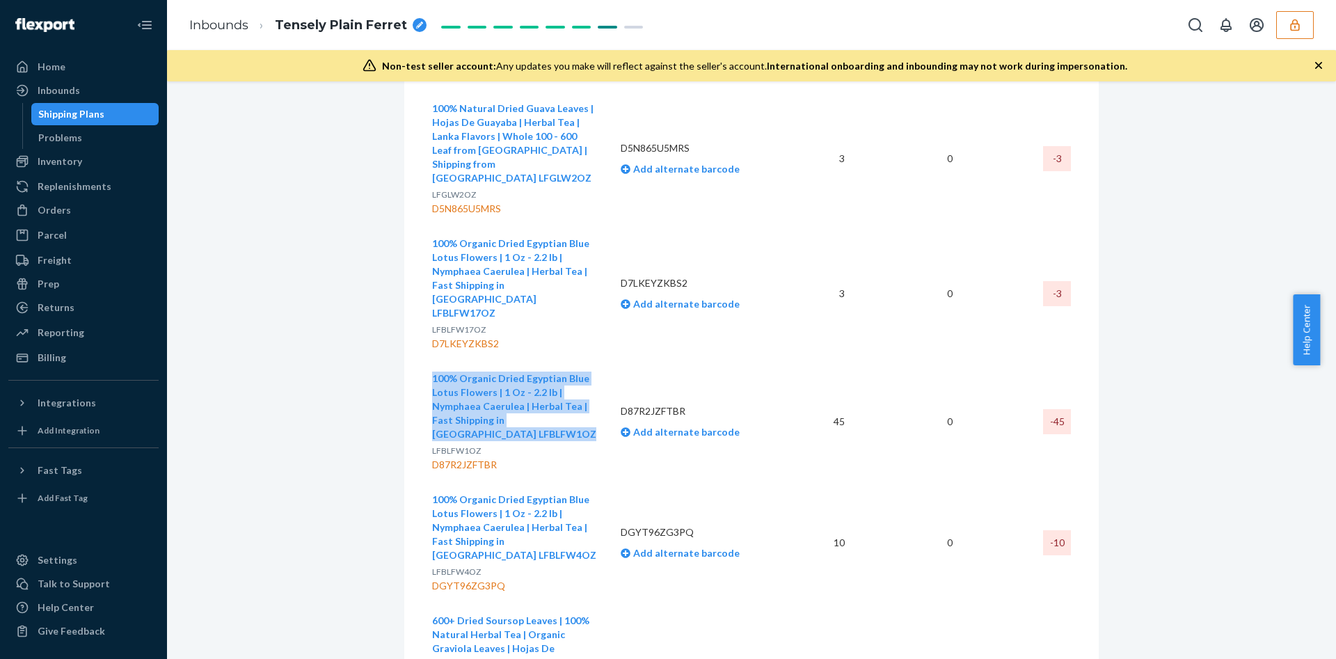
scroll to position [731, 0]
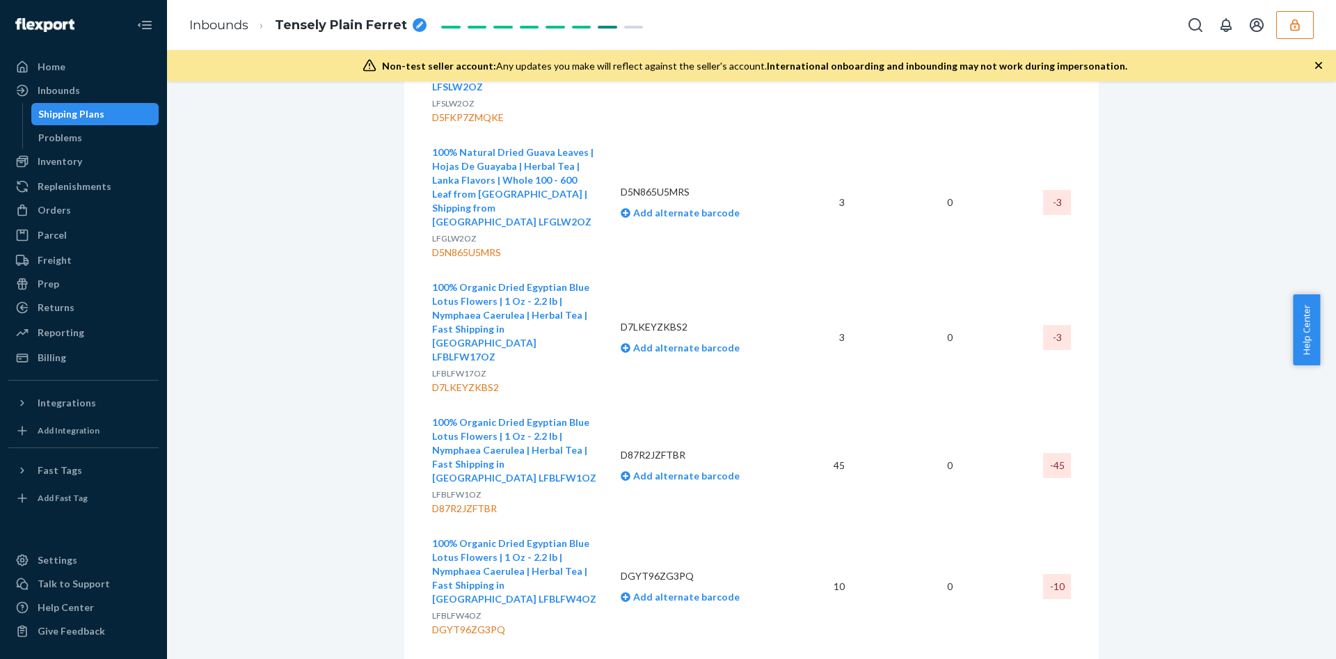
click at [596, 278] on td "100% Organic Dried Egyptian Blue Lotus Flowers | 1 Oz - 2.2 lb | Nymphaea Caeru…" at bounding box center [520, 337] width 177 height 135
click at [598, 405] on td "100% Organic Dried Egyptian Blue Lotus Flowers | 1 Oz - 2.2 lb | Nymphaea Caeru…" at bounding box center [520, 465] width 177 height 121
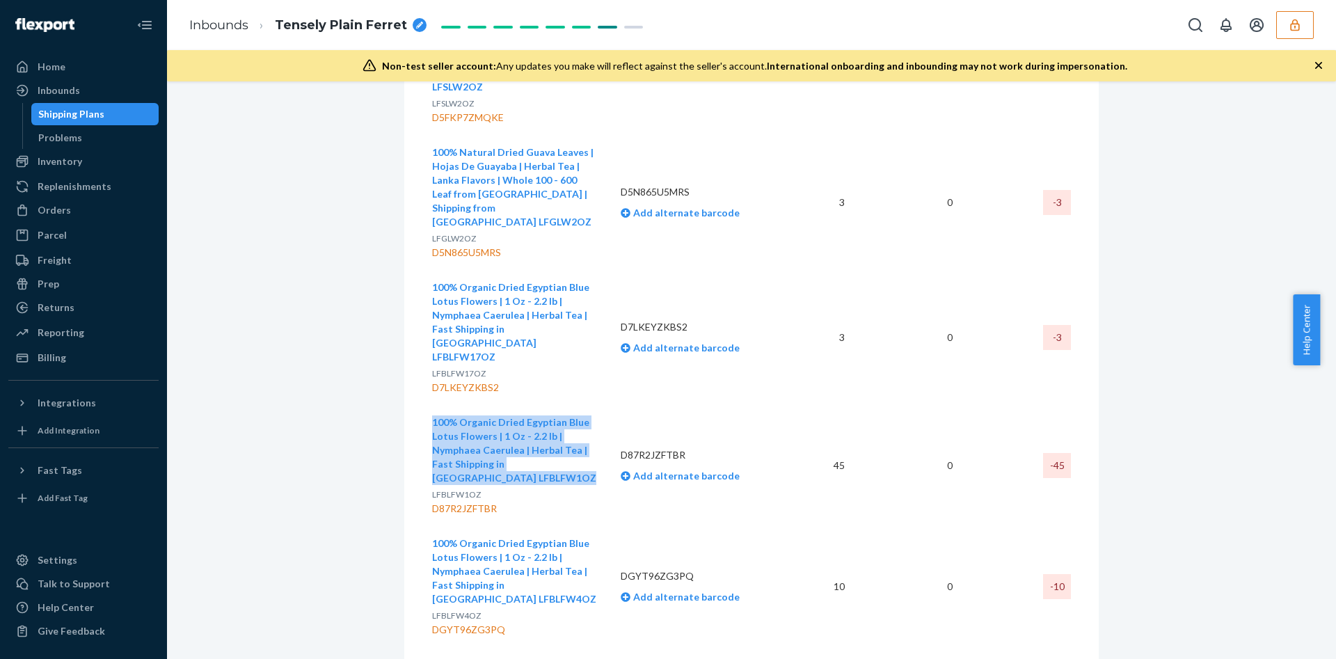
click at [598, 405] on td "100% Organic Dried Egyptian Blue Lotus Flowers | 1 Oz - 2.2 lb | Nymphaea Caeru…" at bounding box center [520, 465] width 177 height 121
click at [588, 536] on button "100% Organic Dried Egyptian Blue Lotus Flowers | 1 Oz - 2.2 lb | Nymphaea Caeru…" at bounding box center [515, 571] width 166 height 70
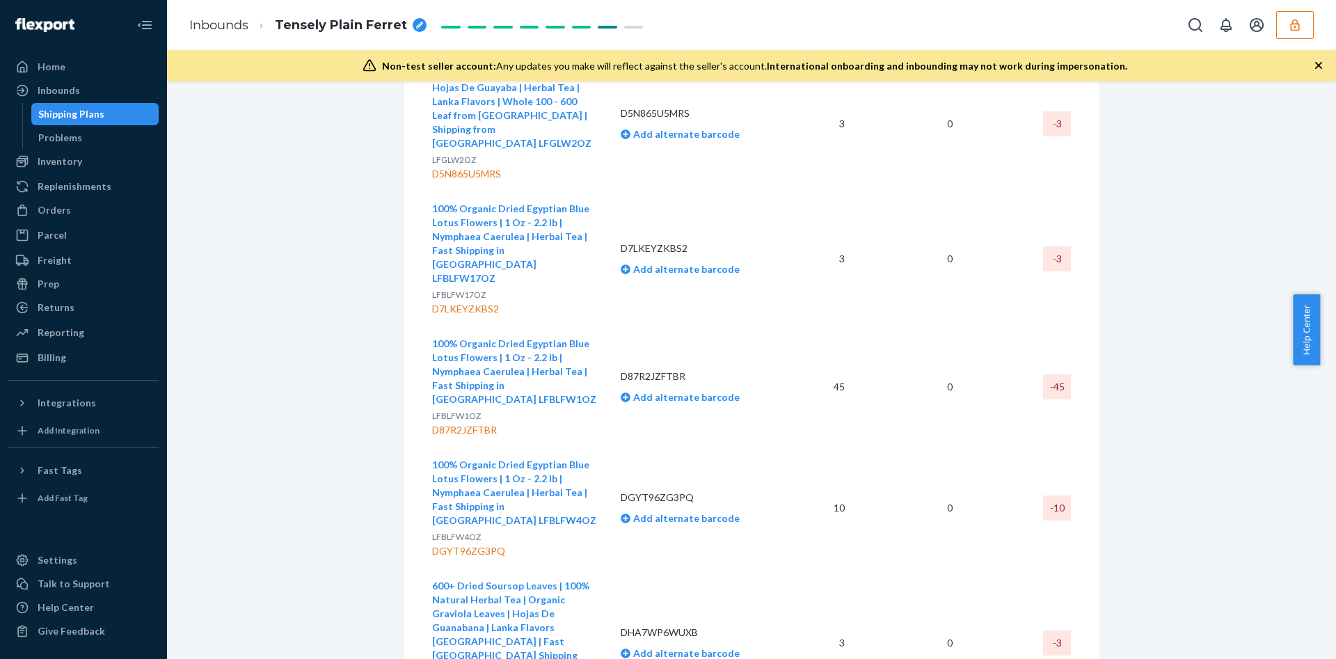
scroll to position [939, 0]
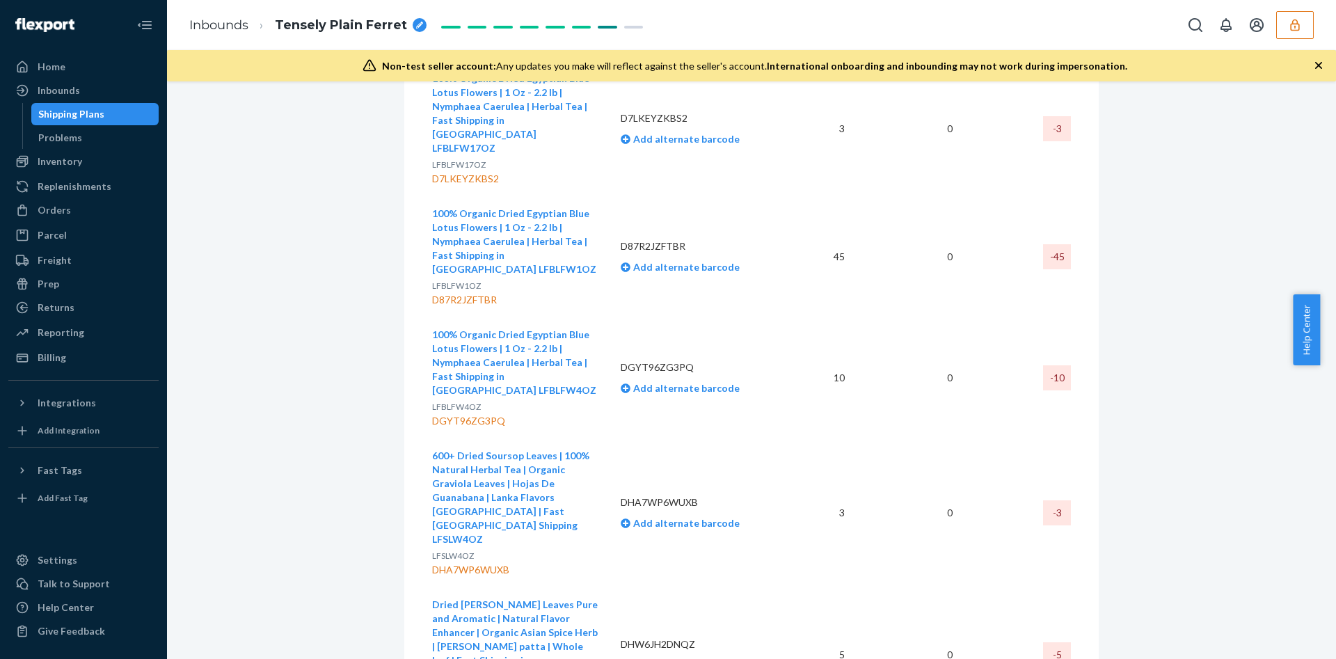
click at [595, 317] on td "100% Organic Dried Egyptian Blue Lotus Flowers | 1 Oz - 2.2 lb | Nymphaea Caeru…" at bounding box center [520, 377] width 177 height 121
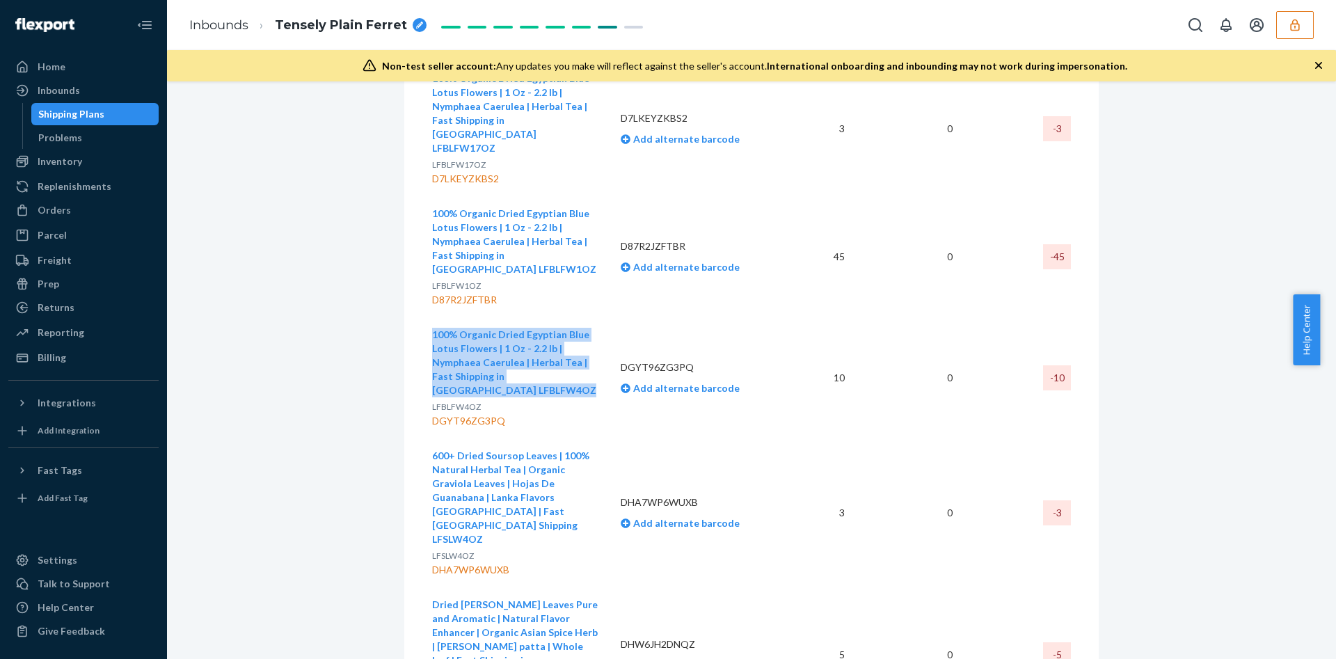
click at [595, 317] on td "100% Organic Dried Egyptian Blue Lotus Flowers | 1 Oz - 2.2 lb | Nymphaea Caeru…" at bounding box center [520, 377] width 177 height 121
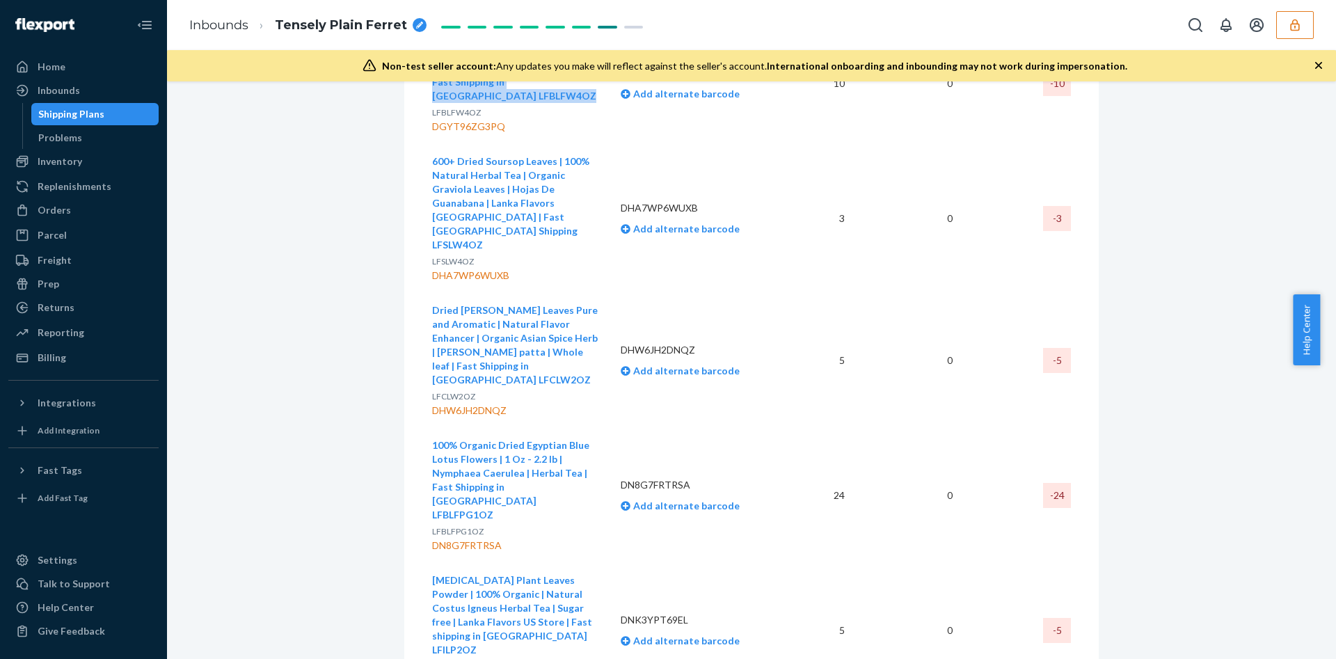
scroll to position [1252, 0]
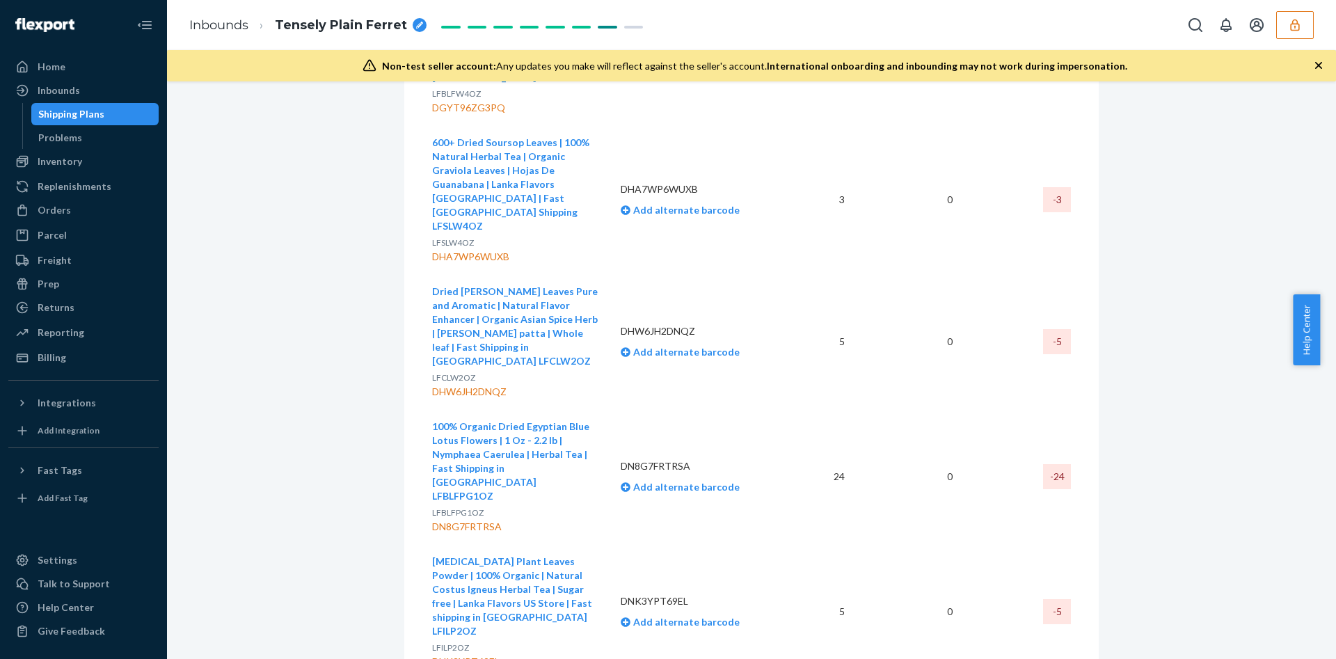
click at [454, 250] on div "DHA7WP6WUXB" at bounding box center [515, 257] width 166 height 14
click at [490, 385] on div "DHW6JH2DNQZ" at bounding box center [515, 392] width 166 height 14
click at [480, 520] on div "DN8G7FRTRSA" at bounding box center [515, 527] width 166 height 14
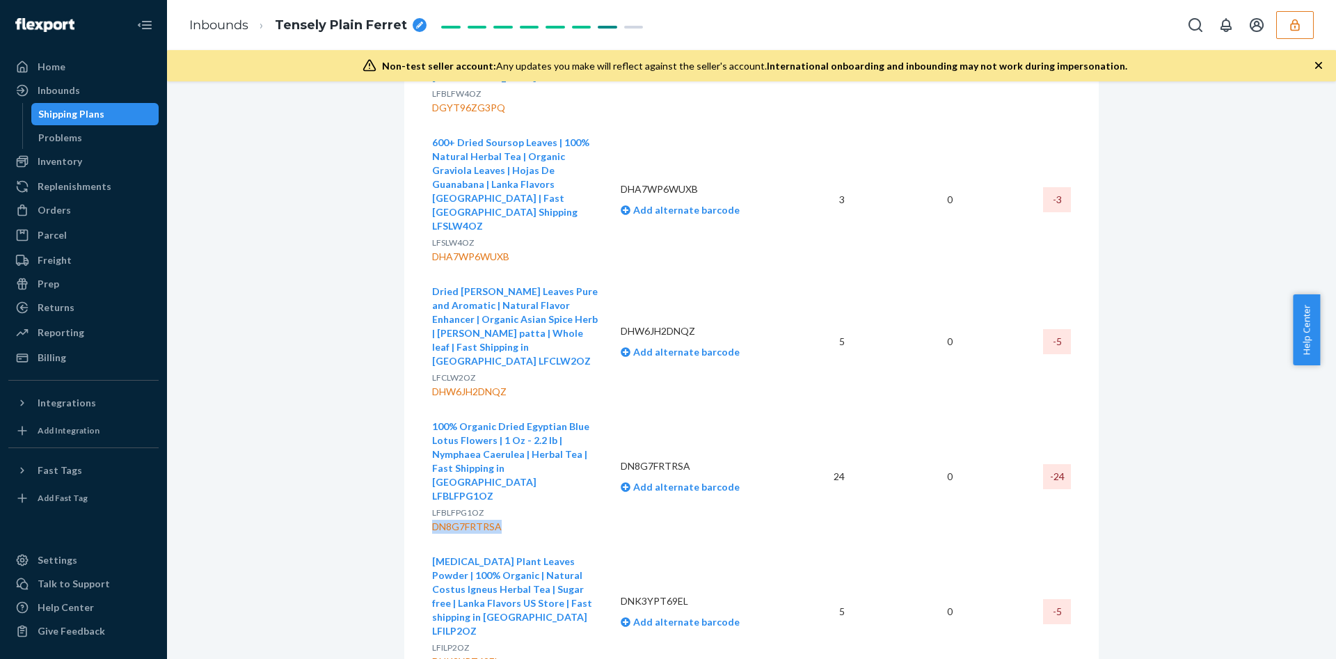
click at [480, 520] on div "DN8G7FRTRSA" at bounding box center [515, 527] width 166 height 14
click at [463, 655] on div "DNK3YPT69EL" at bounding box center [515, 662] width 166 height 14
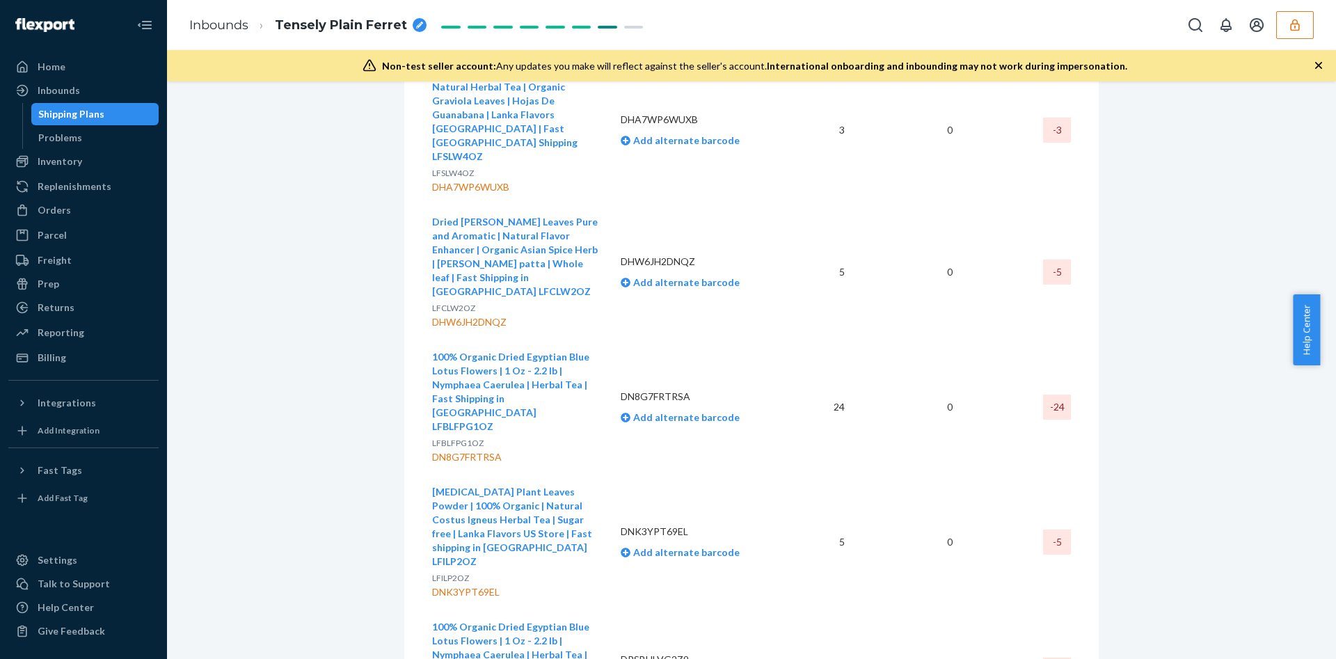
scroll to position [1357, 0]
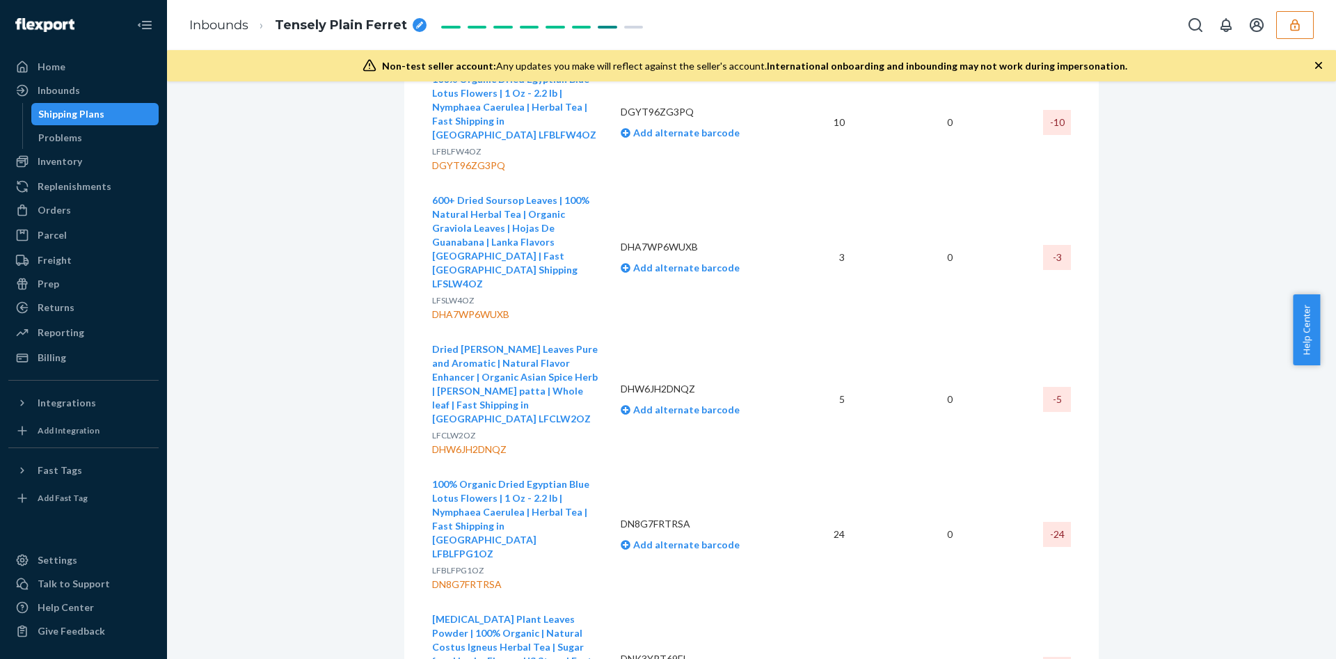
scroll to position [1148, 0]
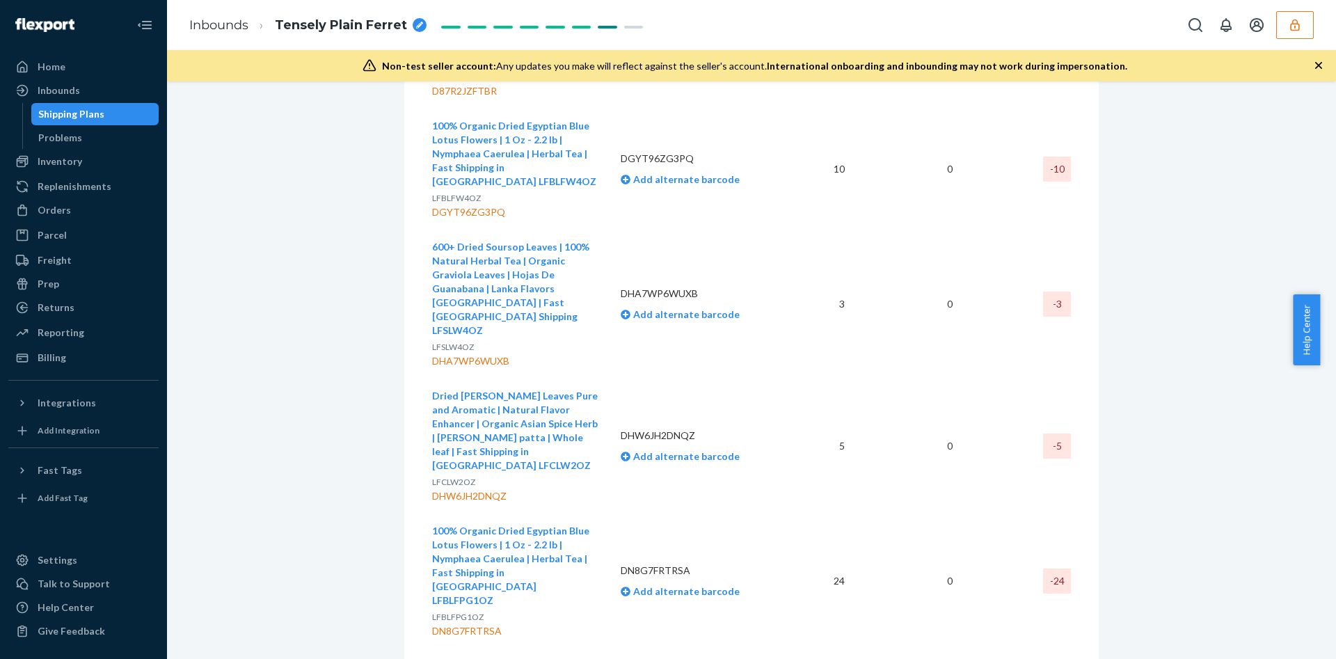
click at [591, 230] on td "600+ Dried Soursop Leaves | 100% Natural Herbal Tea | Organic Graviola Leaves |…" at bounding box center [520, 304] width 177 height 149
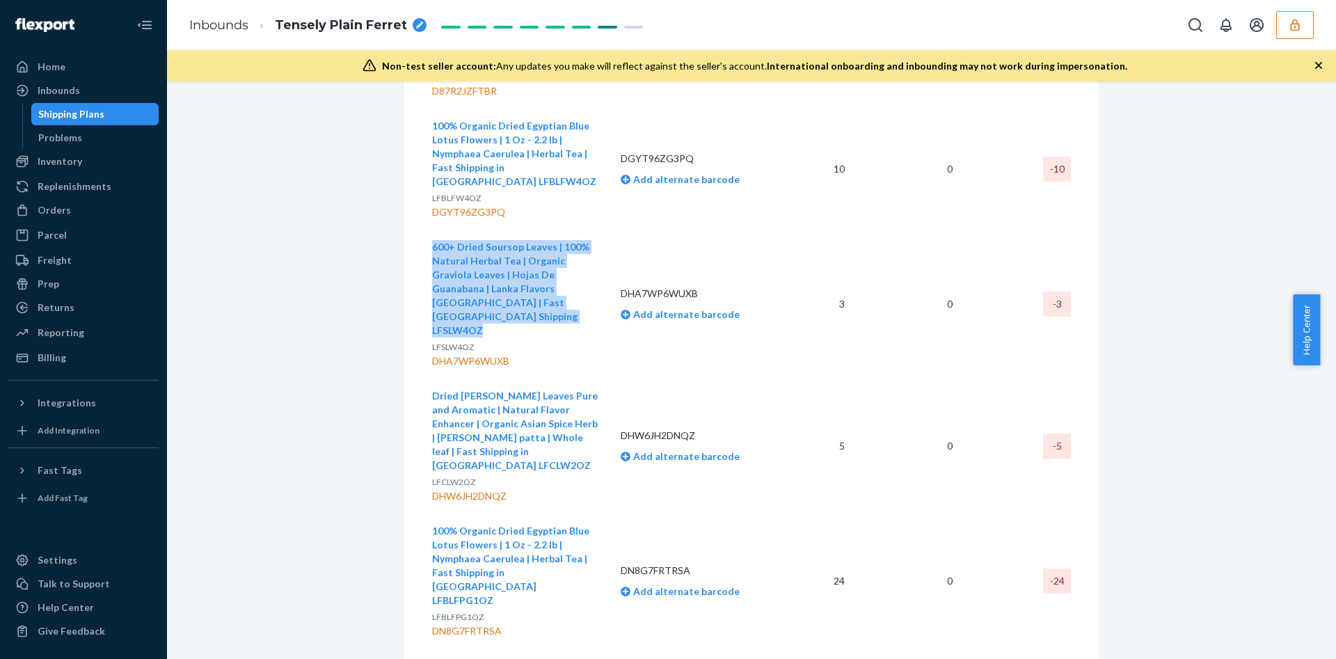
click at [591, 230] on td "600+ Dried Soursop Leaves | 100% Natural Herbal Tea | Organic Graviola Leaves |…" at bounding box center [520, 304] width 177 height 149
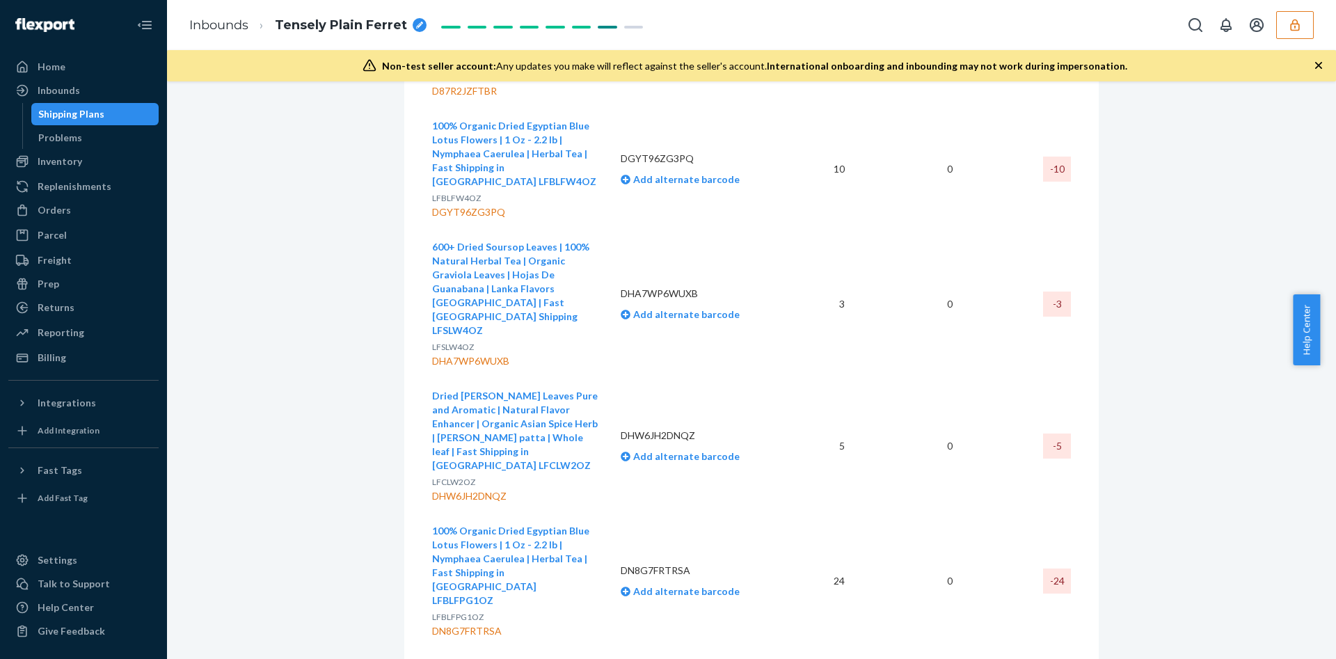
click at [598, 378] on td "Dried curry Leaves Pure and Aromatic | Natural Flavor Enhancer | Organic Asian …" at bounding box center [520, 445] width 177 height 135
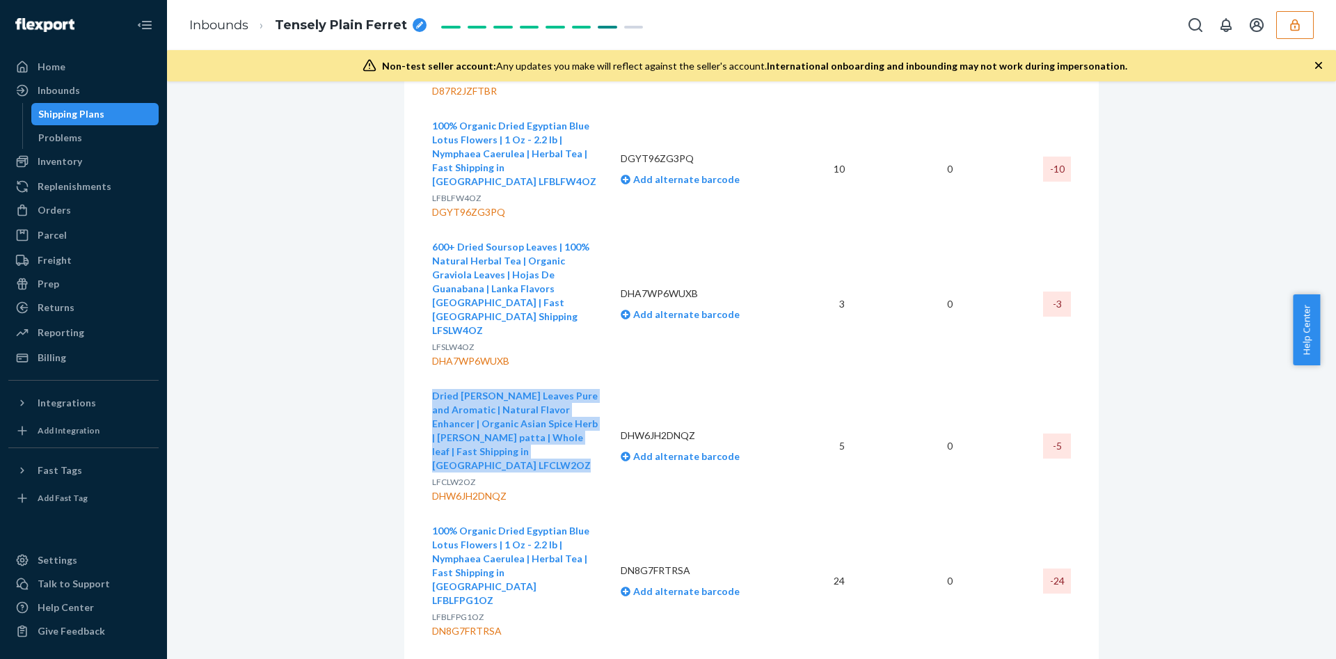
click at [598, 378] on td "Dried curry Leaves Pure and Aromatic | Natural Flavor Enhancer | Organic Asian …" at bounding box center [520, 445] width 177 height 135
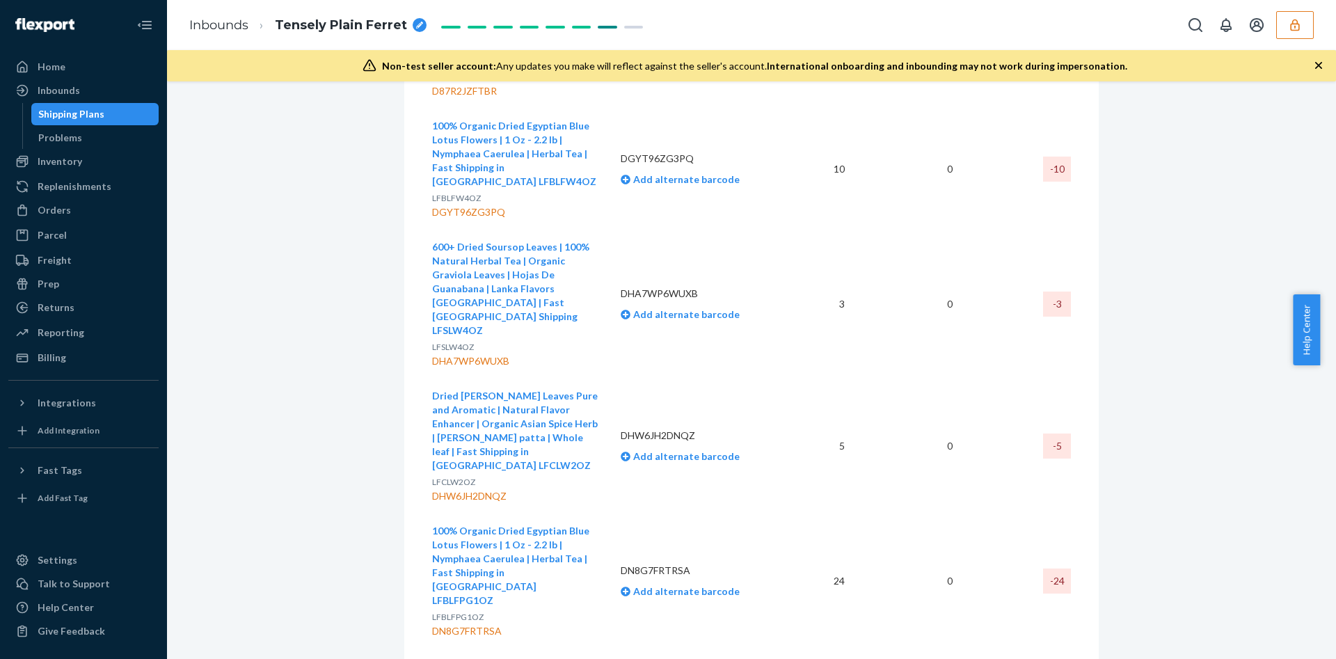
click at [592, 513] on td "100% Organic Dried Egyptian Blue Lotus Flowers | 1 Oz - 2.2 lb | Nymphaea Caeru…" at bounding box center [520, 580] width 177 height 135
click at [593, 513] on td "100% Organic Dried Egyptian Blue Lotus Flowers | 1 Oz - 2.2 lb | Nymphaea Caeru…" at bounding box center [520, 580] width 177 height 135
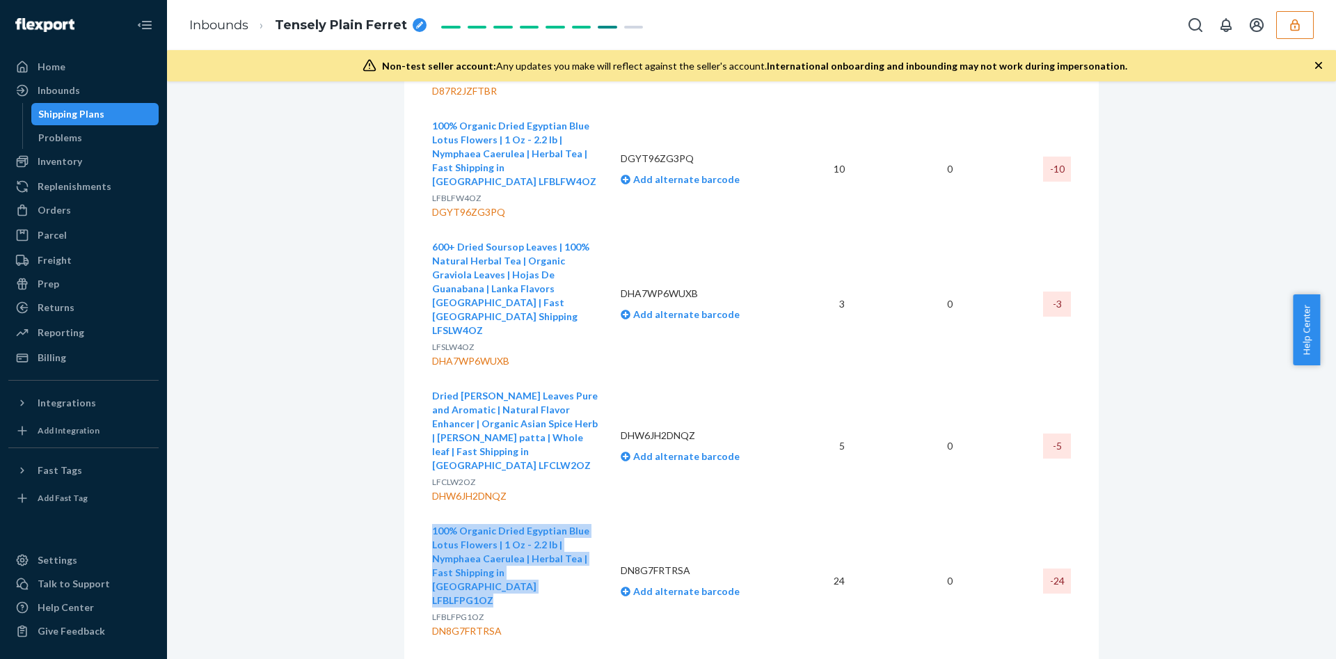
click at [593, 513] on td "100% Organic Dried Egyptian Blue Lotus Flowers | 1 Oz - 2.2 lb | Nymphaea Caeru…" at bounding box center [520, 580] width 177 height 135
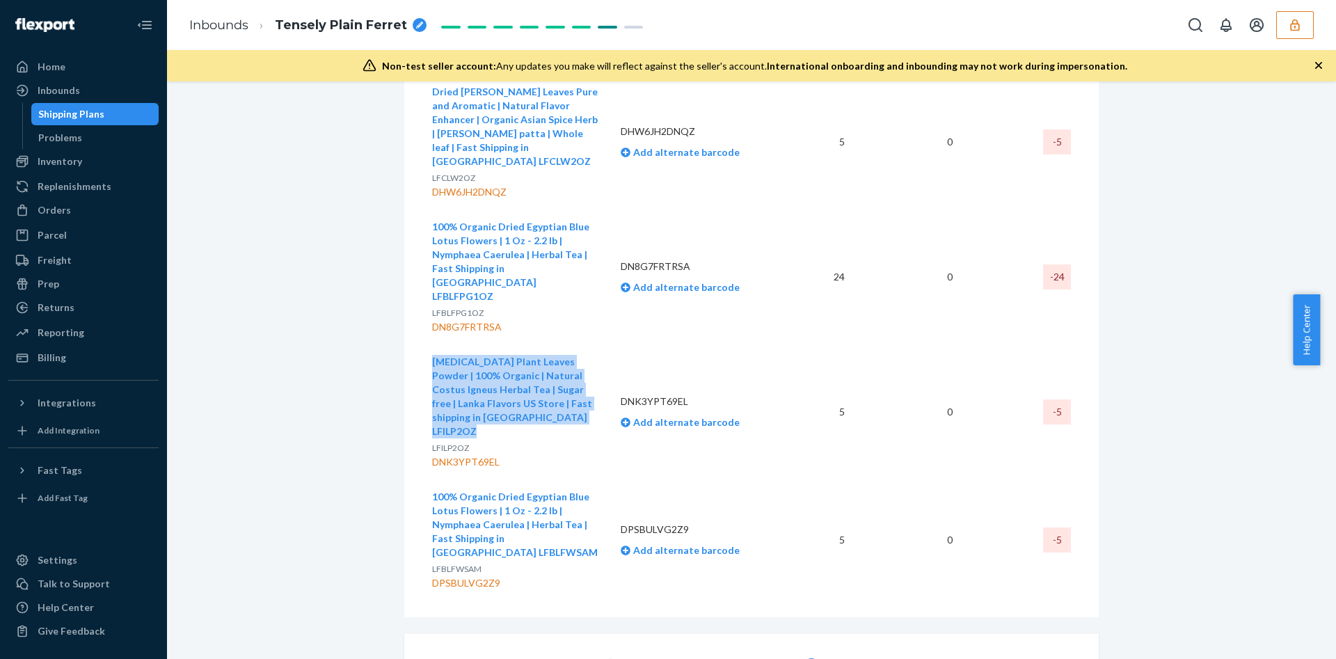
scroll to position [1461, 0]
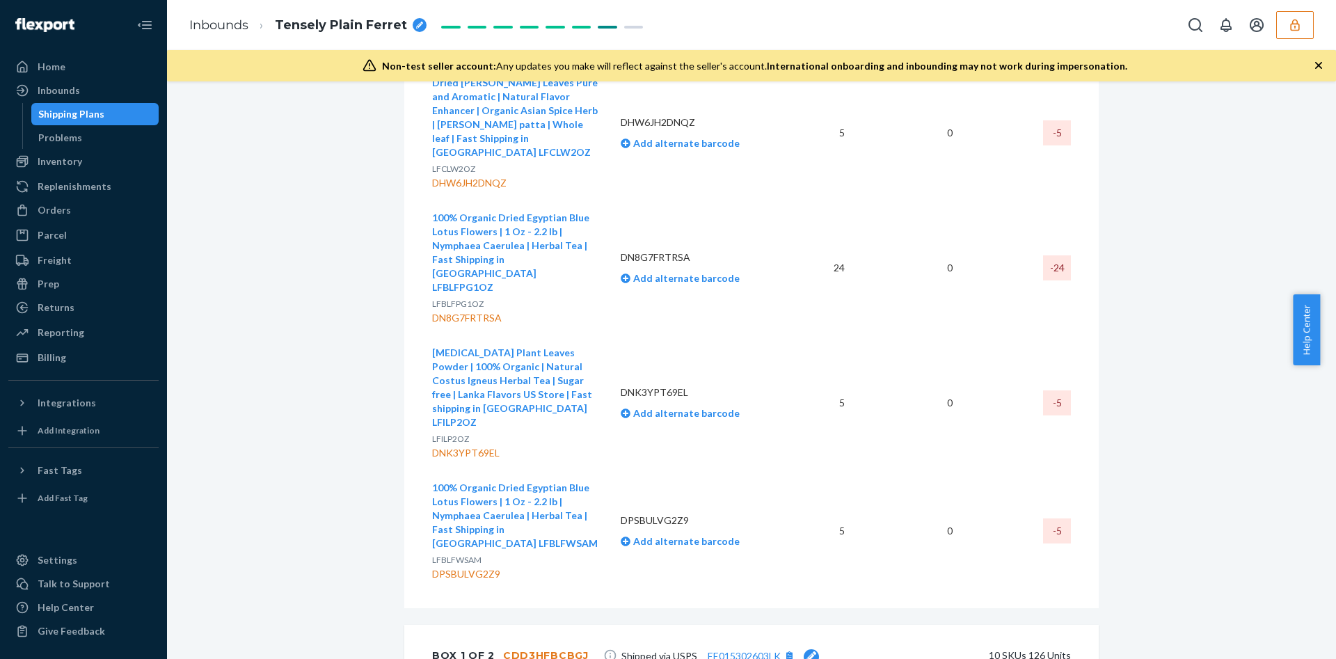
click at [591, 470] on td "100% Organic Dried Egyptian Blue Lotus Flowers | 1 Oz - 2.2 lb | Nymphaea Caeru…" at bounding box center [520, 530] width 177 height 121
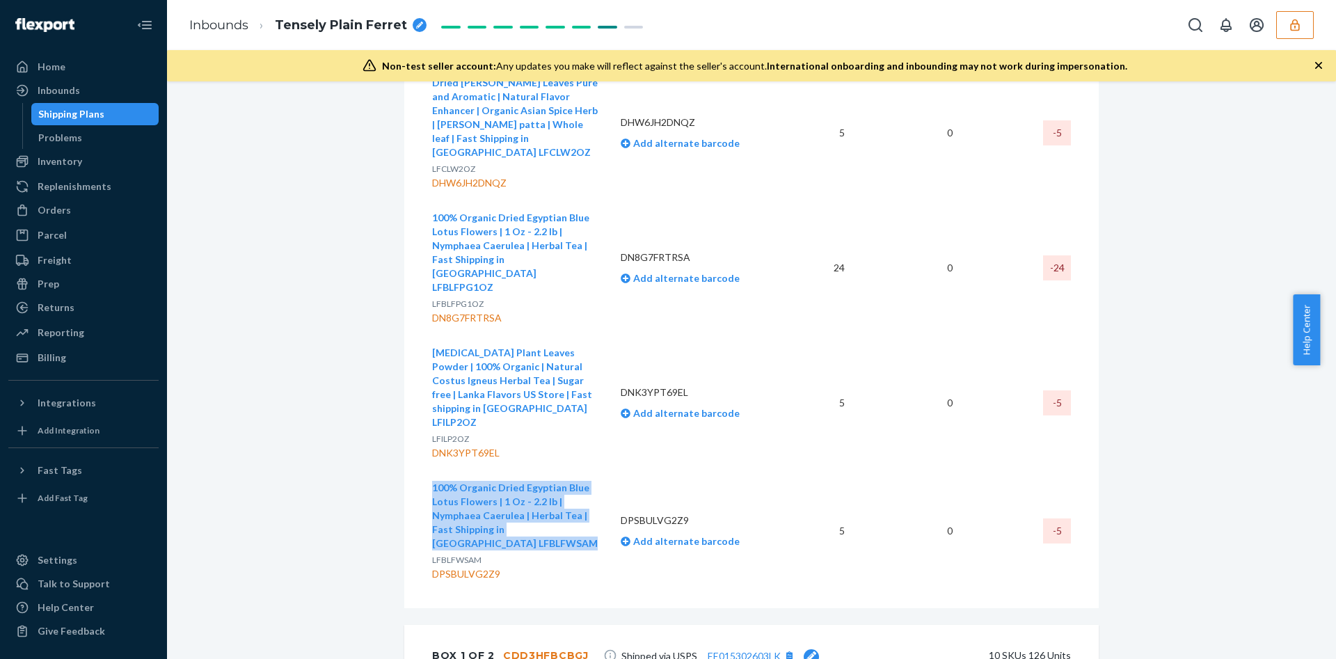
click at [591, 470] on td "100% Organic Dried Egyptian Blue Lotus Flowers | 1 Oz - 2.2 lb | Nymphaea Caeru…" at bounding box center [520, 530] width 177 height 121
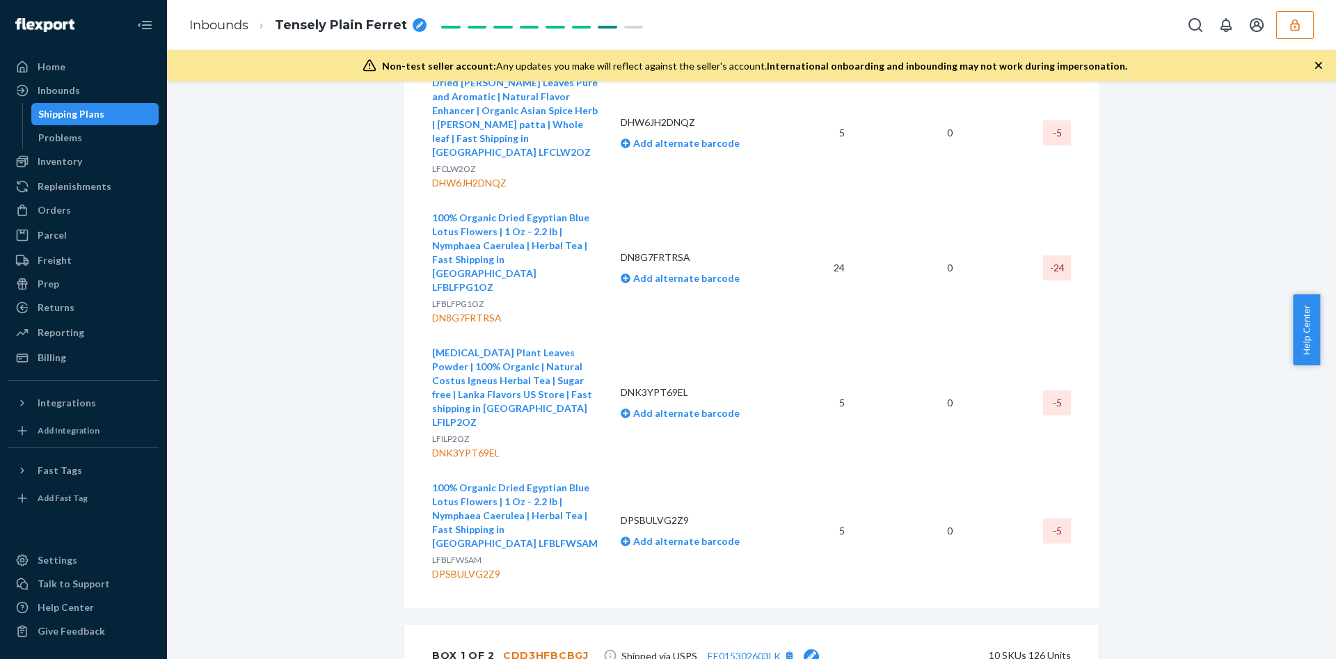
click at [296, 424] on div "Shipment 1 Phillipsburg , NJ Shipment 2 San Bernardino , CA Shipment 3 Des Plai…" at bounding box center [751, 533] width 1148 height 3785
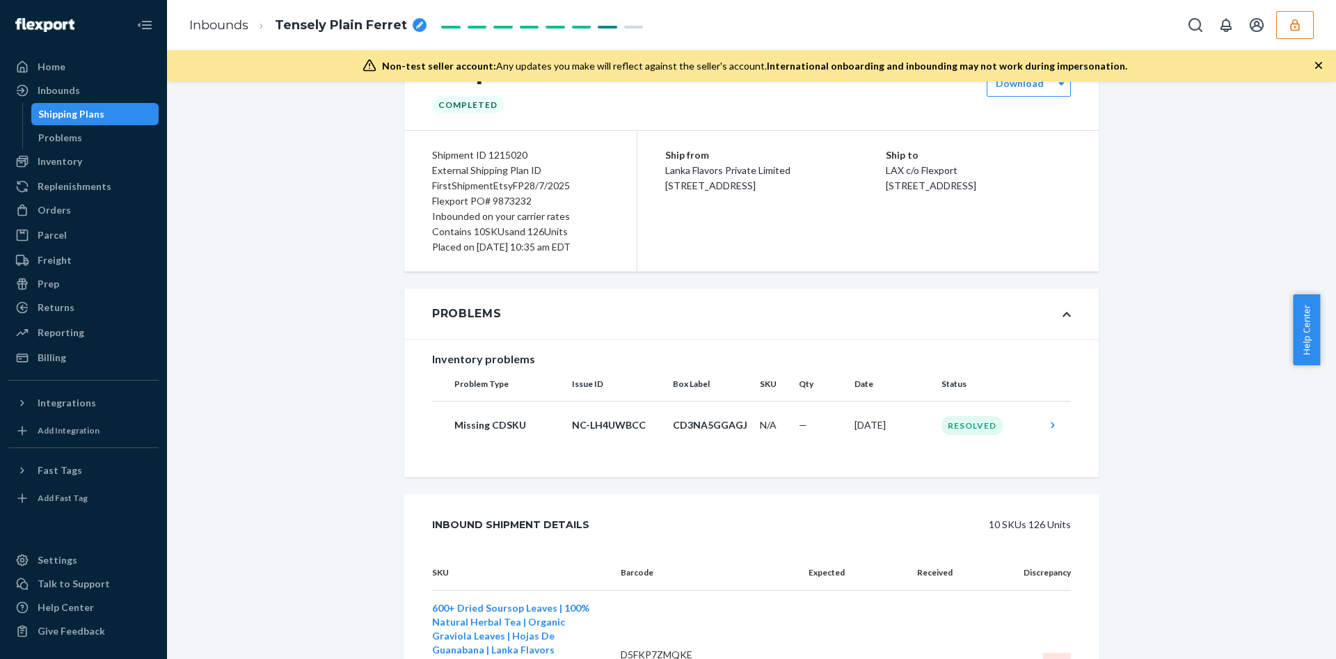
scroll to position [0, 0]
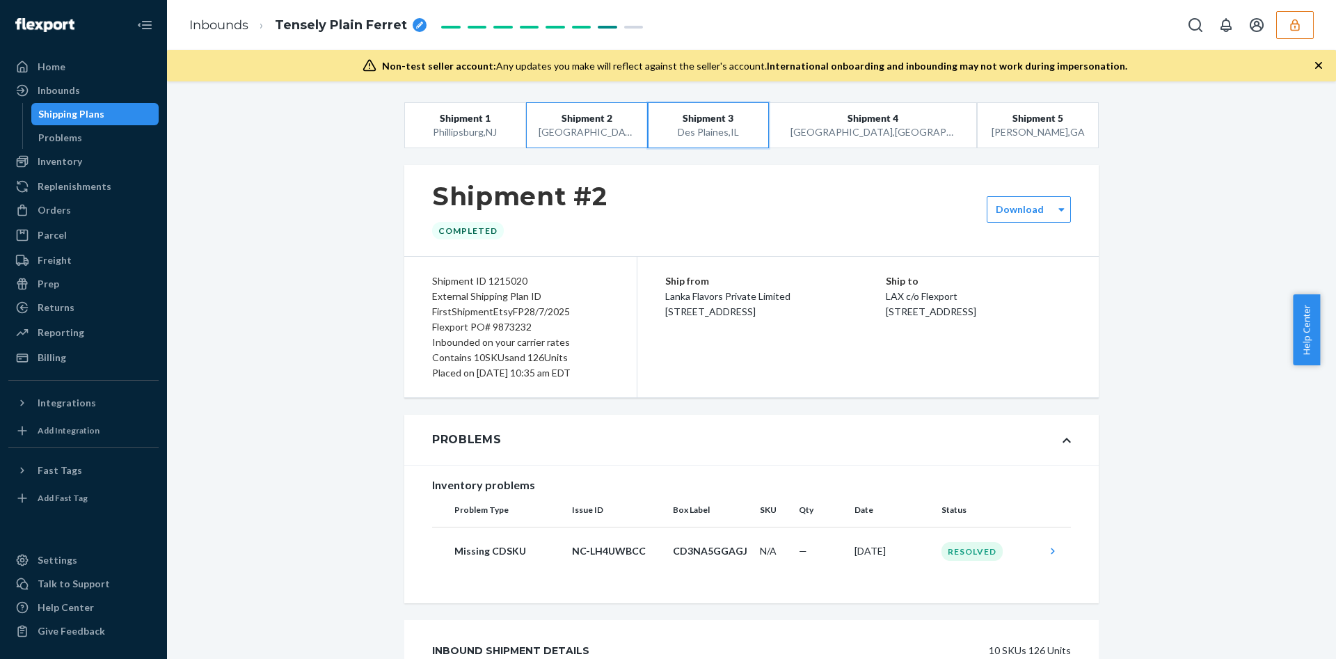
click at [730, 122] on span "Shipment 3" at bounding box center [708, 118] width 51 height 14
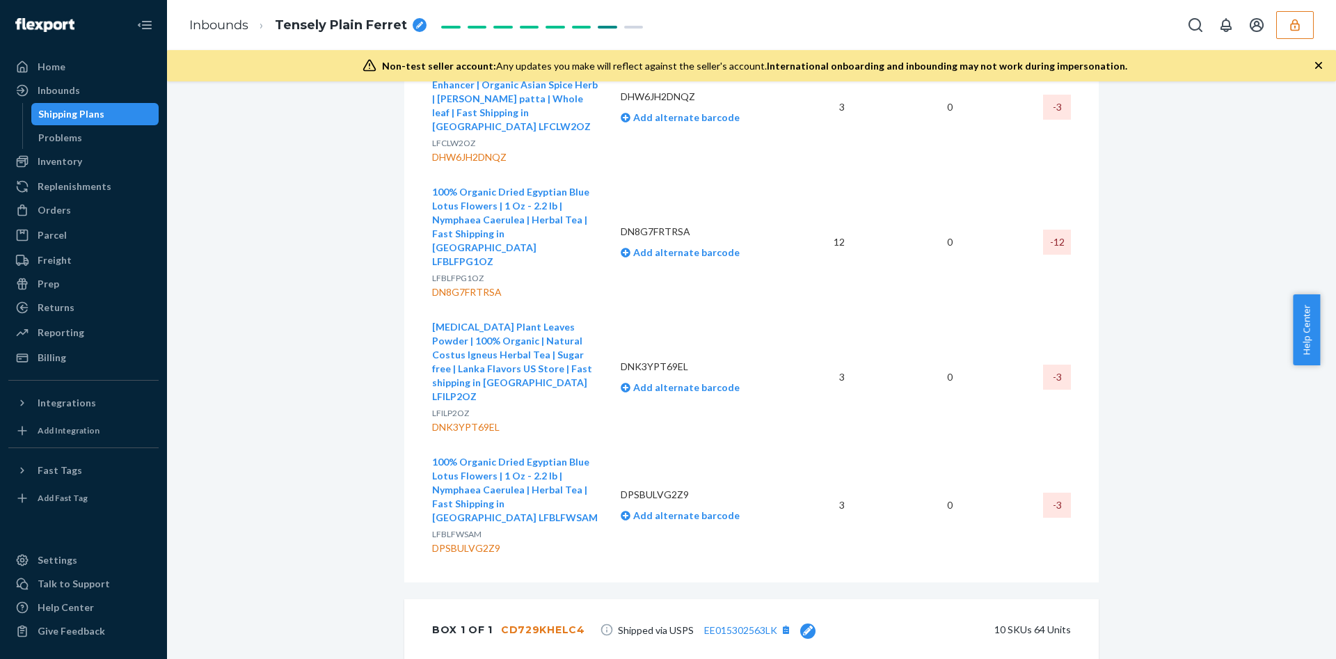
scroll to position [1565, 0]
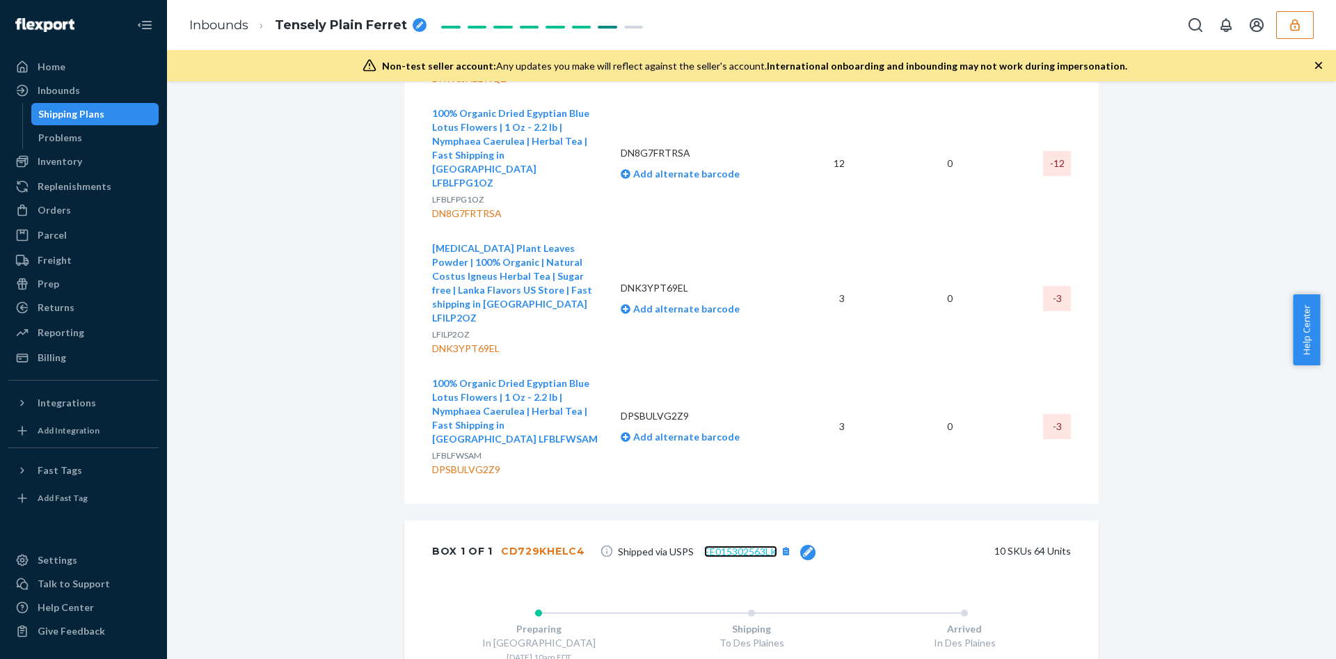
click at [731, 545] on link "EE015302563LK" at bounding box center [740, 551] width 73 height 12
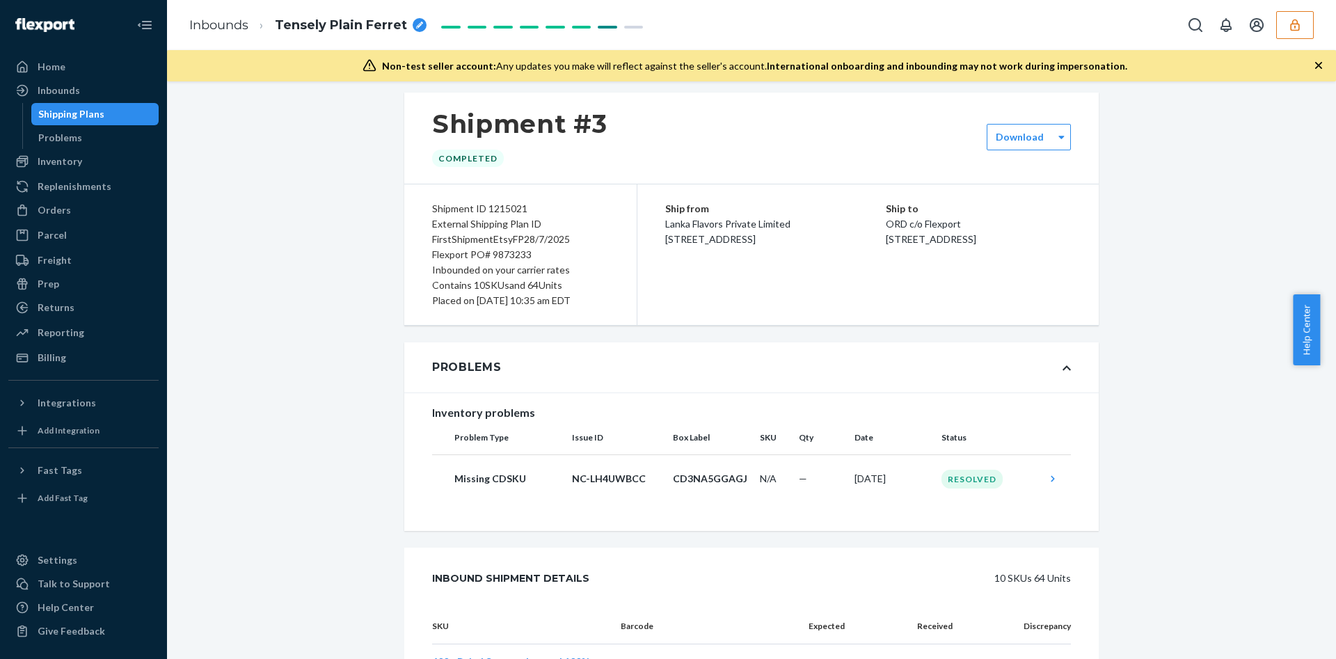
scroll to position [104, 0]
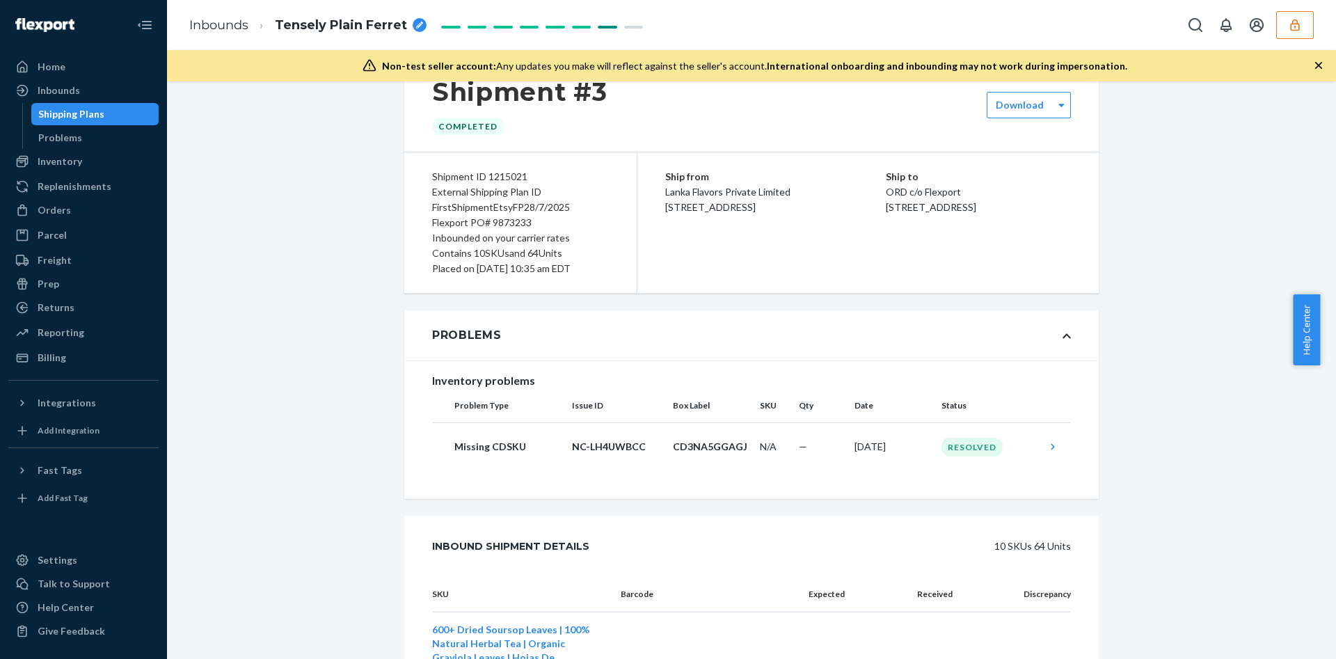
click at [501, 212] on div "External Shipping Plan ID FirstShipmentEtsyFP28/7/2025" at bounding box center [520, 199] width 177 height 31
click at [495, 221] on div "Flexport PO# 9873233" at bounding box center [520, 222] width 177 height 15
click at [508, 181] on div "Shipment ID 1215021" at bounding box center [520, 176] width 177 height 15
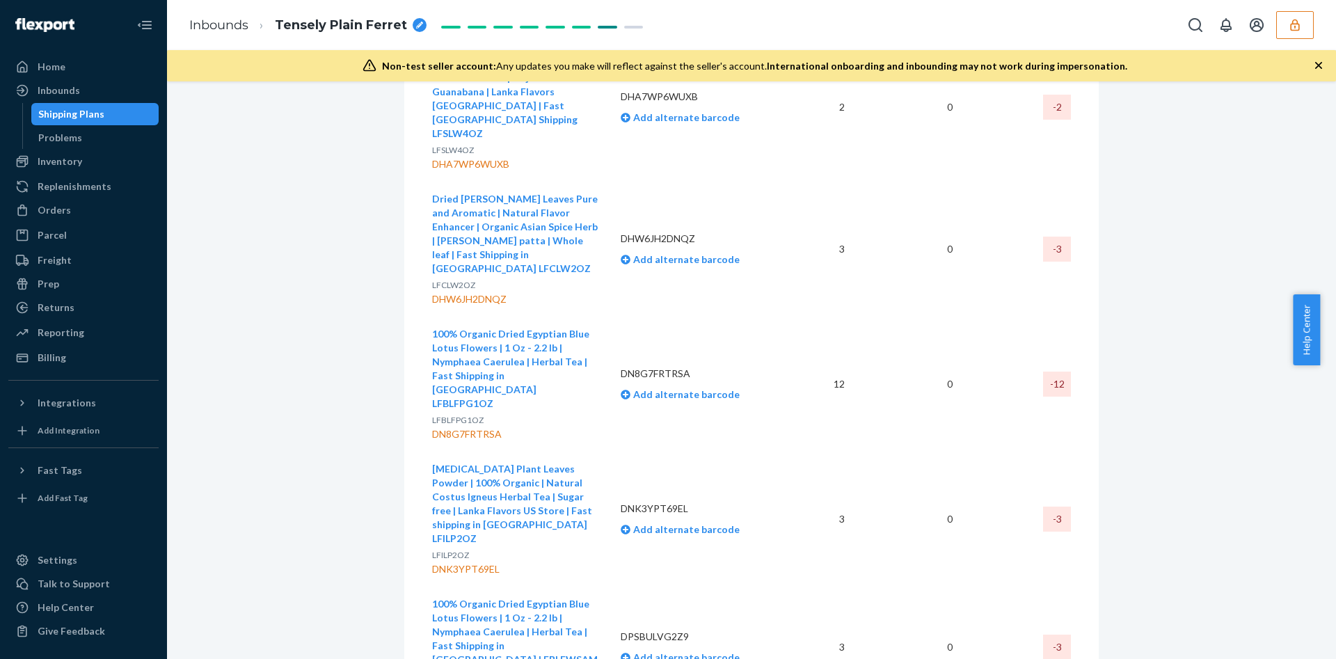
scroll to position [1357, 0]
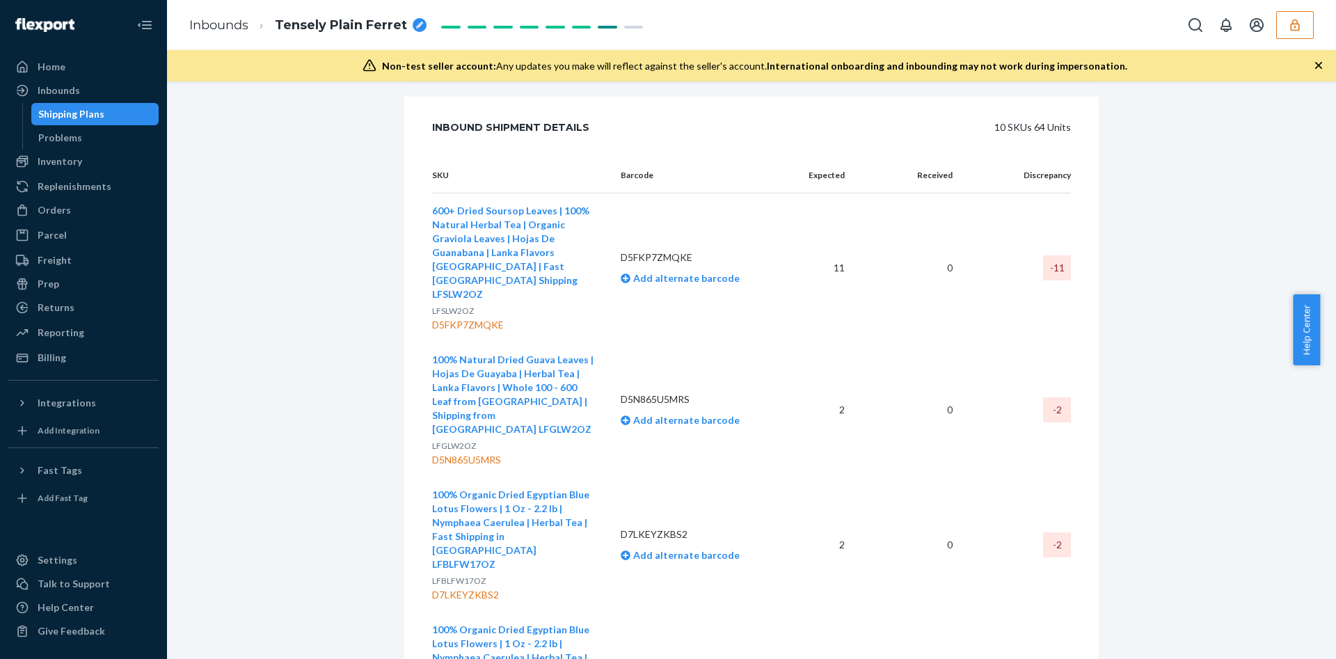
scroll to position [626, 0]
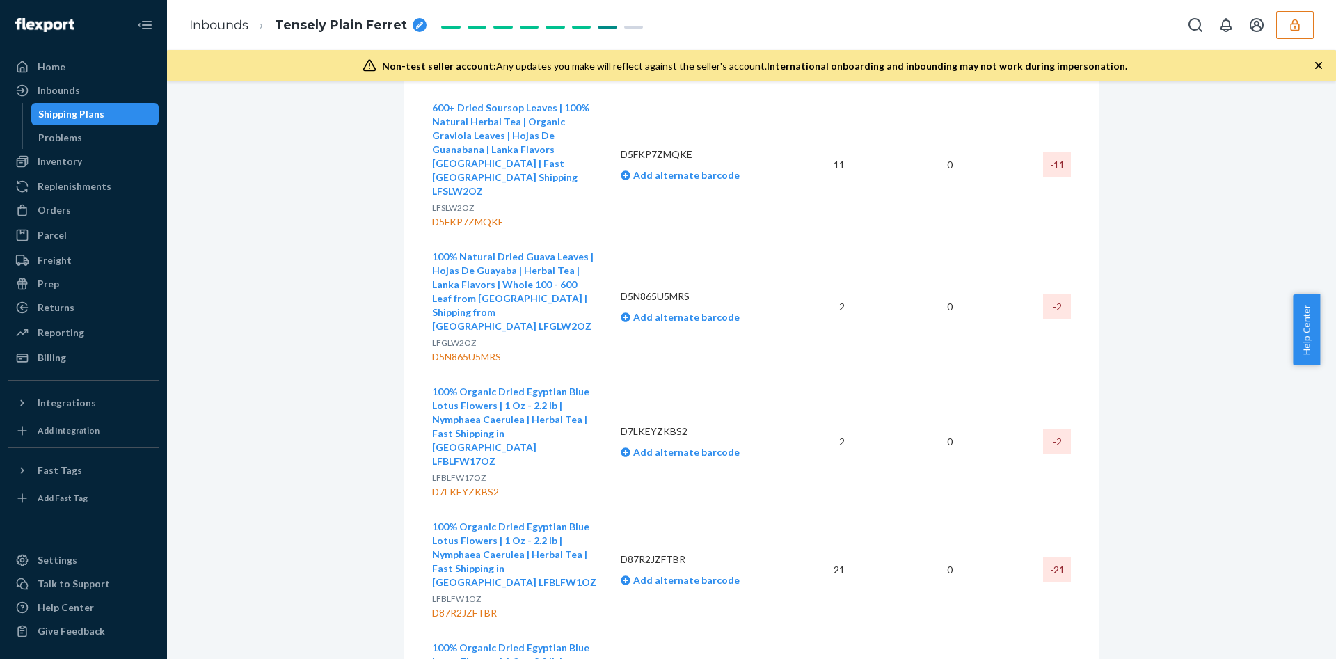
click at [444, 215] on div "D5FKP7ZMQKE" at bounding box center [515, 222] width 166 height 14
click at [600, 148] on td "600+ Dried Soursop Leaves | 100% Natural Herbal Tea | Organic Graviola Leaves |…" at bounding box center [520, 165] width 177 height 150
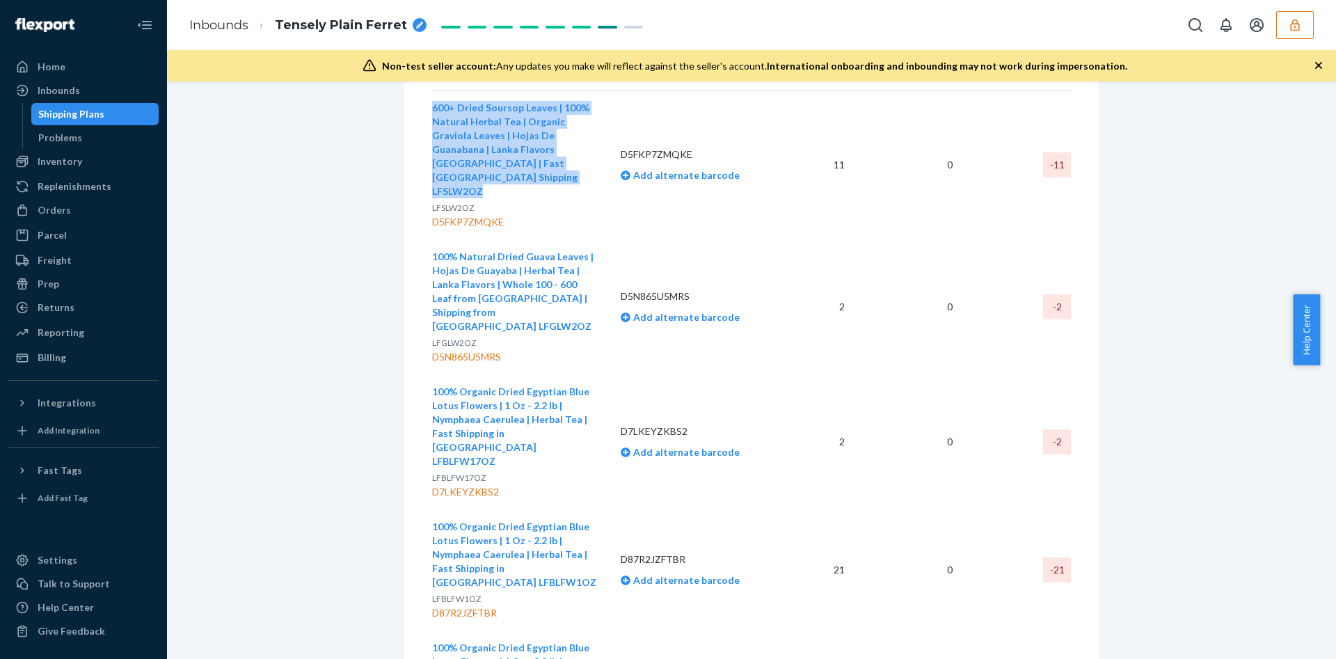
click at [600, 148] on td "600+ Dried Soursop Leaves | 100% Natural Herbal Tea | Organic Graviola Leaves |…" at bounding box center [520, 165] width 177 height 150
click at [470, 350] on div "D5N865U5MRS" at bounding box center [515, 357] width 166 height 14
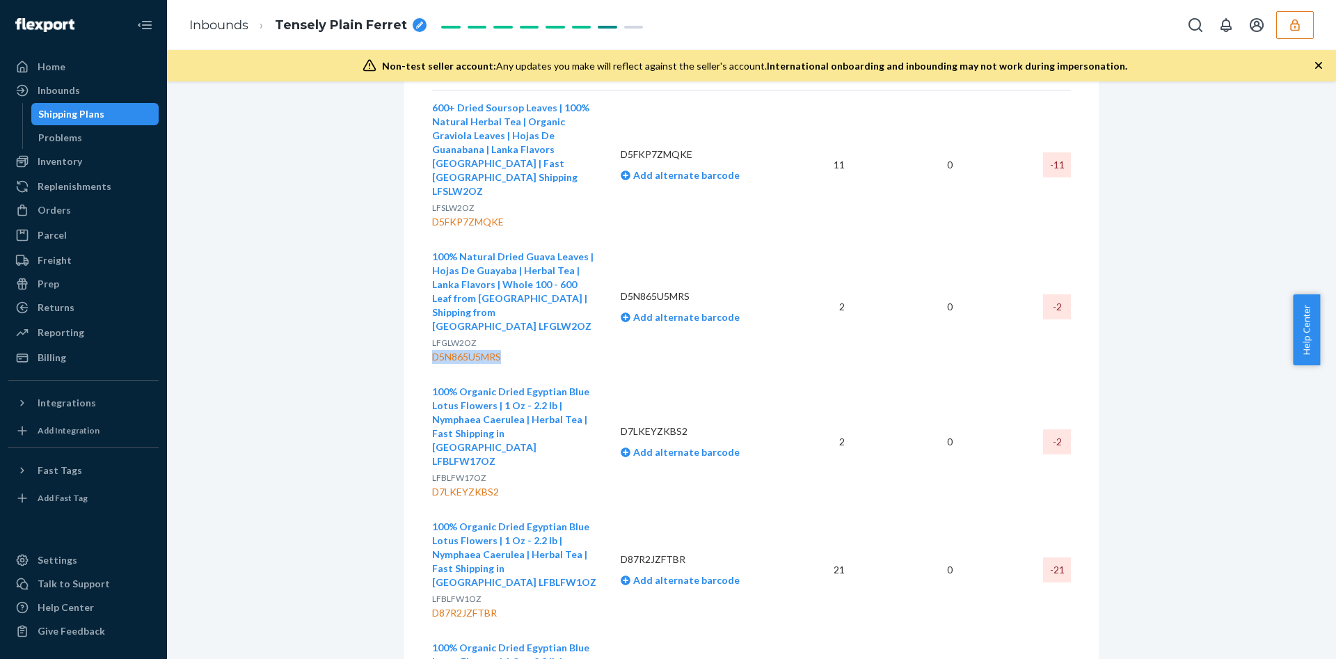
click at [470, 350] on div "D5N865U5MRS" at bounding box center [515, 357] width 166 height 14
click at [466, 485] on div "D7LKEYZKBS2" at bounding box center [515, 492] width 166 height 14
click at [472, 592] on div "LFBLFW1OZ D87R2JZFTBR" at bounding box center [515, 606] width 166 height 28
click at [472, 592] on p "LFBLFW1OZ" at bounding box center [515, 599] width 166 height 14
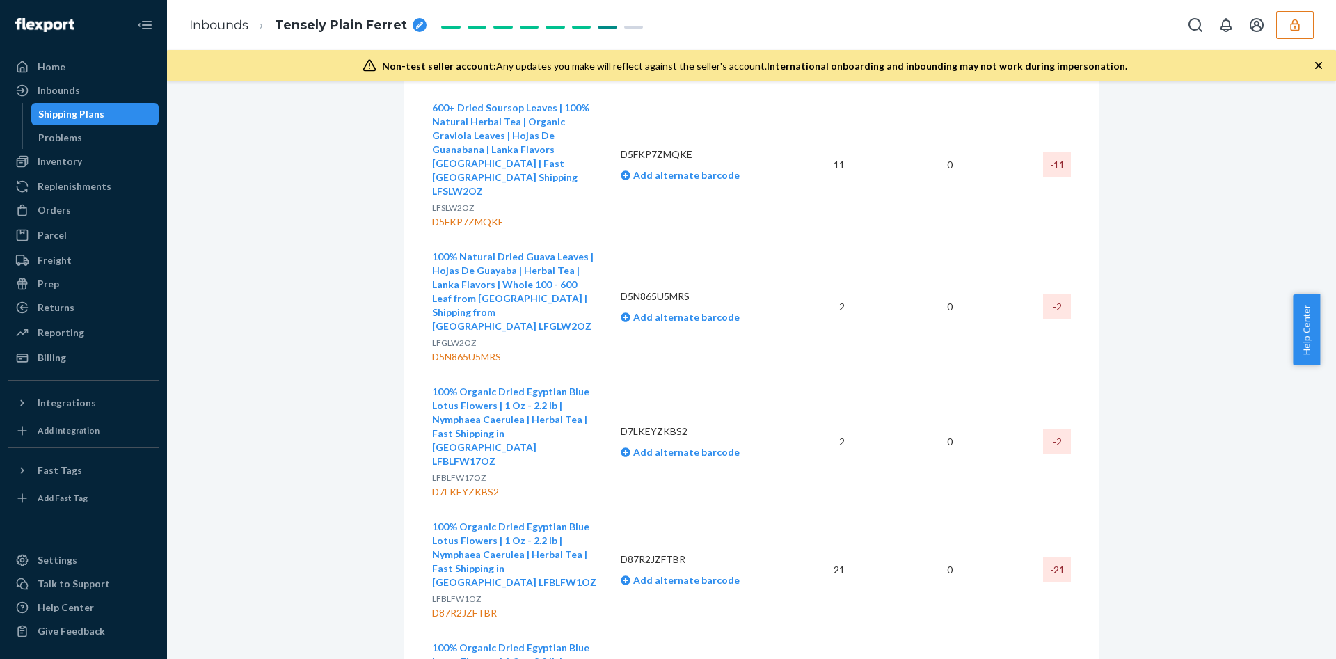
click at [470, 606] on div "D87R2JZFTBR" at bounding box center [515, 613] width 166 height 14
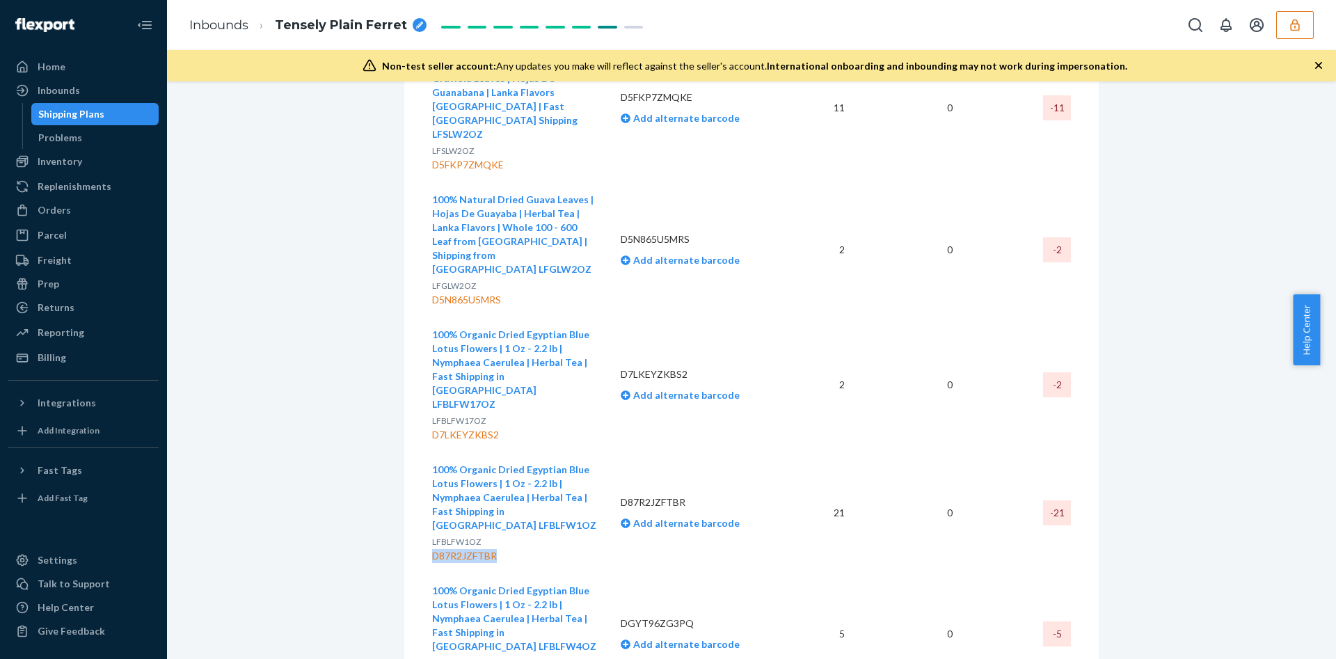
scroll to position [731, 0]
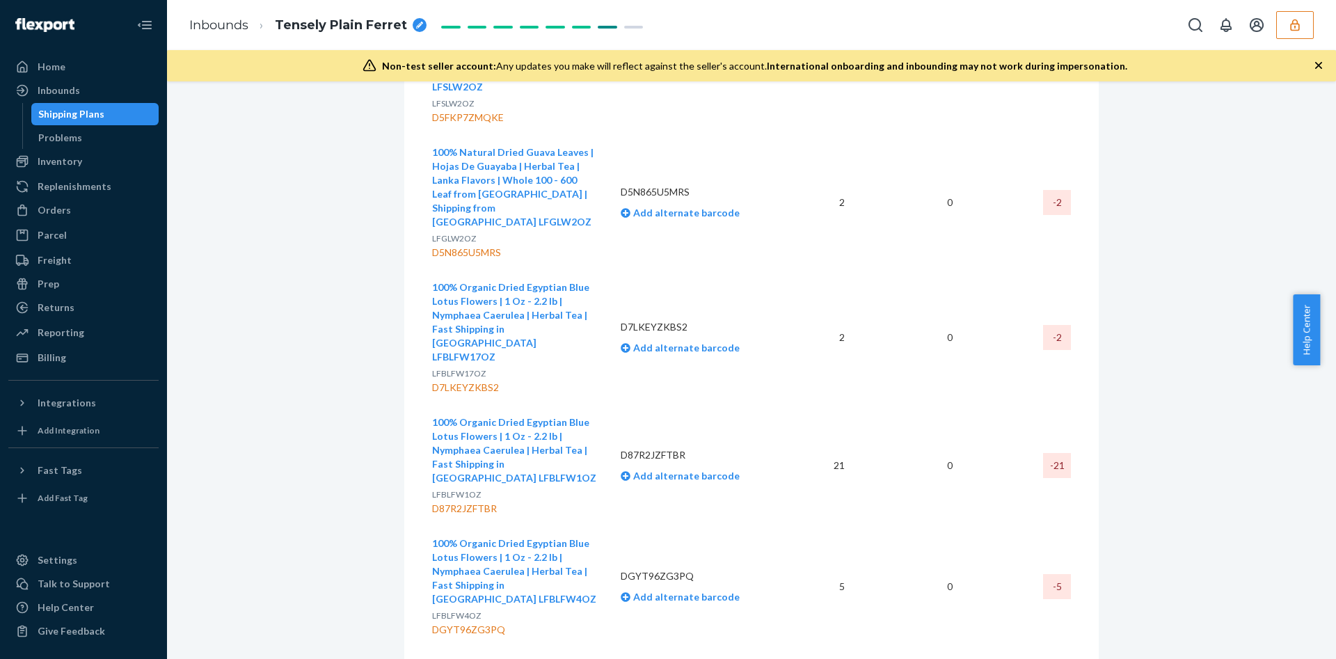
click at [472, 623] on div "DGYT96ZG3PQ" at bounding box center [515, 630] width 166 height 14
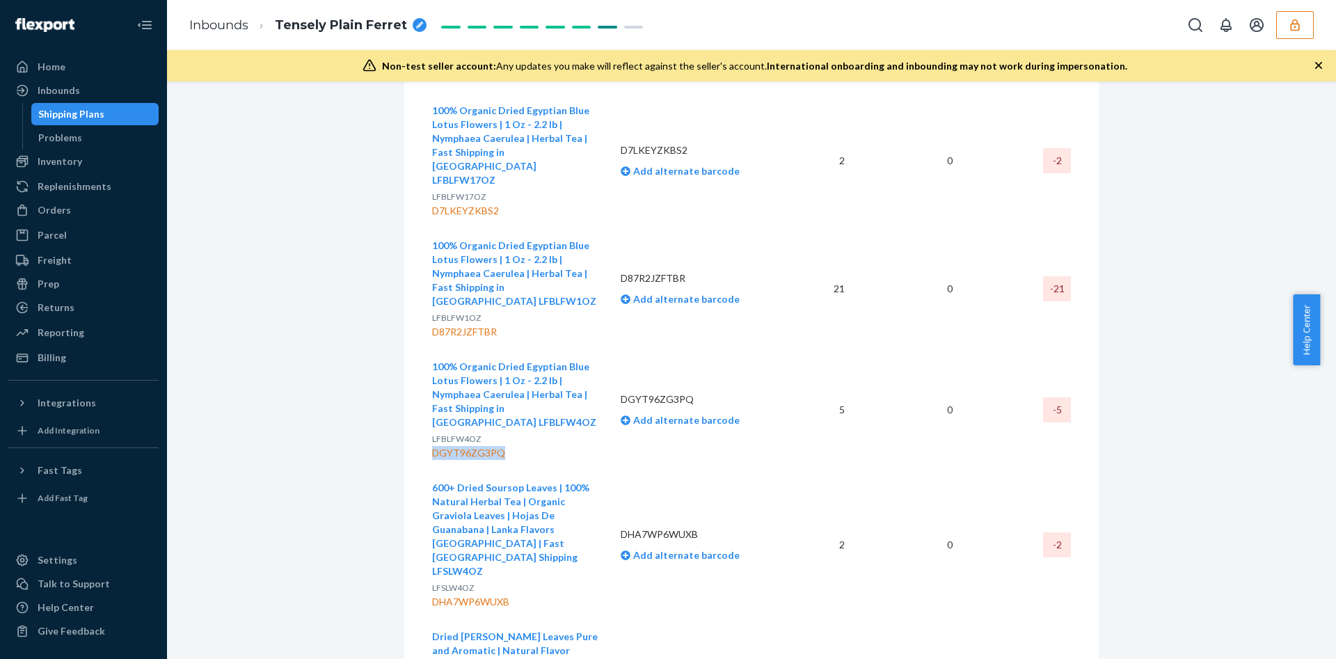
scroll to position [1044, 0]
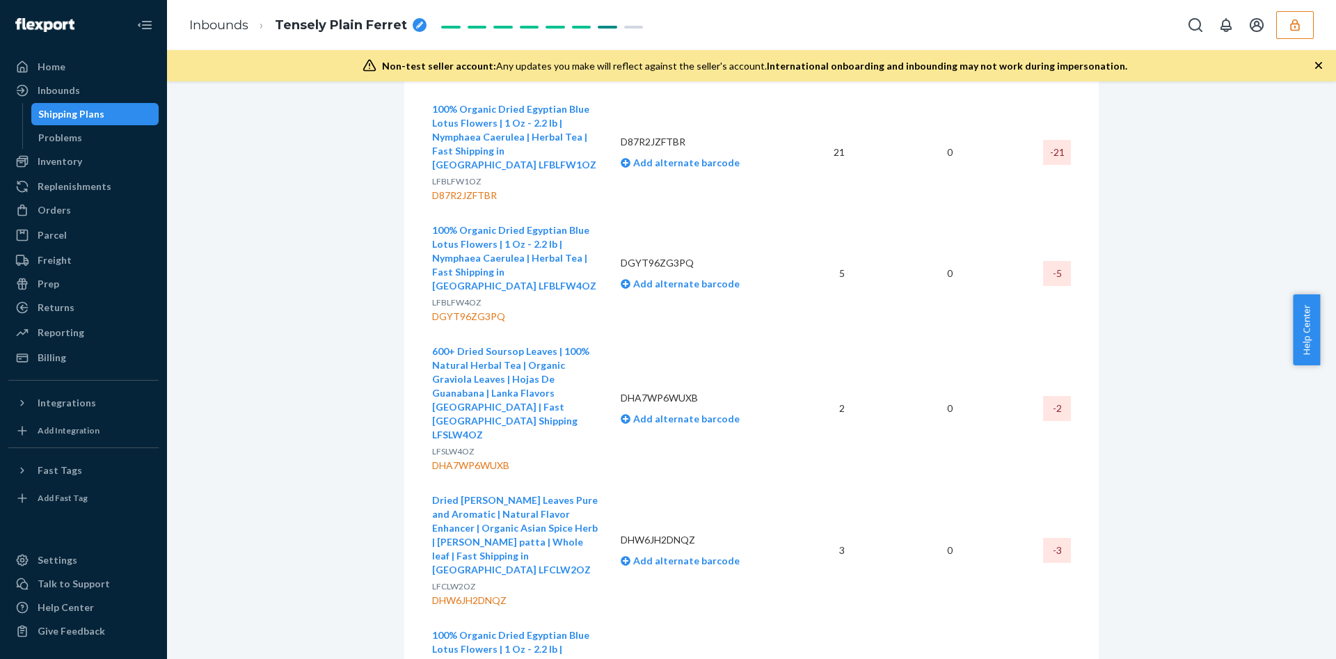
click at [447, 348] on td "600+ Dried Soursop Leaves | 100% Natural Herbal Tea | Organic Graviola Leaves |…" at bounding box center [520, 408] width 177 height 149
click at [450, 458] on div "DHA7WP6WUXB" at bounding box center [515, 465] width 166 height 14
click at [452, 458] on div "DHA7WP6WUXB" at bounding box center [515, 465] width 166 height 14
click at [458, 593] on div "DHW6JH2DNQZ" at bounding box center [515, 600] width 166 height 14
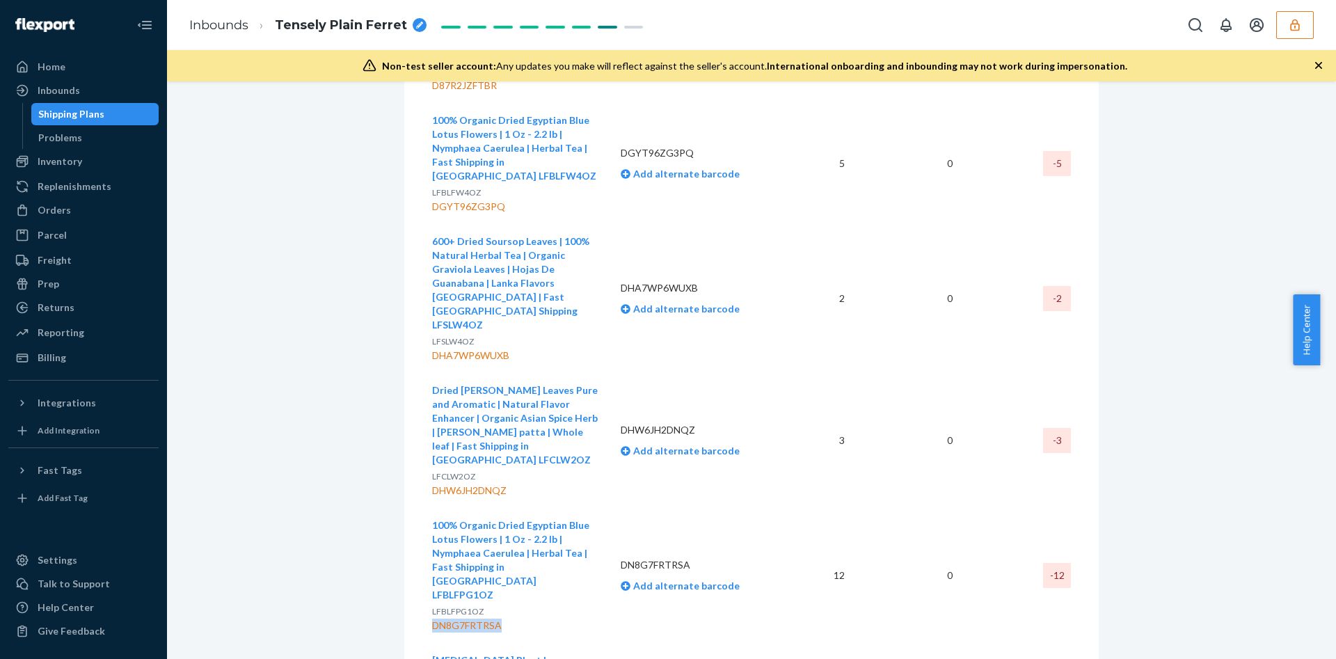
scroll to position [1252, 0]
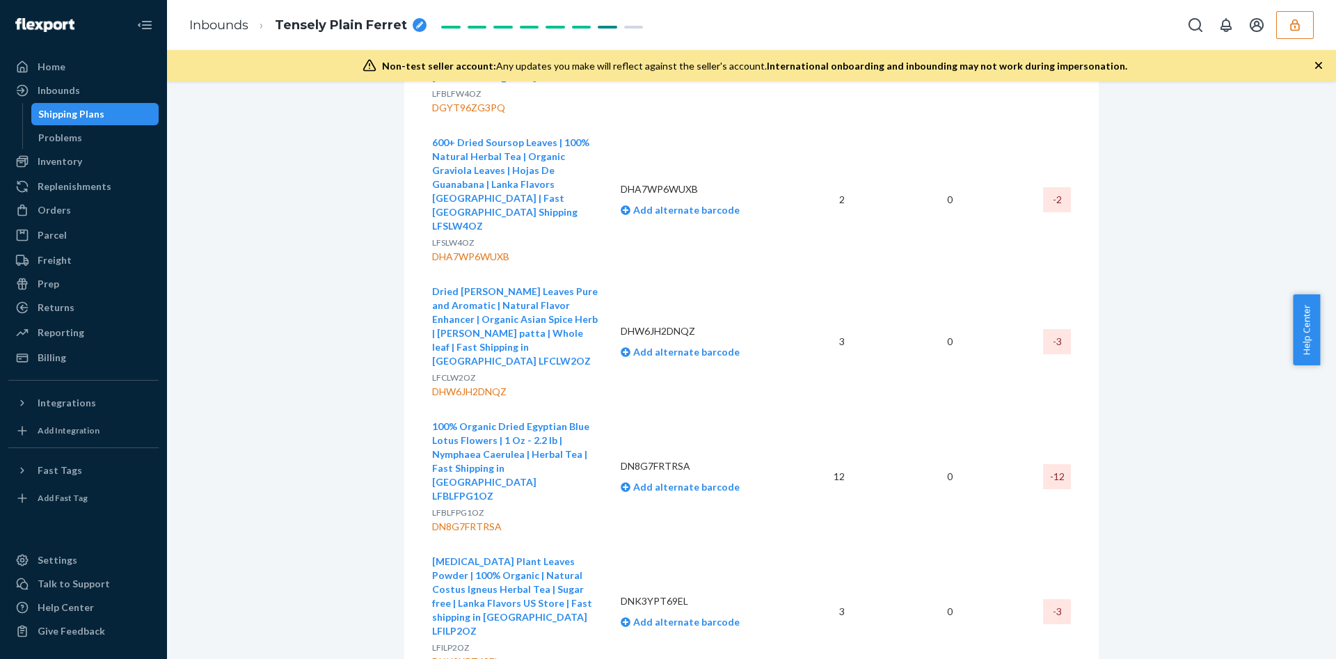
click at [448, 655] on div "DNK3YPT69EL" at bounding box center [515, 662] width 166 height 14
drag, startPoint x: 448, startPoint y: 468, endPoint x: 429, endPoint y: 465, distance: 19.1
click at [432, 655] on div "DNK3YPT69EL" at bounding box center [515, 662] width 166 height 14
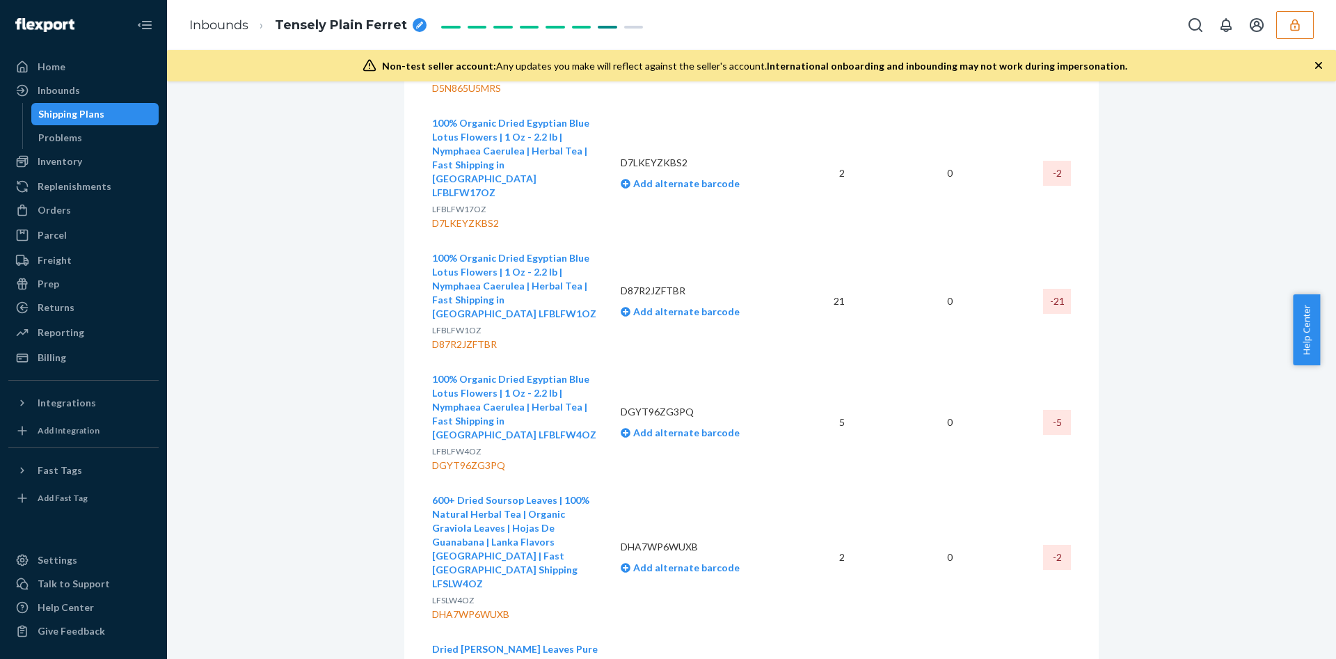
scroll to position [1357, 0]
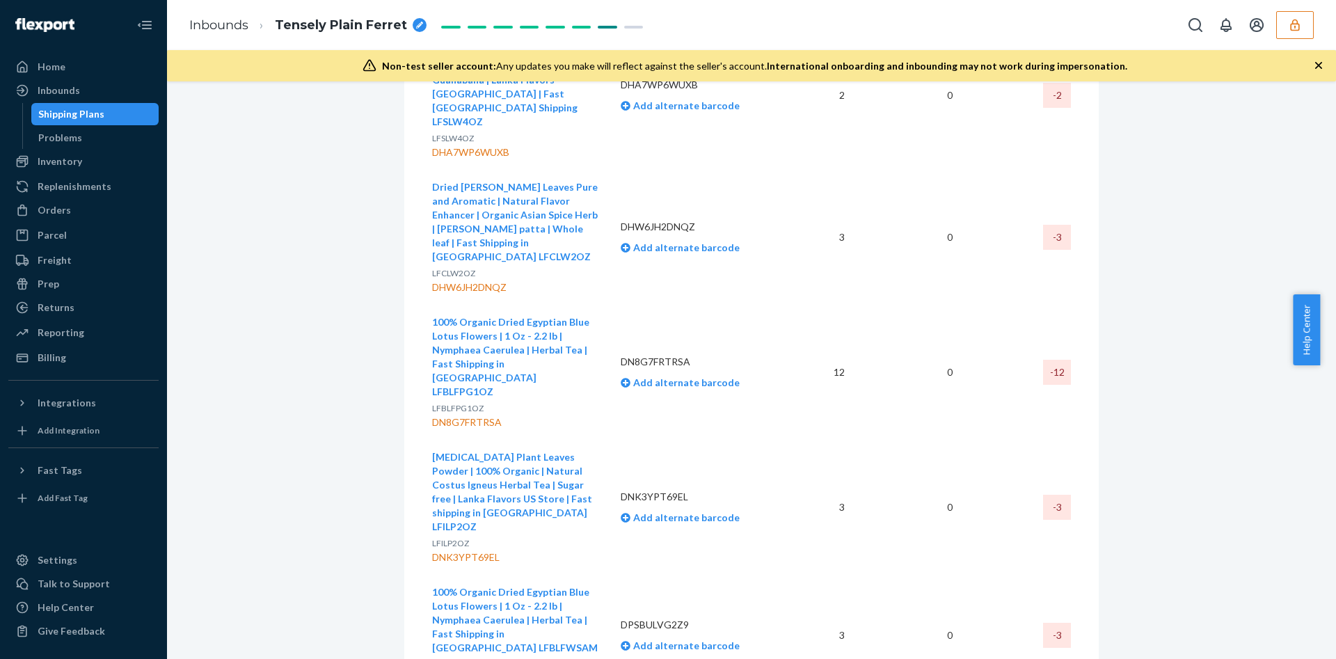
click at [598, 575] on td "100% Organic Dried Egyptian Blue Lotus Flowers | 1 Oz - 2.2 lb | Nymphaea Caeru…" at bounding box center [520, 635] width 177 height 121
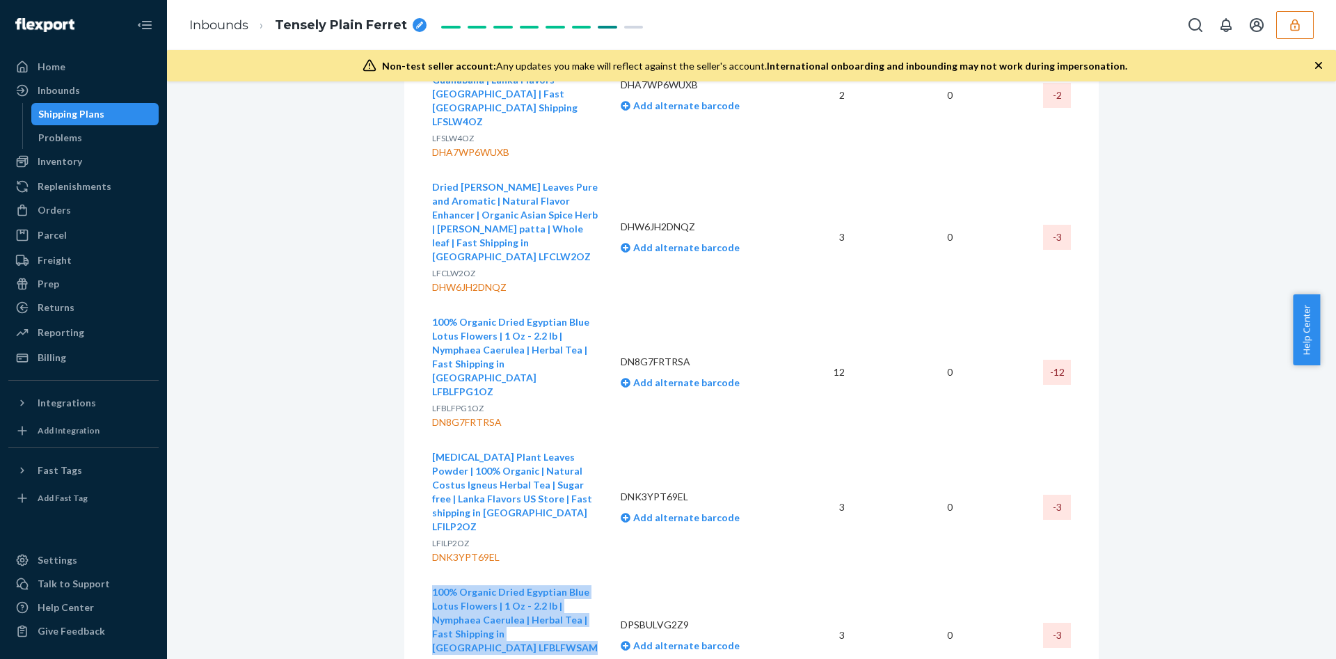
click at [598, 575] on td "100% Organic Dried Egyptian Blue Lotus Flowers | 1 Oz - 2.2 lb | Nymphaea Caeru…" at bounding box center [520, 635] width 177 height 121
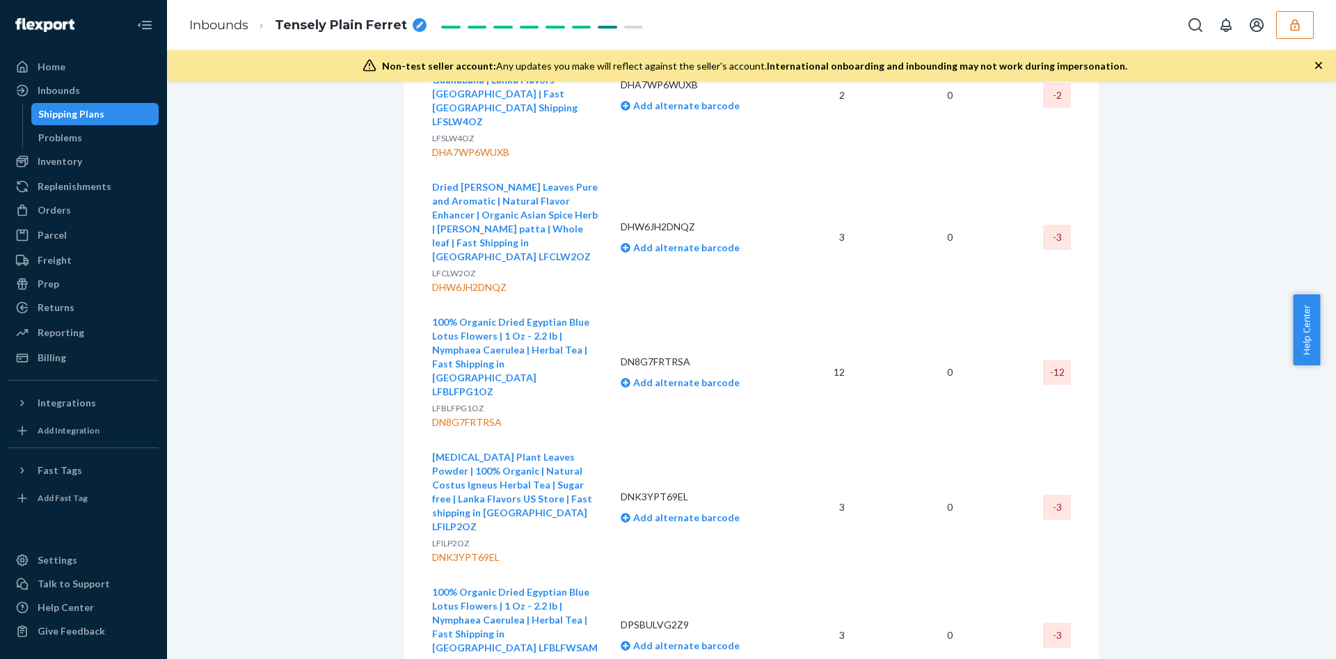
click at [591, 440] on td "Insulin Plant Leaves Powder | 100% Organic | Natural Costus Igneus Herbal Tea |…" at bounding box center [520, 507] width 177 height 135
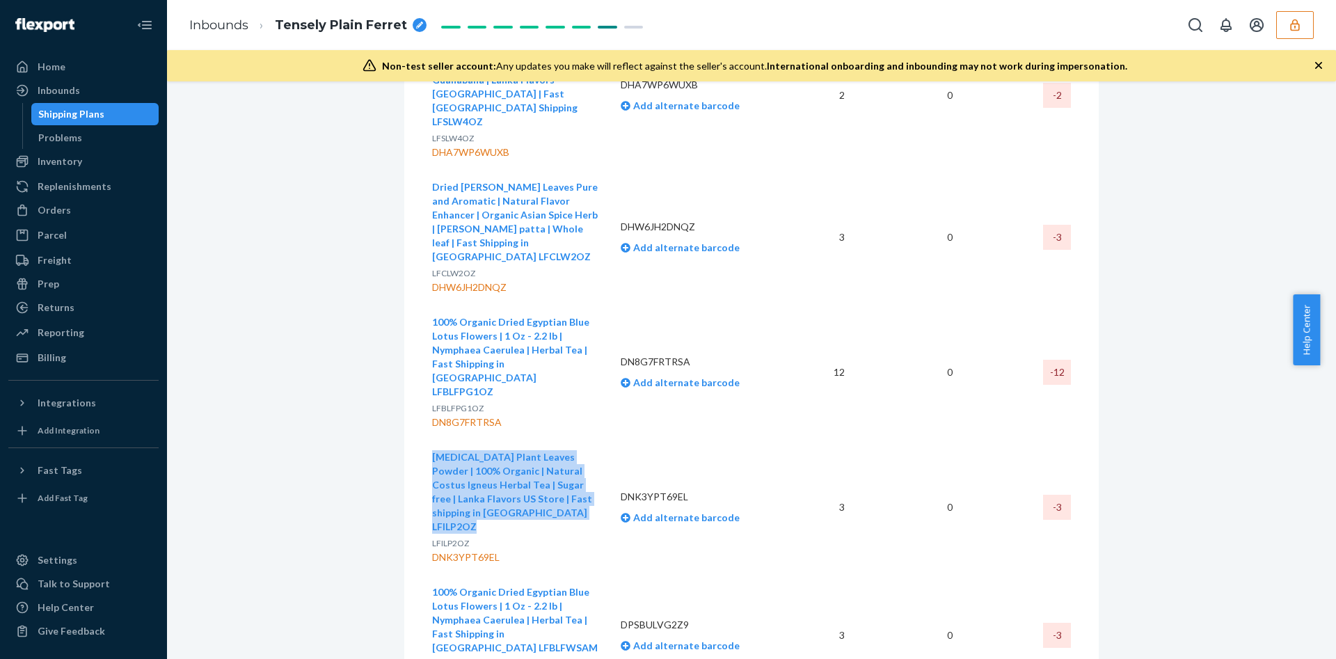
click at [591, 440] on td "Insulin Plant Leaves Powder | 100% Organic | Natural Costus Igneus Herbal Tea |…" at bounding box center [520, 507] width 177 height 135
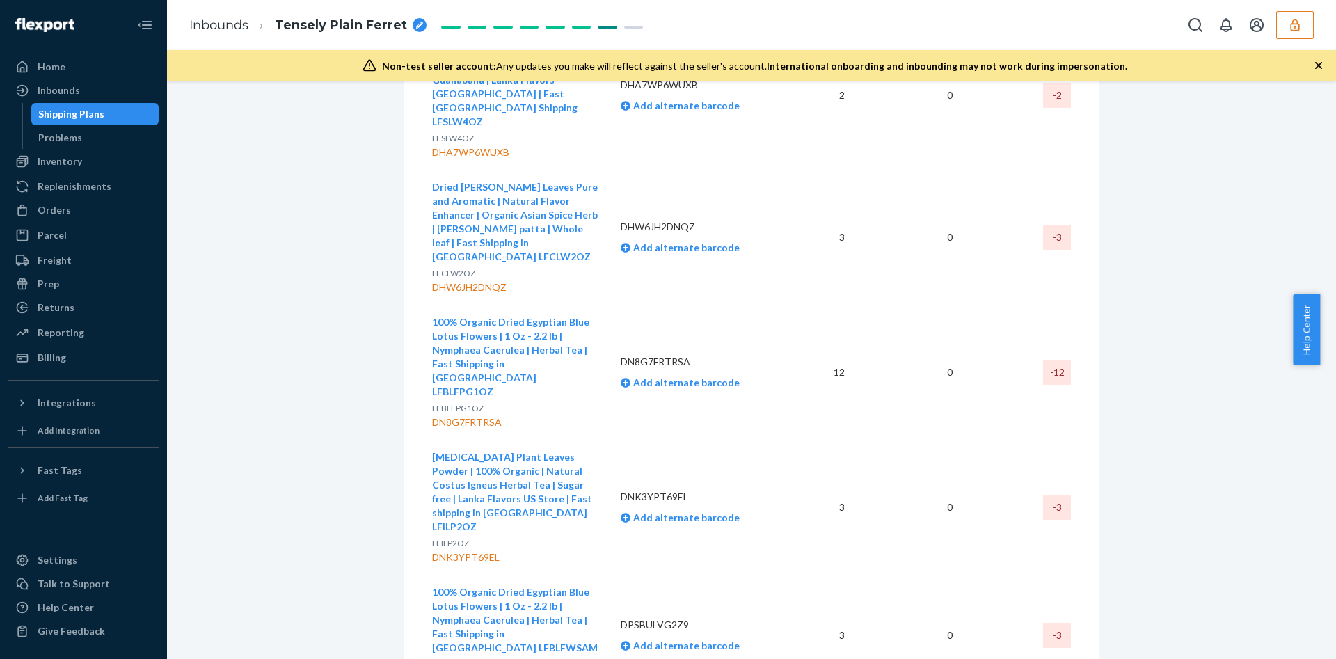
click at [596, 305] on td "100% Organic Dried Egyptian Blue Lotus Flowers | 1 Oz - 2.2 lb | Nymphaea Caeru…" at bounding box center [520, 372] width 177 height 135
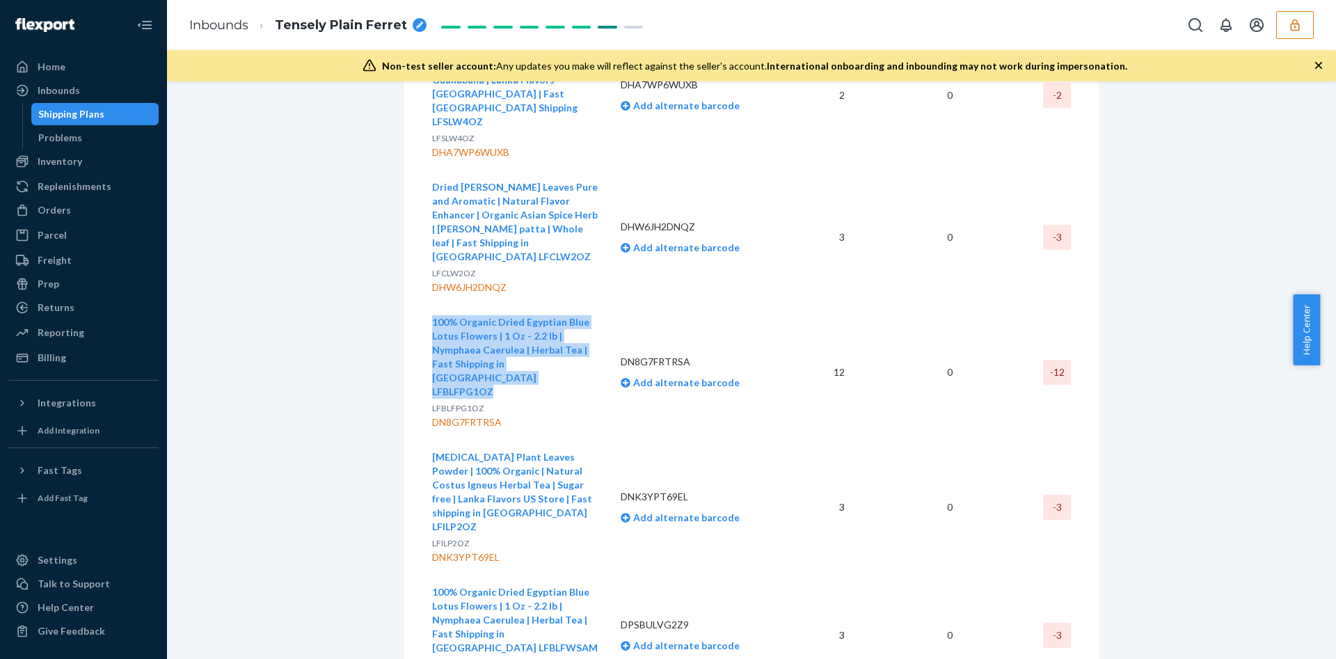
click at [596, 305] on td "100% Organic Dried Egyptian Blue Lotus Flowers | 1 Oz - 2.2 lb | Nymphaea Caeru…" at bounding box center [520, 372] width 177 height 135
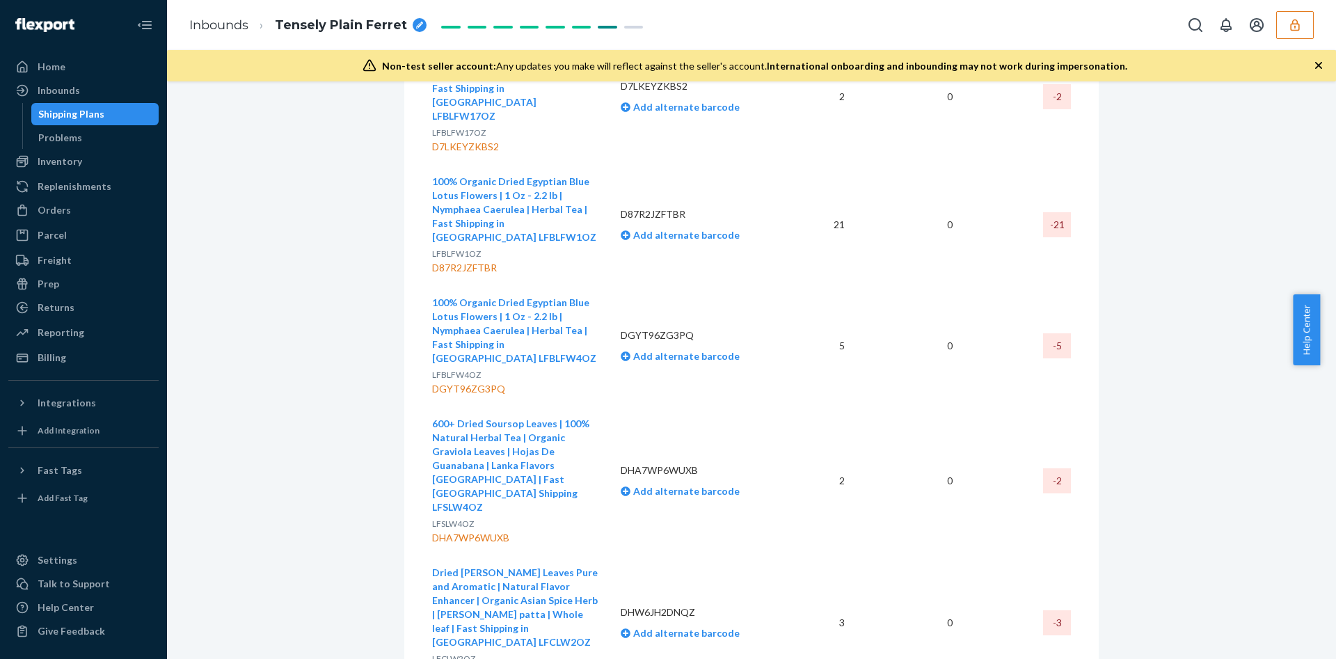
scroll to position [939, 0]
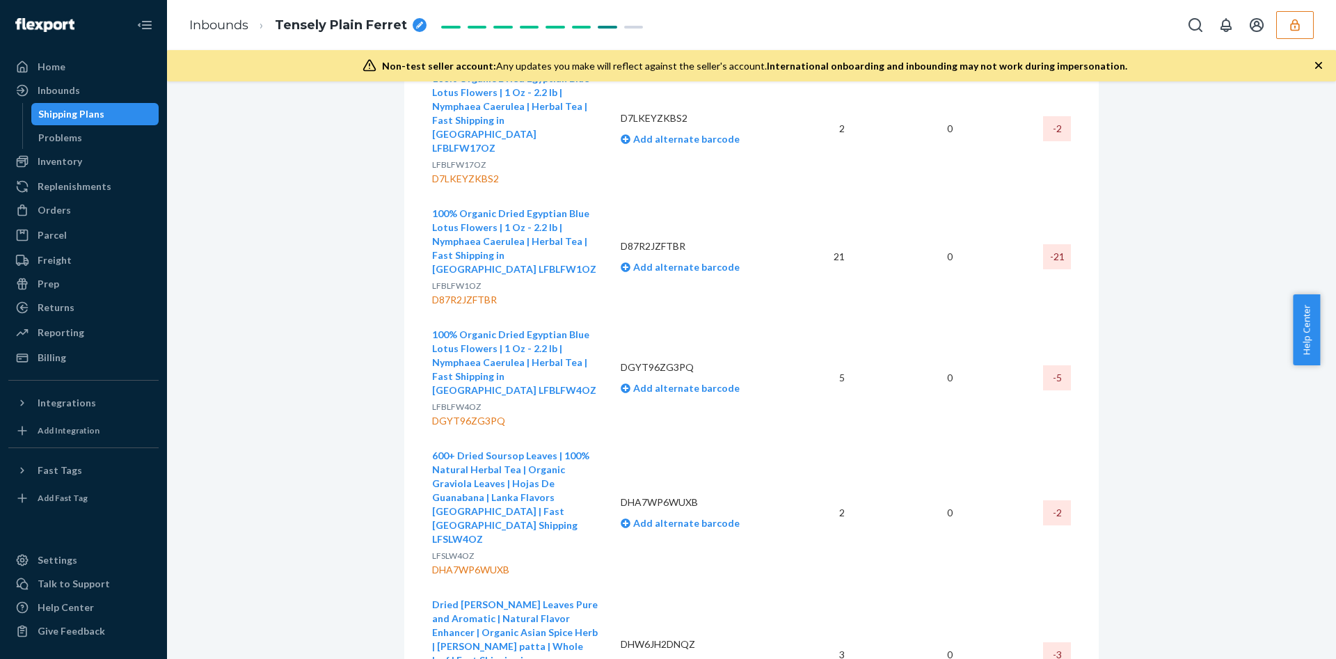
click at [600, 587] on td "Dried curry Leaves Pure and Aromatic | Natural Flavor Enhancer | Organic Asian …" at bounding box center [520, 654] width 177 height 135
click at [609, 438] on td "DHA7WP6WUXB Add alternate barcode" at bounding box center [697, 512] width 177 height 149
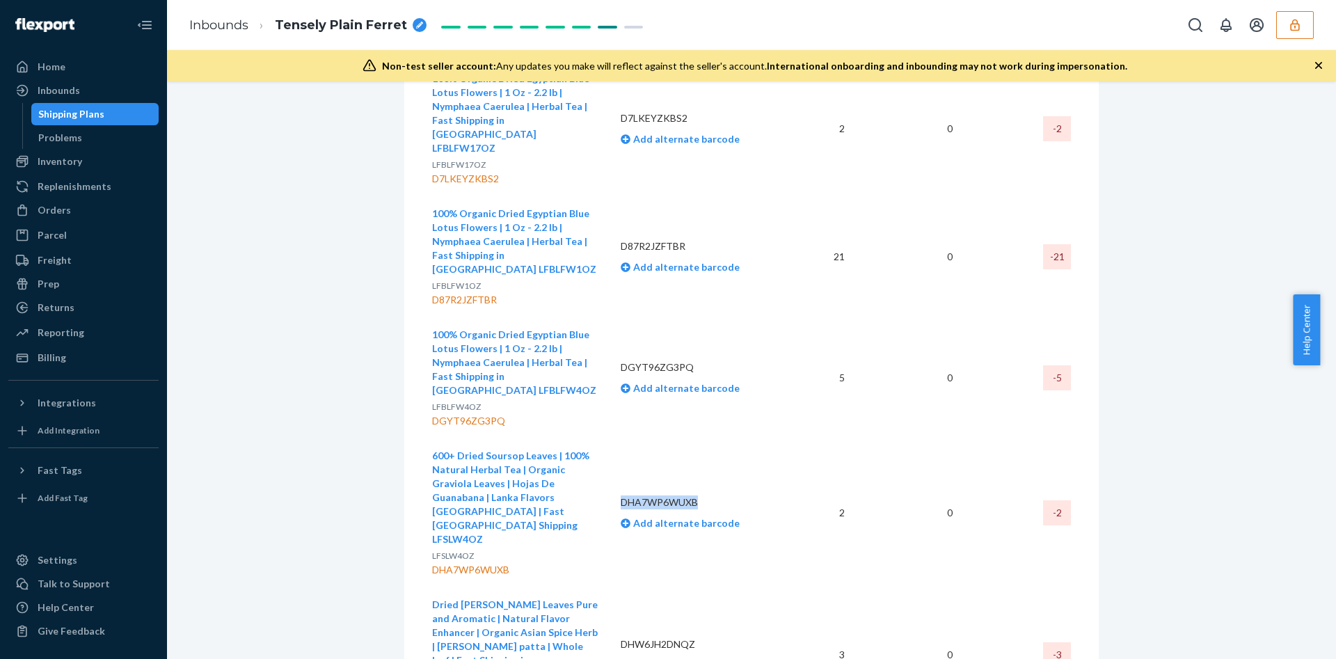
click at [609, 438] on td "DHA7WP6WUXB Add alternate barcode" at bounding box center [697, 512] width 177 height 149
click at [596, 438] on td "600+ Dried Soursop Leaves | 100% Natural Herbal Tea | Organic Graviola Leaves |…" at bounding box center [520, 512] width 177 height 149
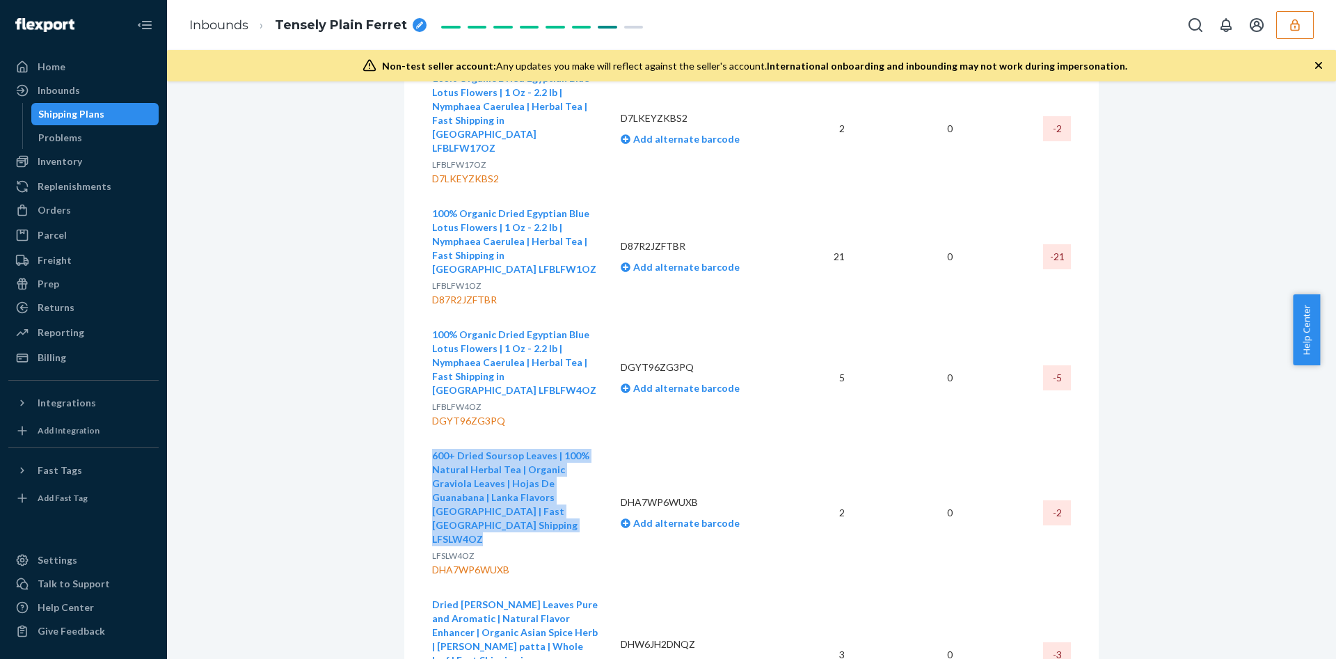
click at [596, 438] on td "600+ Dried Soursop Leaves | 100% Natural Herbal Tea | Organic Graviola Leaves |…" at bounding box center [520, 512] width 177 height 149
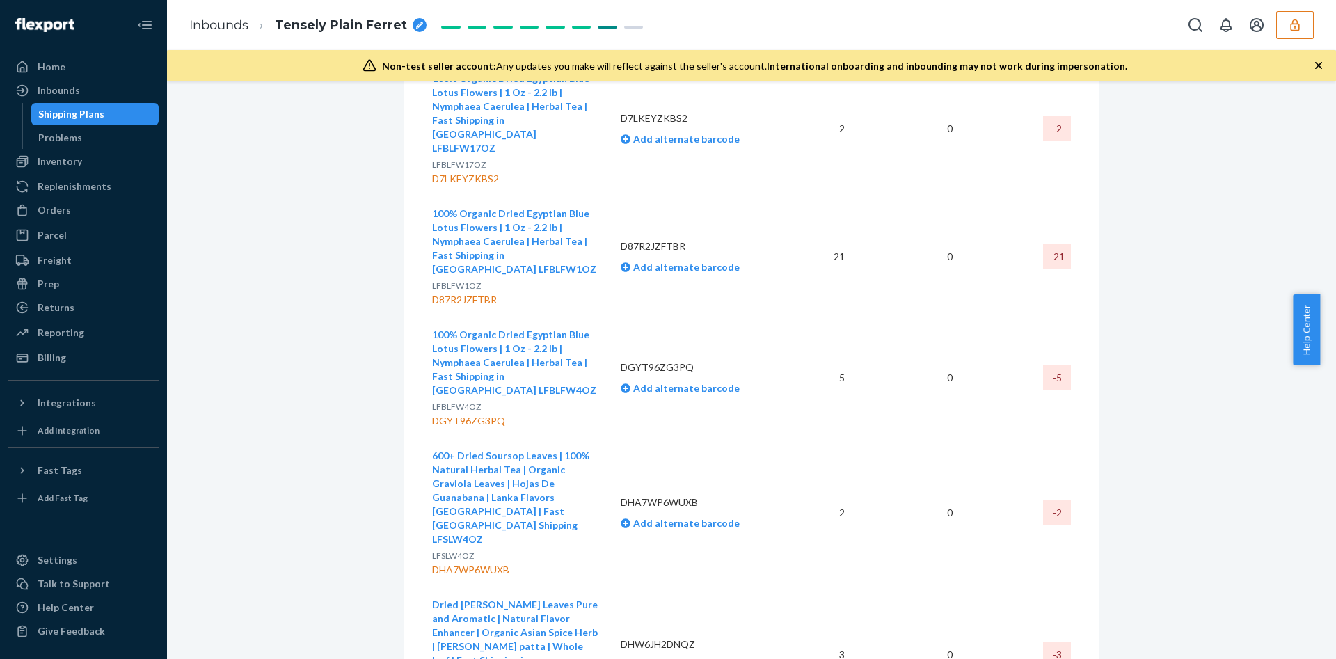
click at [595, 317] on td "100% Organic Dried Egyptian Blue Lotus Flowers | 1 Oz - 2.2 lb | Nymphaea Caeru…" at bounding box center [520, 377] width 177 height 121
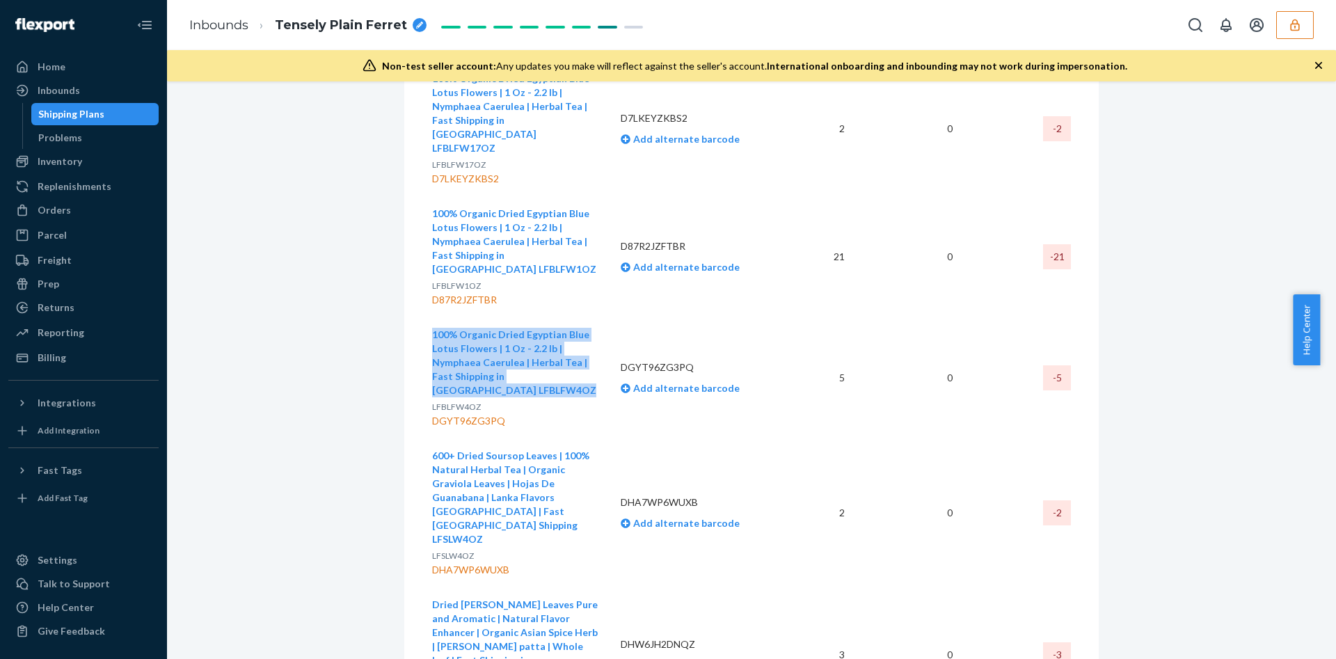
click at [595, 317] on td "100% Organic Dried Egyptian Blue Lotus Flowers | 1 Oz - 2.2 lb | Nymphaea Caeru…" at bounding box center [520, 377] width 177 height 121
click at [598, 196] on td "100% Organic Dried Egyptian Blue Lotus Flowers | 1 Oz - 2.2 lb | Nymphaea Caeru…" at bounding box center [520, 256] width 177 height 121
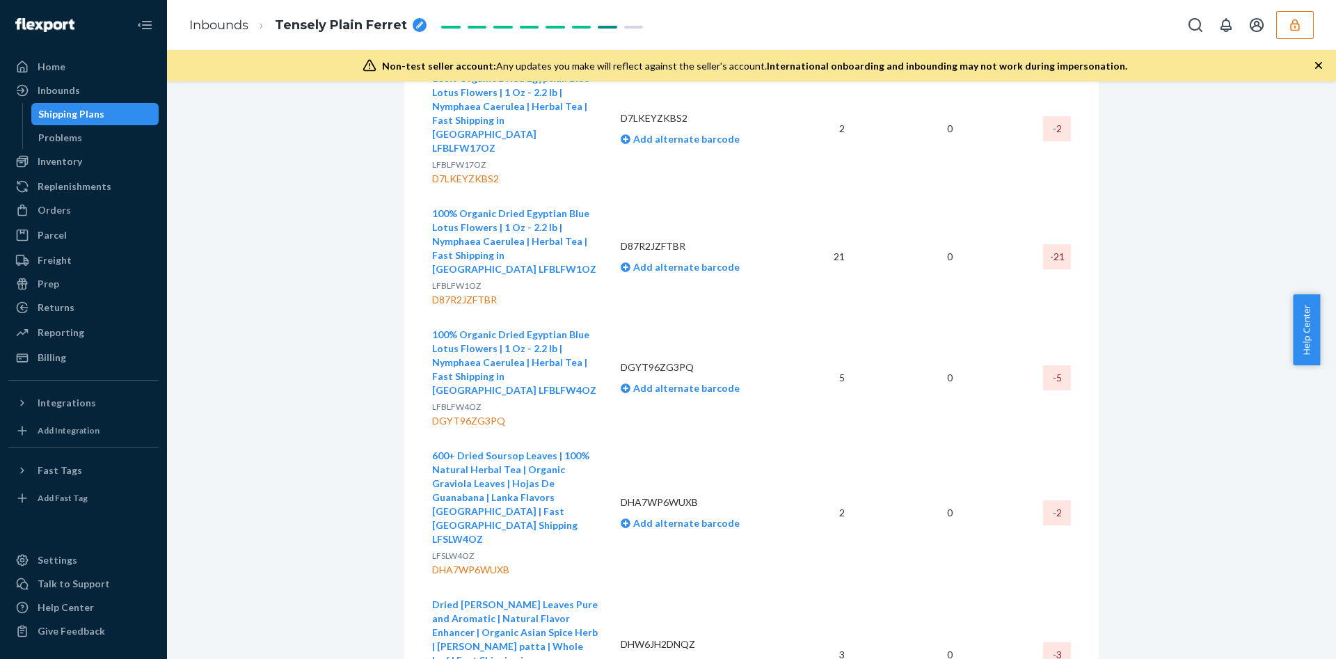
click at [598, 196] on td "100% Organic Dried Egyptian Blue Lotus Flowers | 1 Oz - 2.2 lb | Nymphaea Caeru…" at bounding box center [520, 256] width 177 height 121
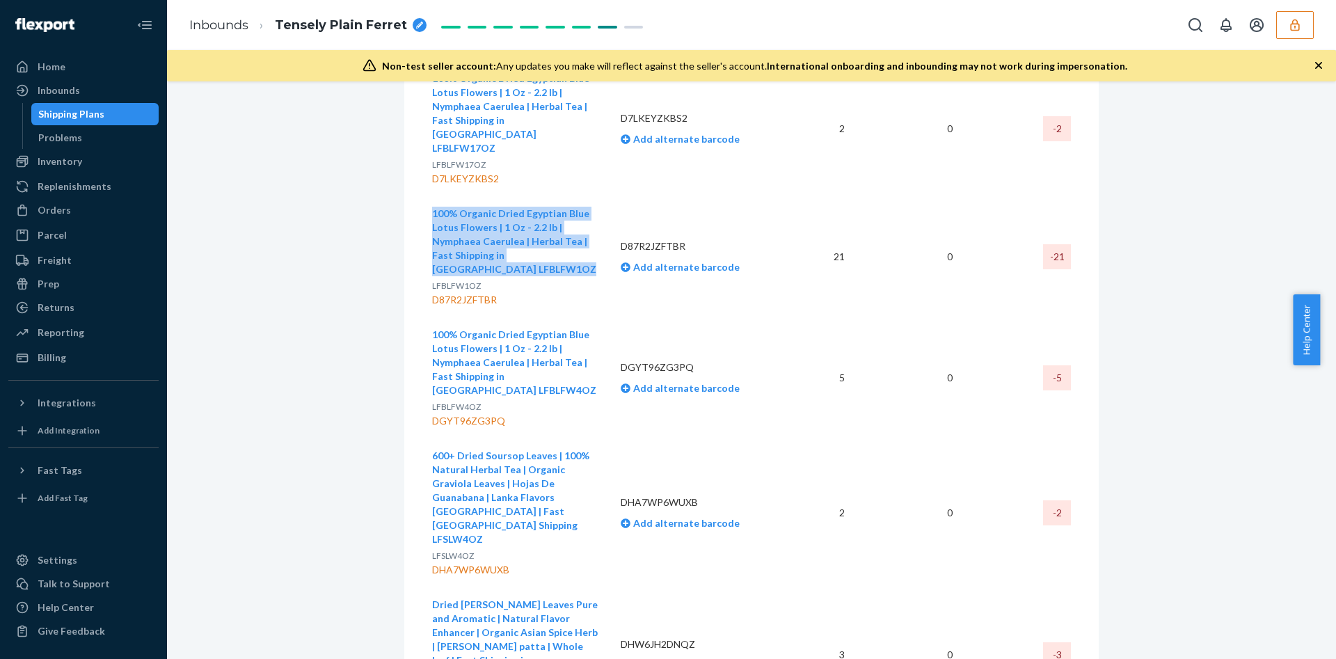
click at [598, 196] on td "100% Organic Dried Egyptian Blue Lotus Flowers | 1 Oz - 2.2 lb | Nymphaea Caeru…" at bounding box center [520, 256] width 177 height 121
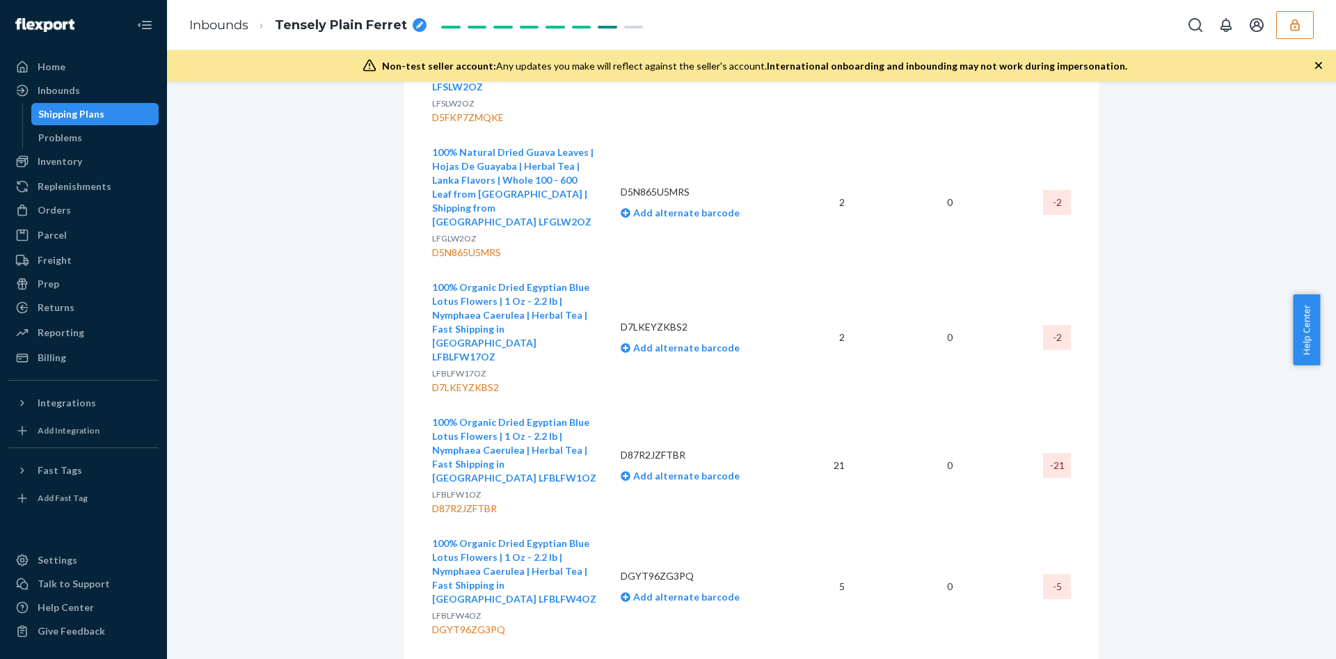
click at [593, 291] on td "100% Organic Dried Egyptian Blue Lotus Flowers | 1 Oz - 2.2 lb | Nymphaea Caeru…" at bounding box center [520, 337] width 177 height 135
click at [591, 291] on td "100% Organic Dried Egyptian Blue Lotus Flowers | 1 Oz - 2.2 lb | Nymphaea Caeru…" at bounding box center [520, 337] width 177 height 135
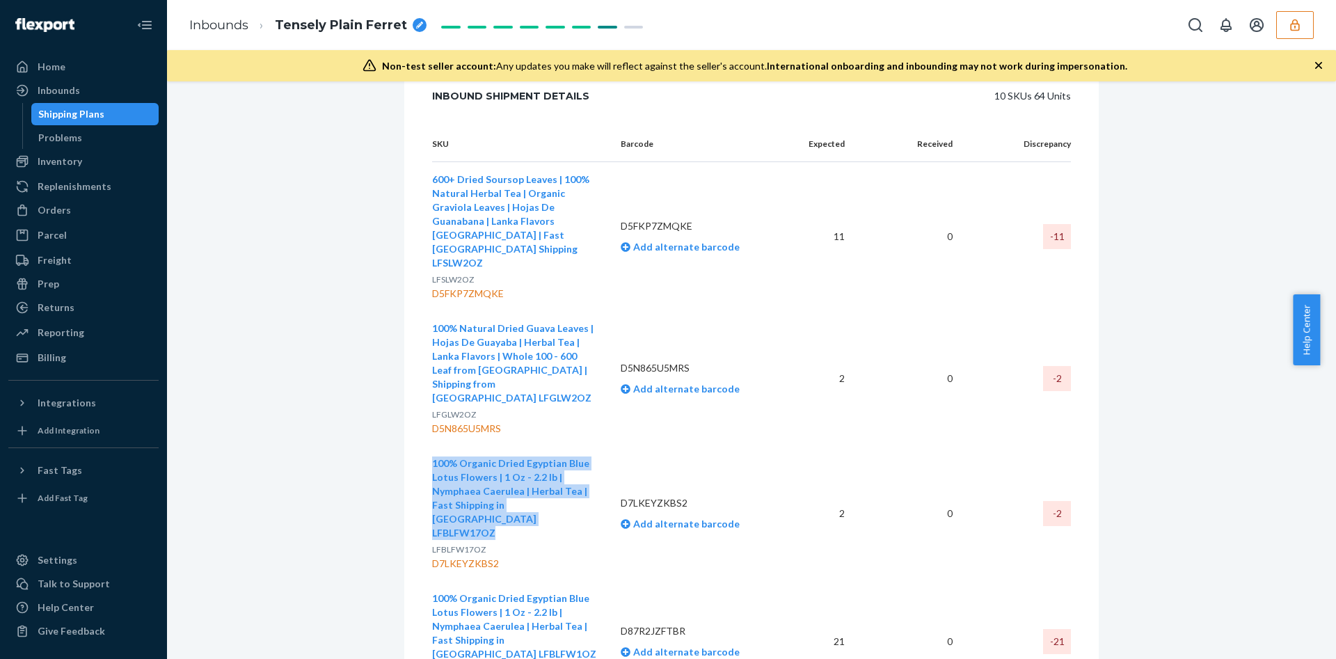
scroll to position [522, 0]
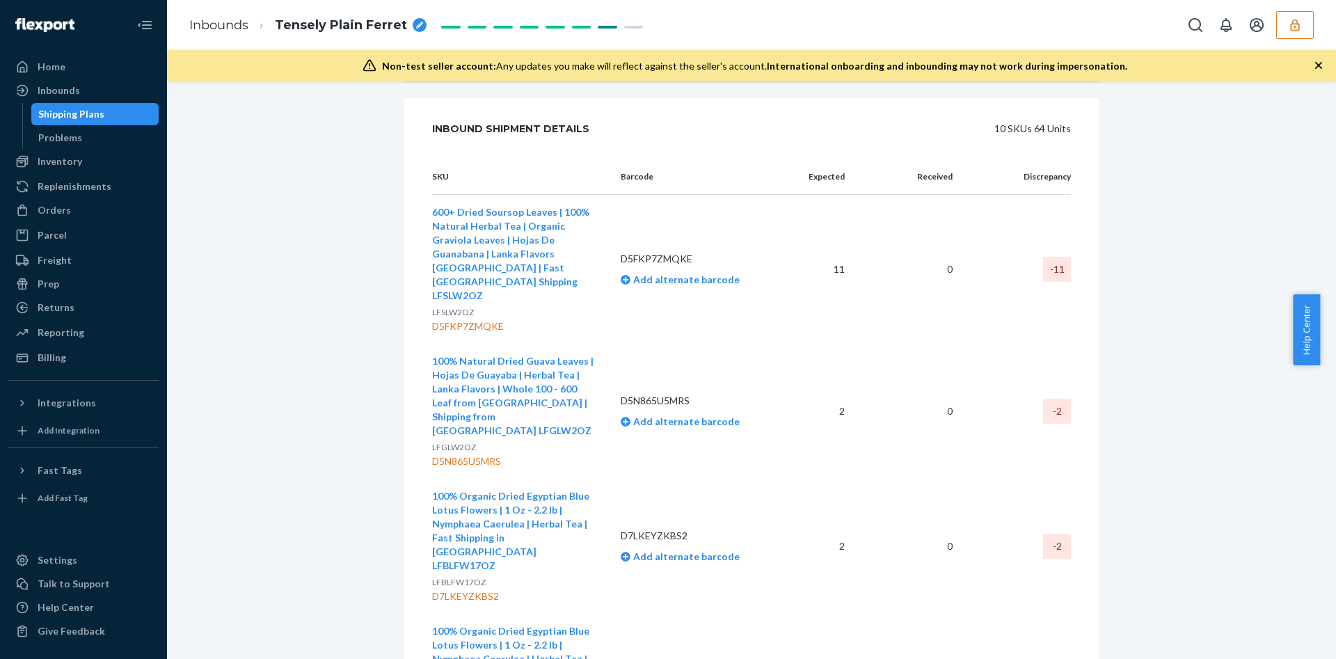
drag, startPoint x: 600, startPoint y: 369, endPoint x: 587, endPoint y: 370, distance: 12.6
click at [598, 369] on td "100% Natural Dried Guava Leaves | Hojas De Guayaba | Herbal Tea | Lanka Flavors…" at bounding box center [520, 411] width 177 height 135
click at [587, 370] on button "100% Natural Dried Guava Leaves | Hojas De Guayaba | Herbal Tea | Lanka Flavors…" at bounding box center [515, 395] width 166 height 83
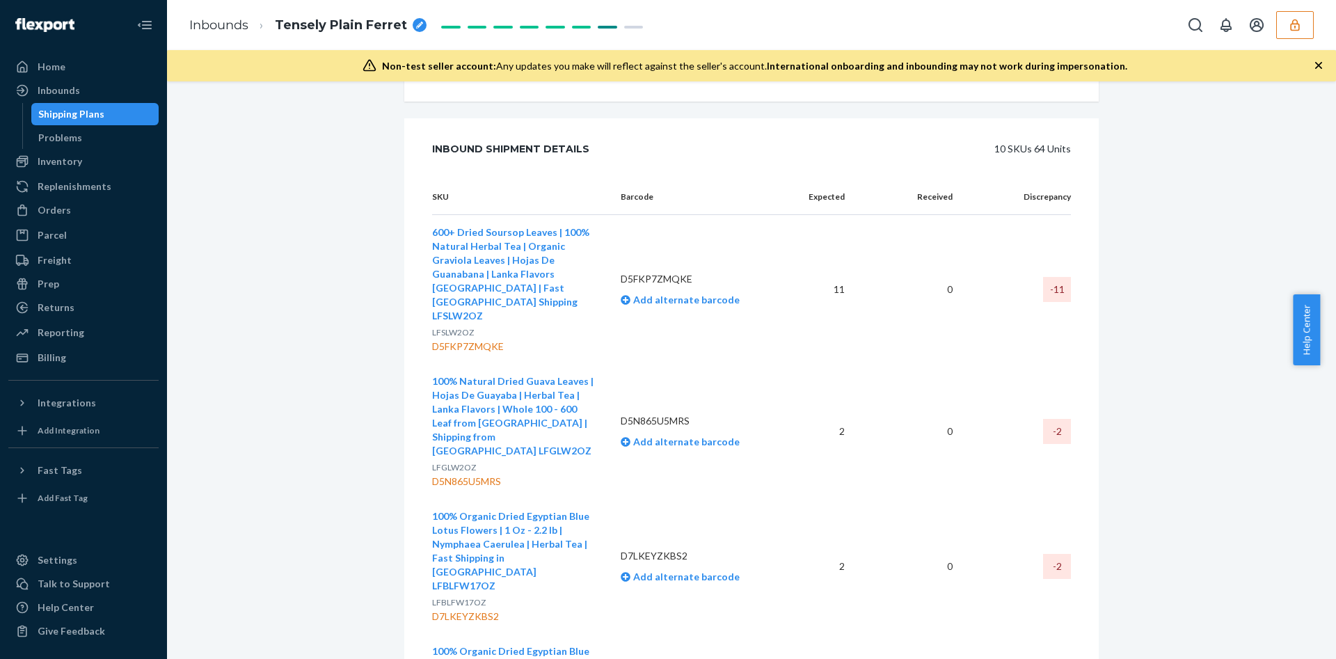
scroll to position [539, 0]
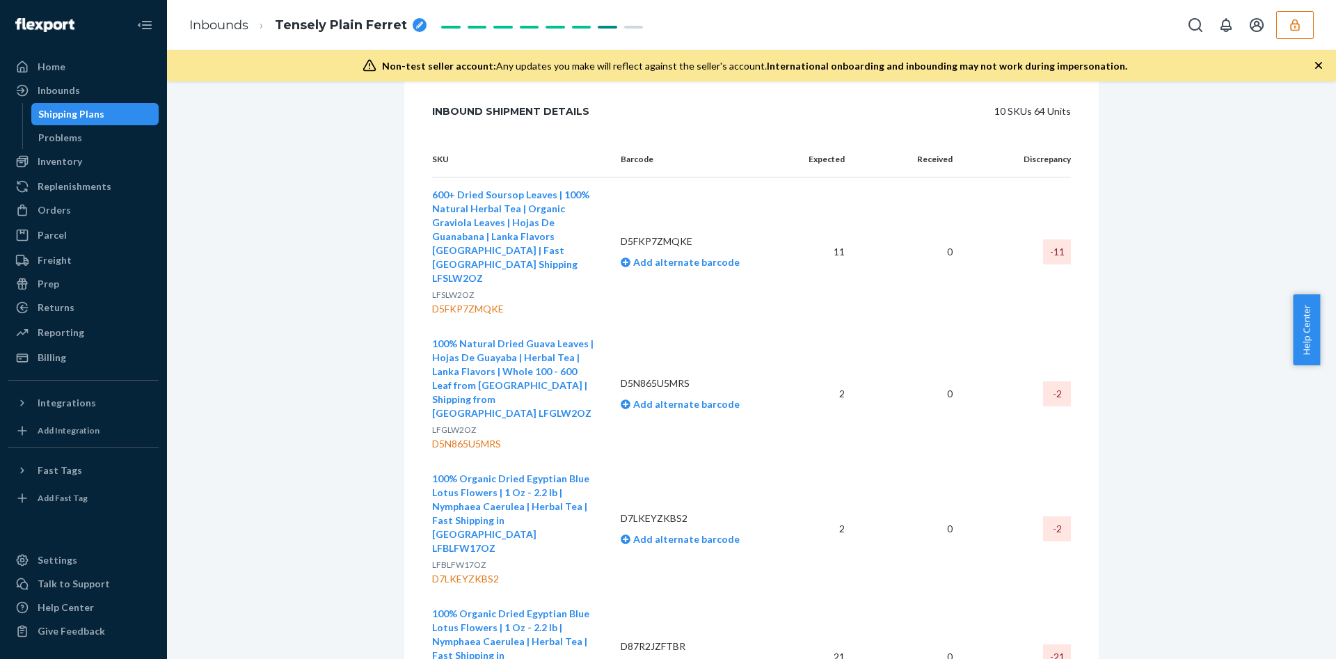
click at [600, 357] on td "100% Natural Dried Guava Leaves | Hojas De Guayaba | Herbal Tea | Lanka Flavors…" at bounding box center [520, 393] width 177 height 135
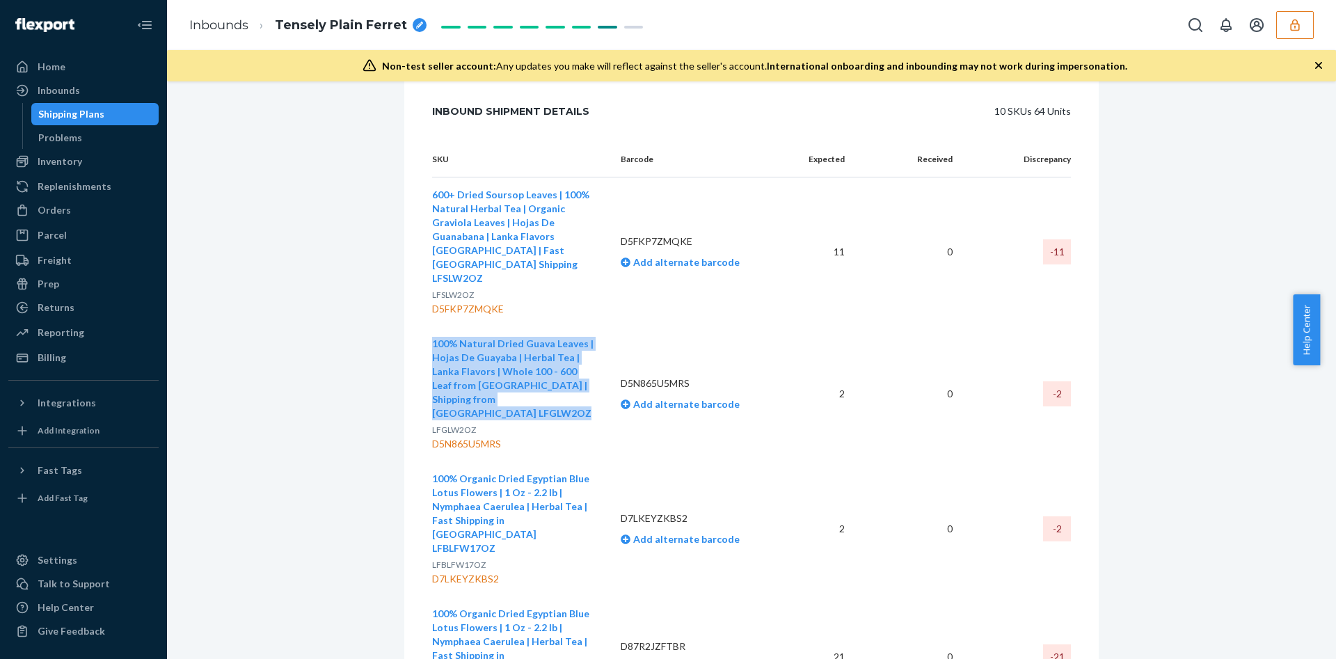
click at [600, 357] on td "100% Natural Dried Guava Leaves | Hojas De Guayaba | Herbal Tea | Lanka Flavors…" at bounding box center [520, 393] width 177 height 135
click at [588, 607] on button "100% Organic Dried Egyptian Blue Lotus Flowers | 1 Oz - 2.2 lb | Nymphaea Caeru…" at bounding box center [515, 642] width 166 height 70
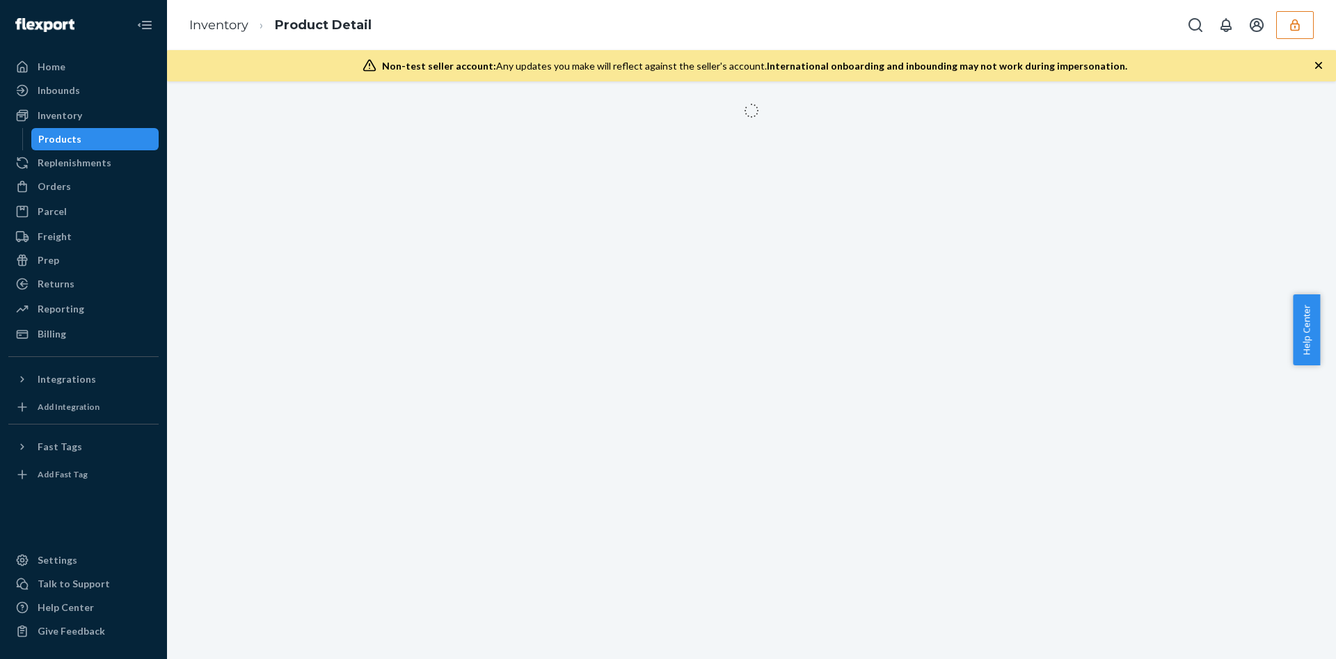
click at [588, 576] on div at bounding box center [751, 369] width 1169 height 577
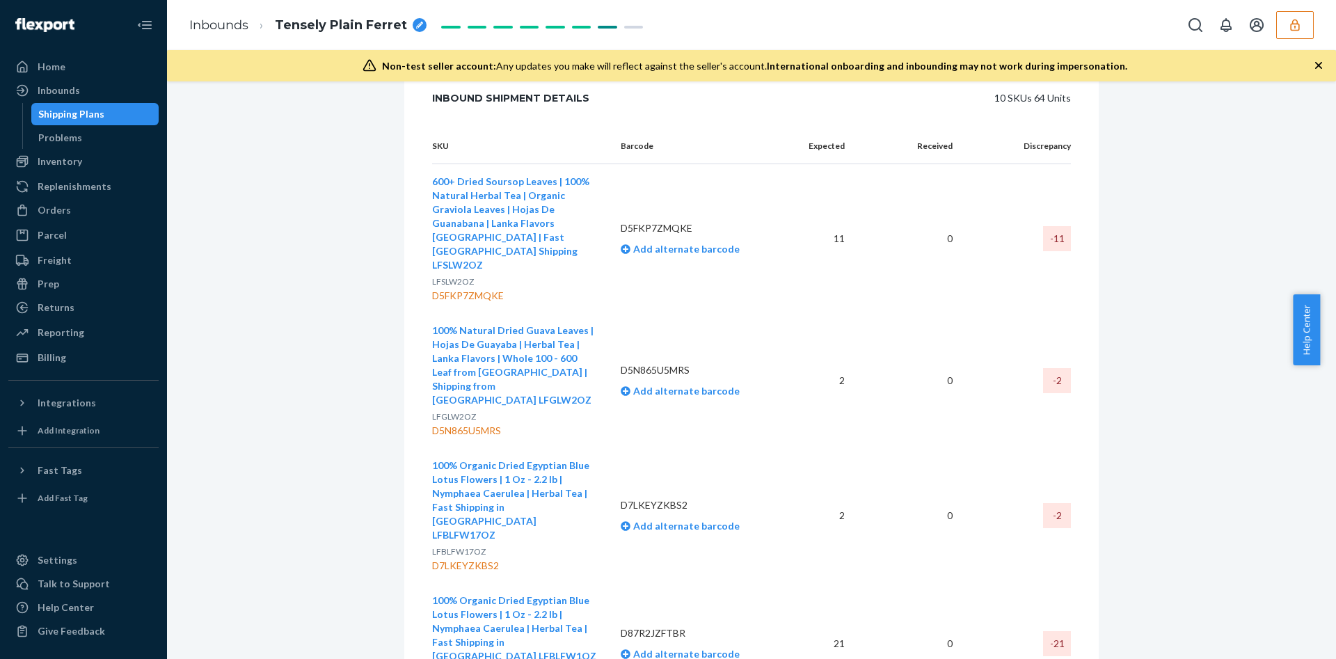
scroll to position [748, 0]
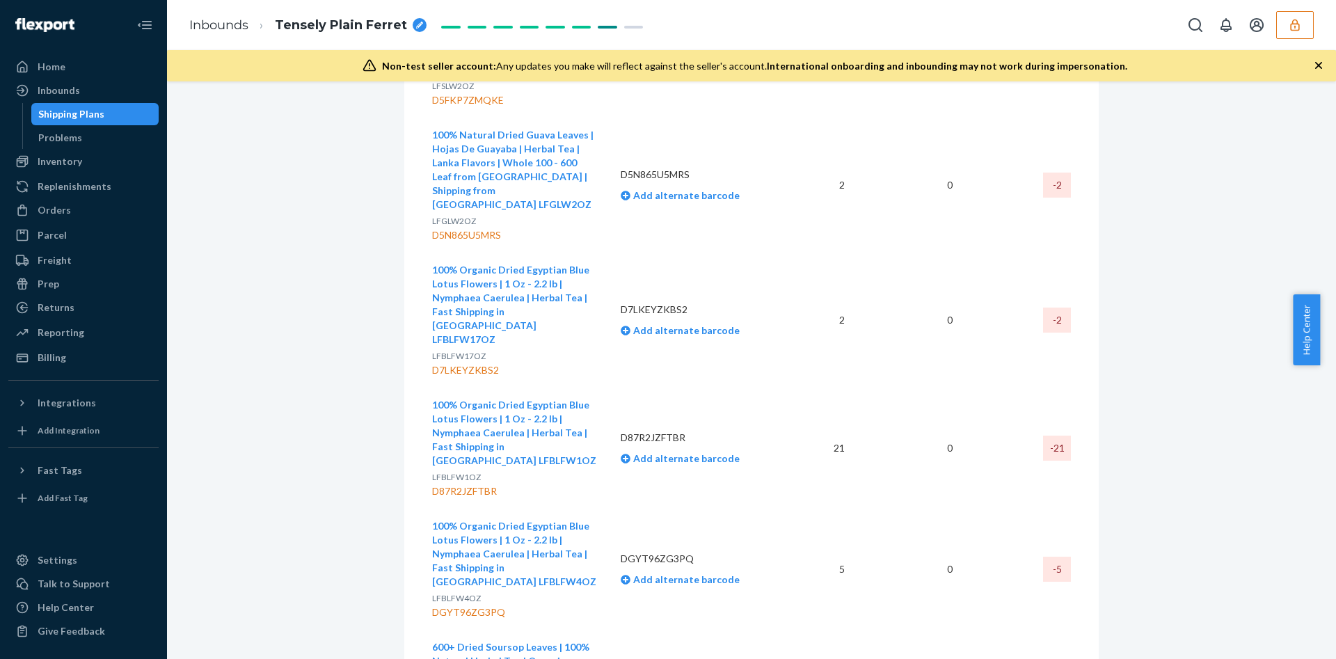
click at [594, 388] on td "100% Organic Dried Egyptian Blue Lotus Flowers | 1 Oz - 2.2 lb | Nymphaea Caeru…" at bounding box center [520, 448] width 177 height 121
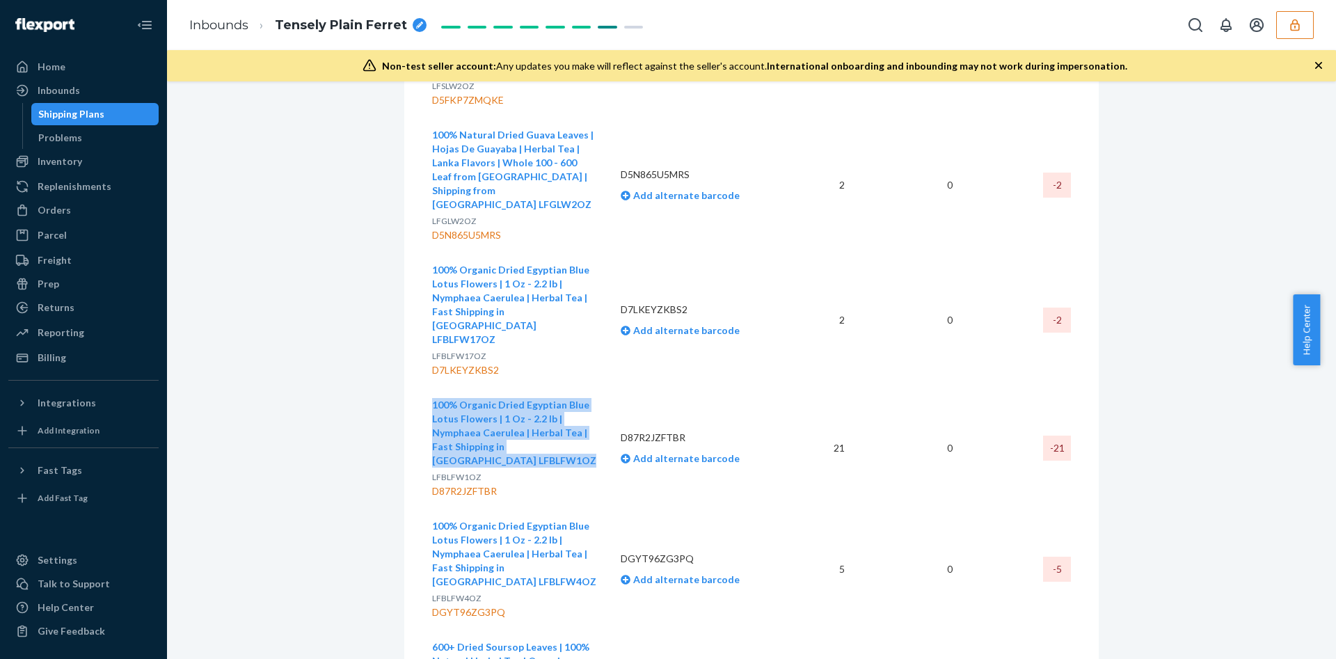
click at [594, 388] on td "100% Organic Dried Egyptian Blue Lotus Flowers | 1 Oz - 2.2 lb | Nymphaea Caeru…" at bounding box center [520, 448] width 177 height 121
click at [1300, 28] on icon "button" at bounding box center [1295, 25] width 14 height 14
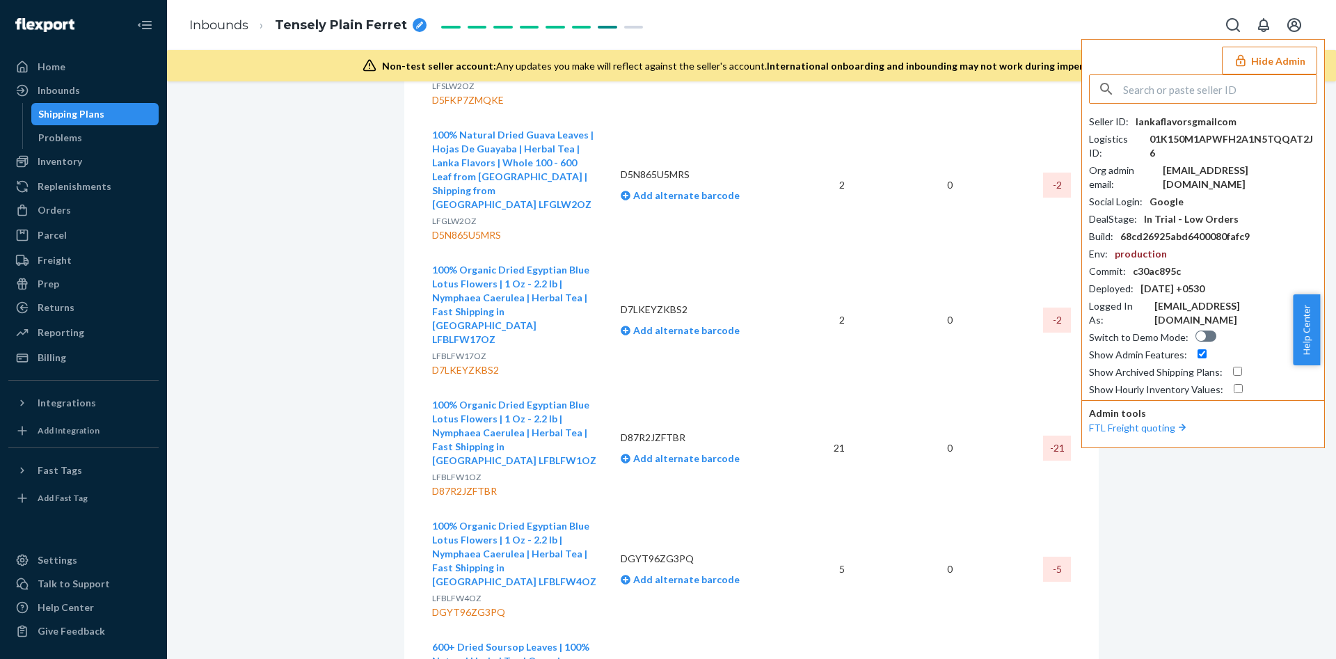
drag, startPoint x: 1179, startPoint y: 109, endPoint x: 1179, endPoint y: 99, distance: 9.0
click at [1179, 99] on input "text" at bounding box center [1219, 89] width 193 height 28
paste input "scottmasonvitaminscom"
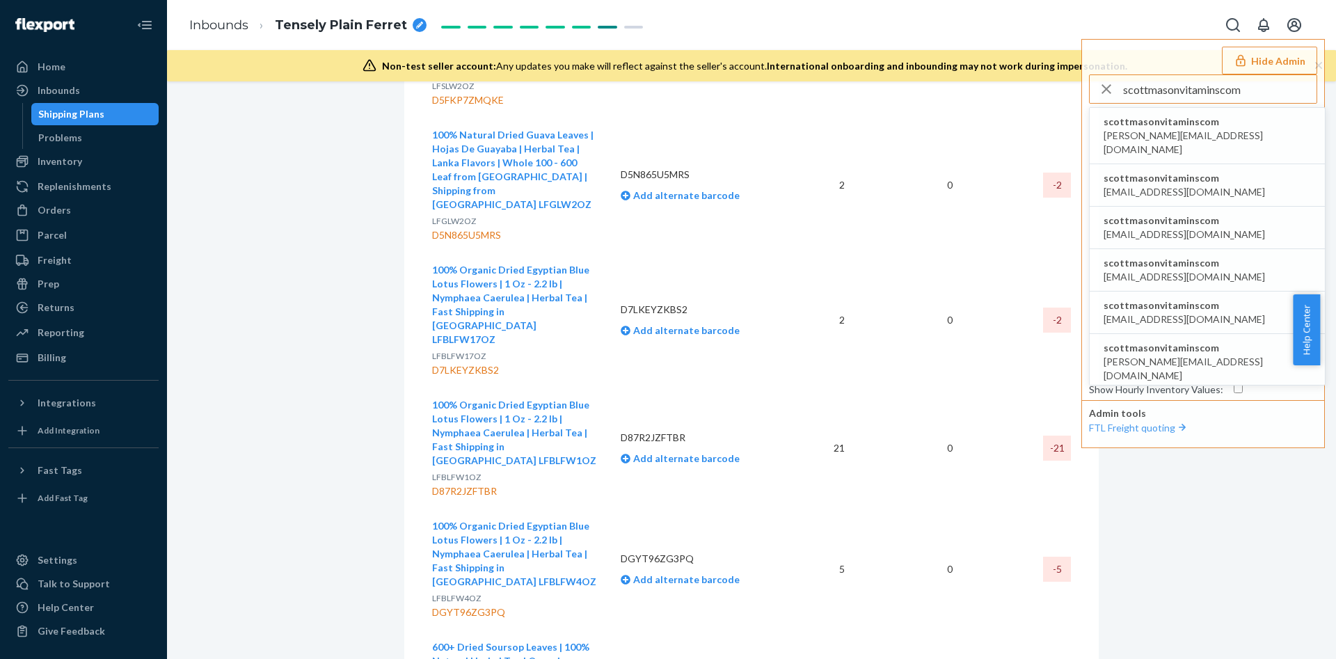
type input "scottmasonvitaminscom"
click at [1192, 122] on span "scottmasonvitaminscom" at bounding box center [1206, 122] width 207 height 14
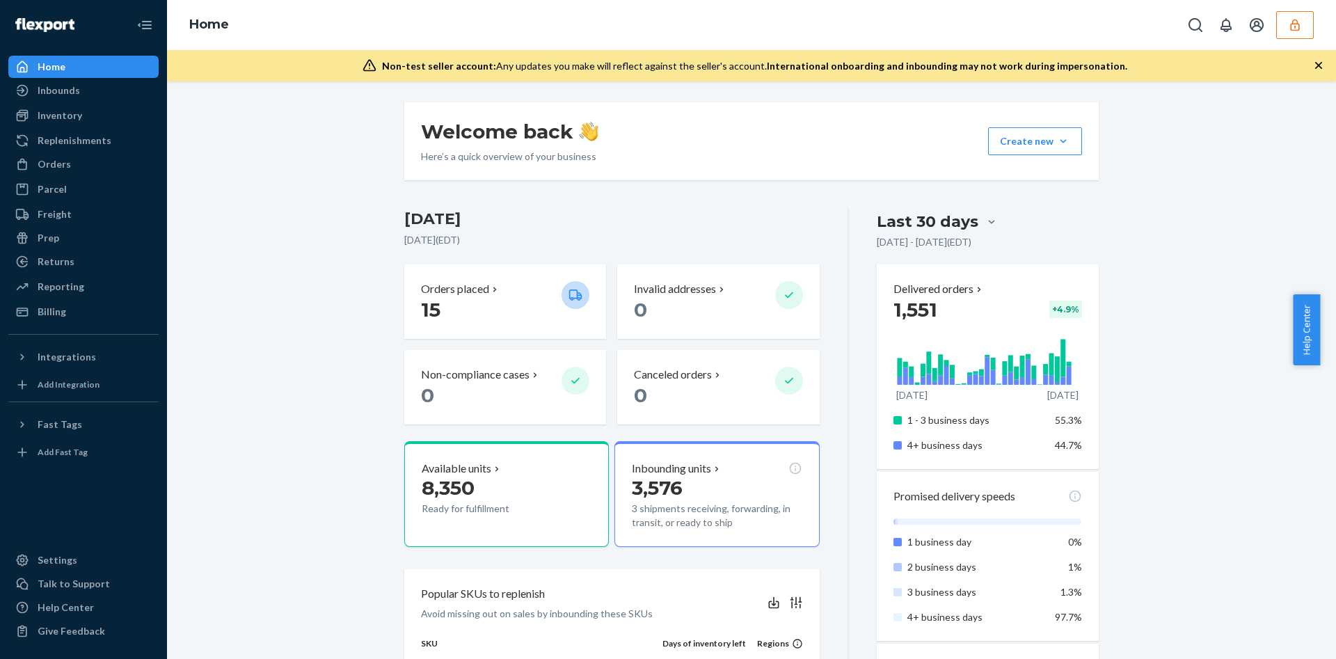
click at [1310, 30] on button "button" at bounding box center [1295, 25] width 38 height 28
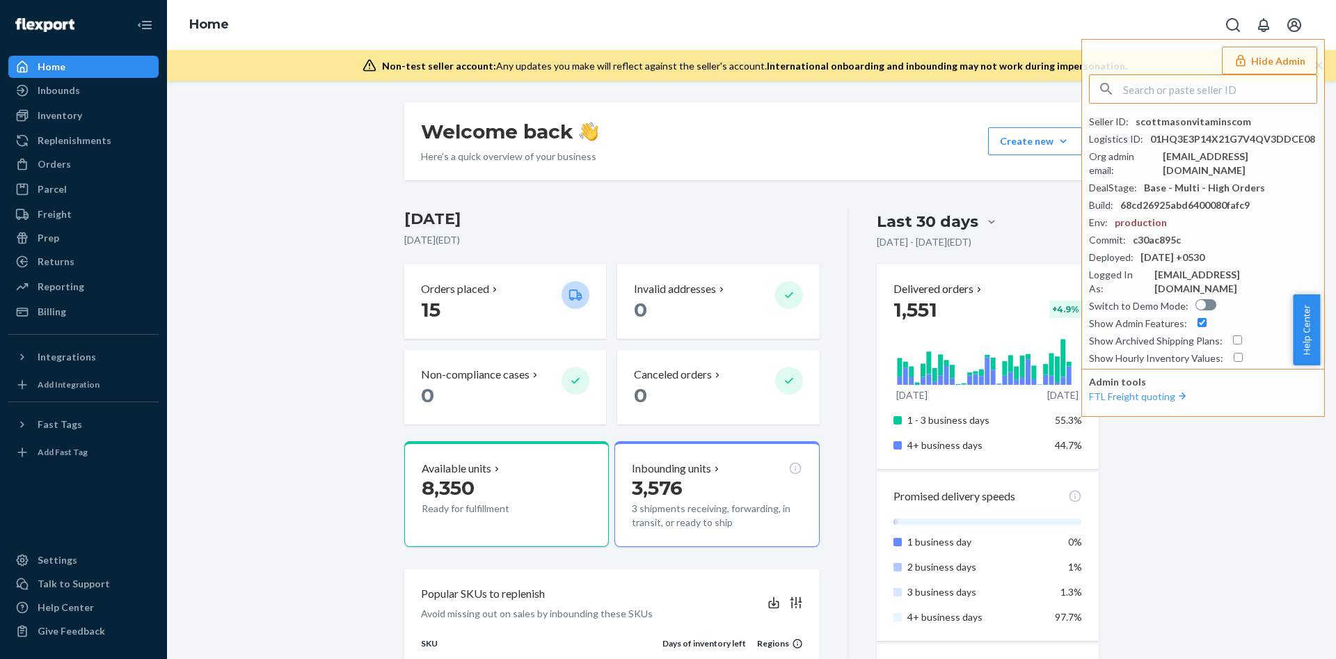
click at [24, 83] on icon at bounding box center [22, 90] width 14 height 14
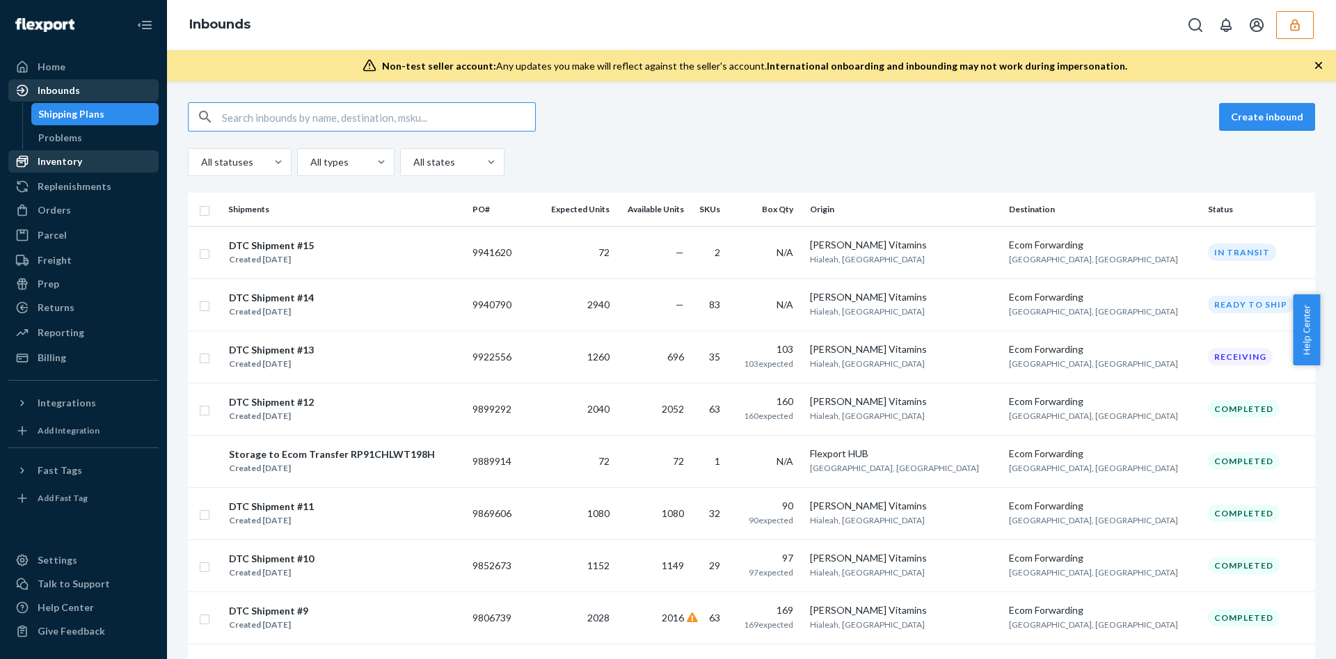
drag, startPoint x: 142, startPoint y: 150, endPoint x: 136, endPoint y: 155, distance: 7.9
click at [142, 150] on link "Inventory" at bounding box center [83, 161] width 150 height 22
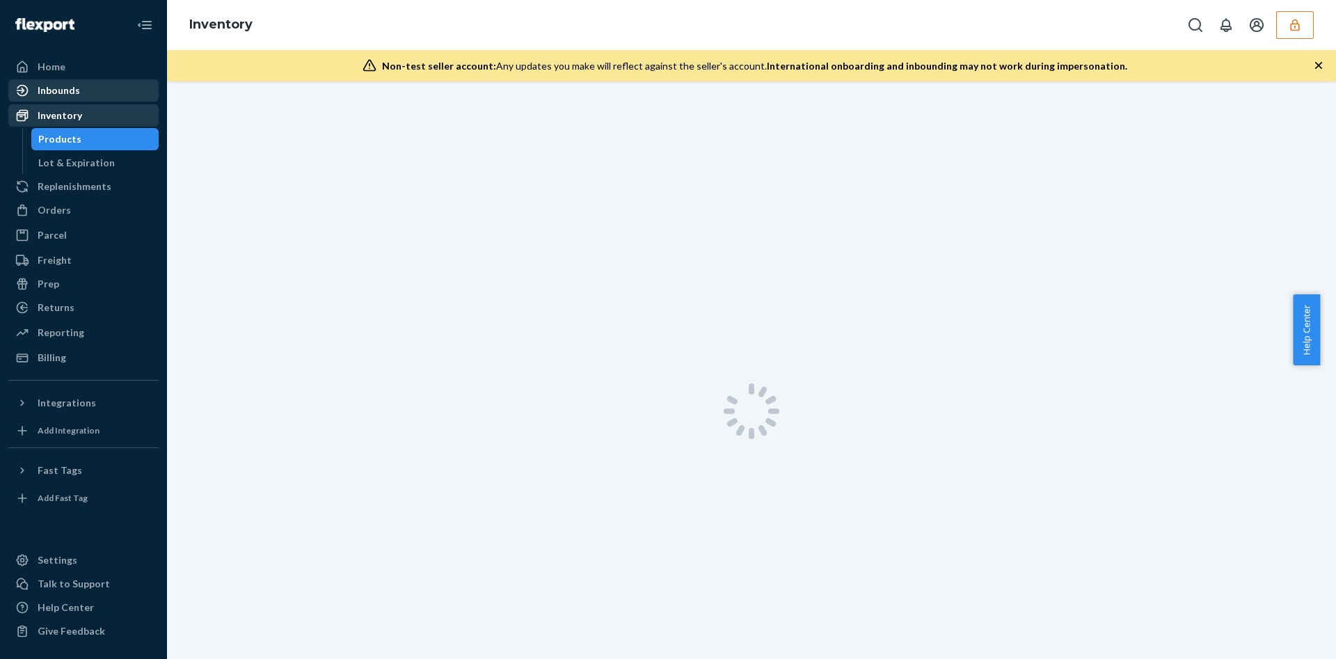
click at [136, 125] on div "Inventory" at bounding box center [83, 115] width 147 height 19
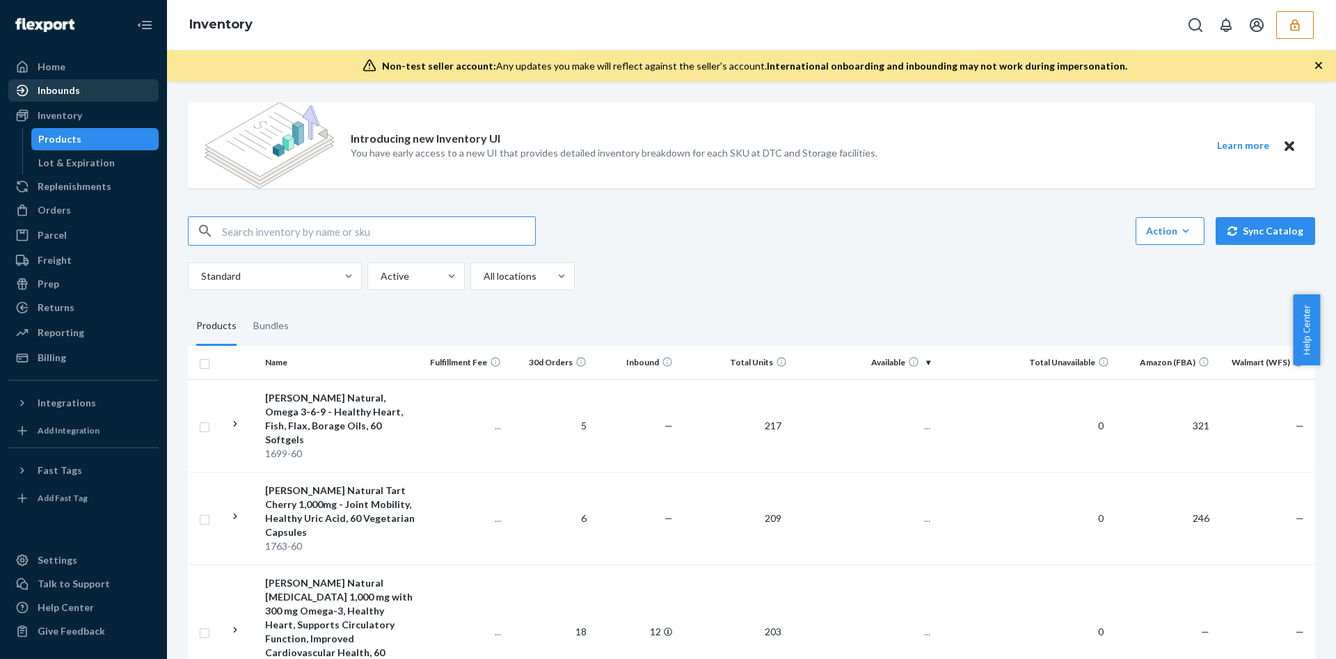
paste input "SKU 1533-50"
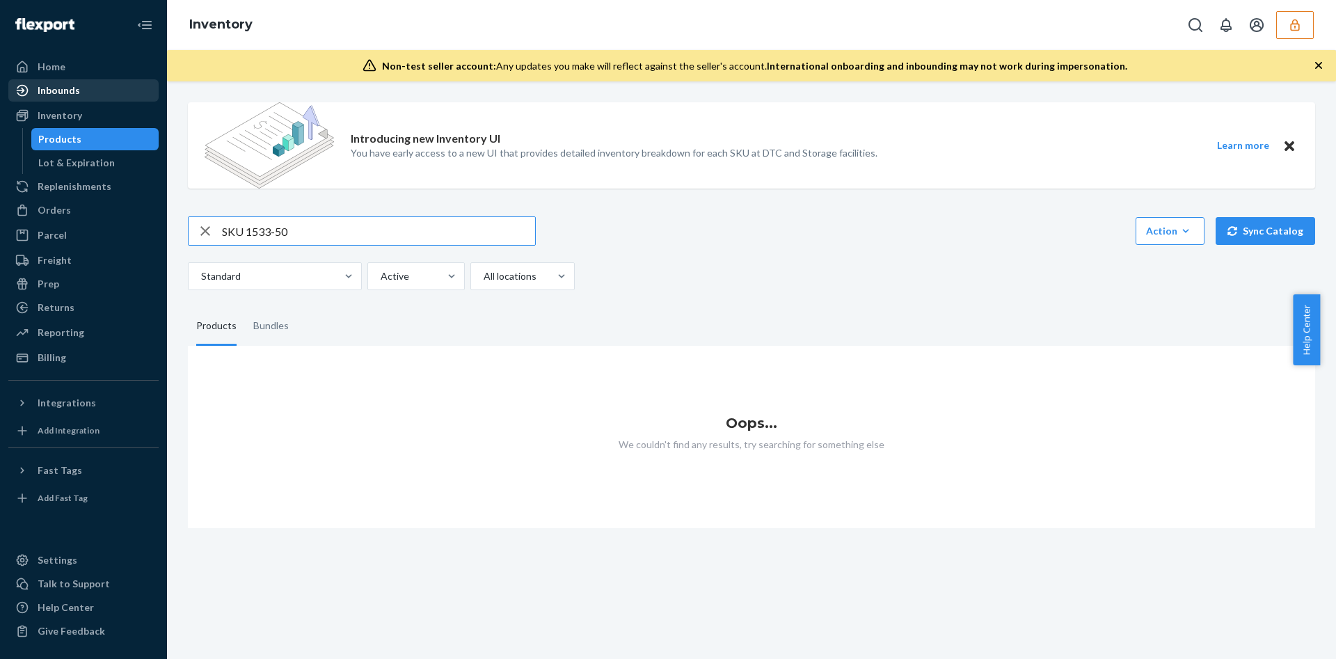
click at [250, 236] on input "SKU 1533-50" at bounding box center [378, 231] width 313 height 28
type input "1533-50"
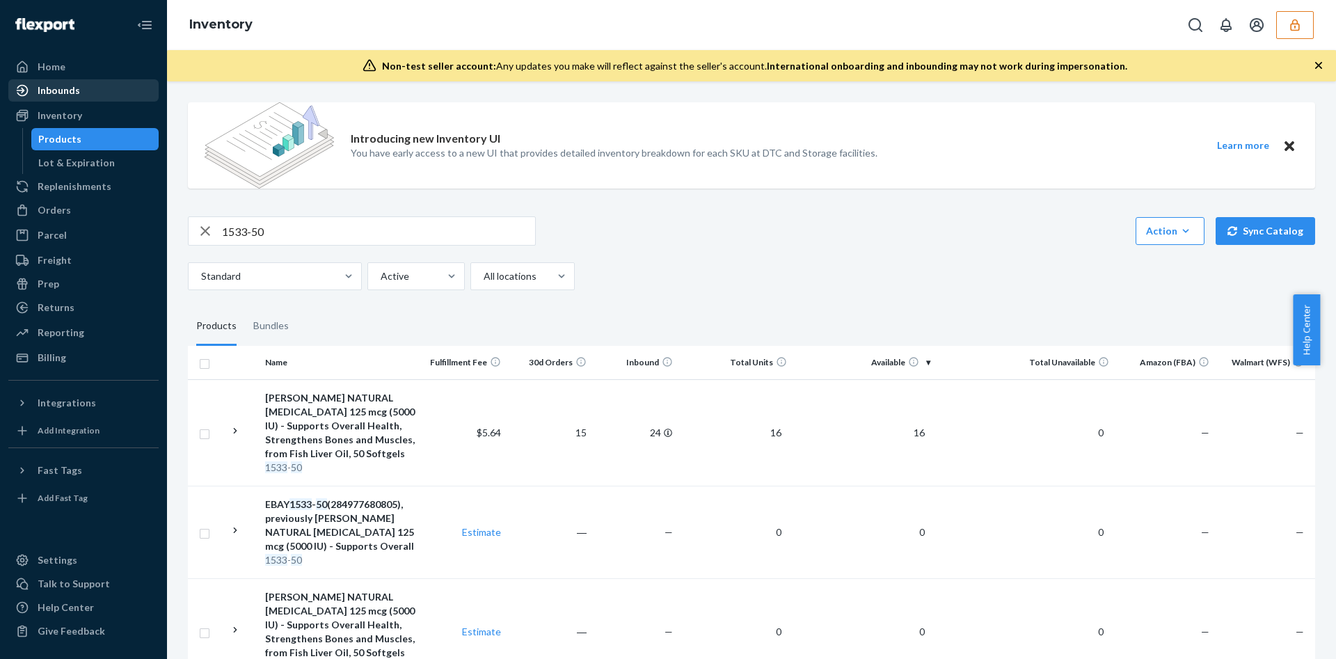
click at [325, 224] on input "1533-50" at bounding box center [378, 231] width 313 height 28
click at [392, 444] on div "[PERSON_NAME] NATURAL [MEDICAL_DATA] 125 mcg (5000 IU) - Supports Overall Healt…" at bounding box center [340, 426] width 150 height 70
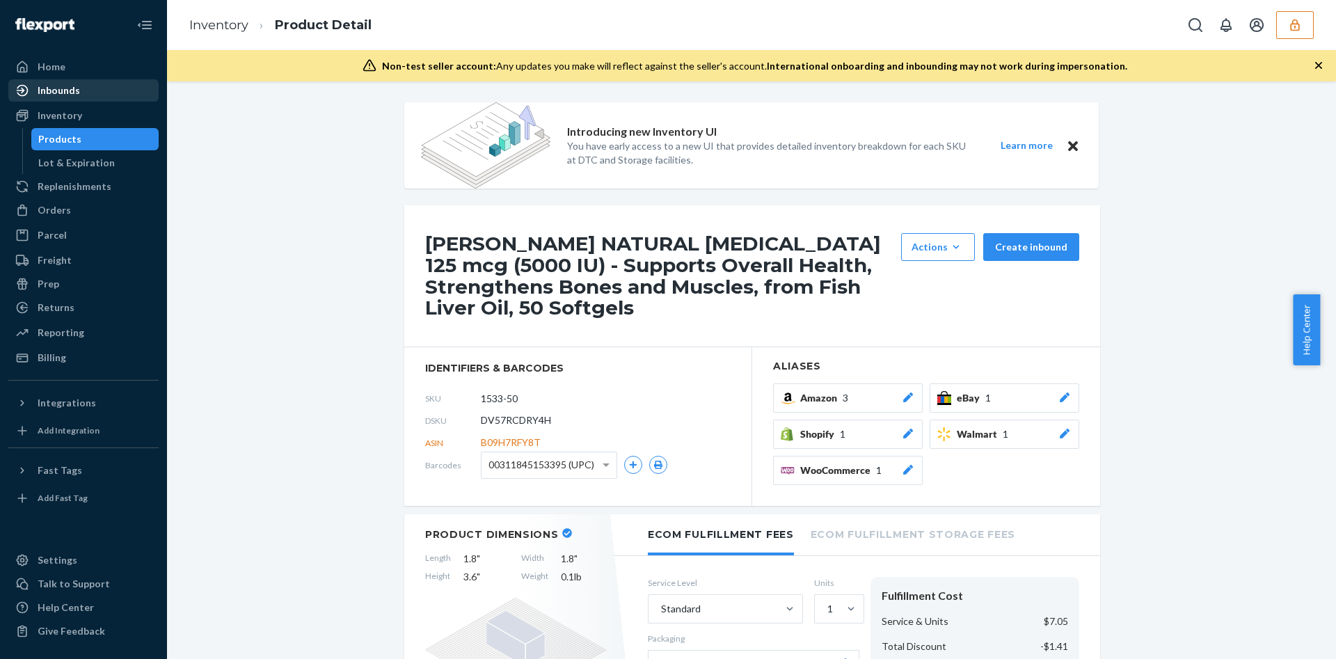
click at [510, 414] on span "DV57RCDRY4H" at bounding box center [516, 420] width 70 height 14
copy span "DV57RCDRY4H"
drag, startPoint x: 115, startPoint y: 109, endPoint x: 157, endPoint y: 115, distance: 42.1
click at [115, 109] on div "Inventory" at bounding box center [83, 115] width 147 height 19
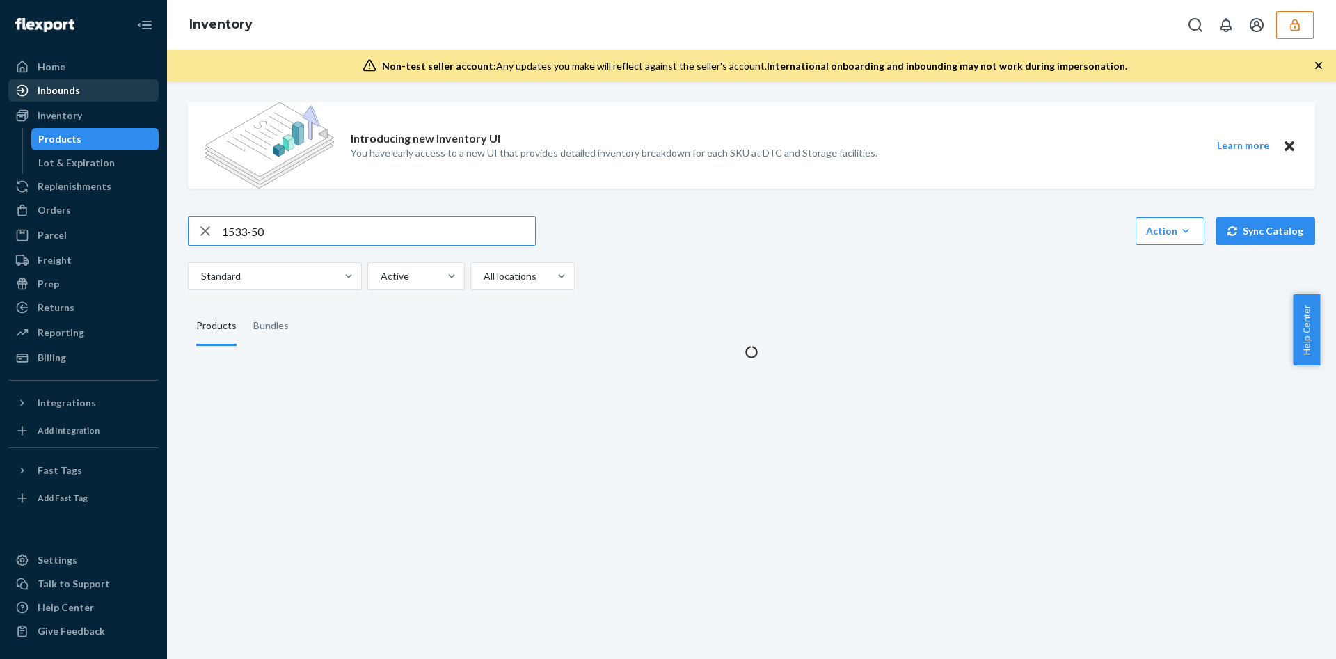
click at [388, 238] on input "1533-50" at bounding box center [378, 231] width 313 height 28
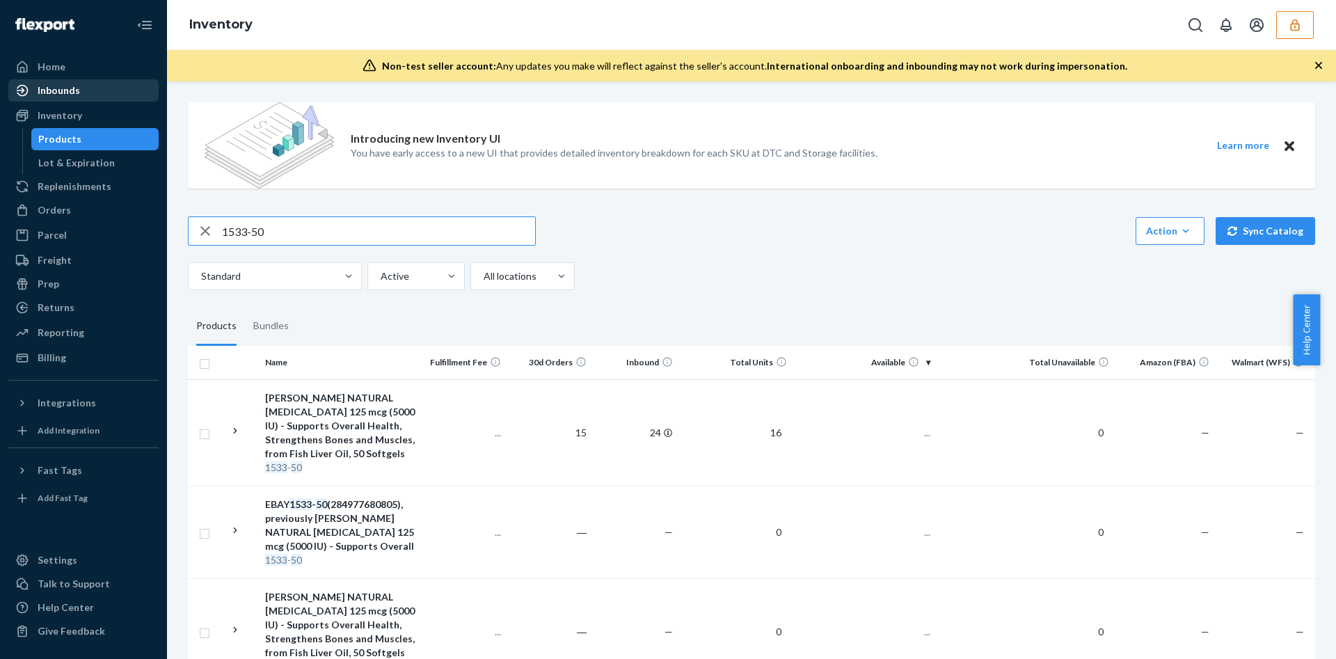
click at [388, 238] on input "1533-50" at bounding box center [378, 231] width 313 height 28
type input "966-100"
